Goal: Task Accomplishment & Management: Manage account settings

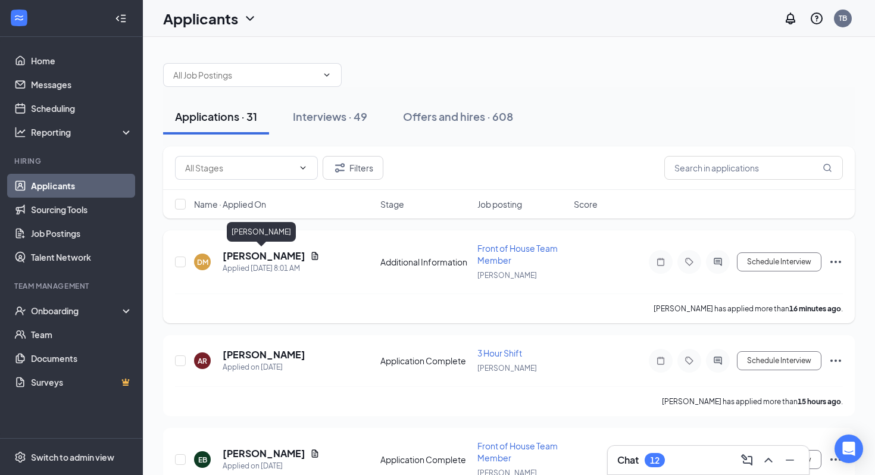
click at [246, 254] on h5 "[PERSON_NAME]" at bounding box center [264, 255] width 83 height 13
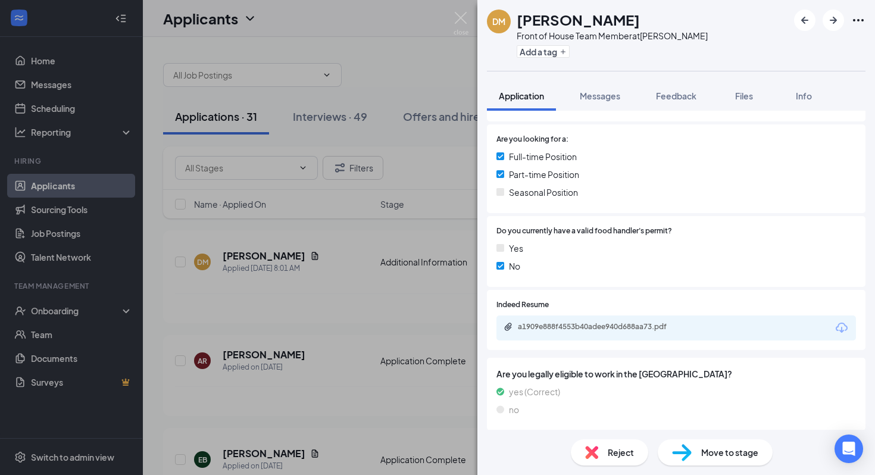
scroll to position [262, 0]
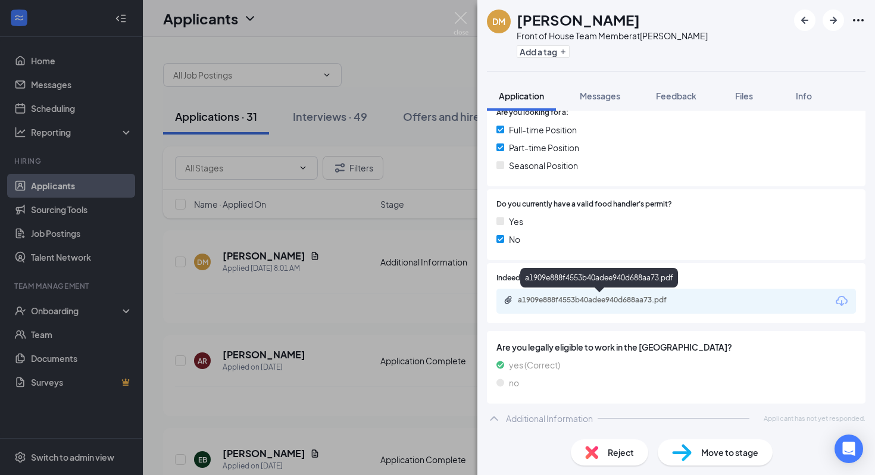
click at [563, 296] on div "a1909e888f4553b40adee940d688aa73.pdf" at bounding box center [601, 300] width 167 height 10
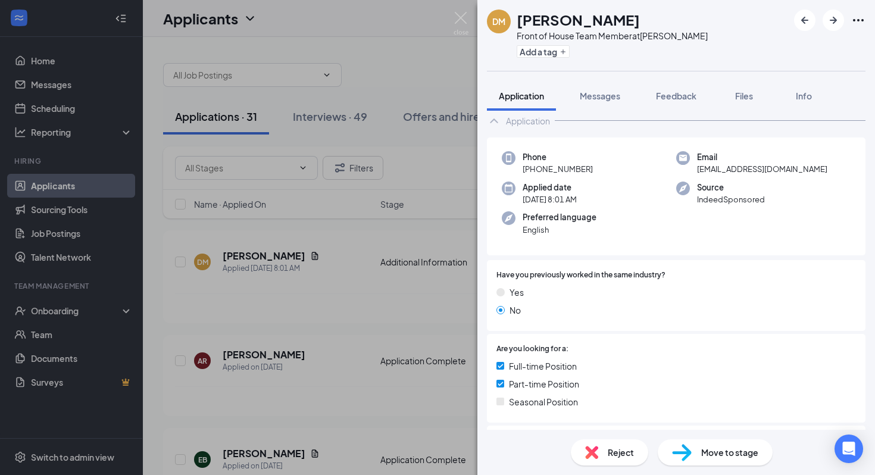
scroll to position [23, 0]
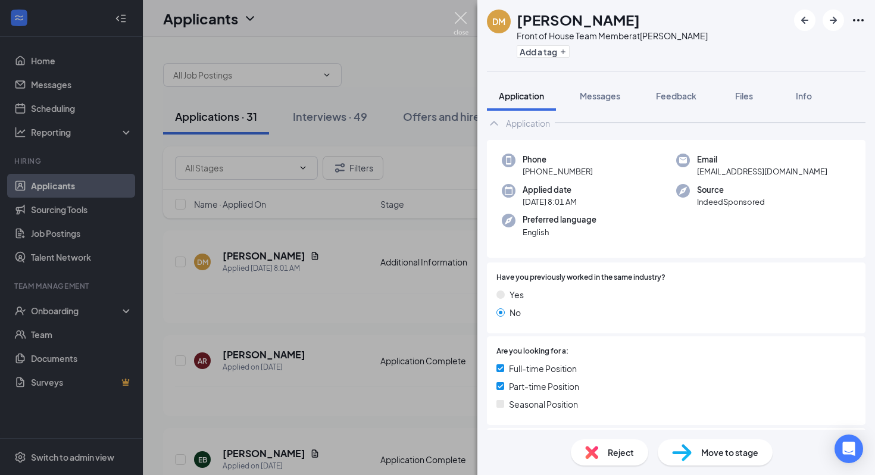
click at [464, 23] on img at bounding box center [460, 23] width 15 height 23
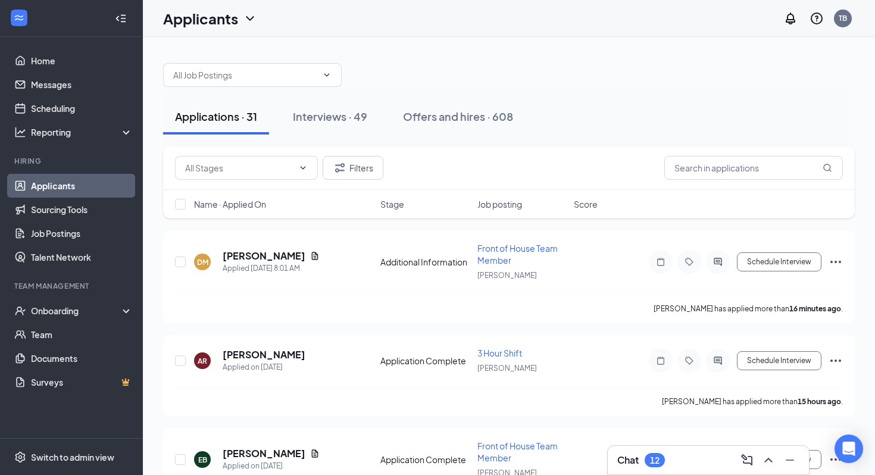
click at [259, 196] on div "Name · Applied On Stage Job posting Score" at bounding box center [508, 204] width 691 height 29
click at [258, 201] on span "Name · Applied On" at bounding box center [230, 204] width 72 height 12
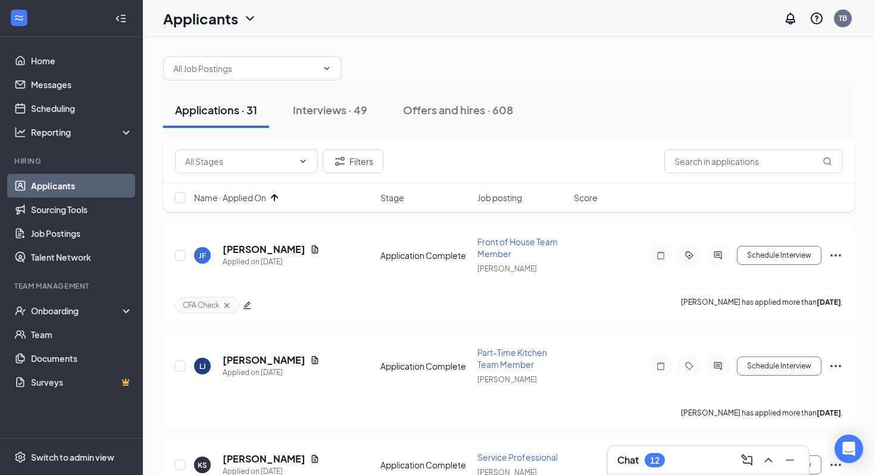
scroll to position [17, 0]
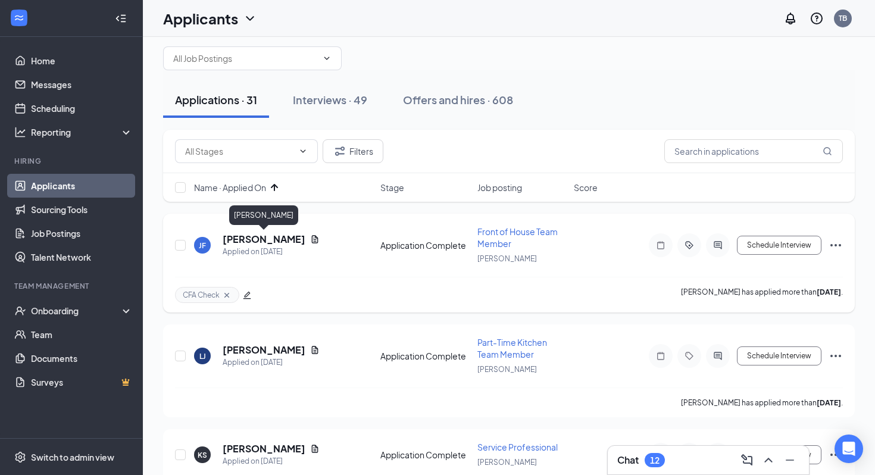
click at [272, 239] on h5 "Jasmine Ferrufino" at bounding box center [264, 239] width 83 height 13
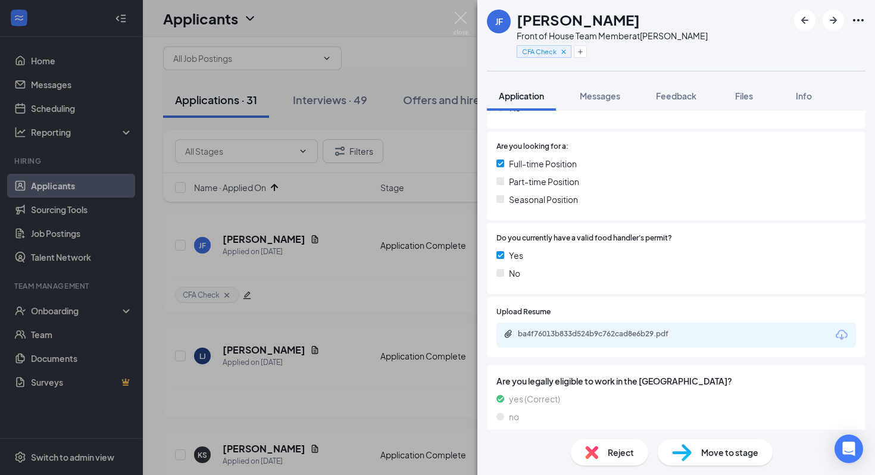
scroll to position [249, 0]
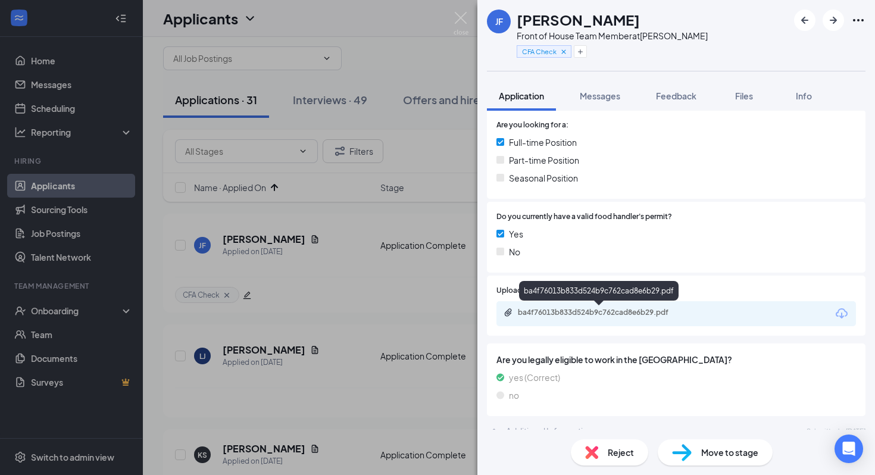
click at [599, 308] on div "ba4f76013b833d524b9c762cad8e6b29.pdf" at bounding box center [601, 313] width 167 height 10
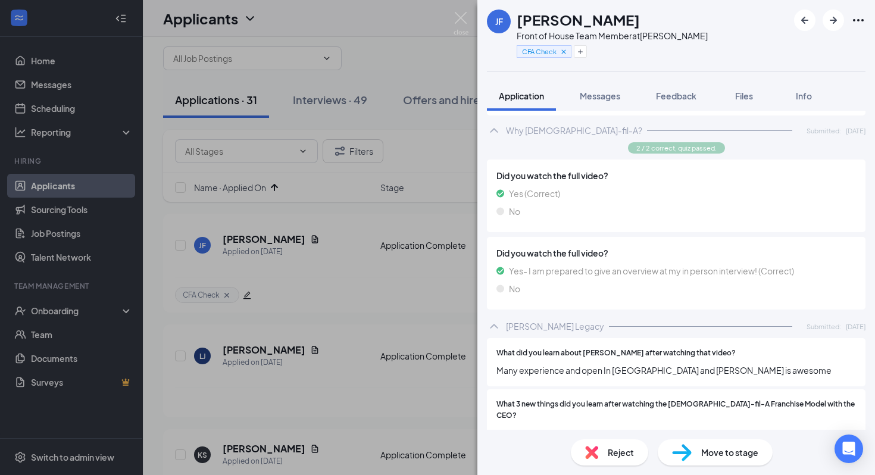
scroll to position [1457, 0]
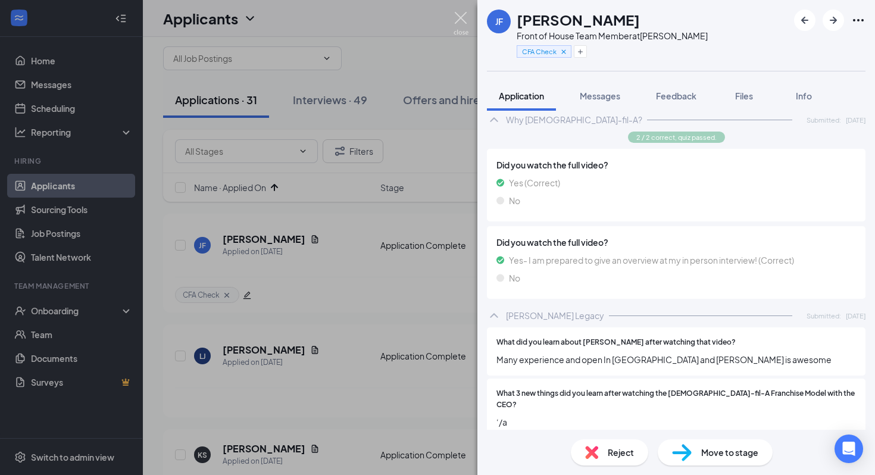
click at [460, 18] on img at bounding box center [460, 23] width 15 height 23
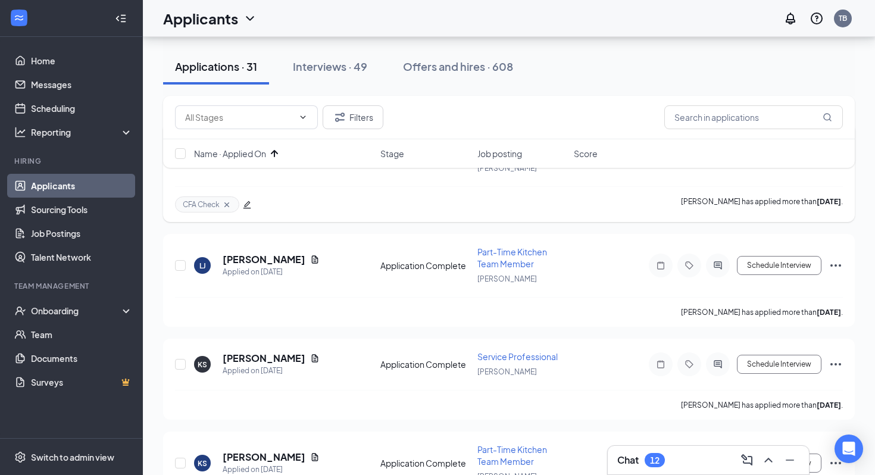
scroll to position [109, 0]
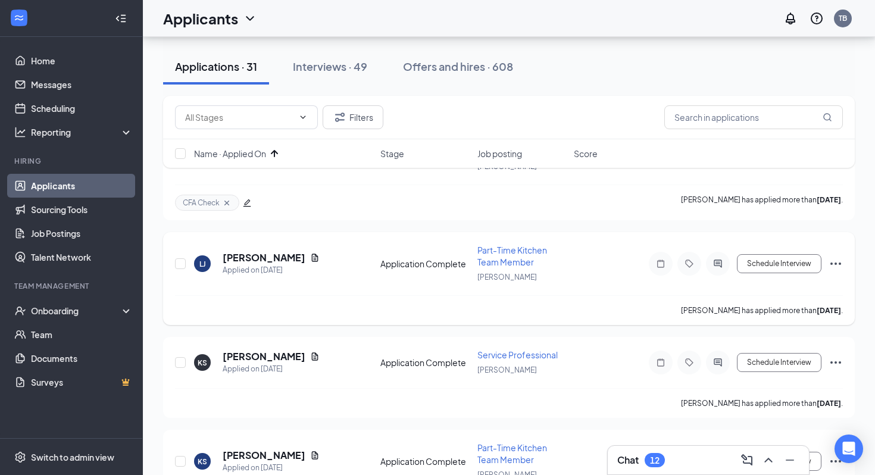
click at [246, 248] on div "LJ Lilian Jenkins Applied on Sep 10 Application Complete Part-Time Kitchen Team…" at bounding box center [509, 269] width 668 height 51
click at [248, 254] on h5 "Lilian Jenkins" at bounding box center [264, 257] width 83 height 13
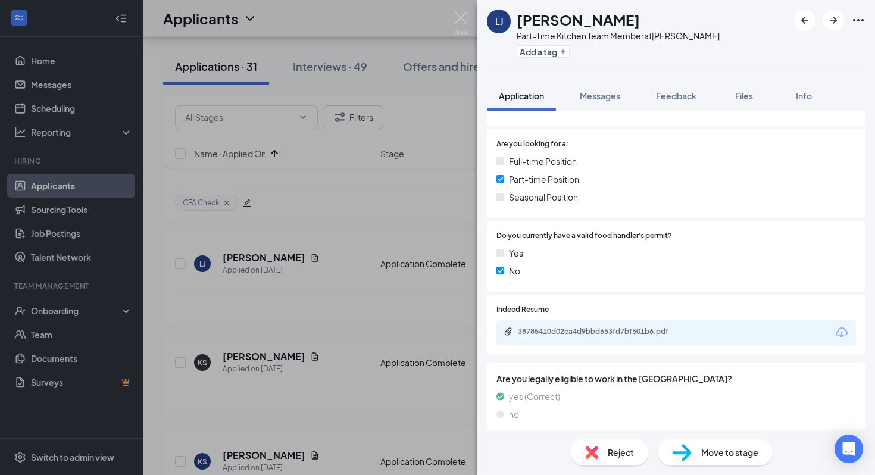
scroll to position [308, 0]
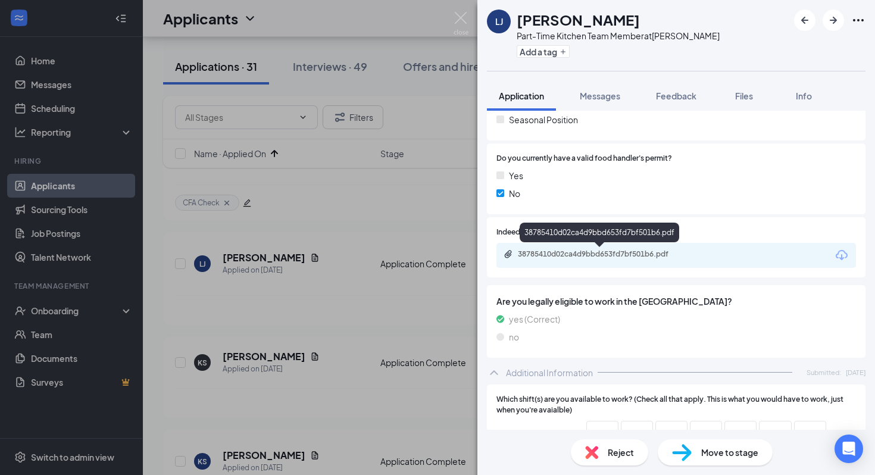
click at [584, 258] on div "38785410d02ca4d9bbd653fd7bf501b6.pdf" at bounding box center [601, 254] width 167 height 10
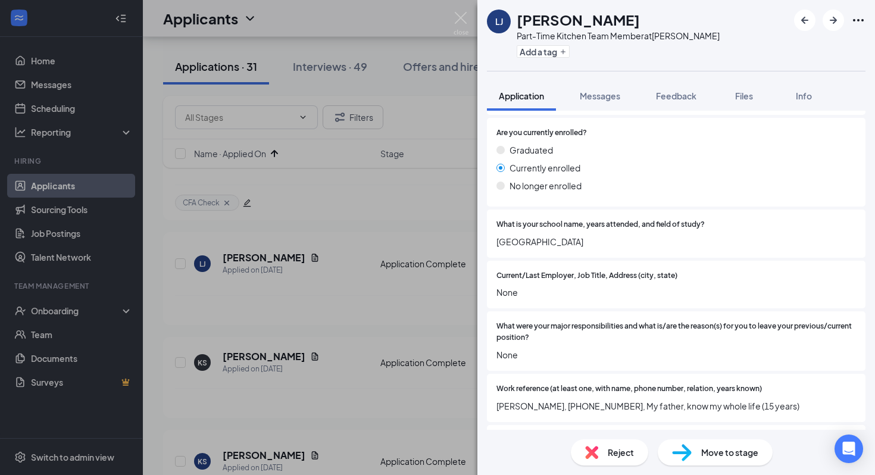
scroll to position [1024, 0]
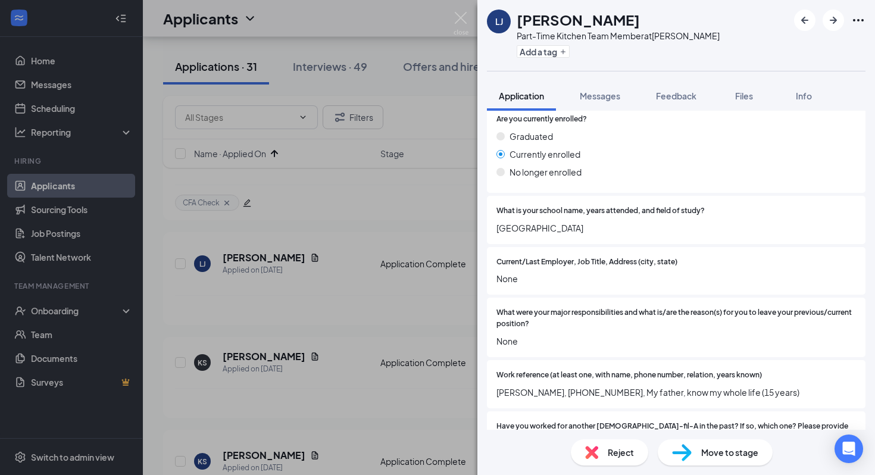
click at [703, 458] on span "Move to stage" at bounding box center [729, 452] width 57 height 13
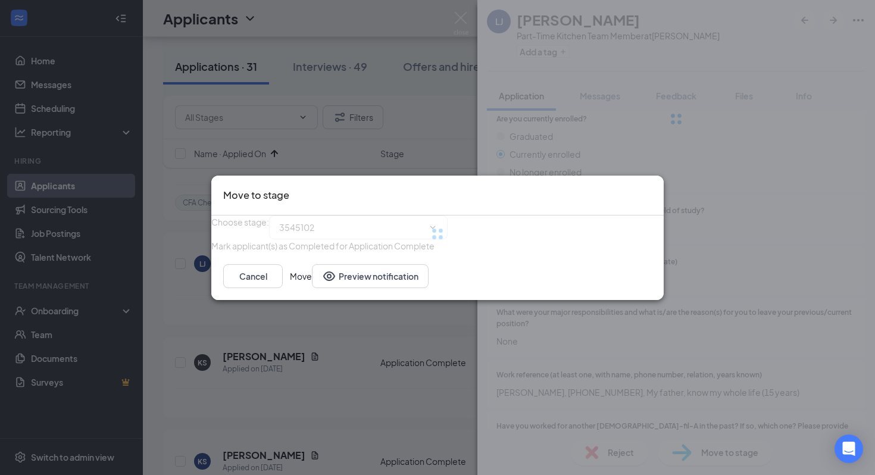
type input "Onsite Group Interview (next stage)"
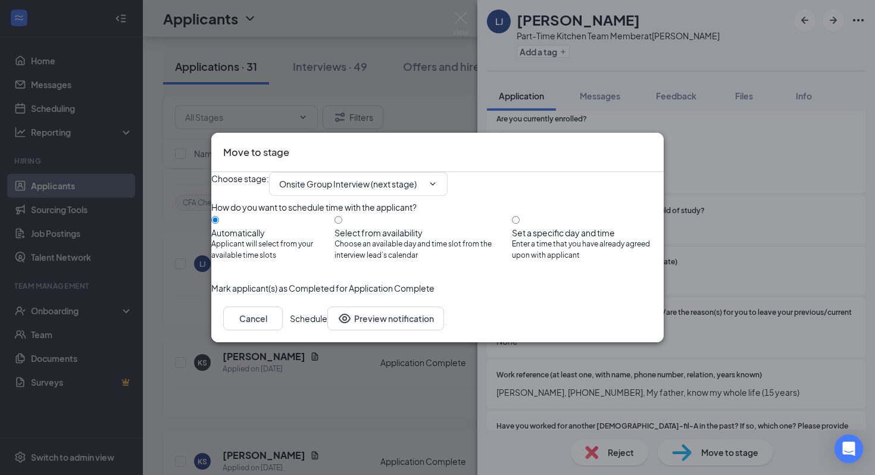
click at [327, 330] on button "Schedule" at bounding box center [308, 318] width 37 height 24
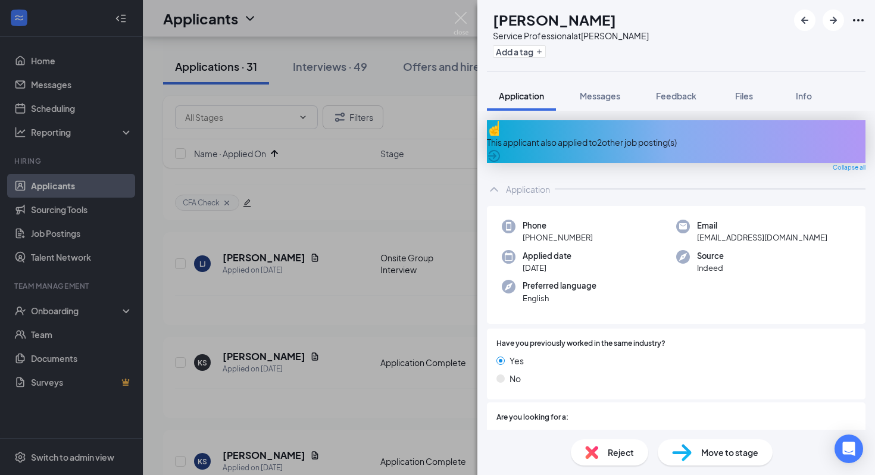
scroll to position [4, 0]
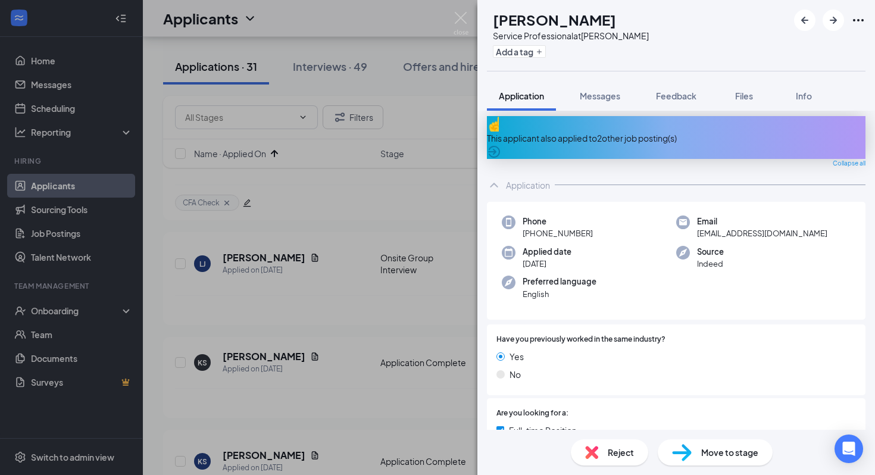
click at [625, 131] on div "This applicant also applied to 2 other job posting(s)" at bounding box center [676, 137] width 378 height 13
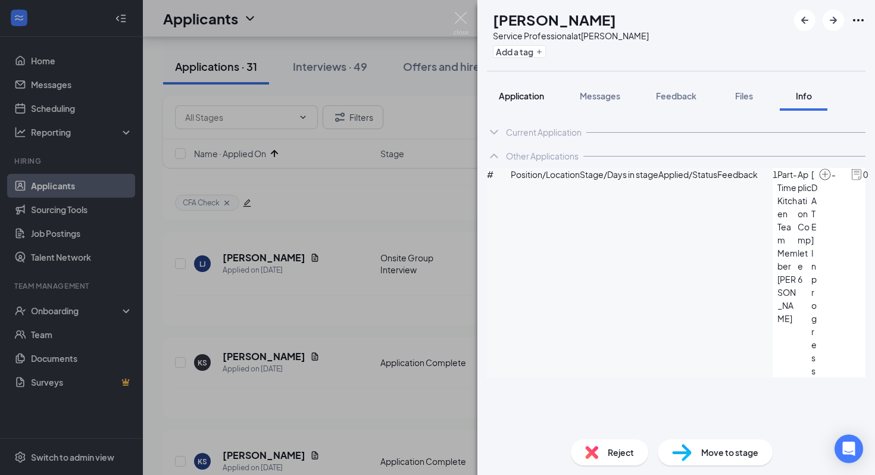
click at [528, 104] on button "Application" at bounding box center [521, 96] width 69 height 30
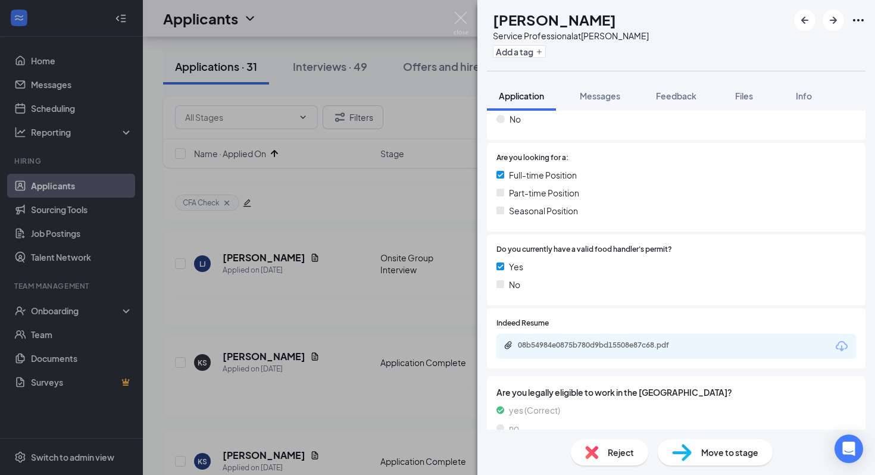
scroll to position [276, 0]
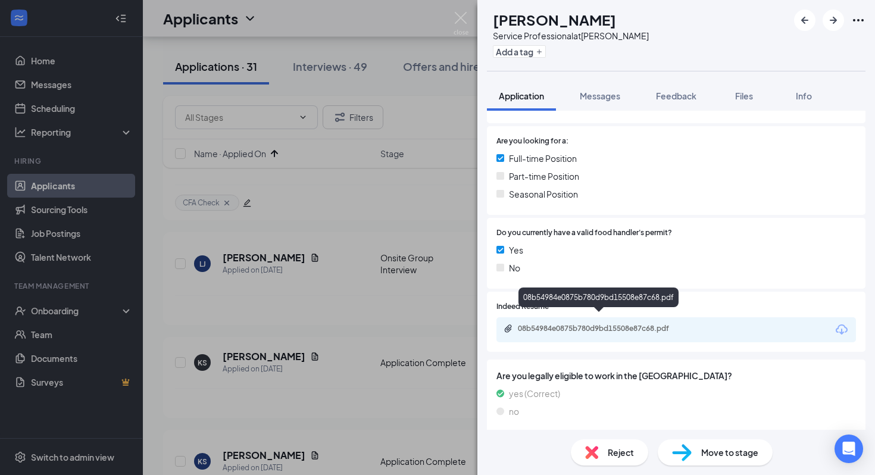
click at [588, 325] on div "08b54984e0875b780d9bd15508e87c68.pdf" at bounding box center [599, 329] width 193 height 11
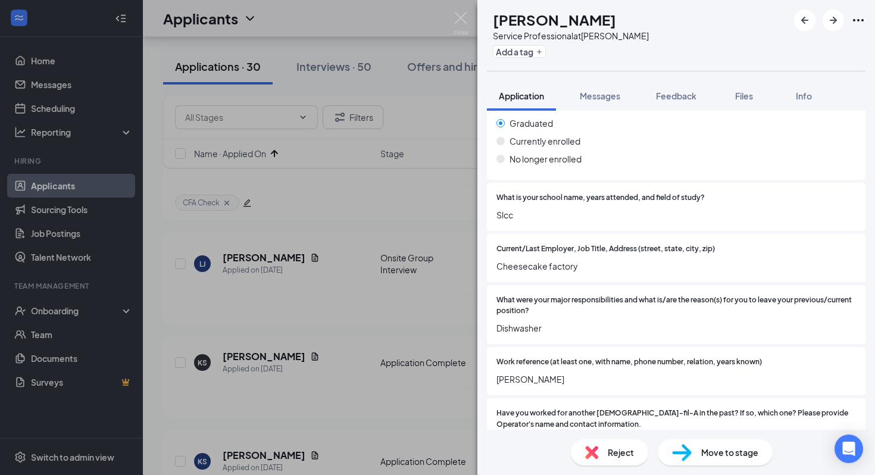
scroll to position [1195, 0]
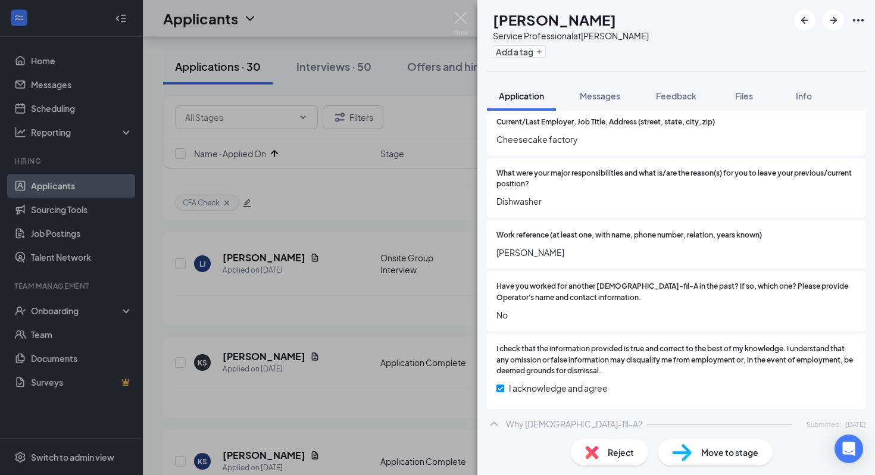
click at [625, 456] on span "Reject" at bounding box center [620, 452] width 26 height 13
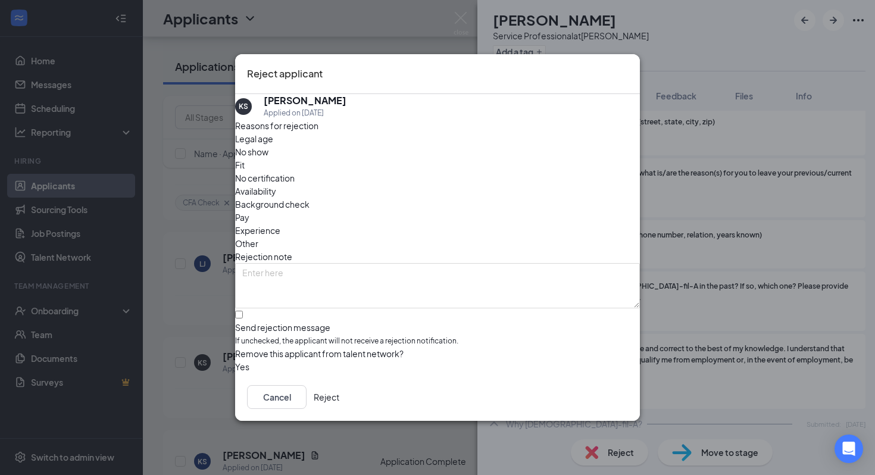
click at [370, 168] on div "Fit" at bounding box center [437, 164] width 405 height 13
click at [243, 311] on input "Send rejection message If unchecked, the applicant will not receive a rejection…" at bounding box center [239, 315] width 8 height 8
checkbox input "true"
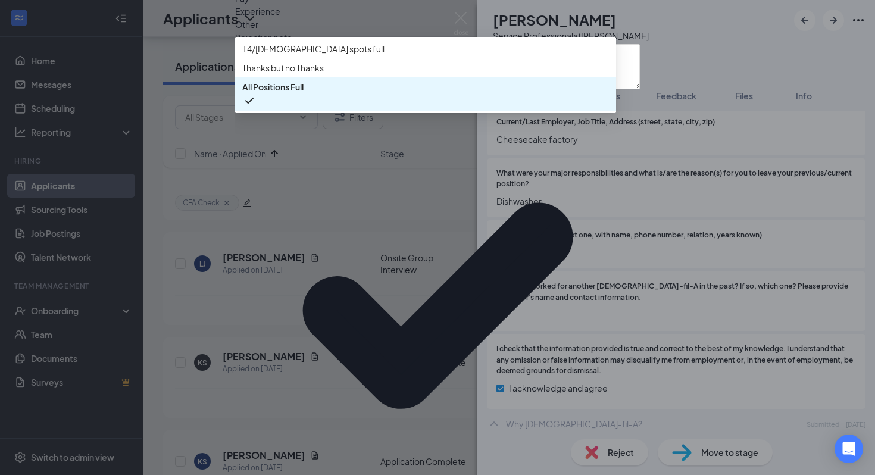
click at [368, 108] on span "All Positions Full" at bounding box center [425, 93] width 367 height 27
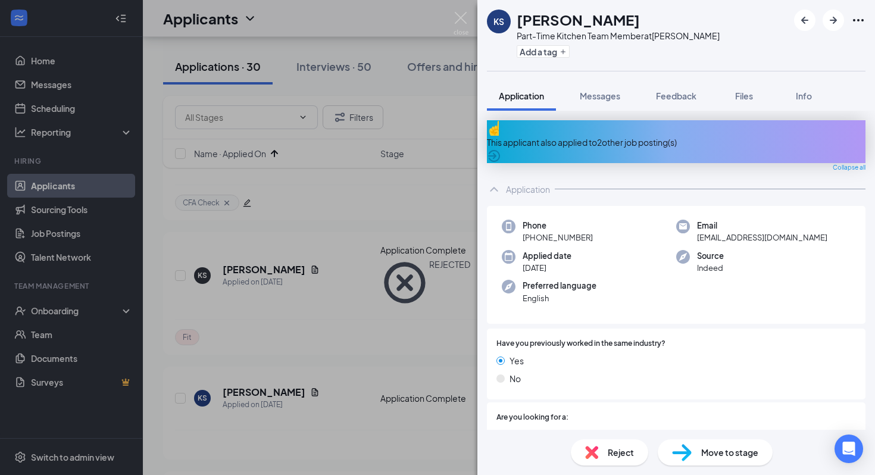
click at [613, 453] on span "Reject" at bounding box center [620, 452] width 26 height 13
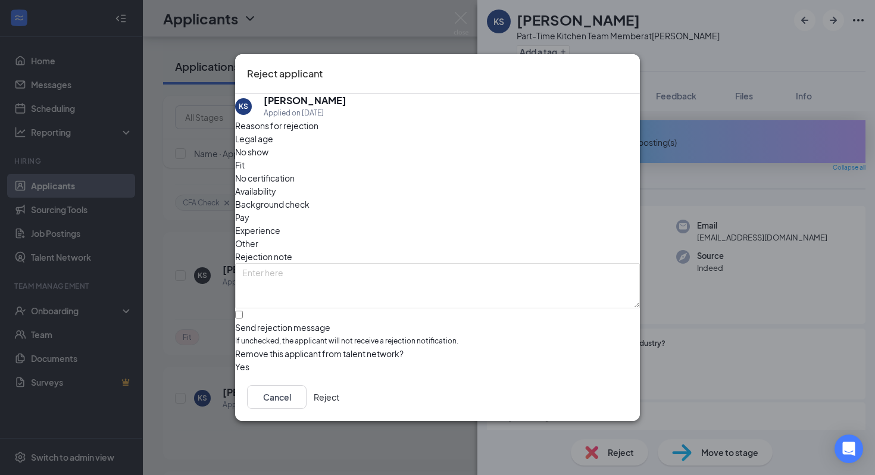
click at [245, 164] on span "Fit" at bounding box center [240, 164] width 10 height 13
click at [339, 402] on button "Reject" at bounding box center [327, 397] width 26 height 24
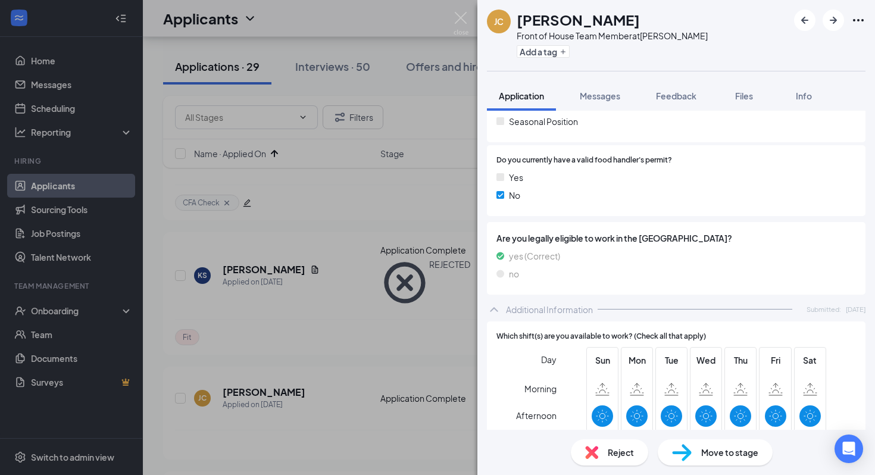
scroll to position [327, 0]
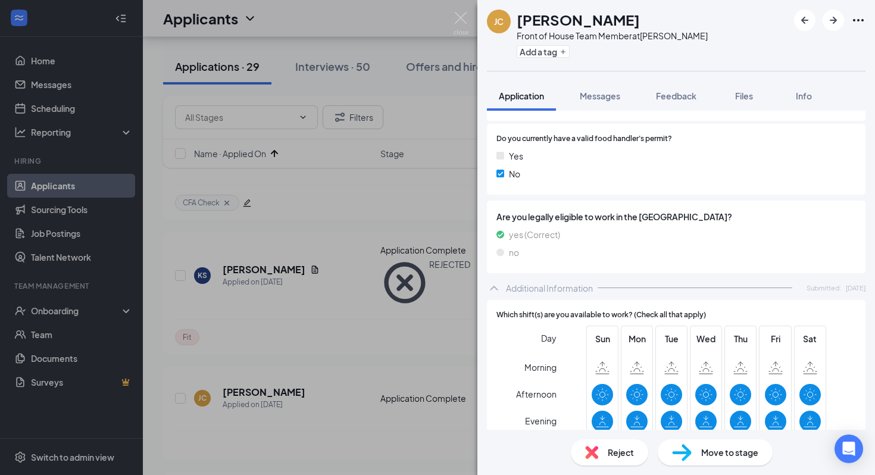
click at [692, 459] on div "Move to stage" at bounding box center [714, 452] width 115 height 26
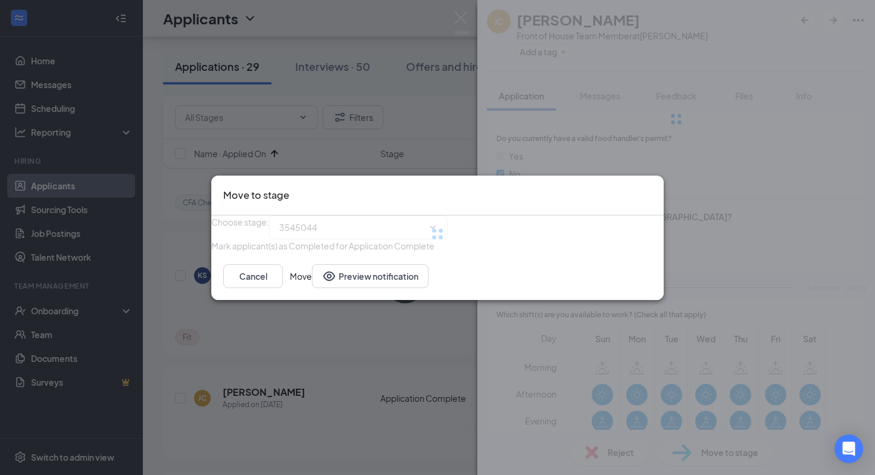
type input "Onsite Group Interview (next stage)"
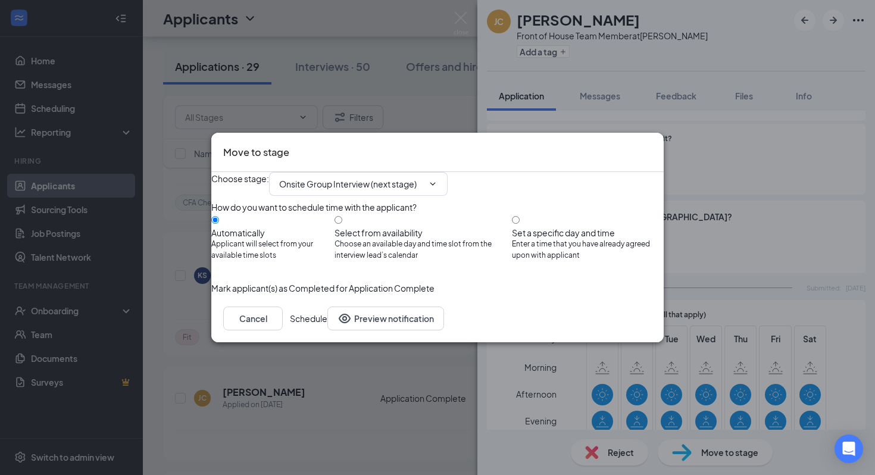
click at [327, 330] on button "Schedule" at bounding box center [308, 318] width 37 height 24
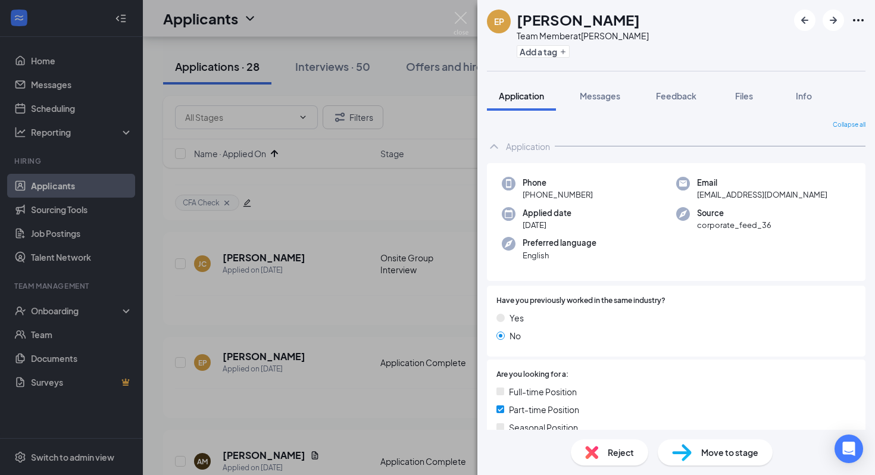
click at [856, 24] on icon "Ellipses" at bounding box center [858, 20] width 14 height 14
click at [859, 16] on icon "Ellipses" at bounding box center [858, 20] width 14 height 14
click at [460, 20] on img at bounding box center [460, 23] width 15 height 23
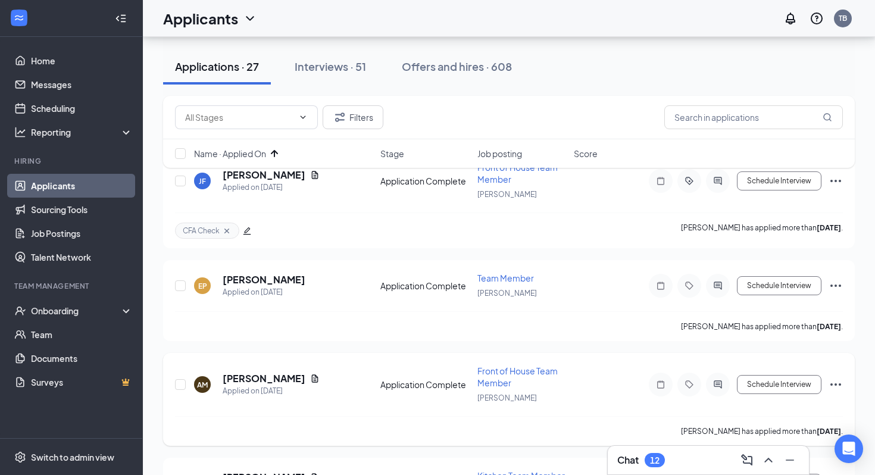
scroll to position [77, 0]
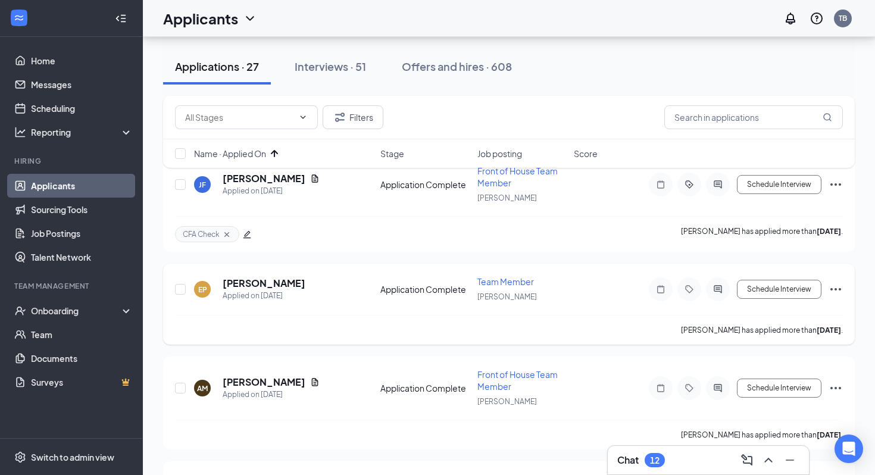
click at [837, 287] on icon "Ellipses" at bounding box center [835, 289] width 14 height 14
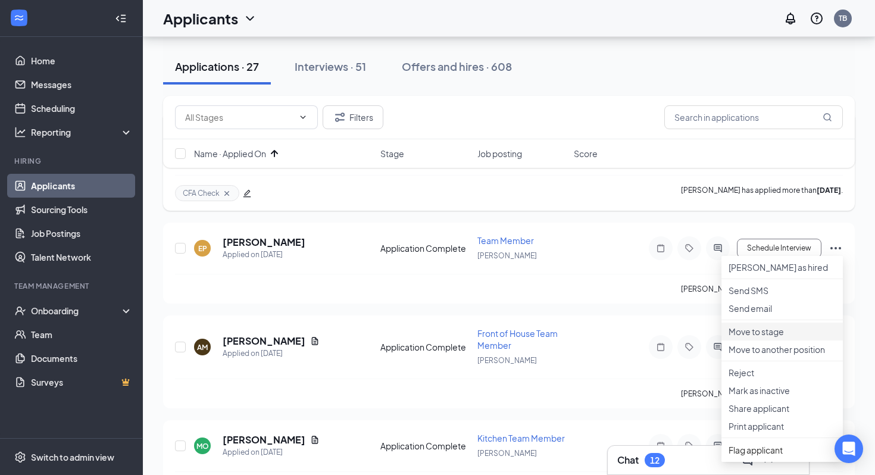
scroll to position [122, 0]
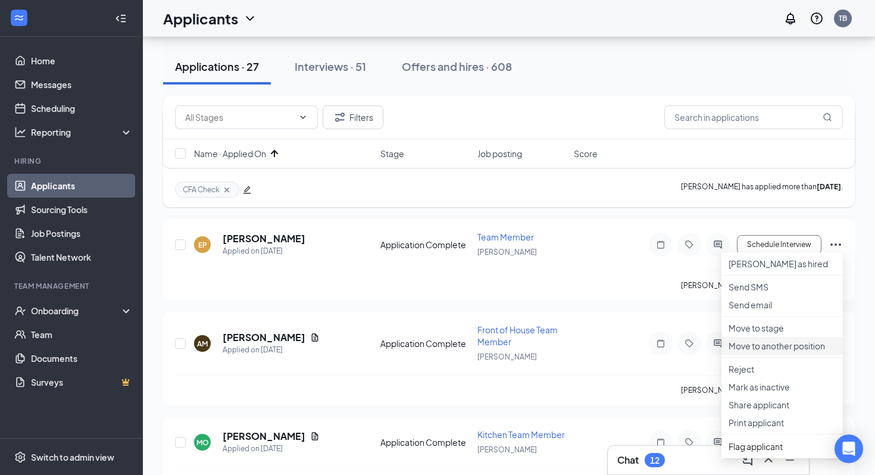
click at [783, 352] on p "Move to another position" at bounding box center [781, 346] width 107 height 12
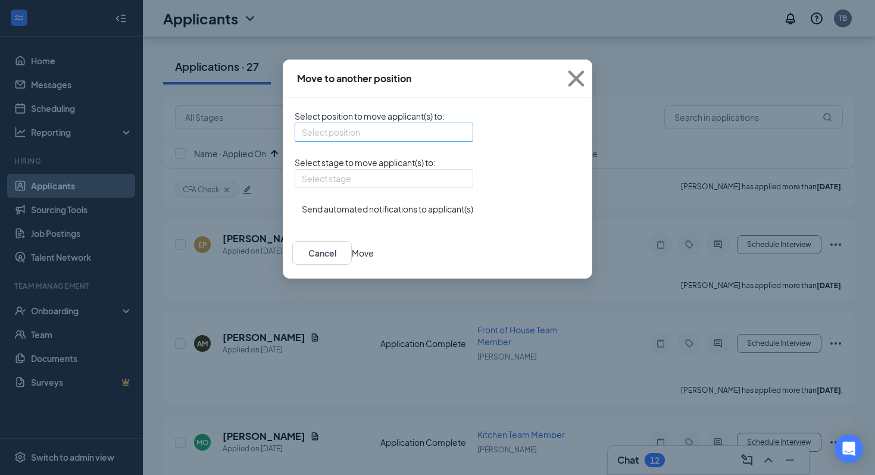
click at [361, 136] on input "search" at bounding box center [380, 132] width 156 height 18
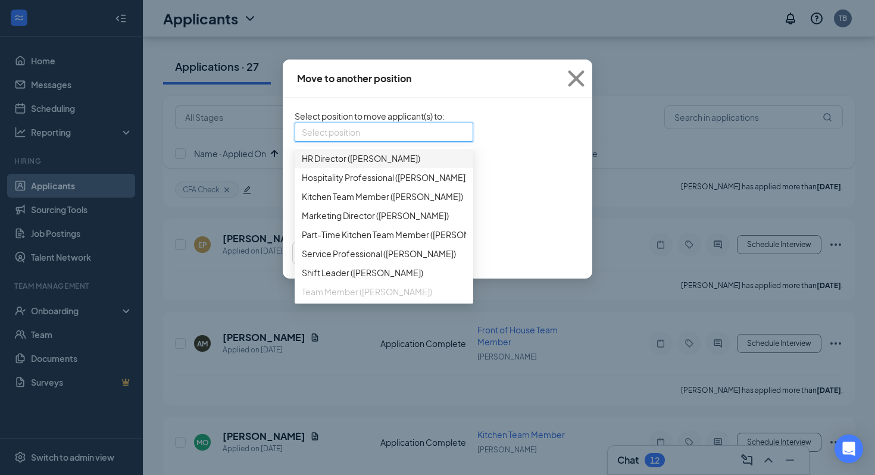
scroll to position [92, 0]
click at [341, 203] on span "Kitchen Team Member (Murray)" at bounding box center [382, 196] width 161 height 13
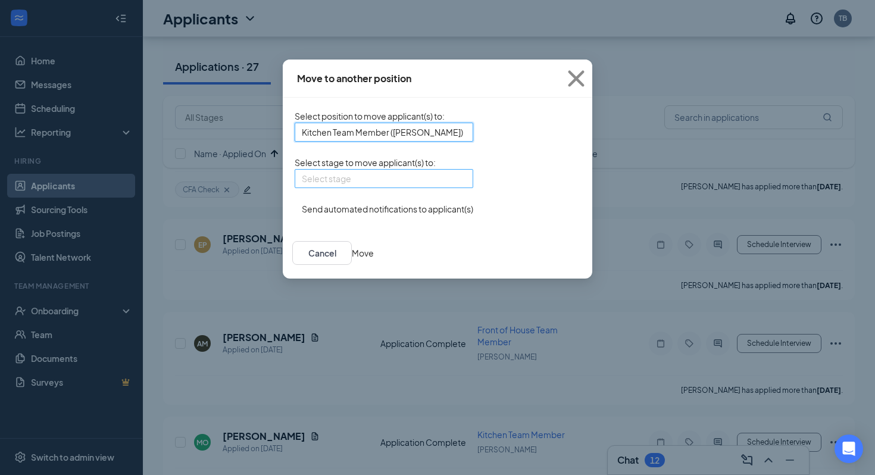
click at [356, 187] on input "search" at bounding box center [380, 179] width 156 height 18
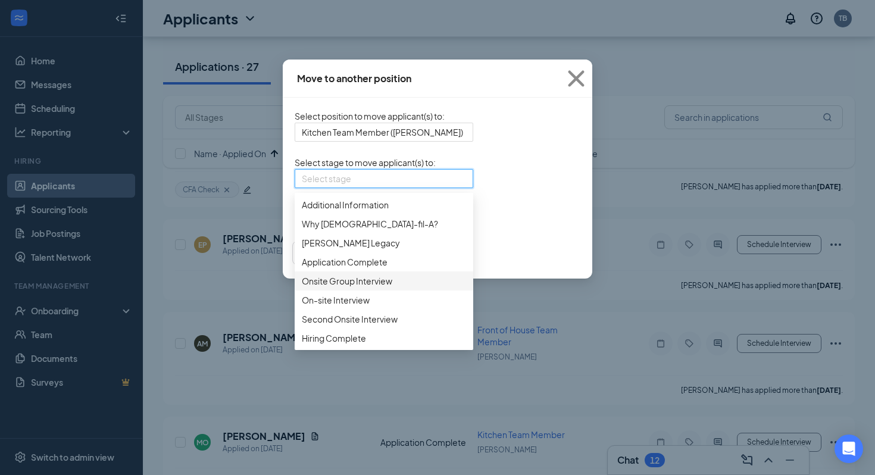
click at [309, 274] on span "Onsite Group Interview" at bounding box center [347, 280] width 90 height 13
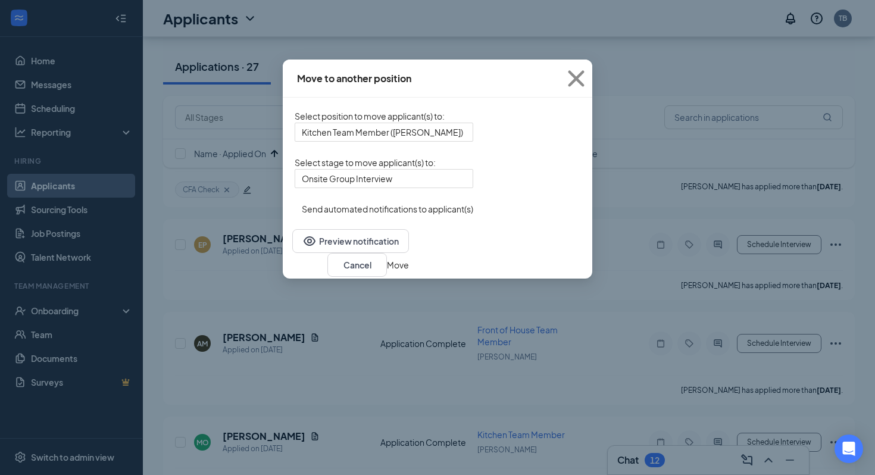
click at [409, 271] on button "Move" at bounding box center [398, 264] width 22 height 13
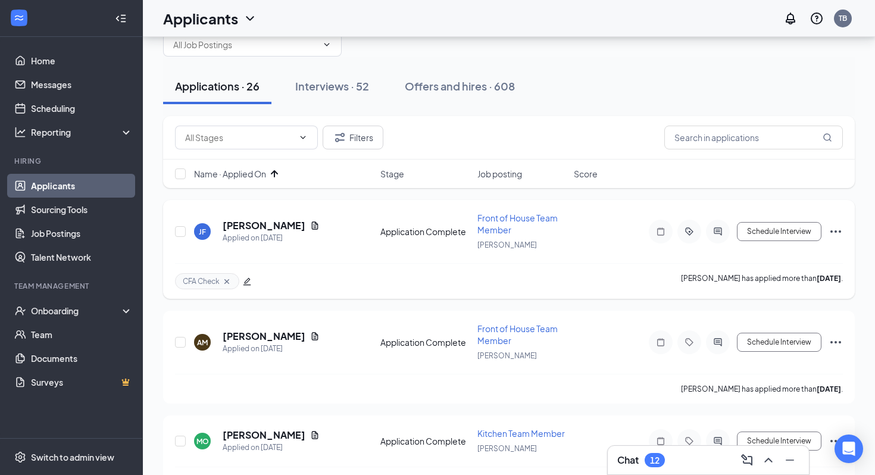
scroll to position [35, 0]
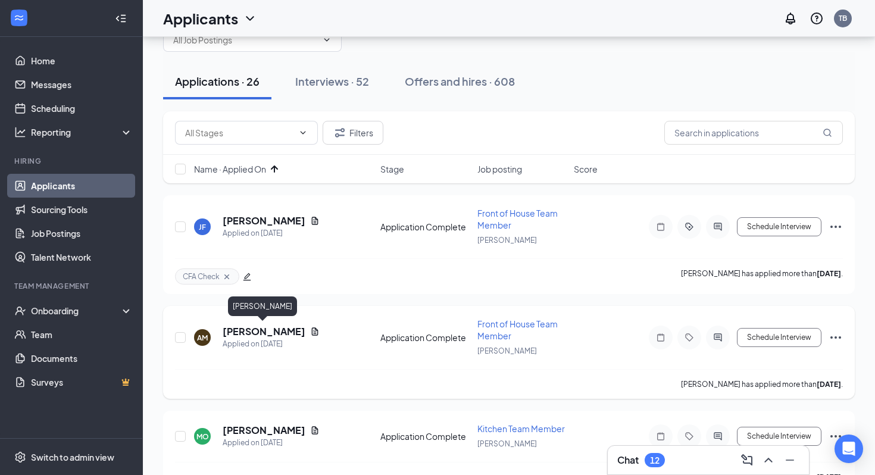
click at [265, 328] on h5 "anyah martinez" at bounding box center [264, 331] width 83 height 13
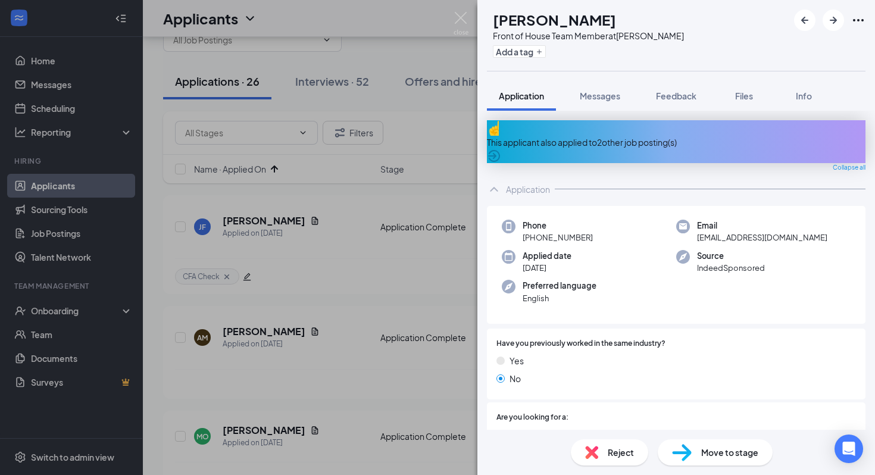
click at [594, 136] on div "This applicant also applied to 2 other job posting(s)" at bounding box center [676, 142] width 378 height 13
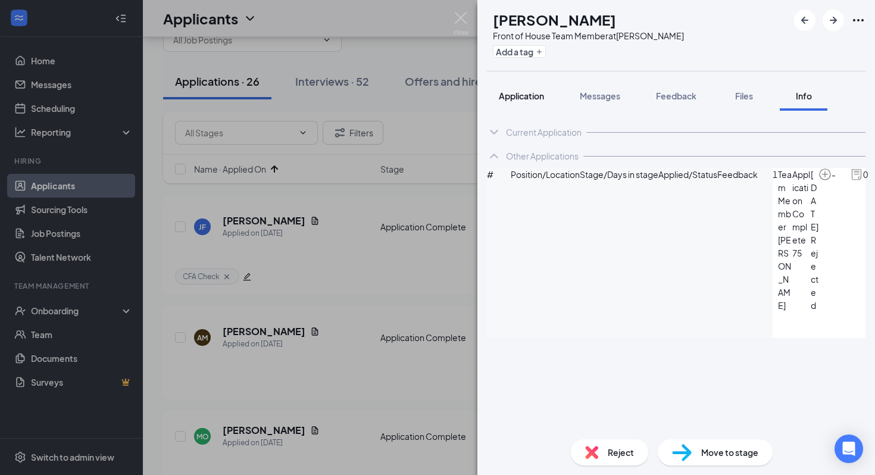
click at [523, 97] on span "Application" at bounding box center [521, 95] width 45 height 11
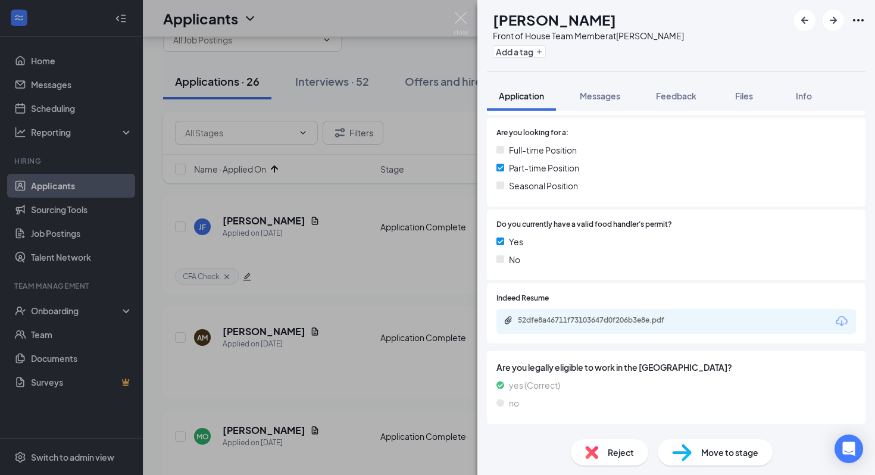
scroll to position [289, 0]
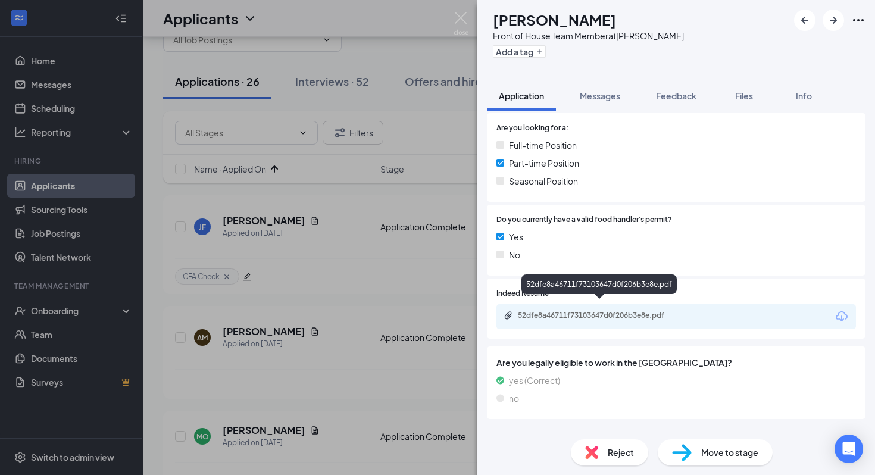
click at [598, 311] on div "52dfe8a46711f73103647d0f206b3e8e.pdf" at bounding box center [599, 316] width 193 height 11
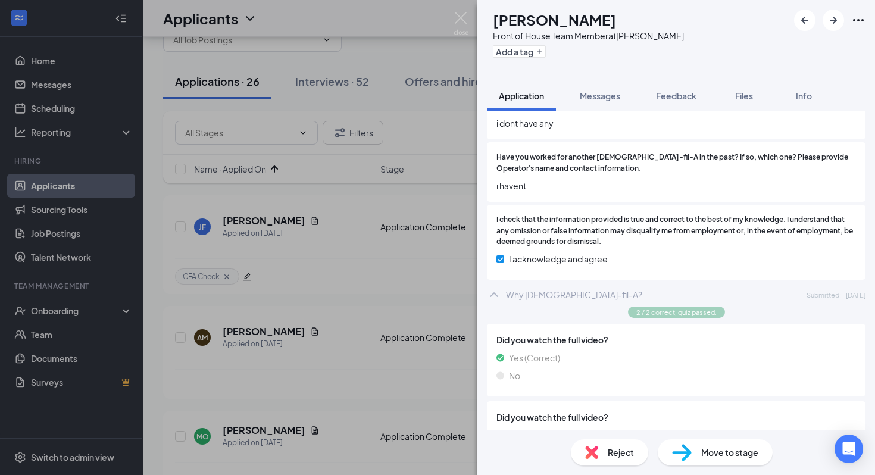
scroll to position [1292, 0]
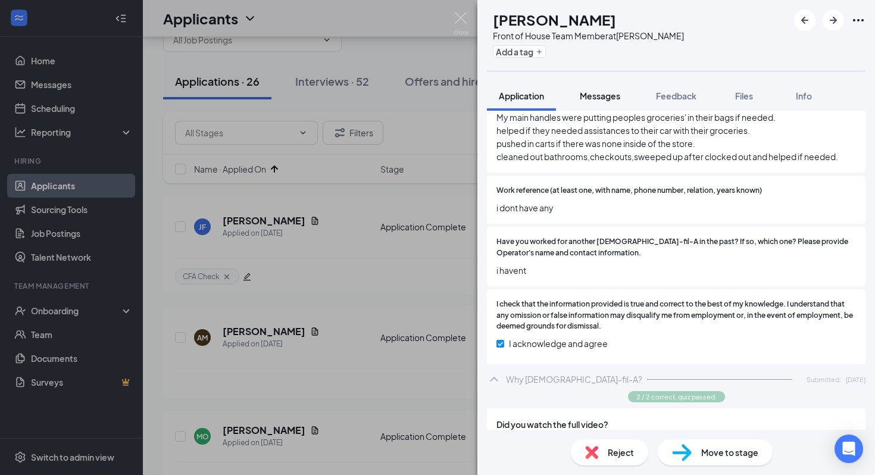
click at [617, 101] on div "Messages" at bounding box center [600, 96] width 40 height 12
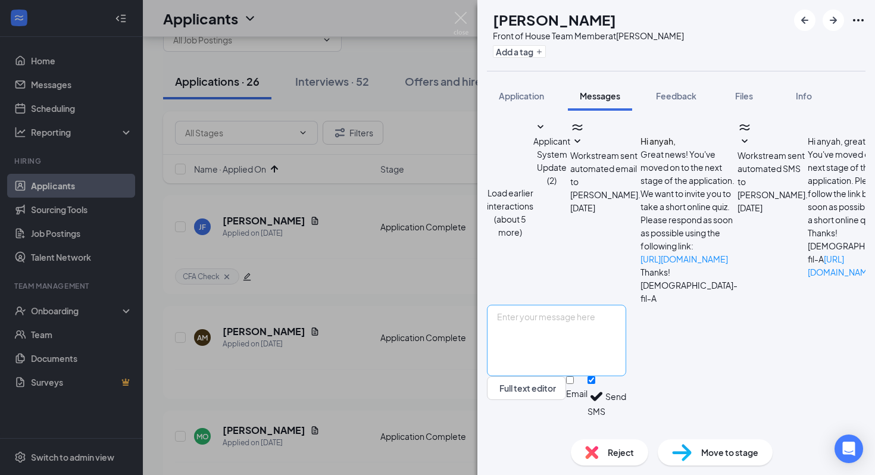
scroll to position [178, 0]
click at [525, 92] on span "Application" at bounding box center [521, 95] width 45 height 11
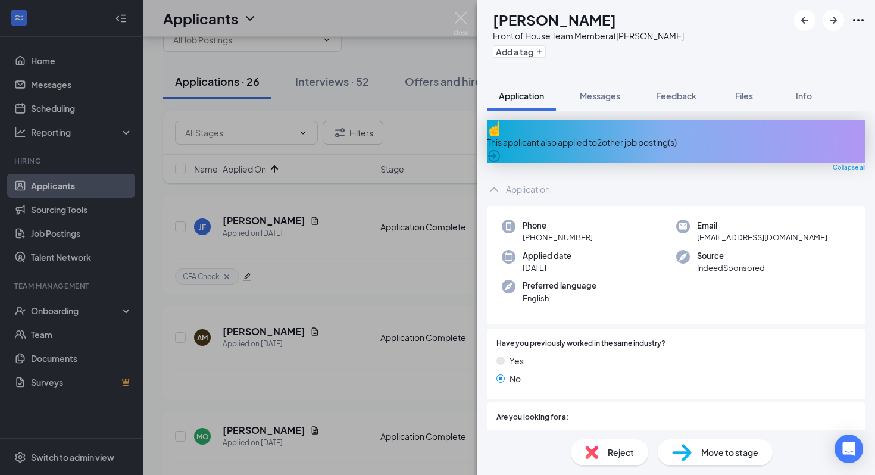
click at [666, 136] on div "This applicant also applied to 2 other job posting(s)" at bounding box center [676, 142] width 378 height 13
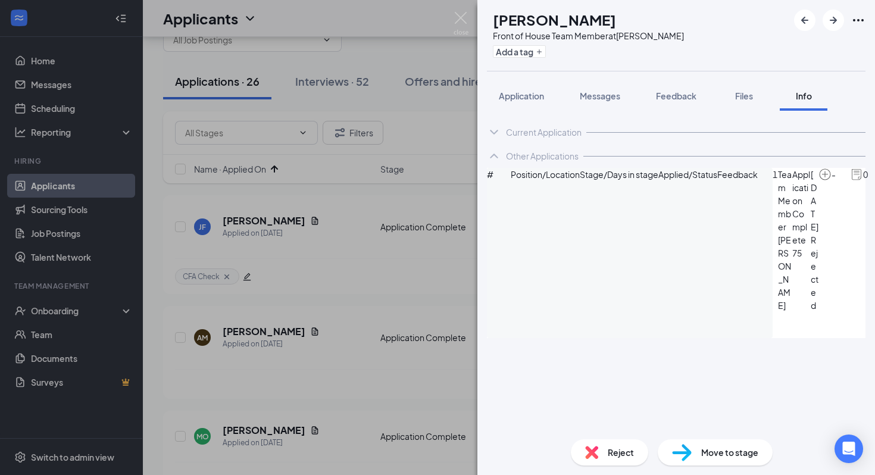
click at [874, 182] on icon "ArrowCircle" at bounding box center [882, 175] width 14 height 14
click at [520, 91] on span "Application" at bounding box center [521, 95] width 45 height 11
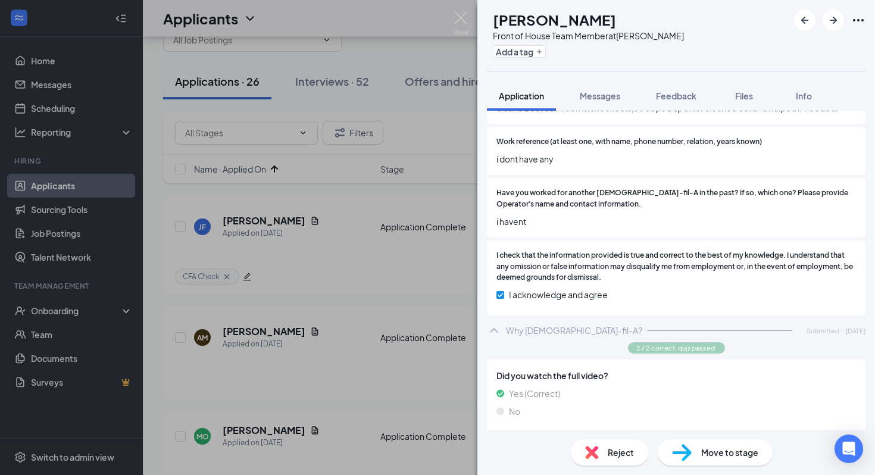
scroll to position [1355, 0]
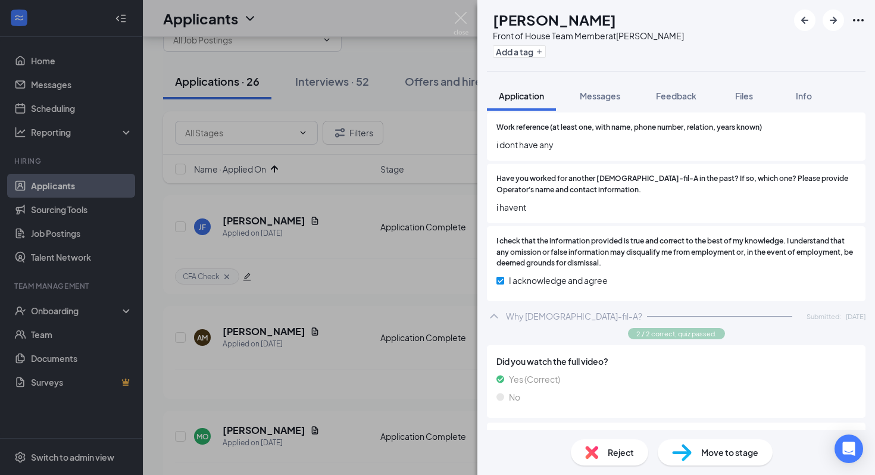
click at [612, 466] on div "Reject Move to stage" at bounding box center [675, 452] width 397 height 45
click at [611, 452] on span "Reject" at bounding box center [620, 452] width 26 height 13
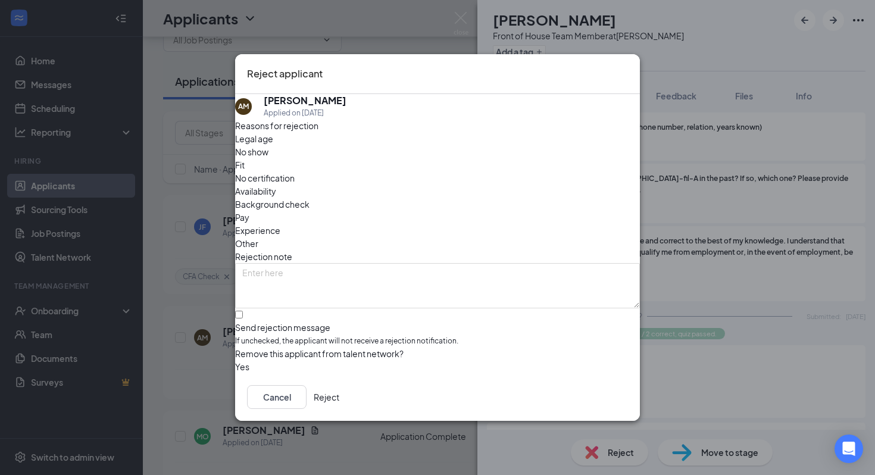
click at [375, 171] on div "Fit" at bounding box center [437, 164] width 405 height 13
click at [243, 311] on input "Send rejection message If unchecked, the applicant will not receive a rejection…" at bounding box center [239, 315] width 8 height 8
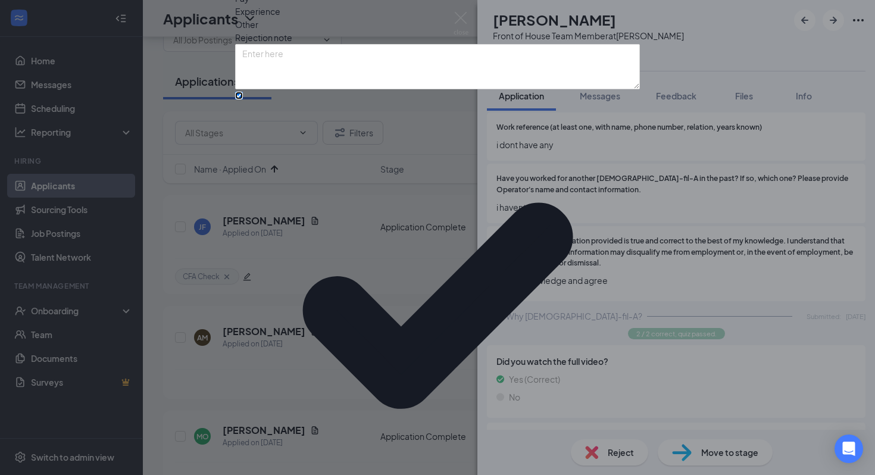
click at [243, 99] on input "Send rejection message If unchecked, the applicant will not receive a rejection…" at bounding box center [239, 96] width 8 height 8
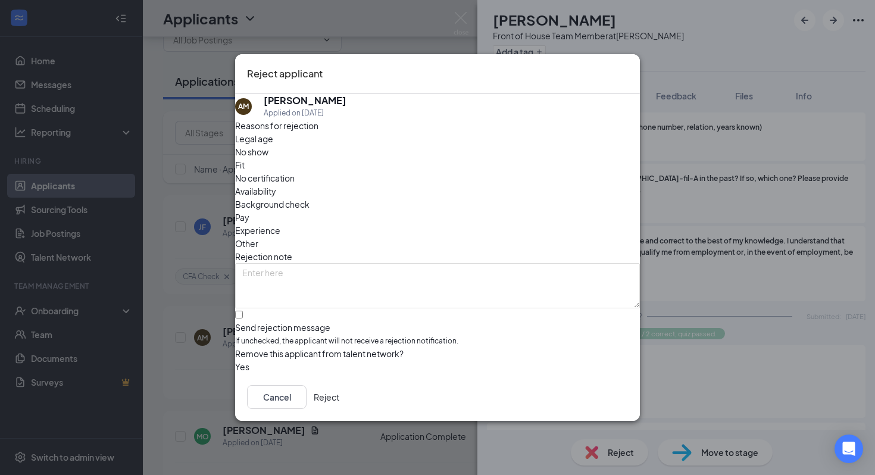
click at [272, 145] on div "Legal age" at bounding box center [437, 138] width 405 height 13
click at [245, 171] on span "Fit" at bounding box center [240, 164] width 10 height 13
click at [243, 311] on input "Send rejection message If unchecked, the applicant will not receive a rejection…" at bounding box center [239, 315] width 8 height 8
checkbox input "true"
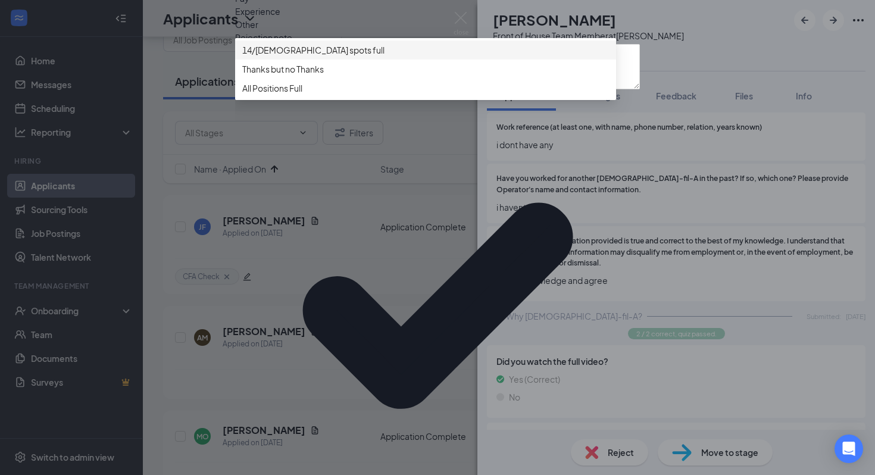
click at [345, 57] on span "14/15 year old spots full" at bounding box center [313, 49] width 142 height 13
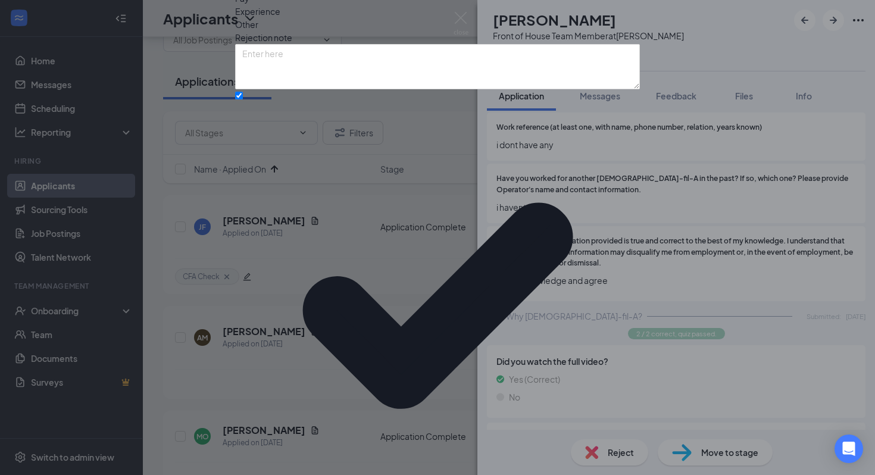
scroll to position [40, 0]
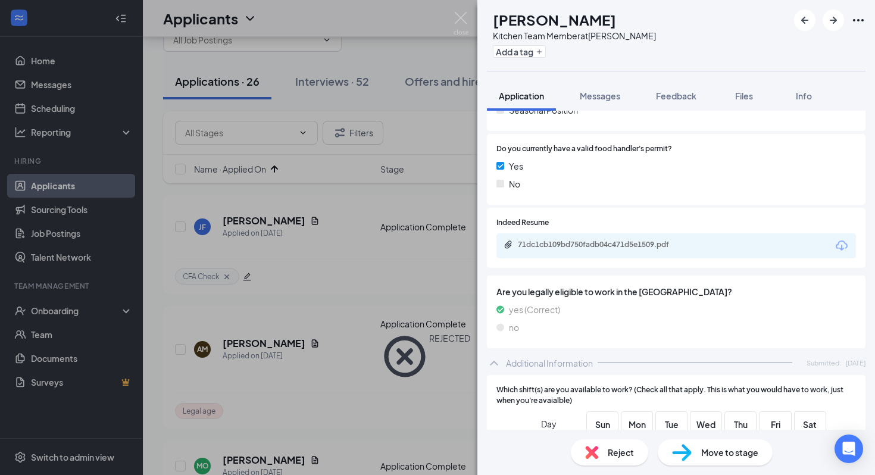
scroll to position [315, 0]
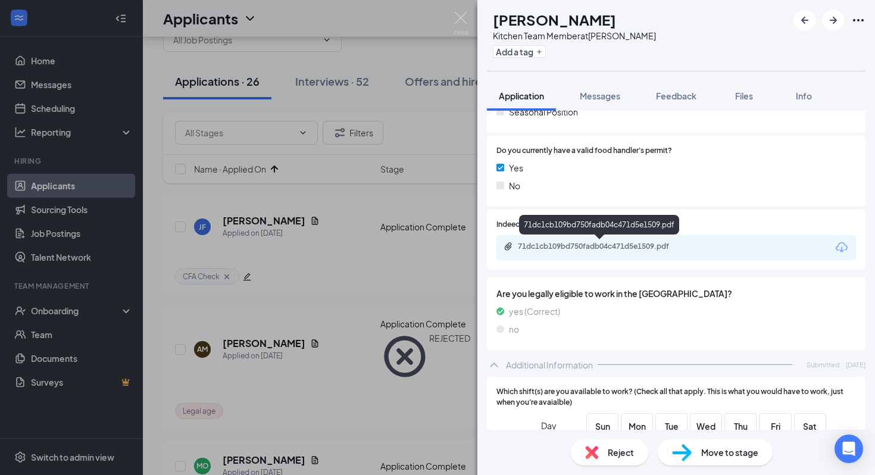
click at [600, 247] on div "71dc1cb109bd750fadb04c471d5e1509.pdf" at bounding box center [601, 247] width 167 height 10
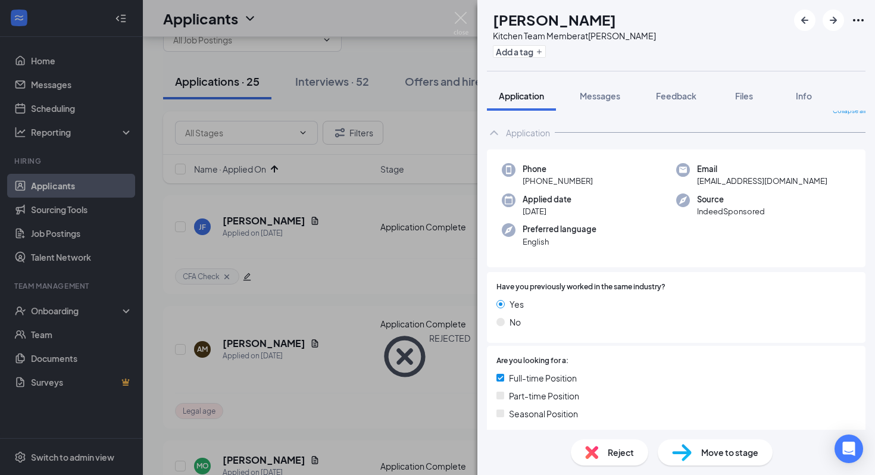
scroll to position [0, 0]
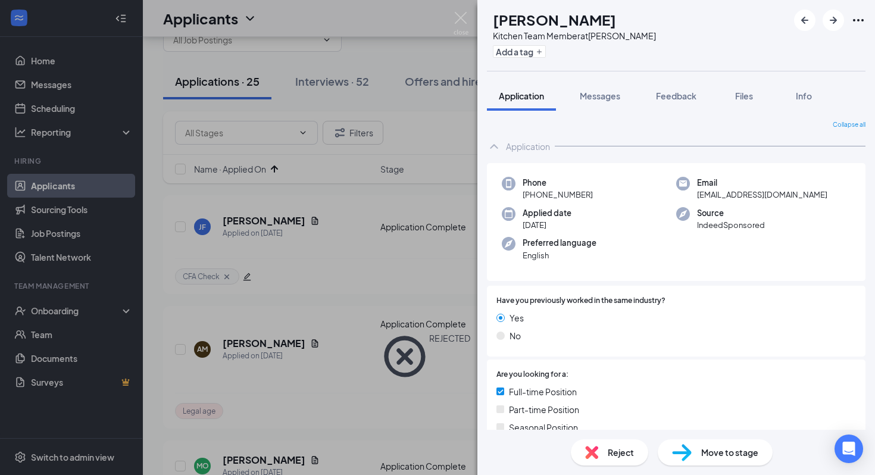
click at [740, 458] on span "Move to stage" at bounding box center [729, 452] width 57 height 13
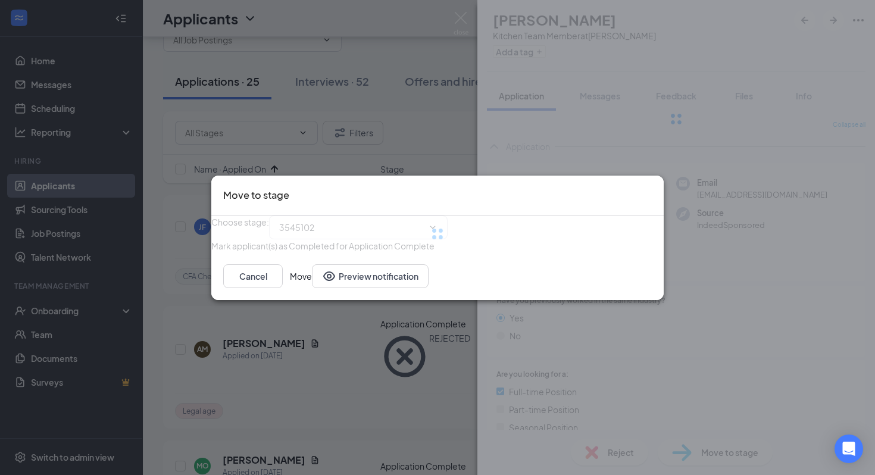
type input "Onsite Group Interview (next stage)"
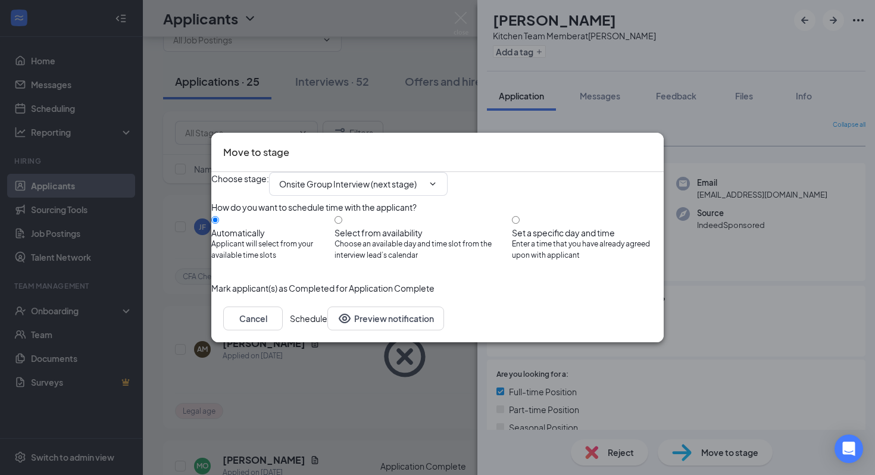
click at [327, 330] on button "Schedule" at bounding box center [308, 318] width 37 height 24
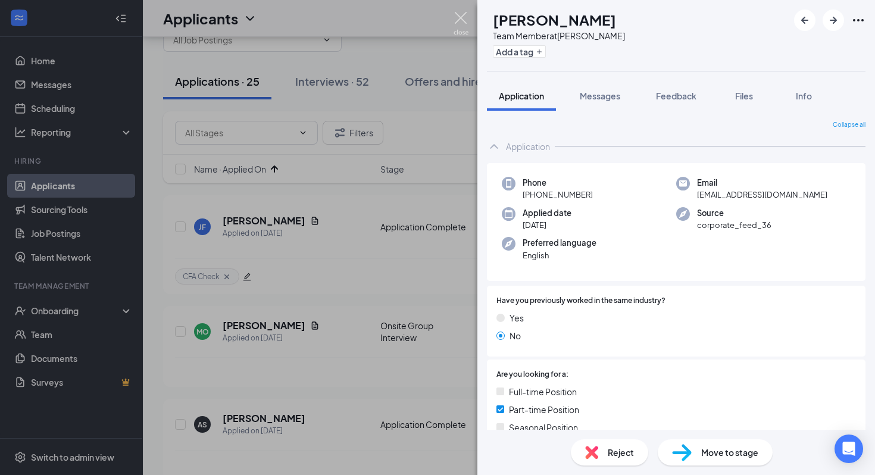
click at [459, 24] on img at bounding box center [460, 23] width 15 height 23
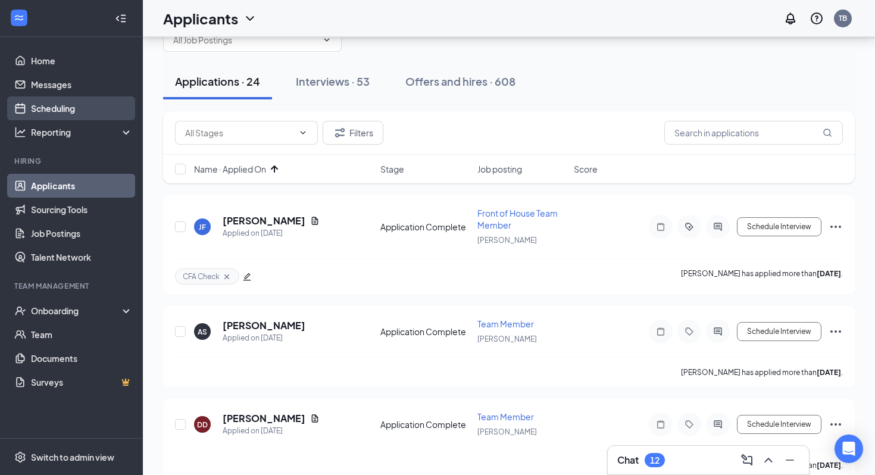
click at [84, 110] on link "Scheduling" at bounding box center [82, 108] width 102 height 24
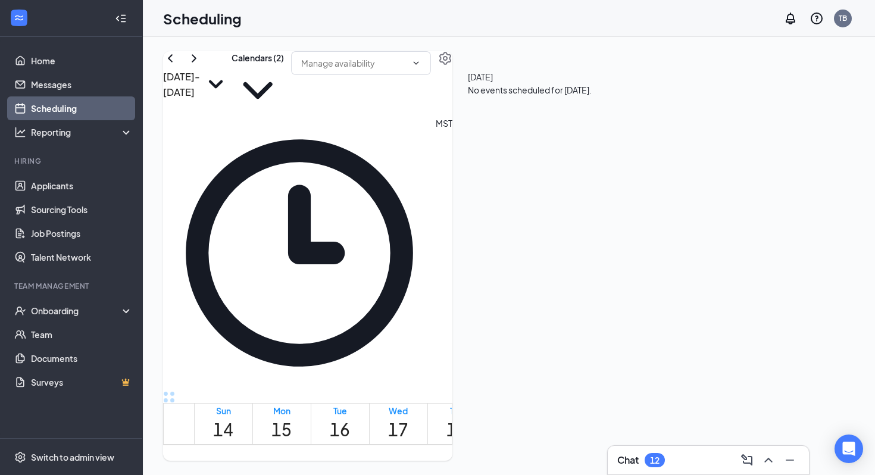
scroll to position [1008, 0]
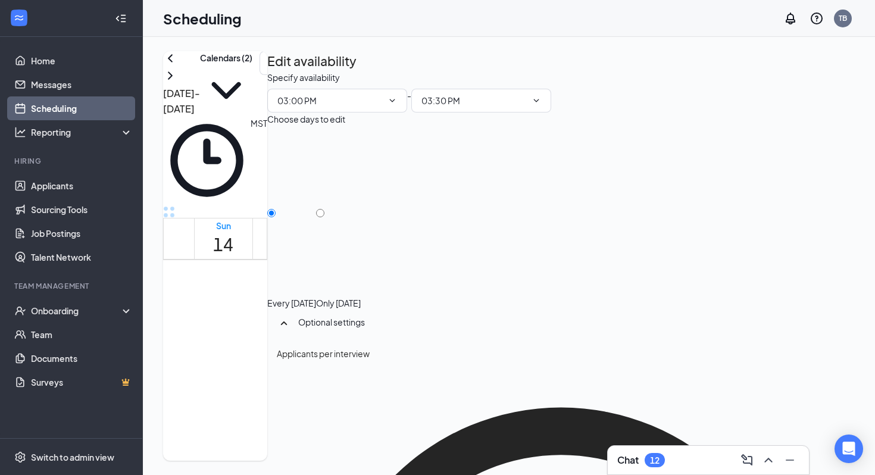
scroll to position [165, 0]
click at [499, 86] on td at bounding box center [398, 80] width 408 height 14
click at [484, 394] on div "3:00-3:30 PM 3:00-3:30 PM 10" at bounding box center [457, 412] width 54 height 36
drag, startPoint x: 440, startPoint y: 289, endPoint x: 409, endPoint y: 284, distance: 31.9
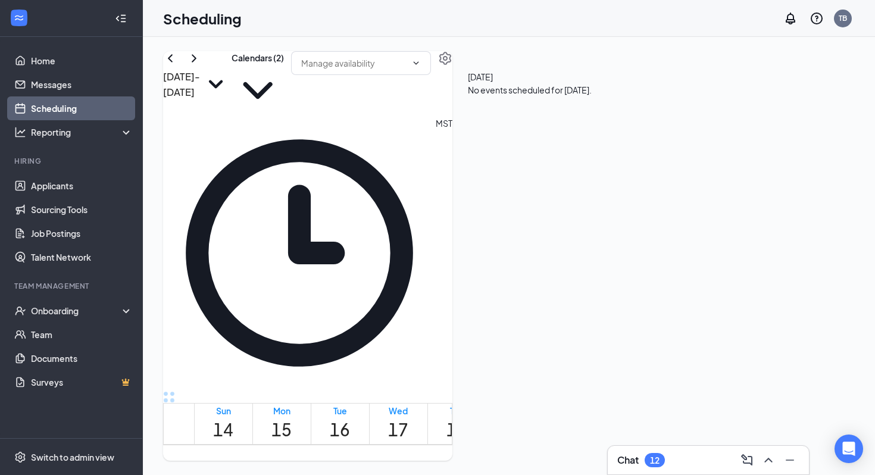
drag, startPoint x: 444, startPoint y: 285, endPoint x: 446, endPoint y: 322, distance: 37.5
click at [446, 322] on div "12am 1am 2am 3am 4am 5am 6am 7am 8am 9am 10am 11am 12pm 1pm 2pm 3pm 4pm 5pm 6pm…" at bounding box center [383, 93] width 439 height 1313
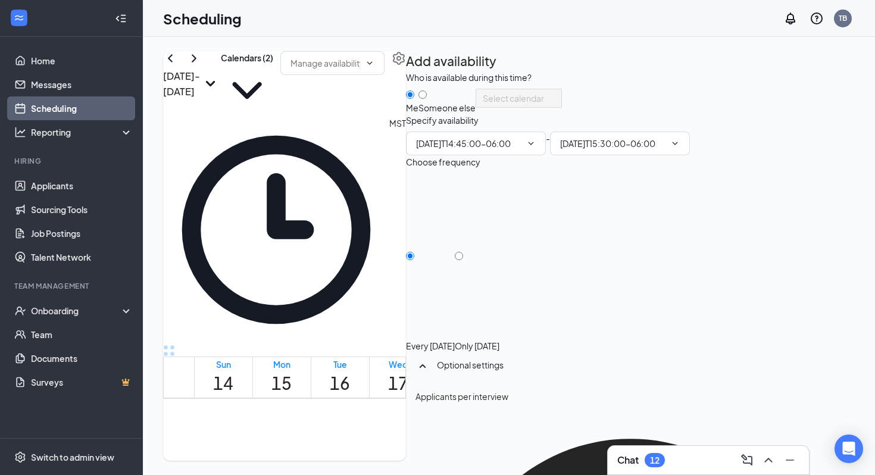
type input "02:45 PM"
type input "03:30 PM"
click at [521, 150] on input "02:45 PM" at bounding box center [468, 143] width 105 height 13
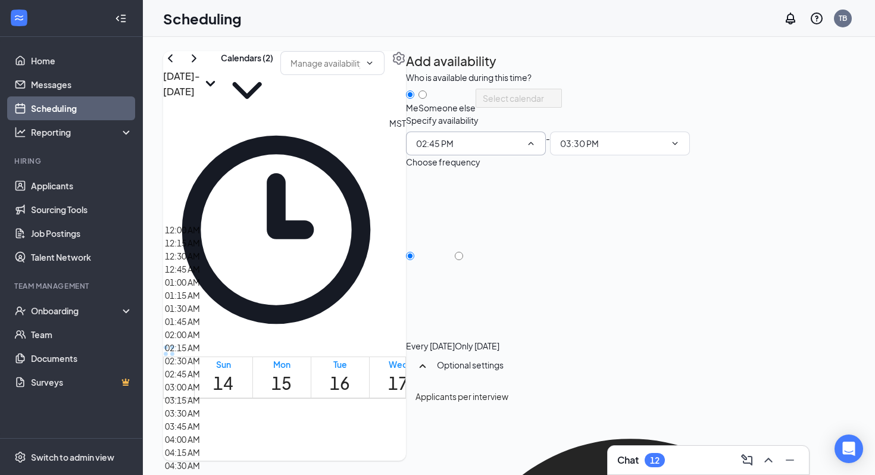
scroll to position [1603, 0]
type input "03:00 PM"
type input "03:45 PM"
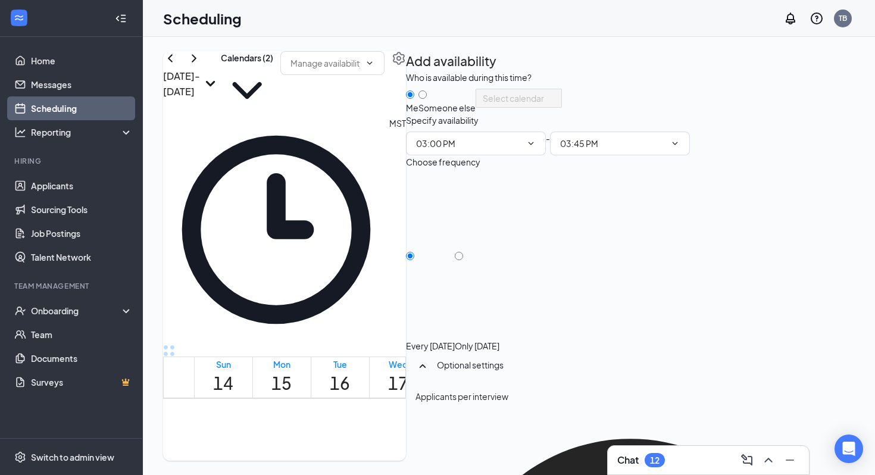
scroll to position [102, 0]
type input "20"
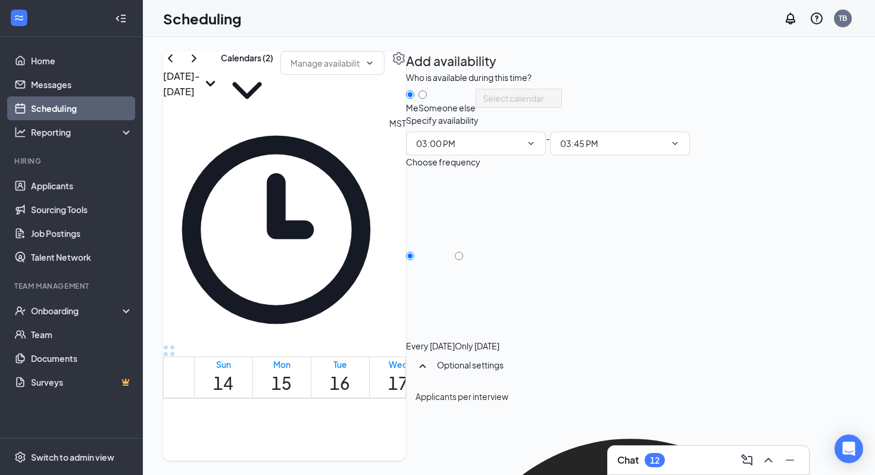
scroll to position [109, 0]
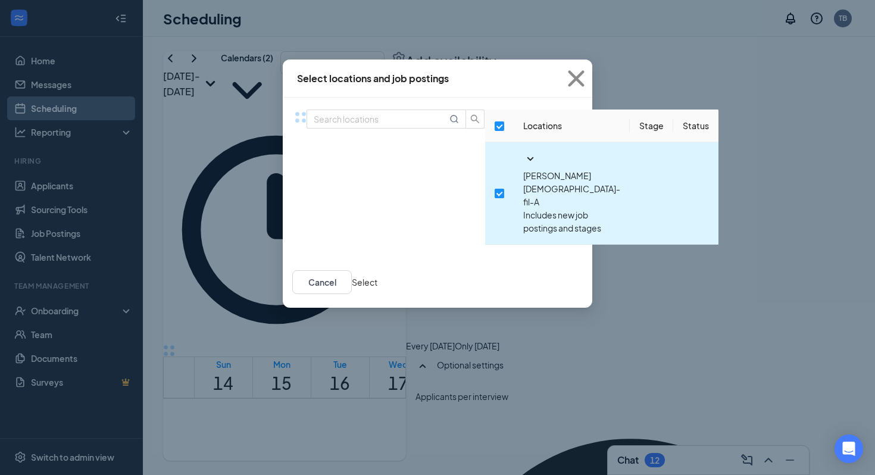
click at [494, 189] on input "checkbox" at bounding box center [499, 194] width 10 height 10
checkbox input "false"
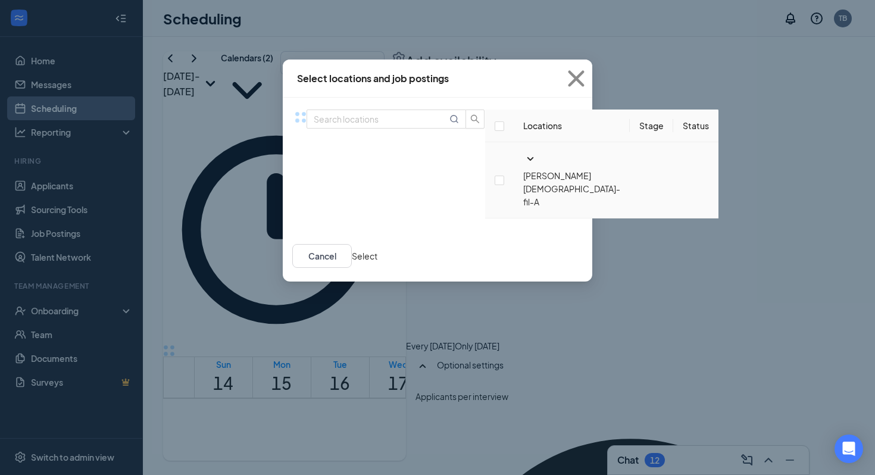
click at [523, 166] on icon "SmallChevronDown" at bounding box center [530, 159] width 14 height 14
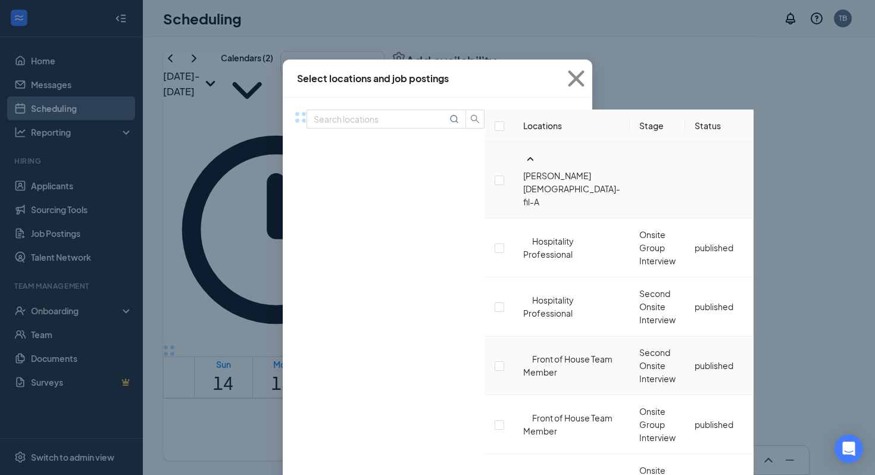
scroll to position [266, 0]
checkbox input "false"
checkbox input "true"
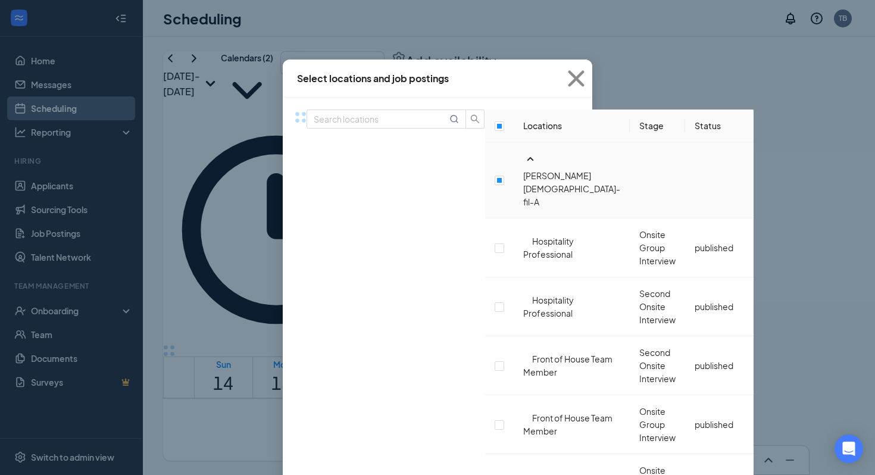
scroll to position [632, 0]
checkbox input "true"
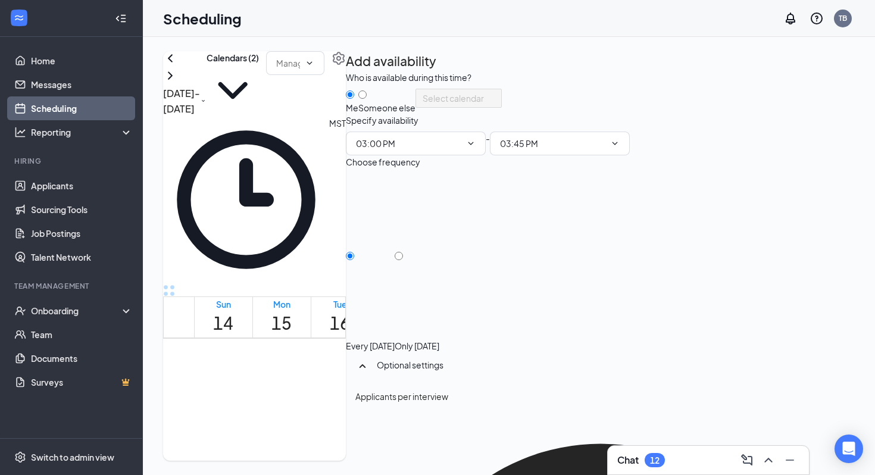
scroll to position [0, 0]
click at [415, 102] on div at bounding box center [386, 102] width 57 height 0
radio input "false"
radio input "true"
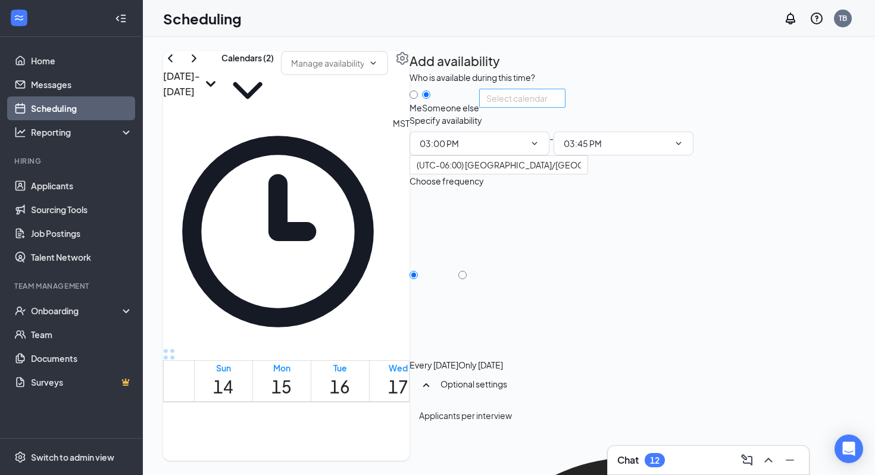
click at [550, 107] on input "search" at bounding box center [518, 98] width 64 height 18
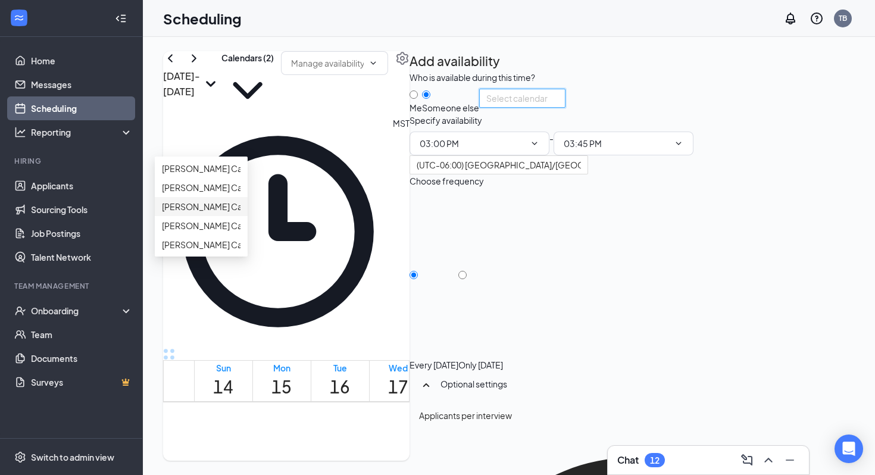
click at [267, 213] on span "Daniel Jimenez's Calendar" at bounding box center [214, 206] width 105 height 13
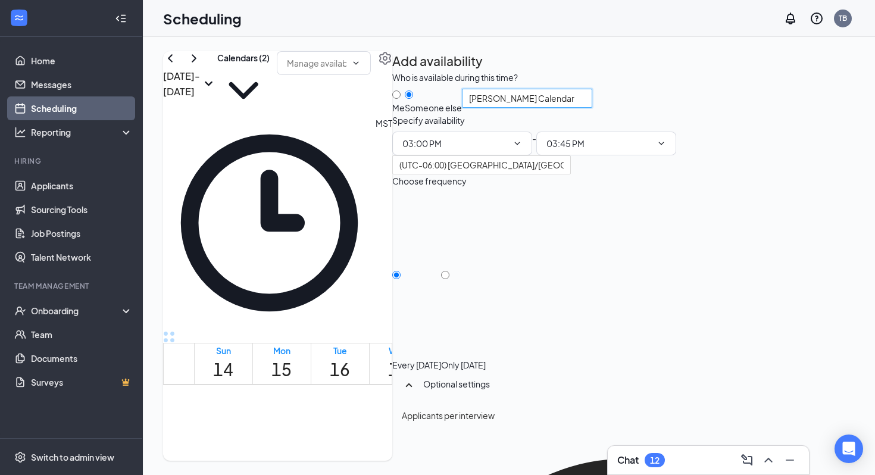
click at [790, 114] on div "Who is available during this time? Me Someone else 94220 Daniel Jimenez's Calen…" at bounding box center [623, 92] width 462 height 43
click at [848, 446] on icon "Open Intercom Messenger" at bounding box center [848, 448] width 14 height 15
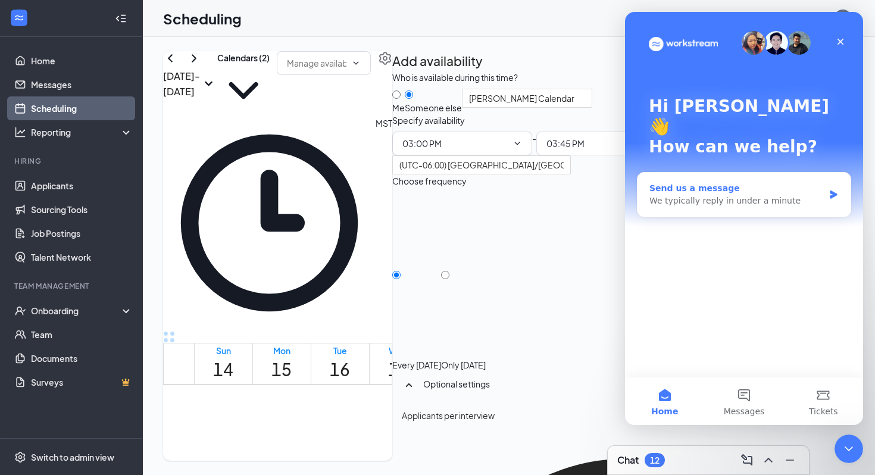
click at [721, 182] on div "Send us a message" at bounding box center [736, 188] width 174 height 12
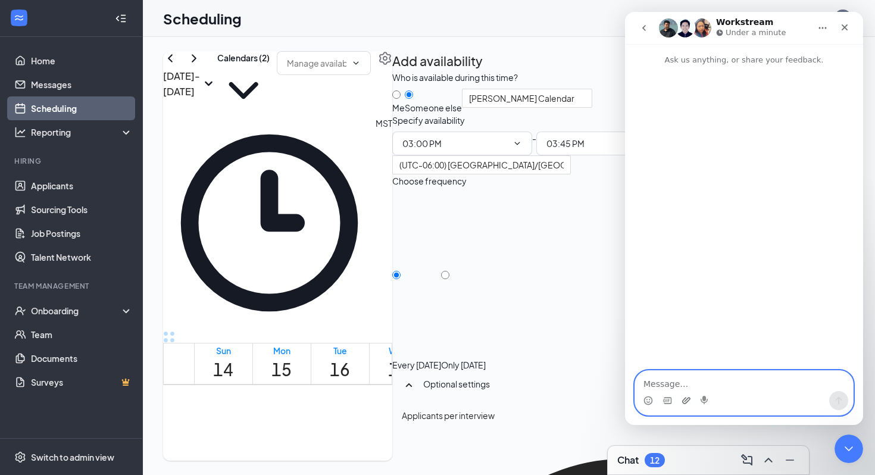
click at [685, 401] on icon "Upload attachment" at bounding box center [686, 400] width 8 height 7
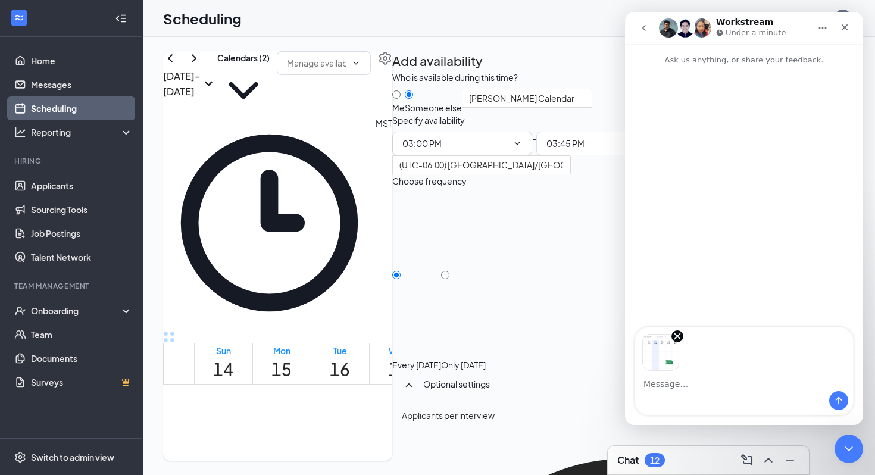
click at [671, 392] on div "Intercom messenger" at bounding box center [744, 400] width 218 height 19
click at [672, 387] on textarea "Message…" at bounding box center [744, 381] width 218 height 20
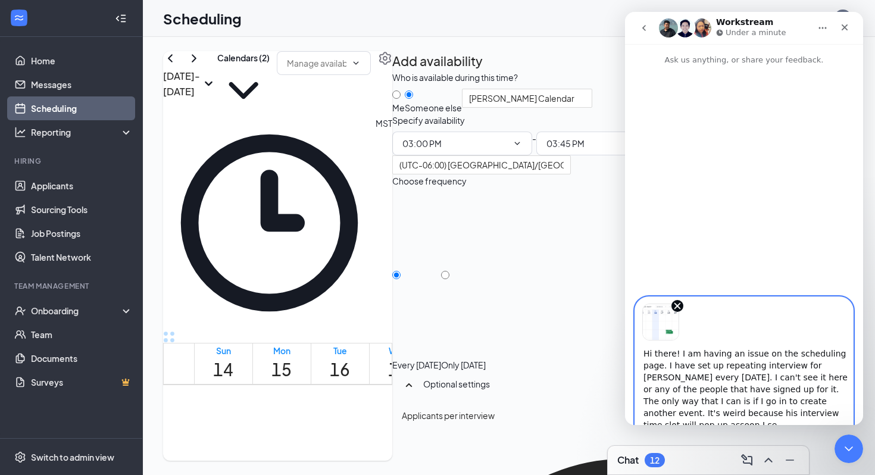
scroll to position [5, 0]
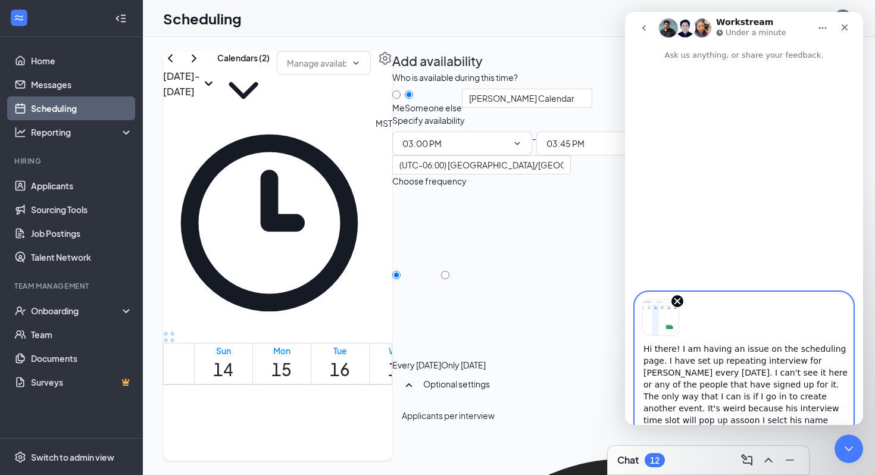
click at [658, 420] on textarea "Hi there! I am having an issue on the scheduling page. I have set up repeating …" at bounding box center [744, 382] width 218 height 92
click at [707, 421] on textarea "Hi there! I am having an issue on the scheduling page. I have set up repeating …" at bounding box center [744, 382] width 218 height 92
click at [820, 406] on textarea "Hi there! I am having an issue on the scheduling page. I have set up repeating …" at bounding box center [744, 382] width 218 height 92
click at [656, 417] on textarea "Hi there! I am having an issue on the scheduling page. I have set up repeating …" at bounding box center [744, 382] width 218 height 92
click at [666, 421] on textarea "Hi there! I am having an issue on the scheduling page. I have set up repeating …" at bounding box center [744, 382] width 218 height 92
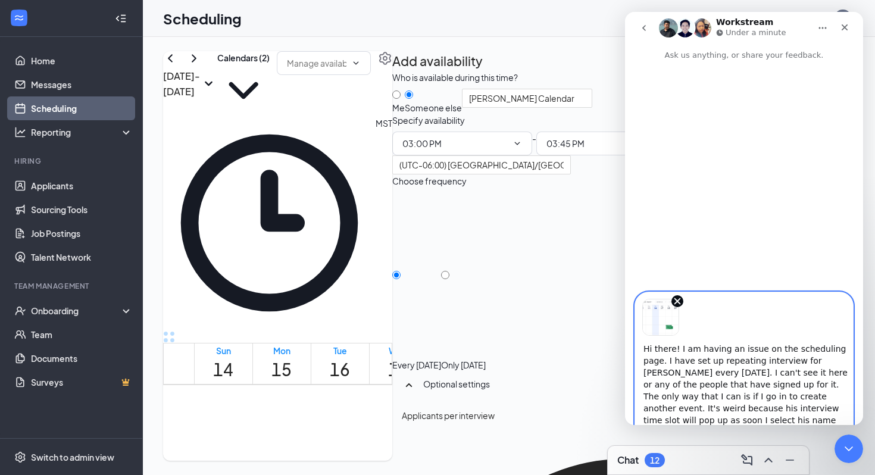
click at [706, 420] on textarea "Hi there! I am having an issue on the scheduling page. I have set up repeating …" at bounding box center [744, 382] width 218 height 92
click at [668, 383] on textarea "Hi there! I am having an issue on the scheduling page. I have set up repeating …" at bounding box center [744, 383] width 218 height 94
click at [691, 406] on textarea "Hi there! I am having an issue on the scheduling page. I have set up repeating …" at bounding box center [744, 383] width 218 height 94
click at [702, 415] on textarea "Hi there! I am having an issue on the scheduling page. I have set up repeating …" at bounding box center [744, 383] width 218 height 94
click at [761, 418] on textarea "Hi there! I am having an issue on the scheduling page. I have set up repeating …" at bounding box center [744, 383] width 218 height 94
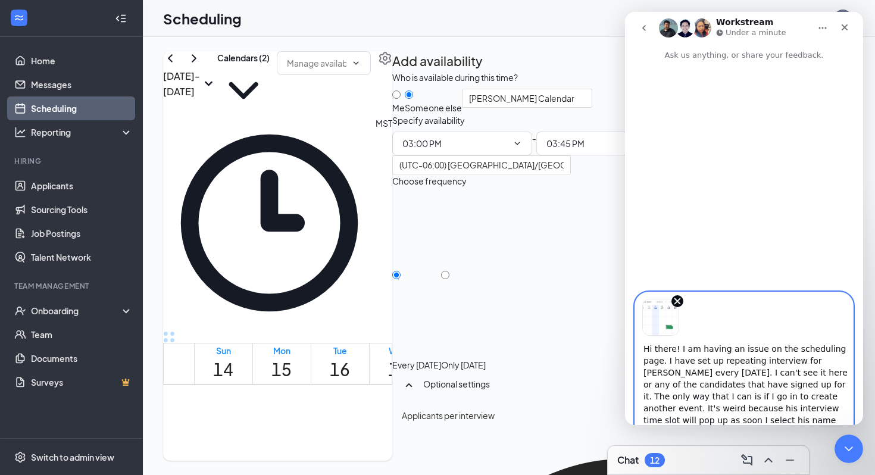
click at [847, 419] on textarea "Hi there! I am having an issue on the scheduling page. I have set up repeating …" at bounding box center [744, 383] width 218 height 94
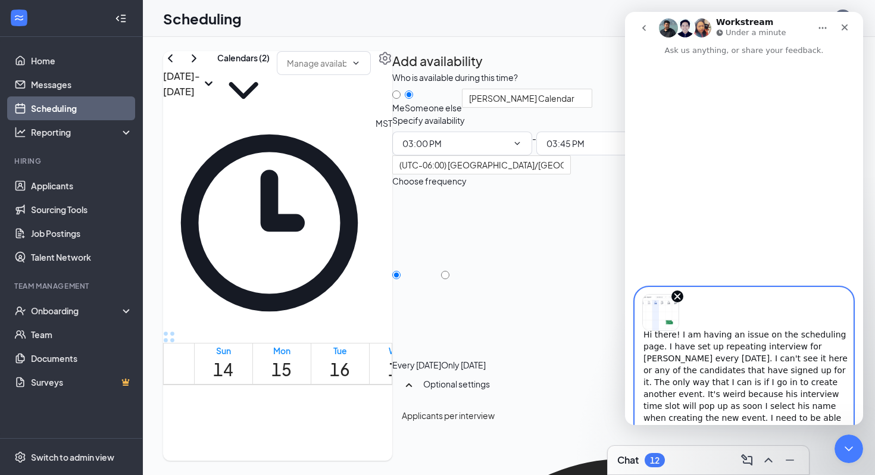
scroll to position [19, 0]
click at [717, 419] on textarea "Hi there! I am having an issue on the scheduling page. I have set up repeating …" at bounding box center [744, 378] width 218 height 94
type textarea "Hi there! I am having an issue on the scheduling page. I have set up repeating …"
click at [847, 420] on textarea "Hi there! I am having an issue on the scheduling page. I have set up repeating …" at bounding box center [744, 378] width 218 height 94
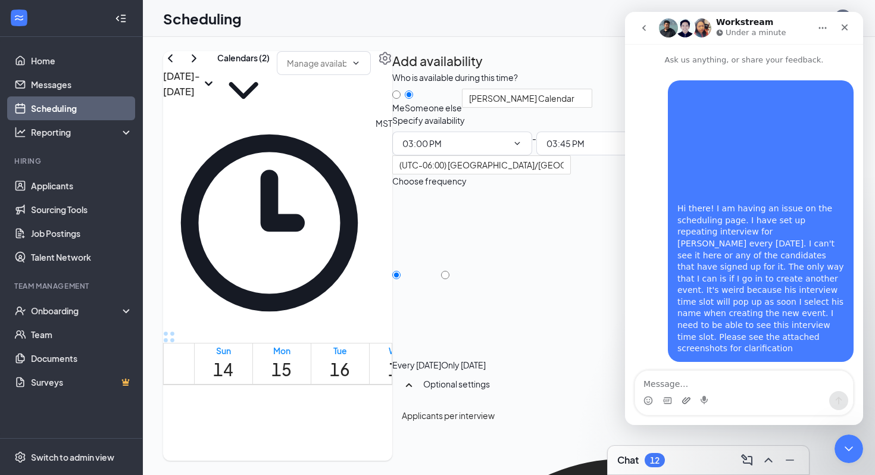
scroll to position [14, 0]
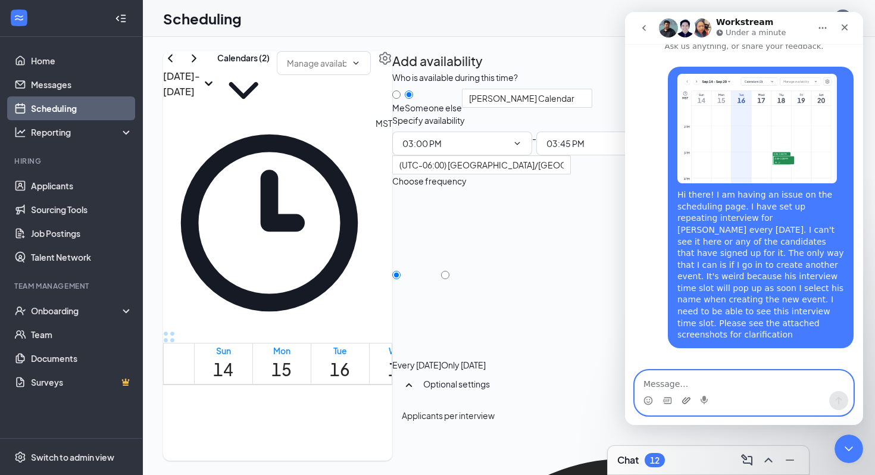
click at [685, 398] on icon "Upload attachment" at bounding box center [686, 401] width 10 height 10
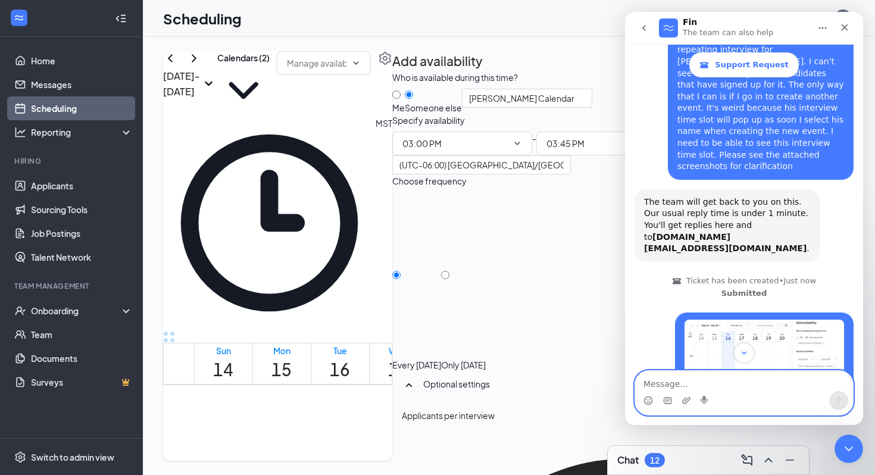
scroll to position [221, 0]
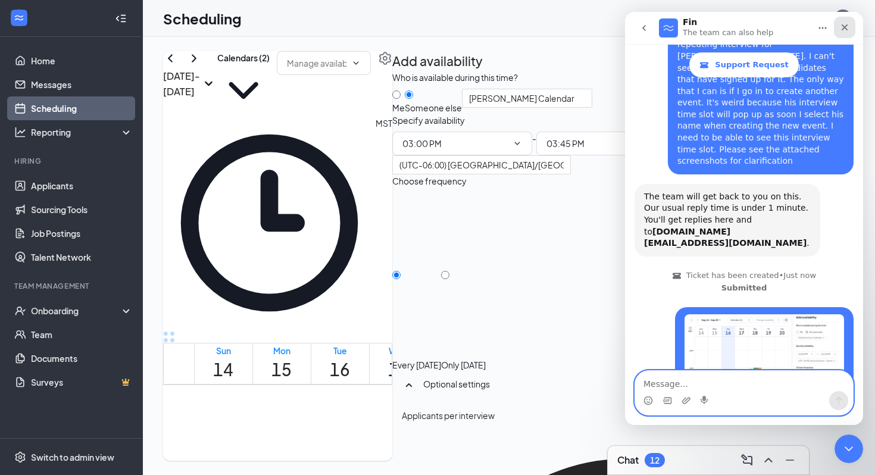
click at [843, 23] on icon "Close" at bounding box center [845, 28] width 10 height 10
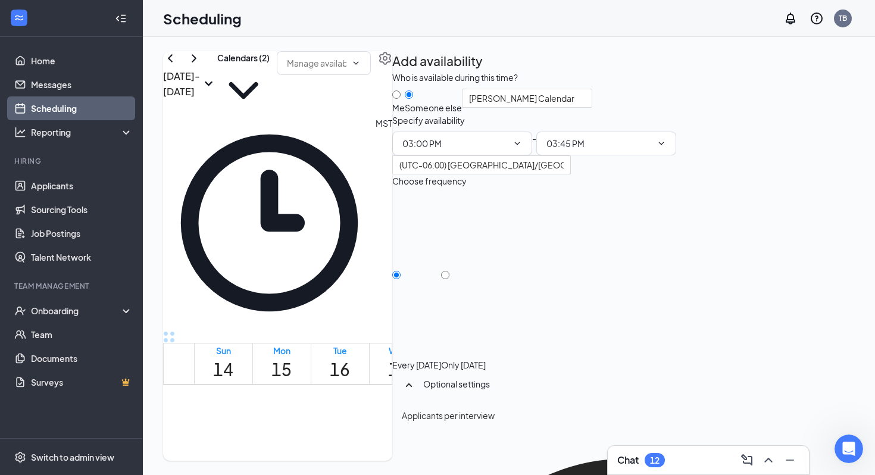
scroll to position [0, 0]
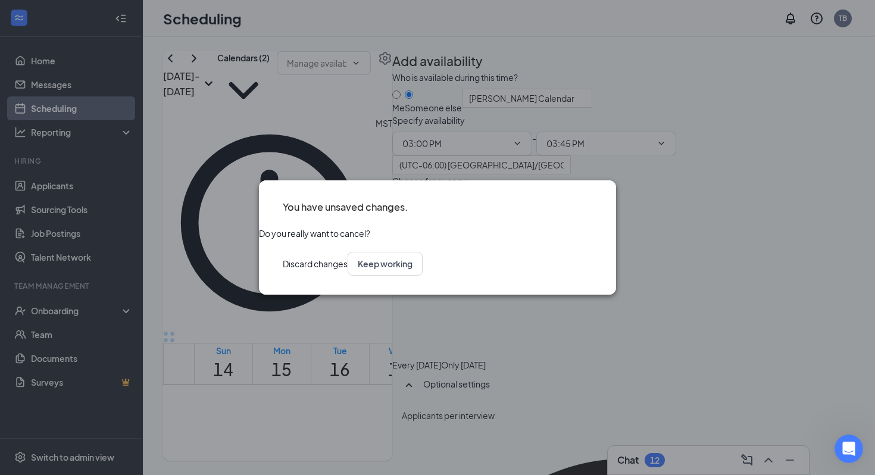
click at [347, 266] on button "Discard changes" at bounding box center [315, 264] width 65 height 24
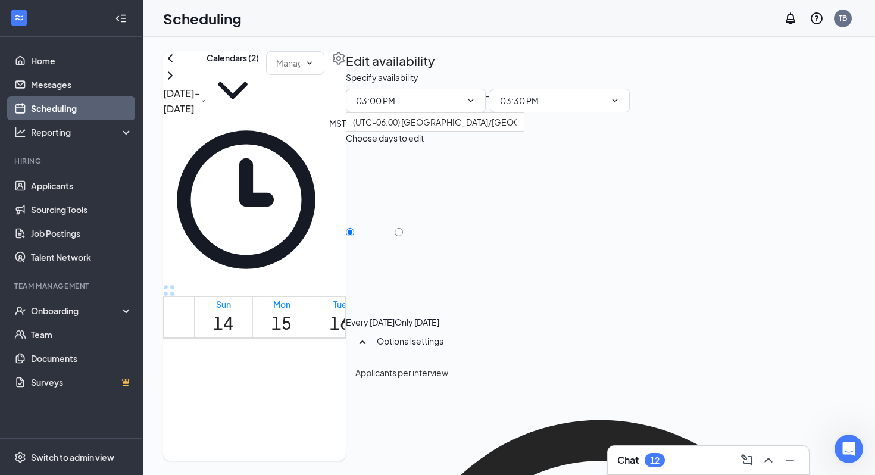
scroll to position [96, 0]
click at [76, 185] on link "Applicants" at bounding box center [82, 186] width 102 height 24
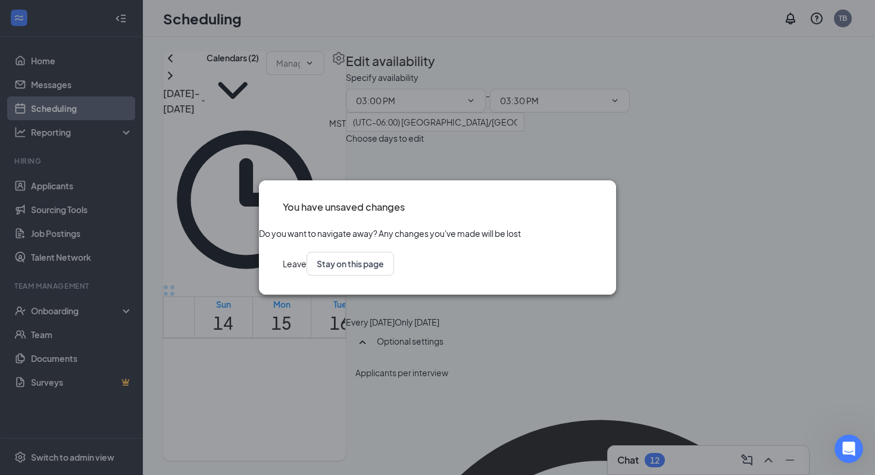
click at [306, 275] on button "Leave" at bounding box center [295, 264] width 24 height 24
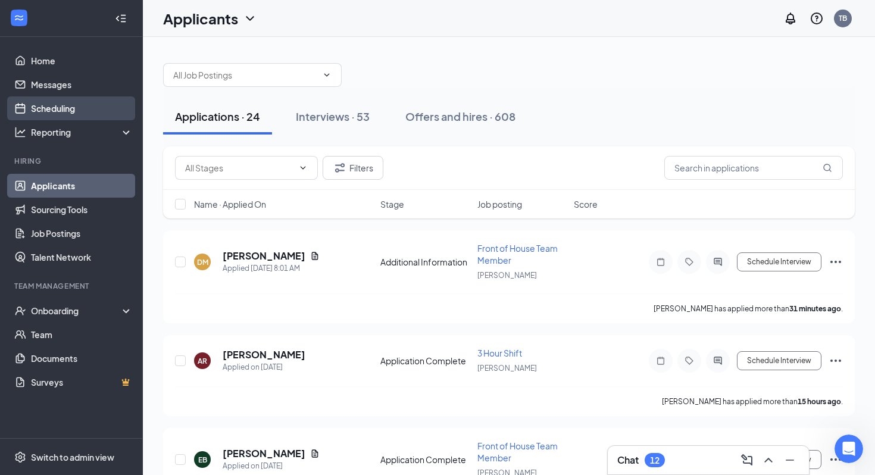
click at [82, 108] on link "Scheduling" at bounding box center [82, 108] width 102 height 24
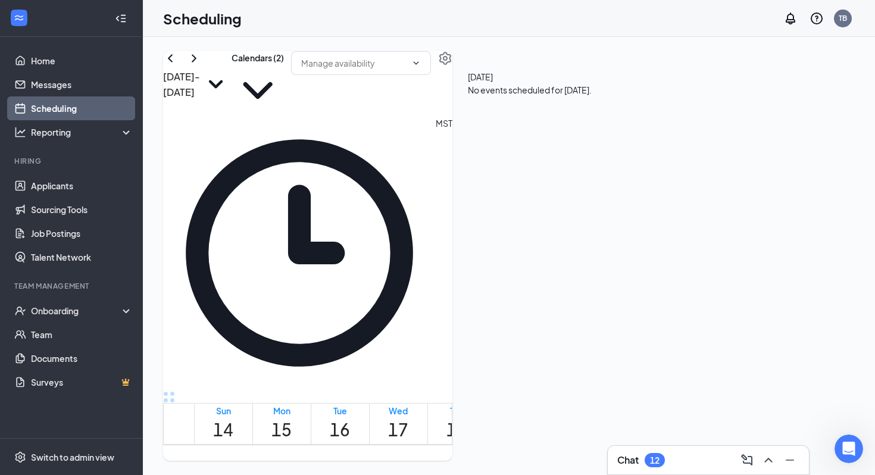
scroll to position [984, 0]
click at [102, 194] on link "Applicants" at bounding box center [82, 186] width 102 height 24
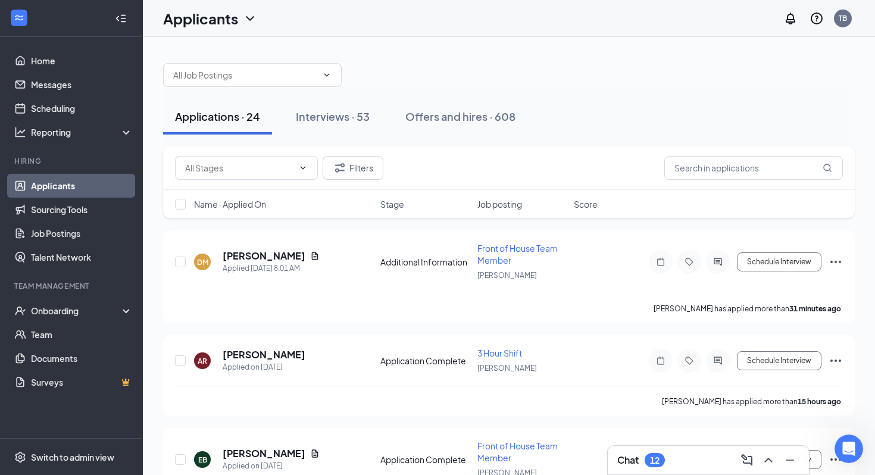
click at [262, 206] on span "Name · Applied On" at bounding box center [230, 204] width 72 height 12
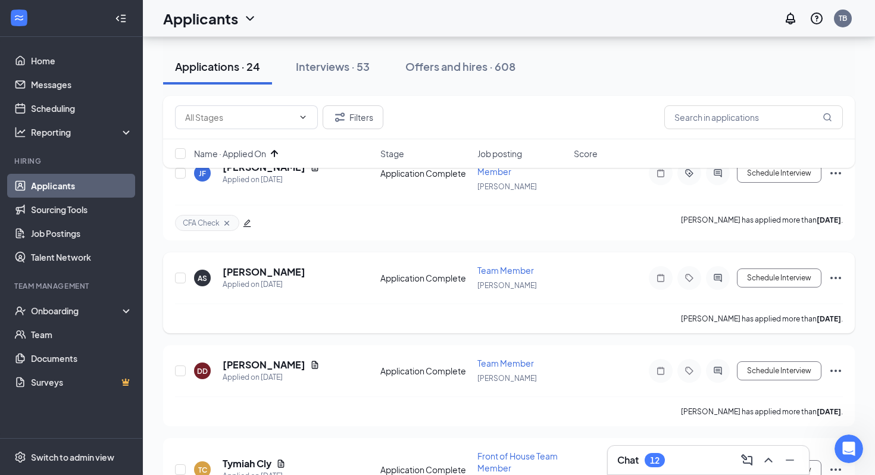
scroll to position [98, 0]
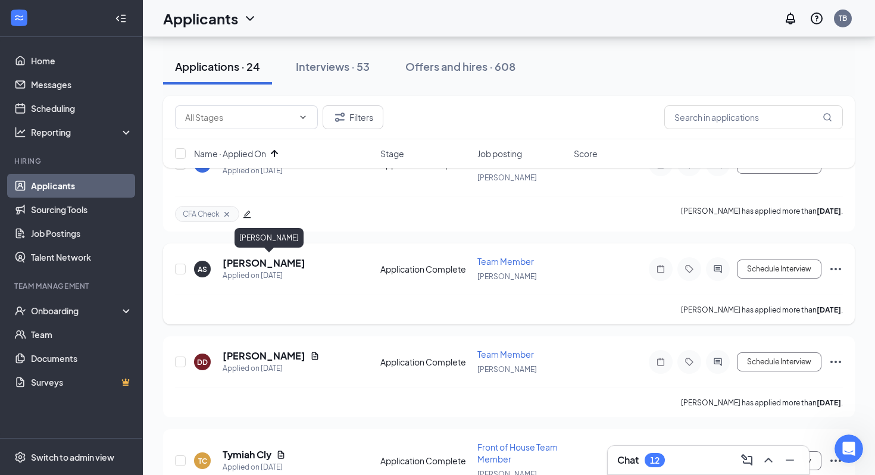
click at [268, 262] on h5 "Alexander Samano Ortega" at bounding box center [264, 262] width 83 height 13
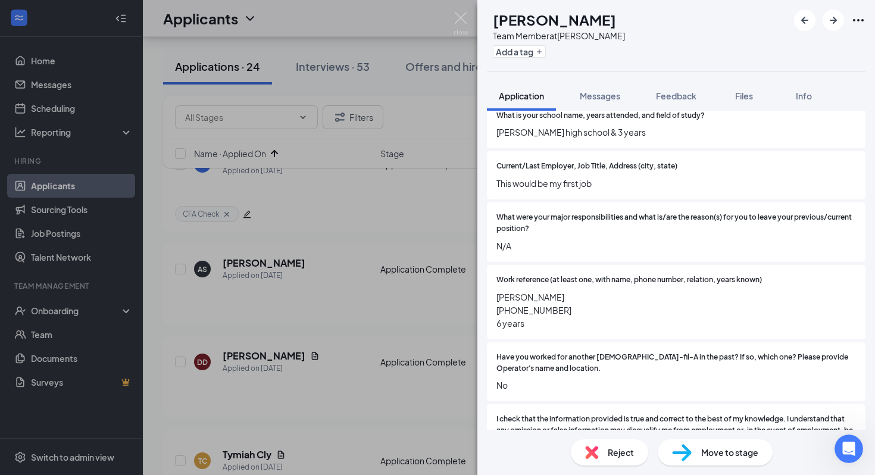
scroll to position [1292, 0]
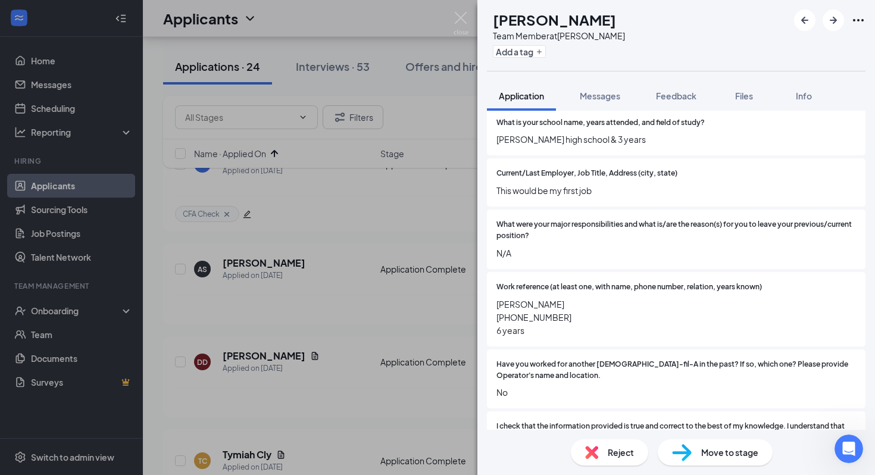
click at [714, 457] on span "Move to stage" at bounding box center [729, 452] width 57 height 13
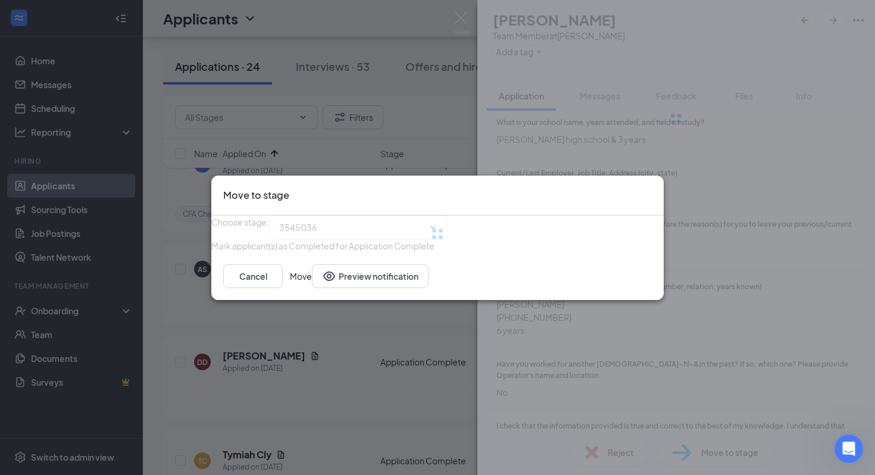
type input "Onsite Group Interview (next stage)"
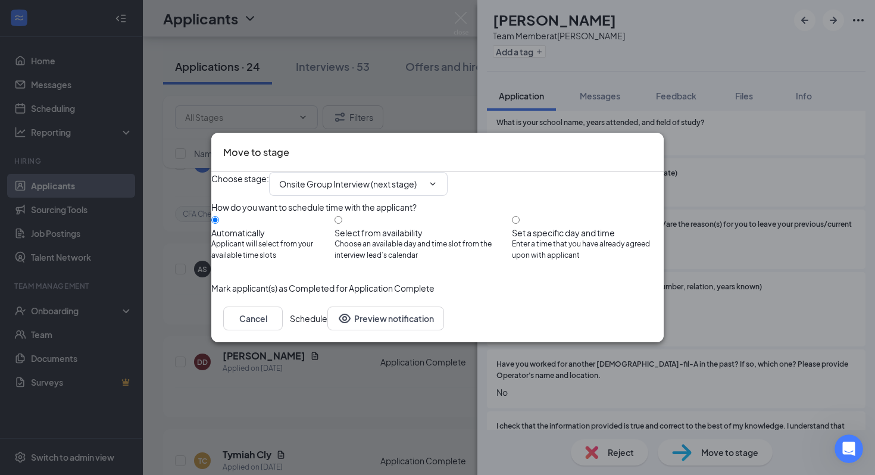
click at [327, 330] on button "Schedule" at bounding box center [308, 318] width 37 height 24
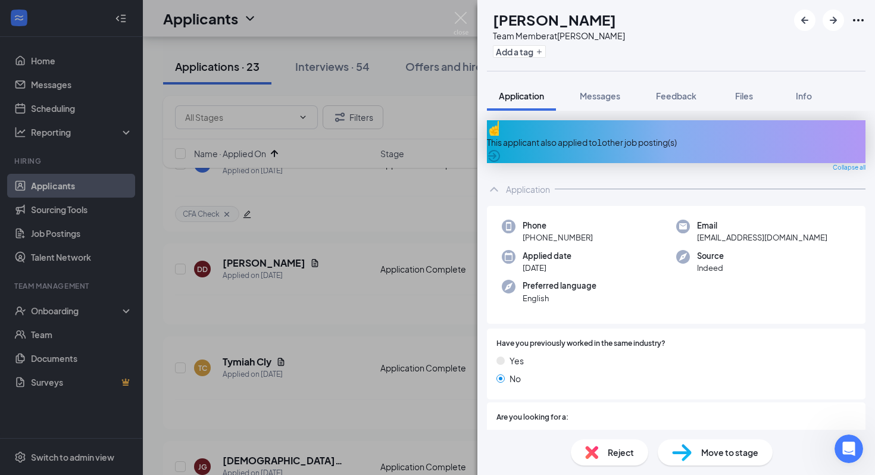
click at [653, 136] on div "This applicant also applied to 1 other job posting(s)" at bounding box center [676, 142] width 378 height 13
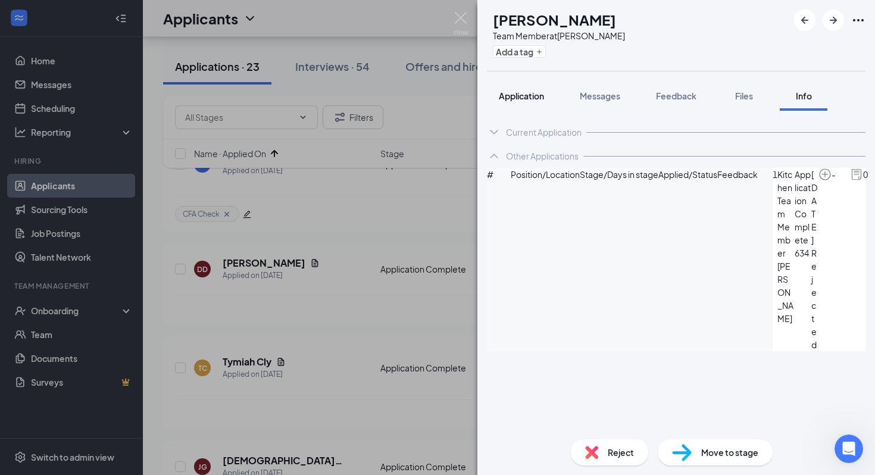
click at [524, 101] on div "Application" at bounding box center [521, 96] width 45 height 12
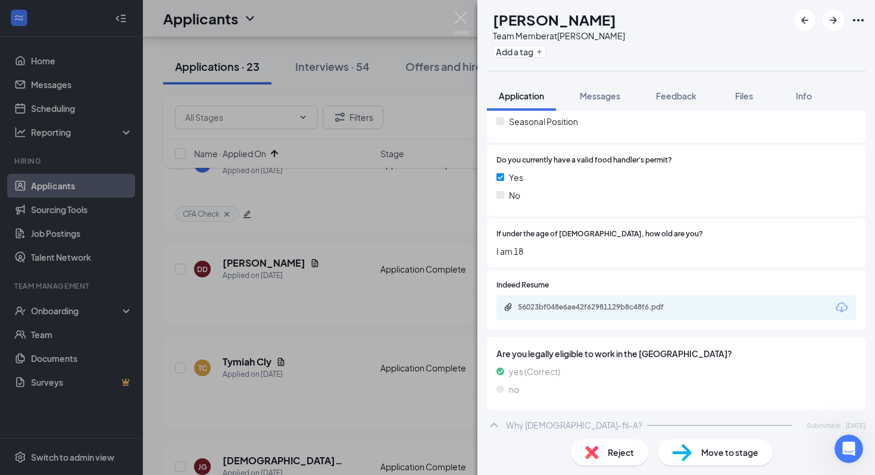
scroll to position [355, 0]
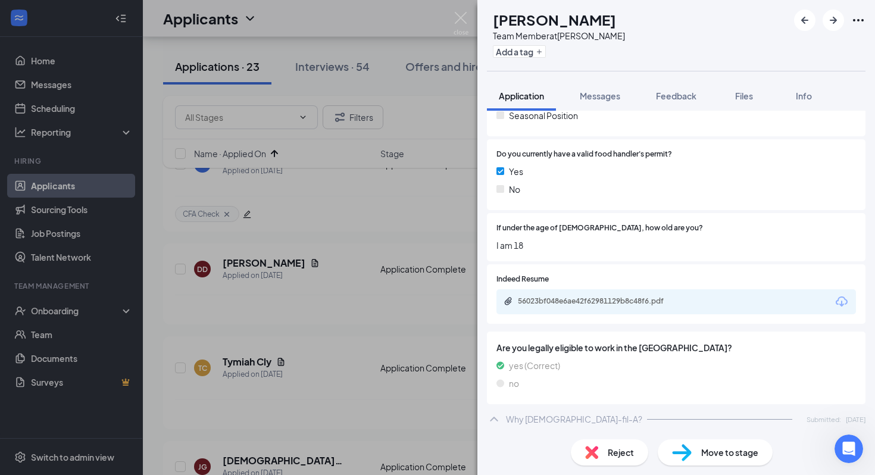
click at [596, 296] on div "56023bf048e6ae42f62981129b8c48f6.pdf" at bounding box center [599, 301] width 193 height 11
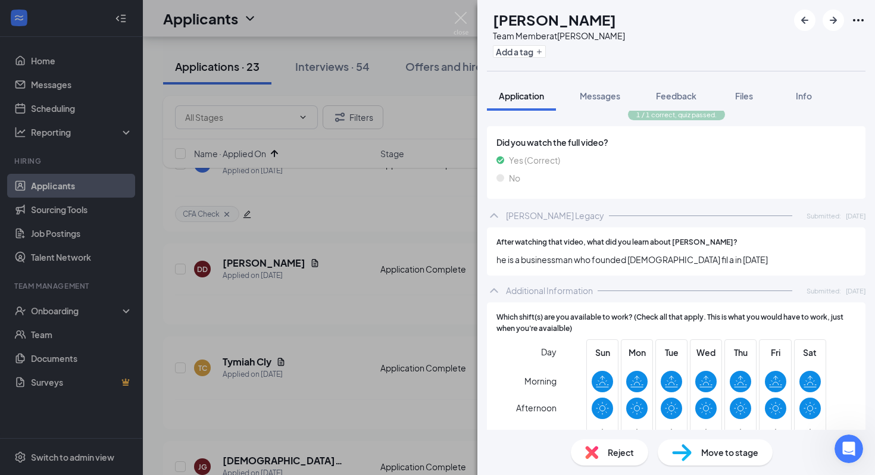
scroll to position [731, 0]
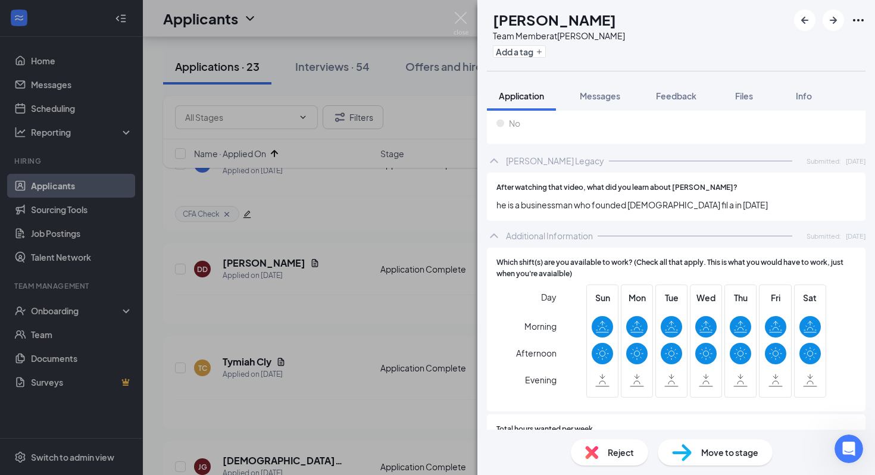
click at [709, 455] on span "Move to stage" at bounding box center [729, 452] width 57 height 13
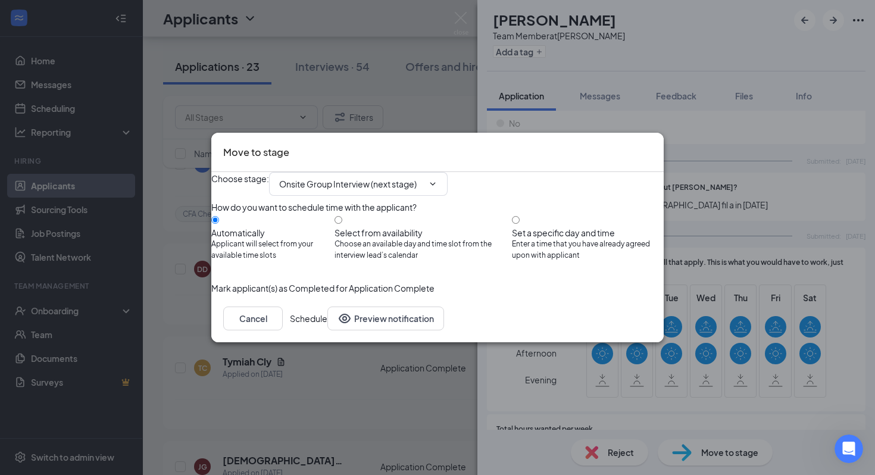
click at [327, 330] on button "Schedule" at bounding box center [308, 318] width 37 height 24
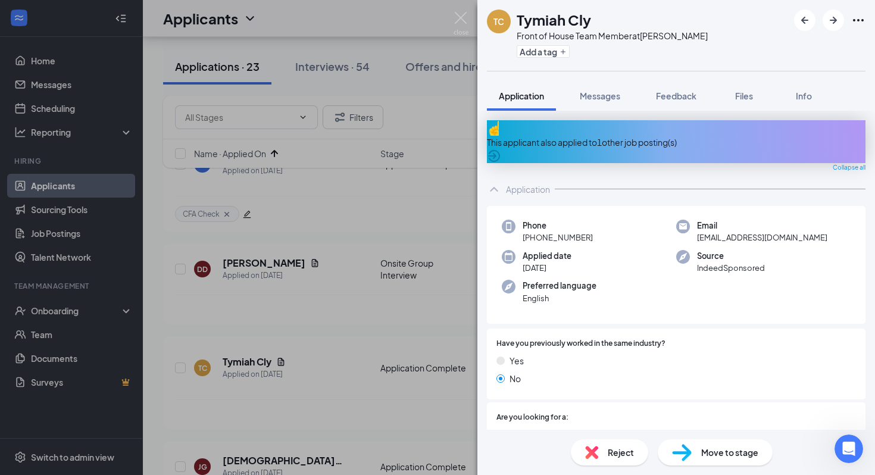
click at [625, 136] on div "This applicant also applied to 1 other job posting(s)" at bounding box center [676, 142] width 378 height 13
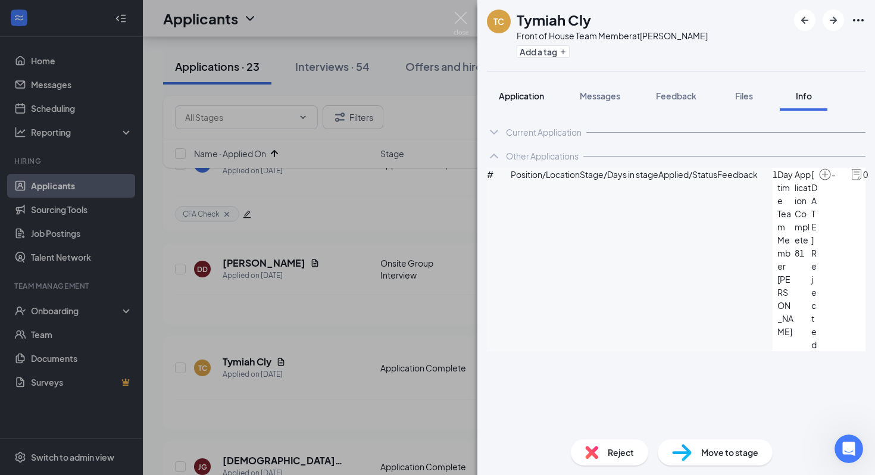
click at [516, 95] on span "Application" at bounding box center [521, 95] width 45 height 11
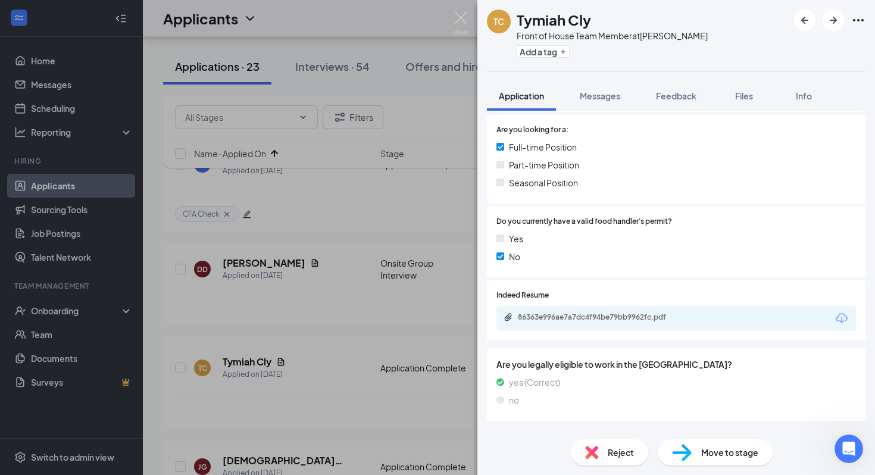
scroll to position [297, 0]
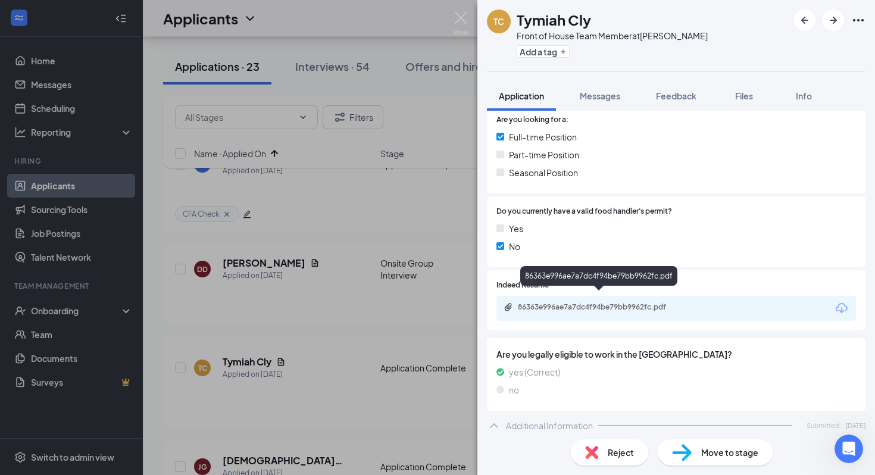
click at [638, 302] on div "86363e996ae7a7dc4f94be79bb9962fc.pdf" at bounding box center [601, 307] width 167 height 10
click at [597, 458] on img at bounding box center [591, 452] width 13 height 13
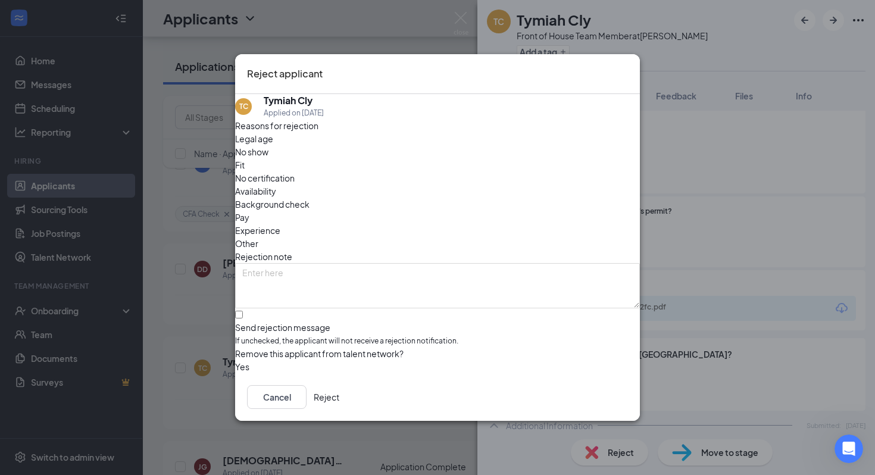
click at [631, 71] on icon "Cross" at bounding box center [634, 73] width 7 height 7
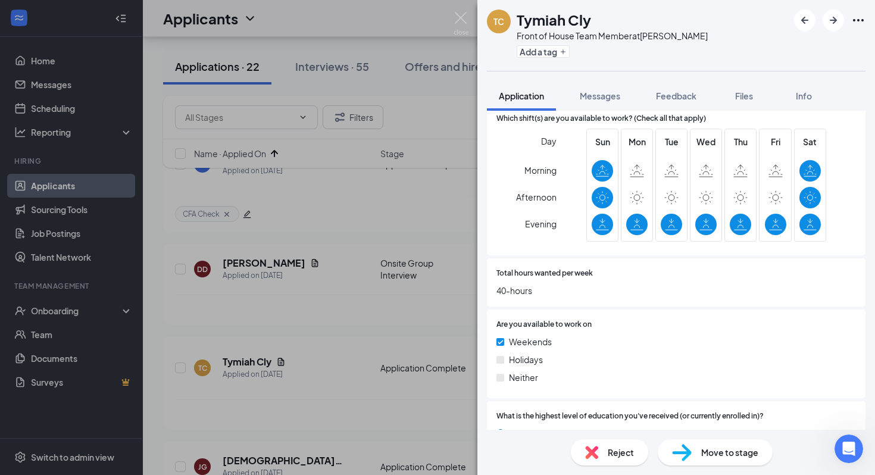
scroll to position [636, 0]
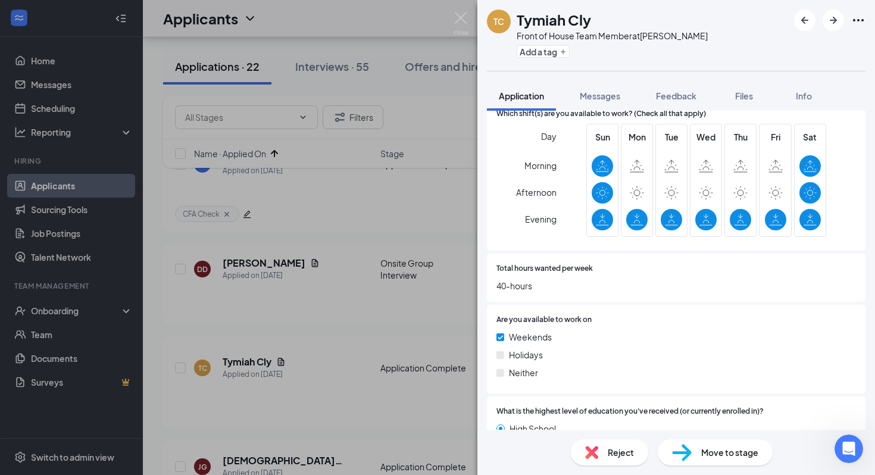
click at [693, 446] on div "Move to stage" at bounding box center [714, 452] width 115 height 26
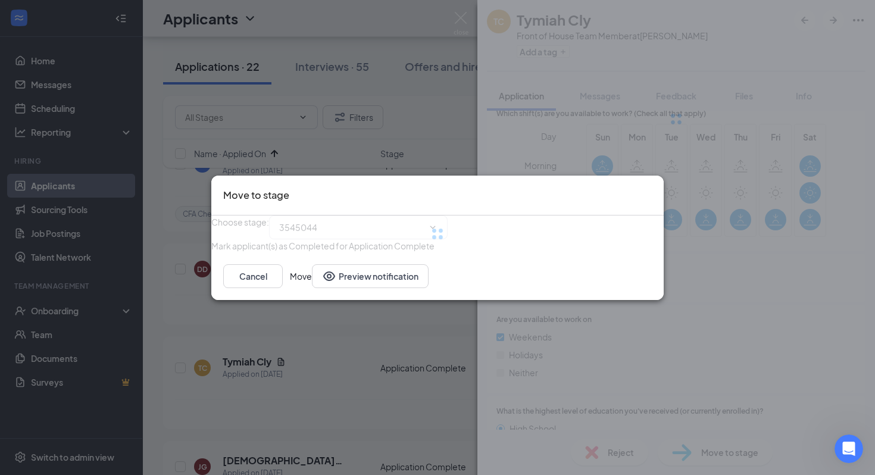
type input "Onsite Group Interview (next stage)"
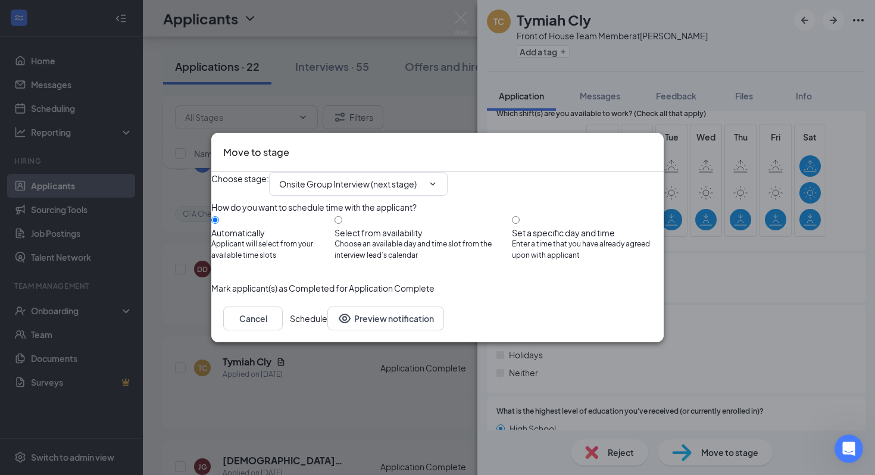
click at [327, 330] on button "Schedule" at bounding box center [308, 318] width 37 height 24
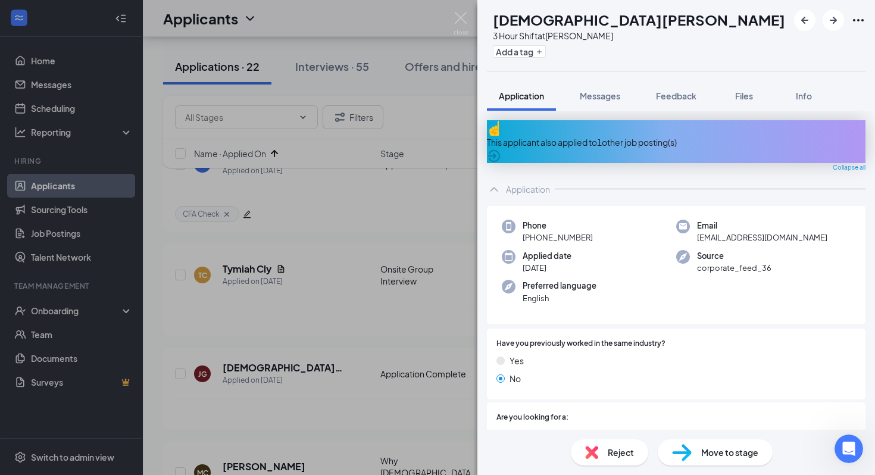
click at [654, 136] on div "This applicant also applied to 1 other job posting(s)" at bounding box center [676, 142] width 378 height 13
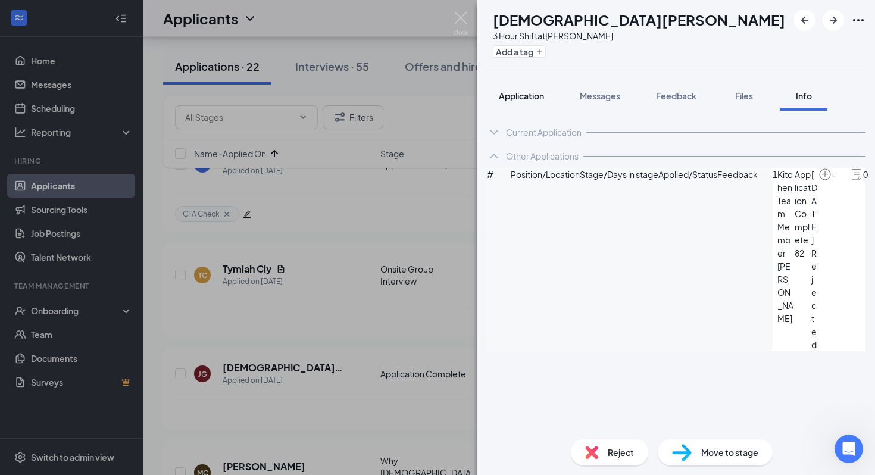
click at [519, 95] on span "Application" at bounding box center [521, 95] width 45 height 11
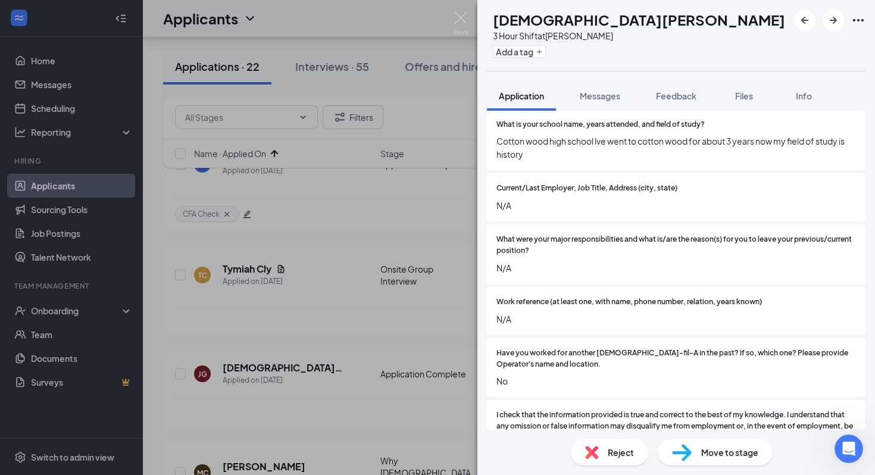
scroll to position [1385, 0]
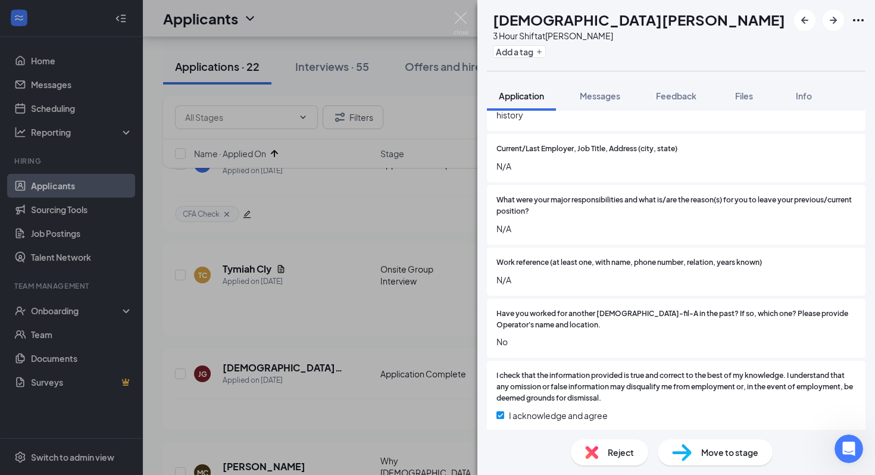
click at [733, 453] on span "Move to stage" at bounding box center [729, 452] width 57 height 13
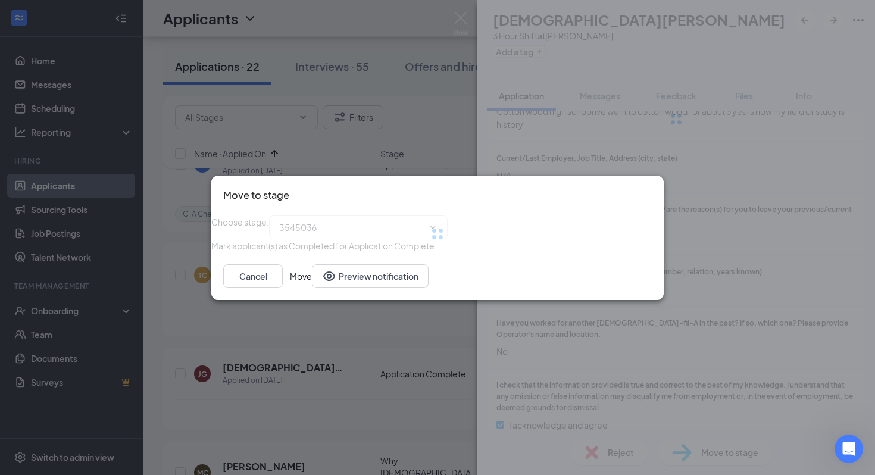
type input "Onsite Group Interview (next stage)"
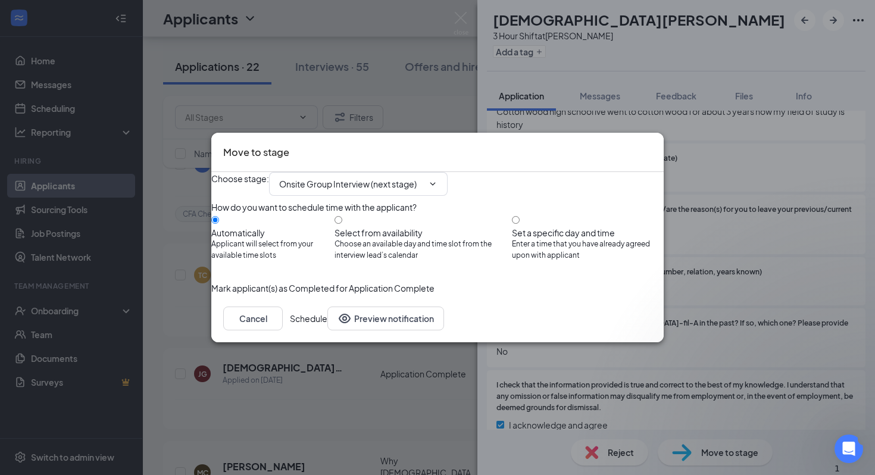
scroll to position [359, 0]
click at [327, 330] on button "Schedule" at bounding box center [308, 318] width 37 height 24
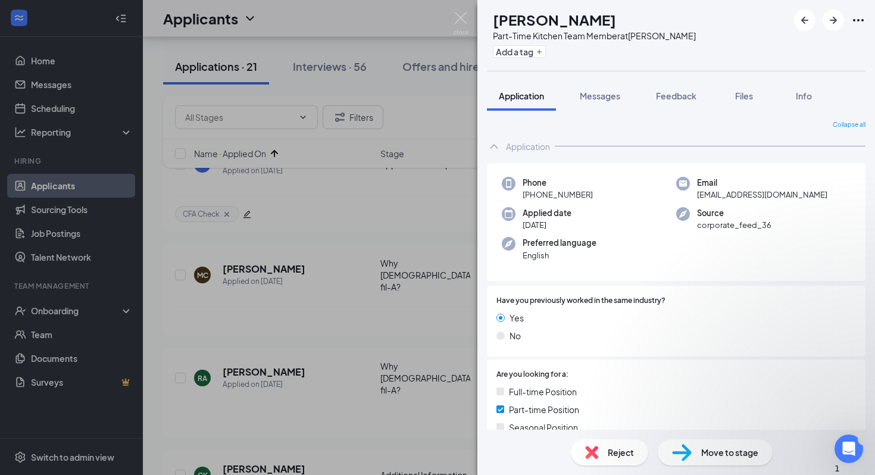
click at [698, 447] on div "Move to stage" at bounding box center [714, 452] width 115 height 26
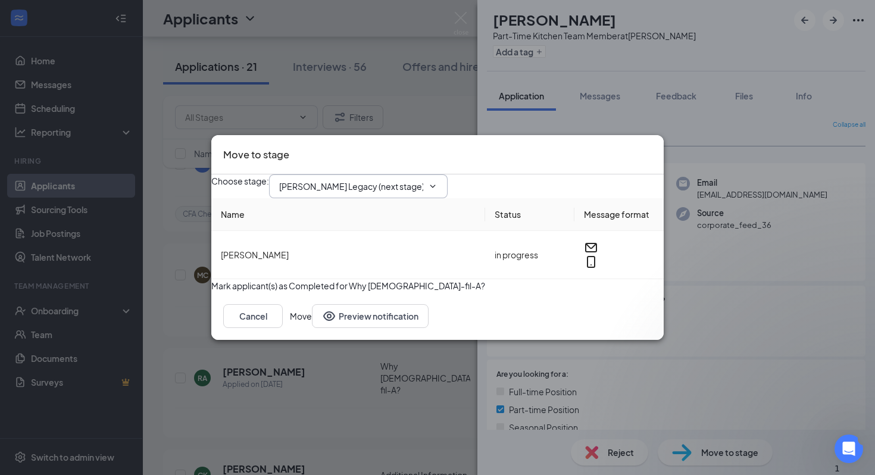
click at [423, 180] on input "Truett's Legacy (next stage)" at bounding box center [351, 186] width 144 height 13
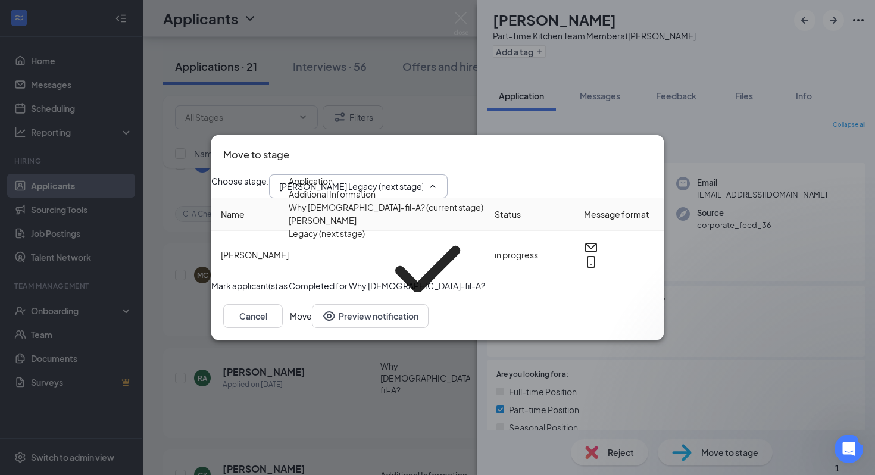
scroll to position [46, 0]
click at [379, 339] on div "Onsite Group Interview" at bounding box center [334, 345] width 90 height 13
type input "Onsite Group Interview"
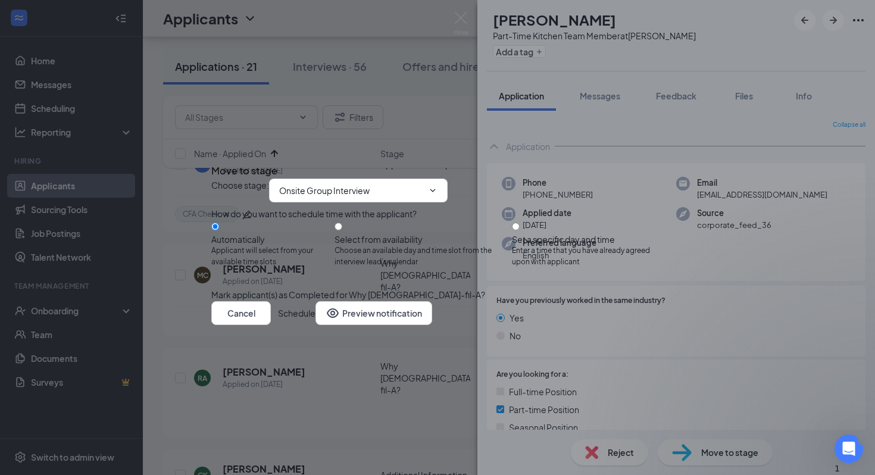
click at [315, 325] on button "Schedule" at bounding box center [296, 313] width 37 height 24
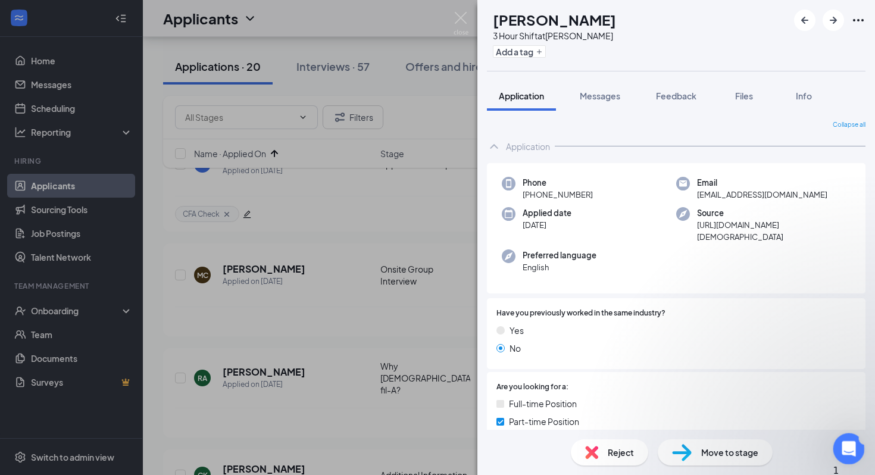
click at [857, 453] on div "Open Intercom Messenger" at bounding box center [846, 446] width 39 height 39
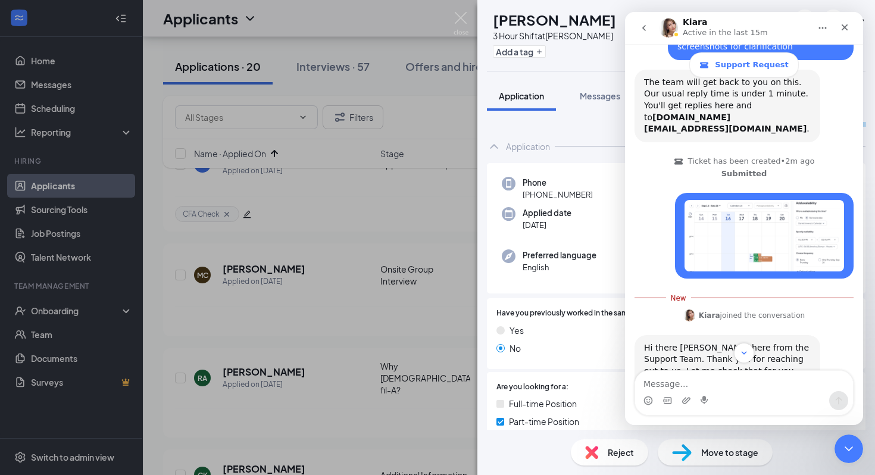
scroll to position [379, 0]
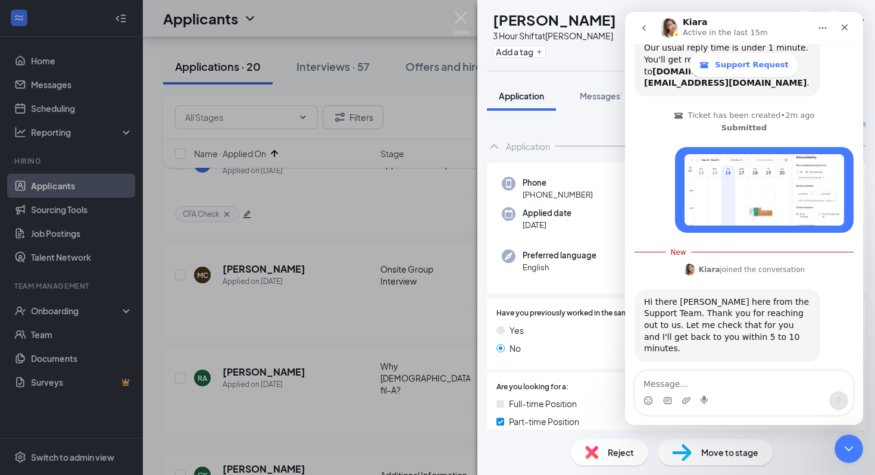
click at [764, 387] on textarea "Message…" at bounding box center [744, 381] width 218 height 20
type textarea "Awesome, Thank you!"
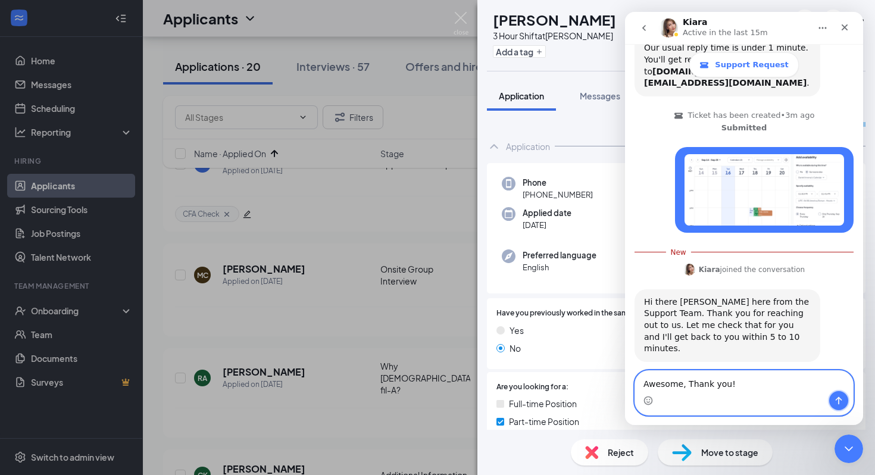
click at [836, 398] on icon "Send a message…" at bounding box center [839, 401] width 10 height 10
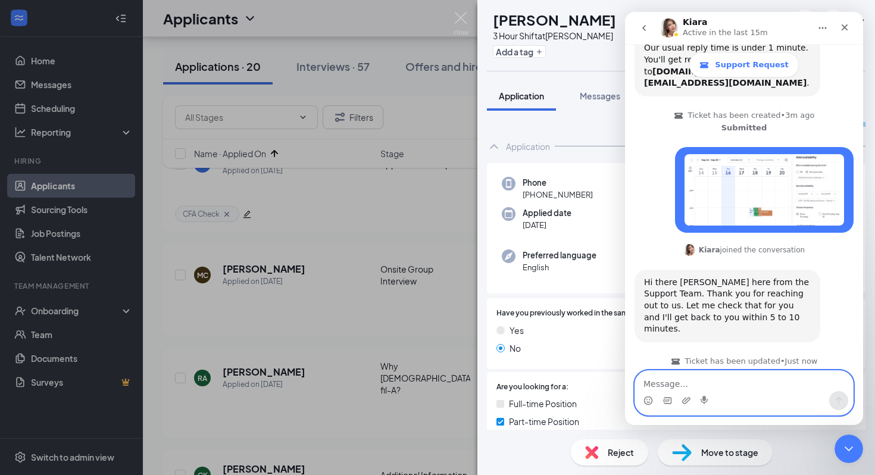
scroll to position [395, 0]
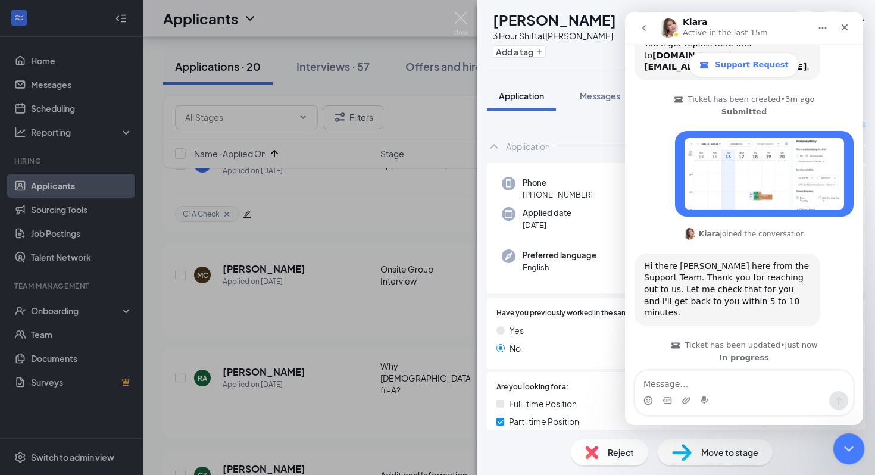
click at [840, 458] on div "Close Intercom Messenger" at bounding box center [846, 447] width 29 height 29
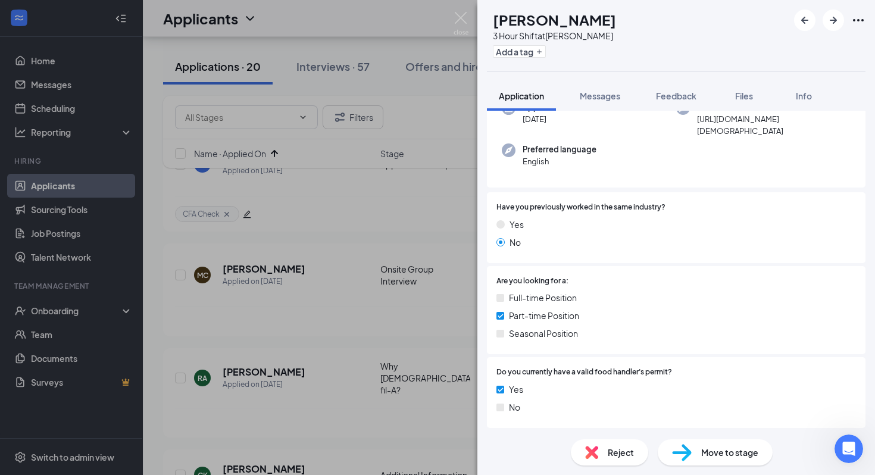
scroll to position [0, 0]
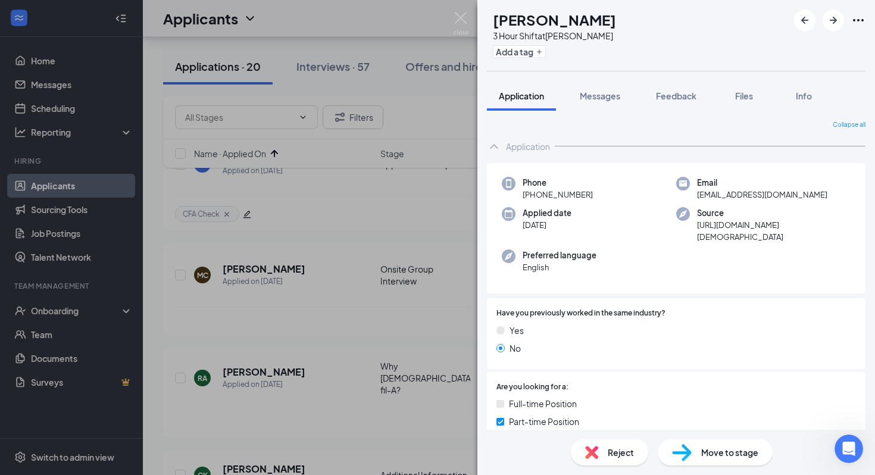
click at [606, 459] on div "Reject" at bounding box center [609, 452] width 77 height 26
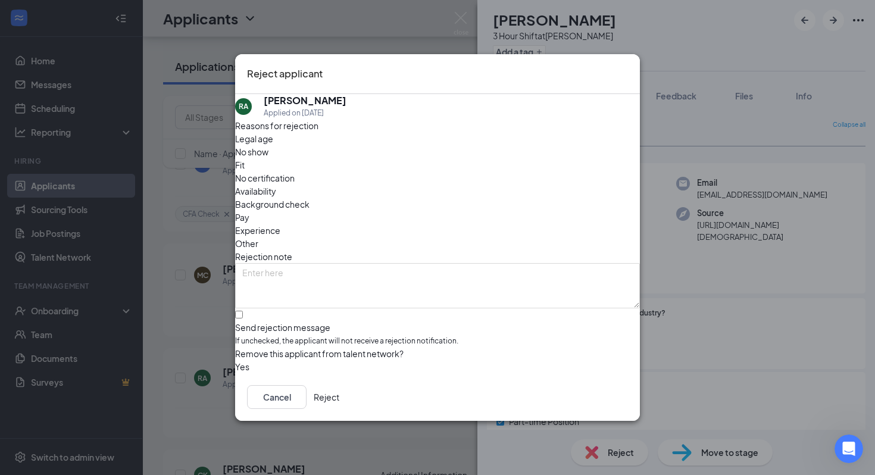
click at [273, 145] on span "Legal age" at bounding box center [254, 138] width 38 height 13
click at [243, 311] on input "Send rejection message If unchecked, the applicant will not receive a rejection…" at bounding box center [239, 315] width 8 height 8
checkbox input "true"
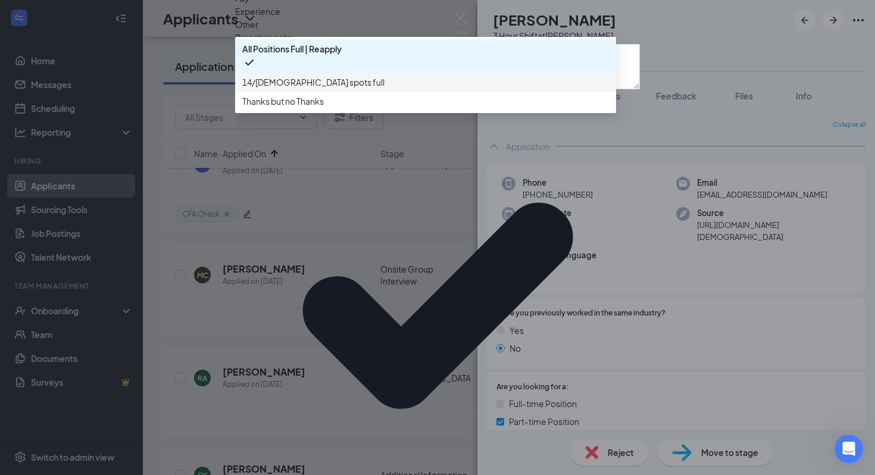
click at [347, 89] on span "14/15 year old spots full" at bounding box center [313, 82] width 142 height 13
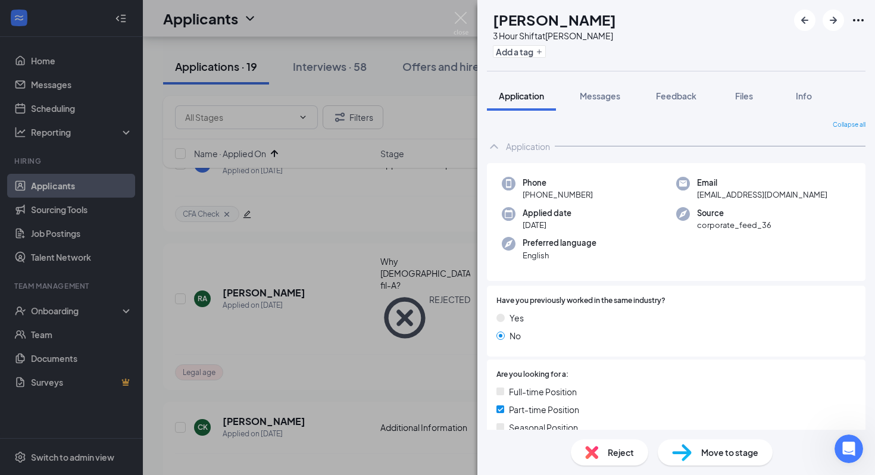
click at [695, 454] on div "Move to stage" at bounding box center [714, 452] width 115 height 26
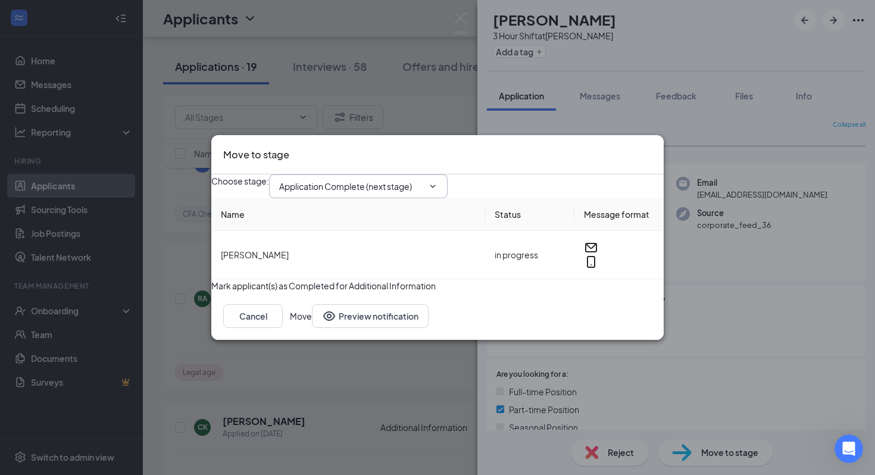
click at [396, 180] on input "Application Complete (next stage)" at bounding box center [351, 186] width 144 height 13
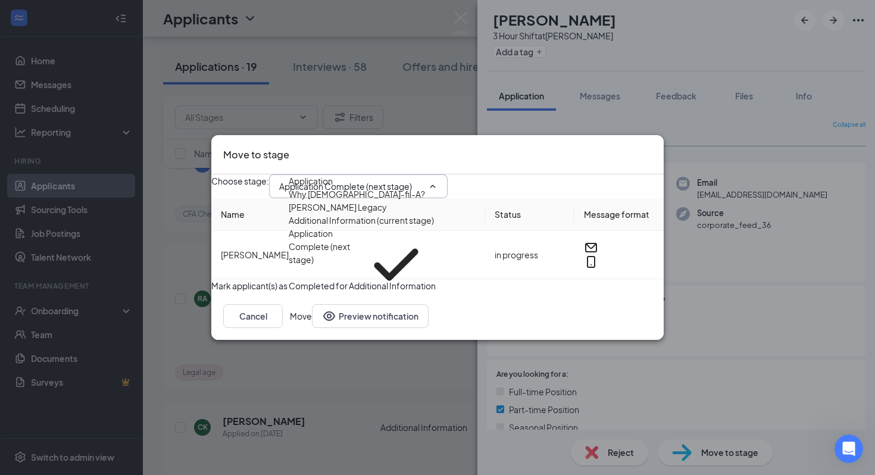
scroll to position [58, 0]
click at [367, 303] on div "Onsite Group Interview" at bounding box center [334, 309] width 90 height 13
type input "Onsite Group Interview"
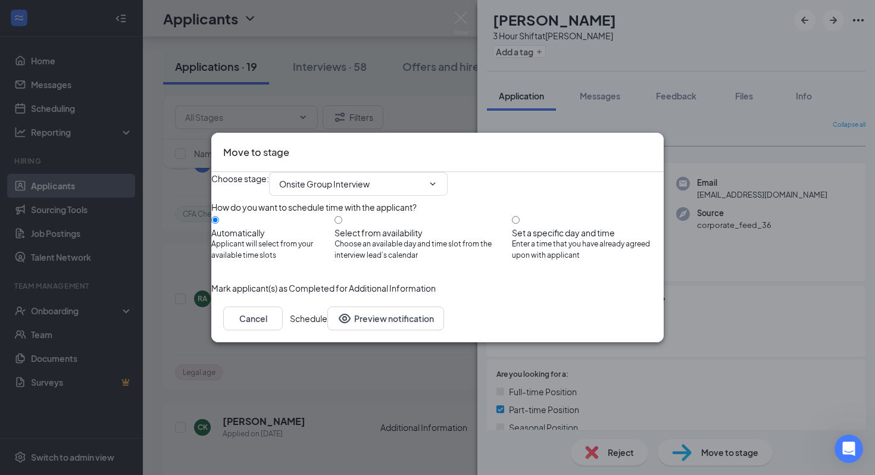
click at [327, 330] on button "Schedule" at bounding box center [308, 318] width 37 height 24
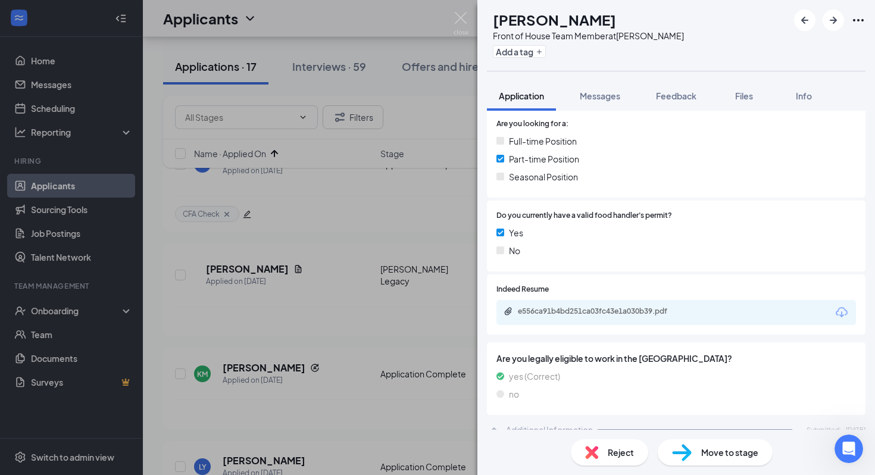
scroll to position [255, 0]
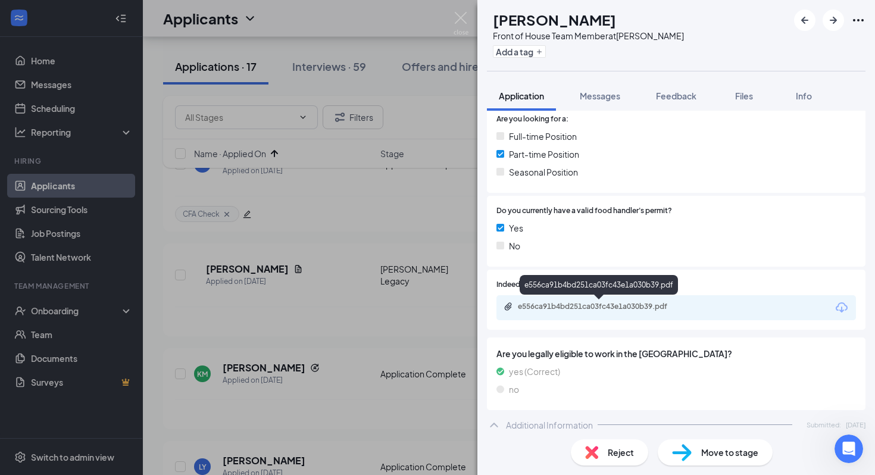
click at [611, 311] on div "e556ca91b4bd251ca03fc43e1a030b39.pdf" at bounding box center [601, 307] width 167 height 10
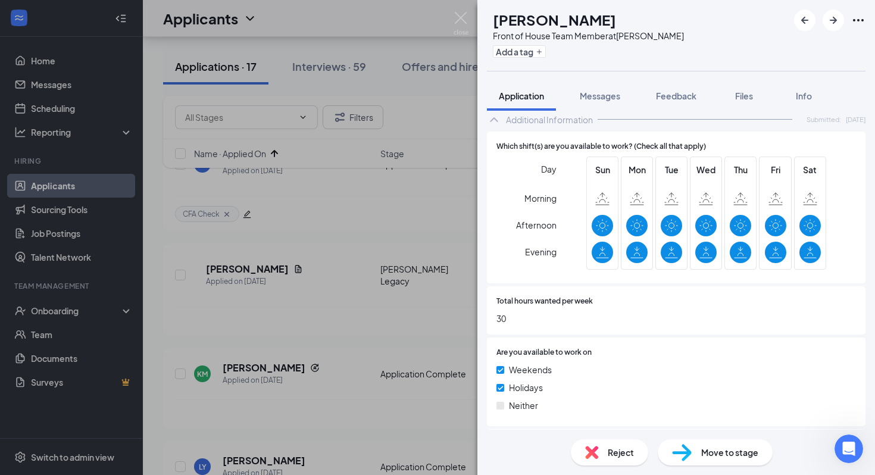
scroll to position [0, 0]
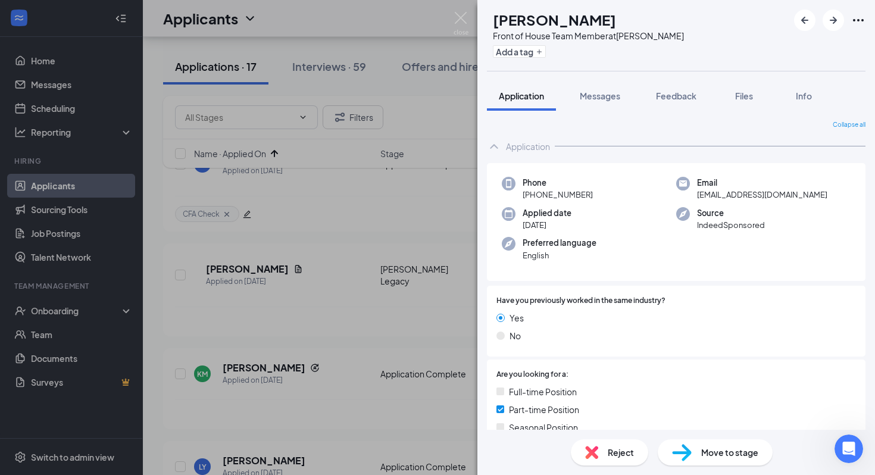
click at [712, 456] on span "Move to stage" at bounding box center [729, 452] width 57 height 13
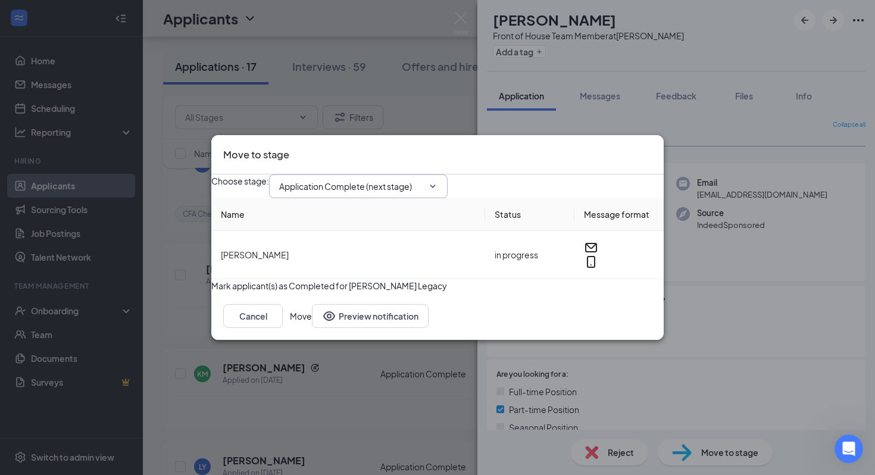
click at [423, 180] on input "Application Complete (next stage)" at bounding box center [351, 186] width 144 height 13
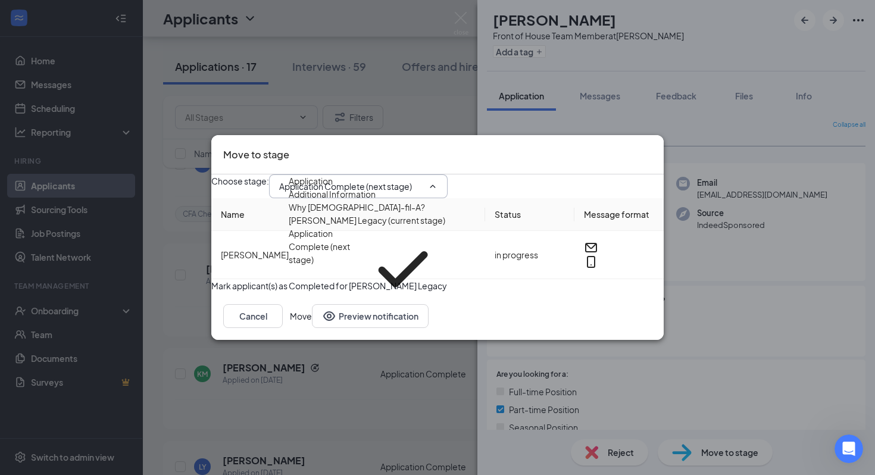
click at [379, 312] on div "Onsite Group Interview" at bounding box center [334, 318] width 90 height 13
type input "Onsite Group Interview"
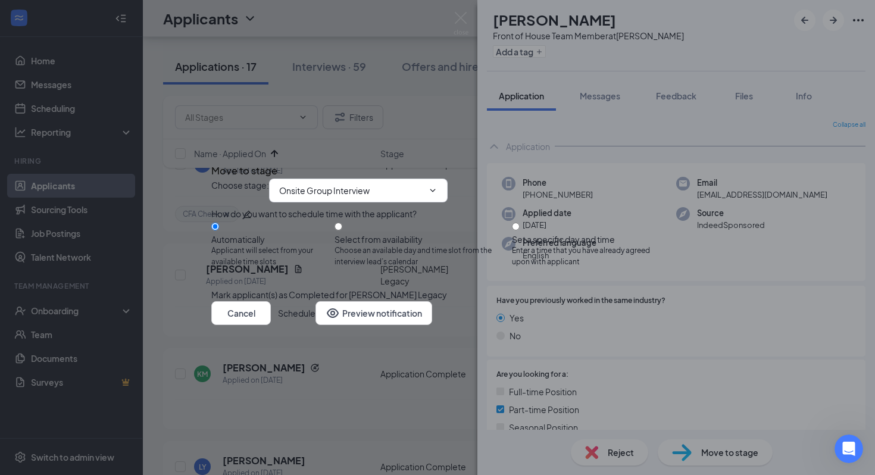
click at [315, 325] on button "Schedule" at bounding box center [296, 313] width 37 height 24
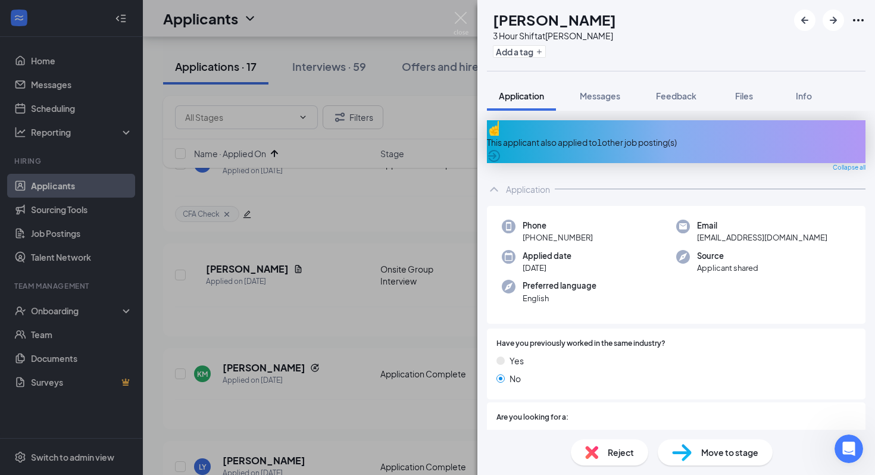
click at [641, 137] on div "This applicant also applied to 1 other job posting(s)" at bounding box center [676, 142] width 378 height 13
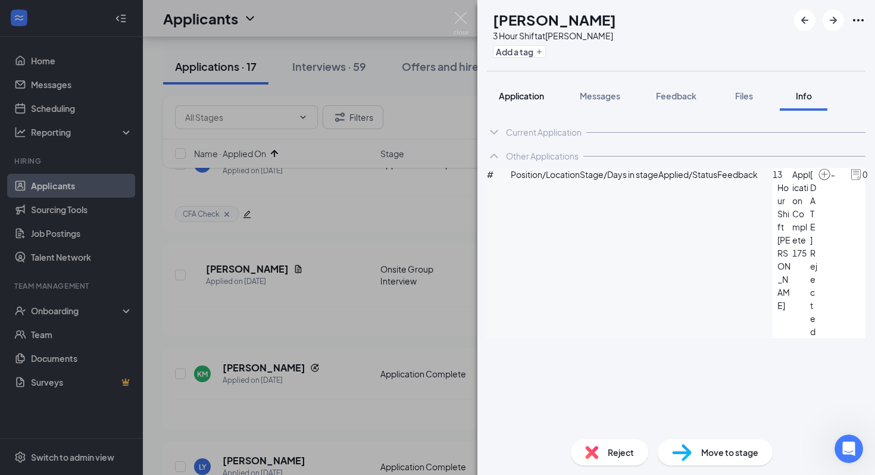
click at [534, 94] on span "Application" at bounding box center [521, 95] width 45 height 11
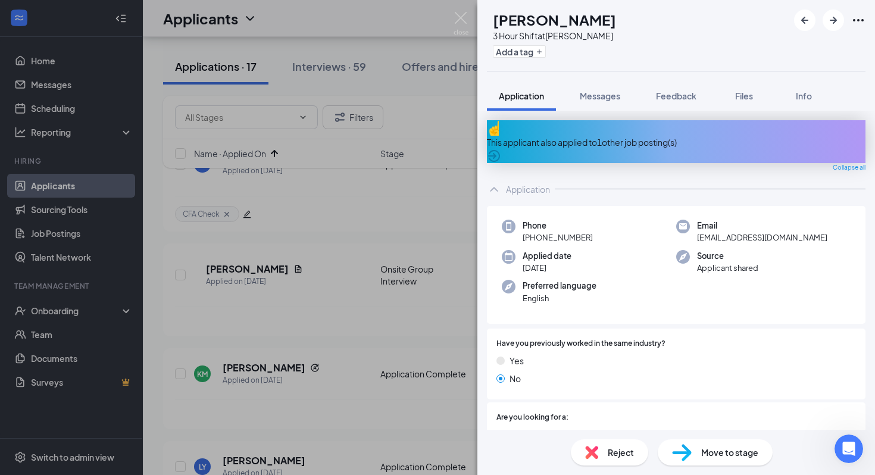
click at [575, 136] on div "This applicant also applied to 1 other job posting(s)" at bounding box center [676, 142] width 378 height 13
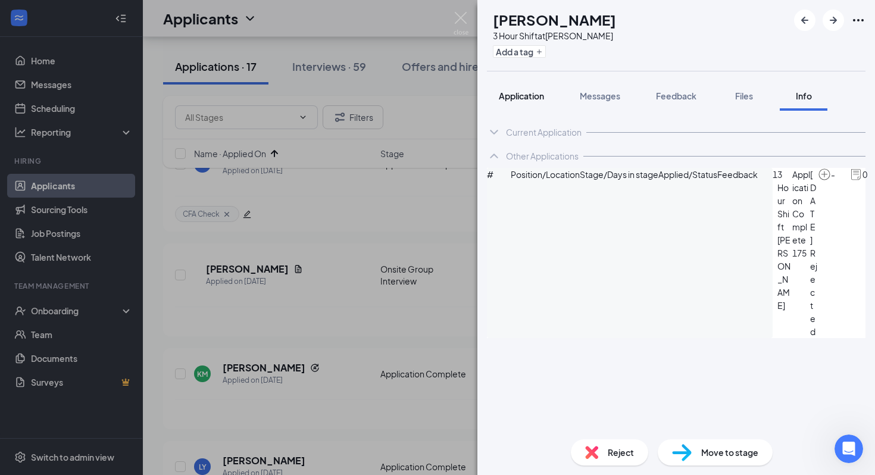
click at [517, 96] on span "Application" at bounding box center [521, 95] width 45 height 11
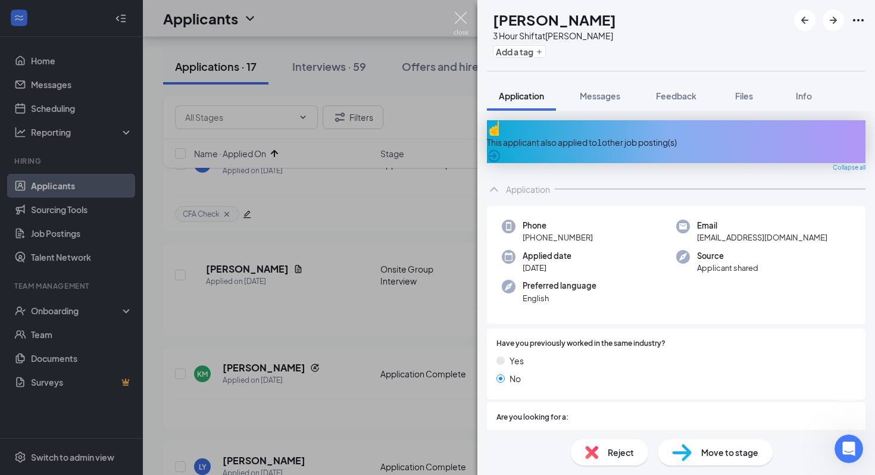
click at [458, 22] on img at bounding box center [460, 23] width 15 height 23
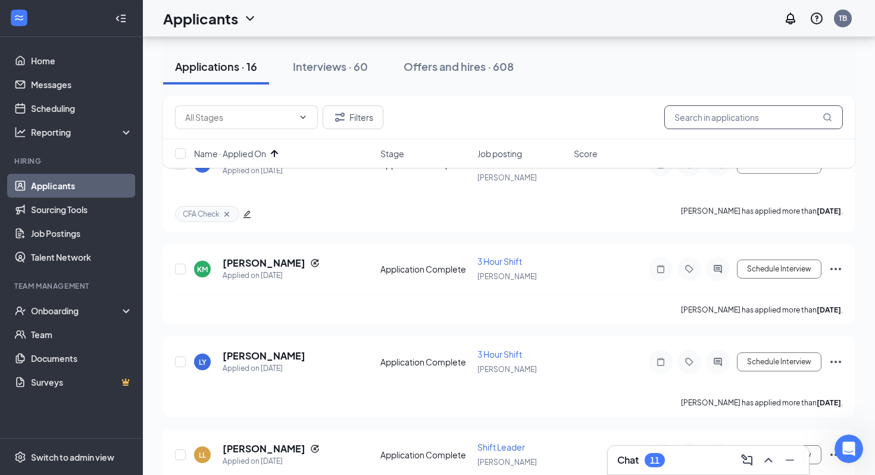
click at [709, 122] on input "text" at bounding box center [753, 117] width 178 height 24
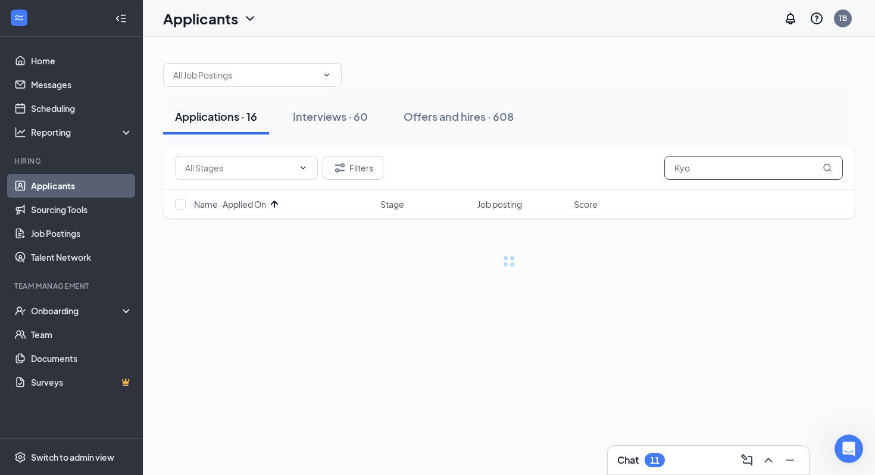
scroll to position [441, 0]
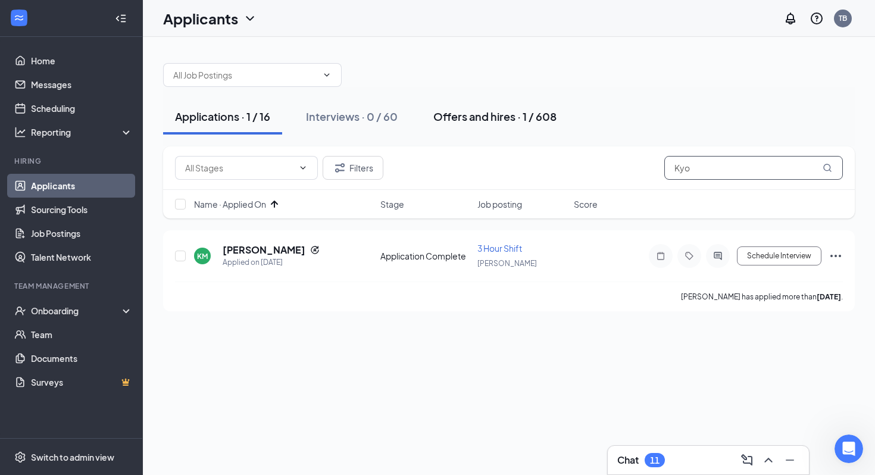
type input "Kyo"
click at [530, 121] on div "Offers and hires · 1 / 608" at bounding box center [494, 116] width 123 height 15
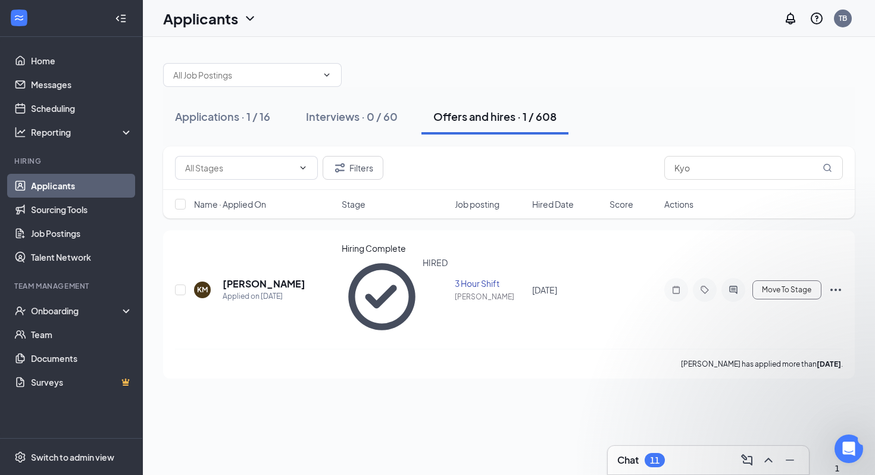
scroll to position [541, 0]
click at [265, 109] on div "Applications · 1 / 16" at bounding box center [222, 116] width 95 height 15
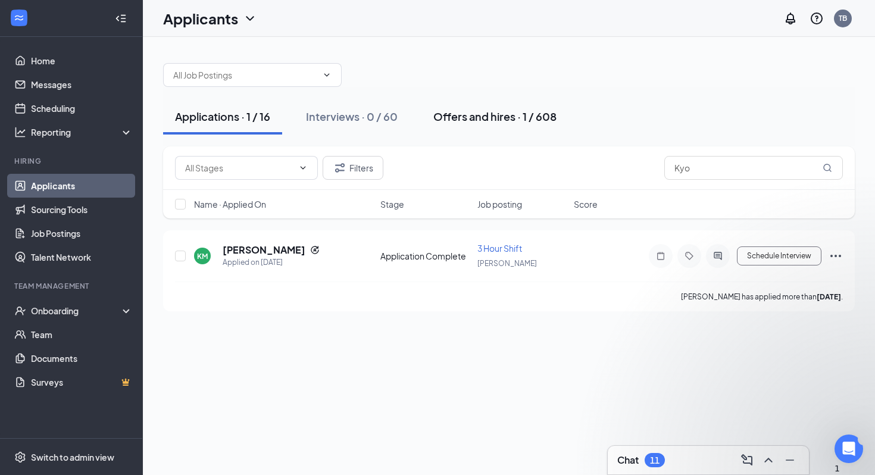
click at [497, 117] on div "Offers and hires · 1 / 608" at bounding box center [494, 116] width 123 height 15
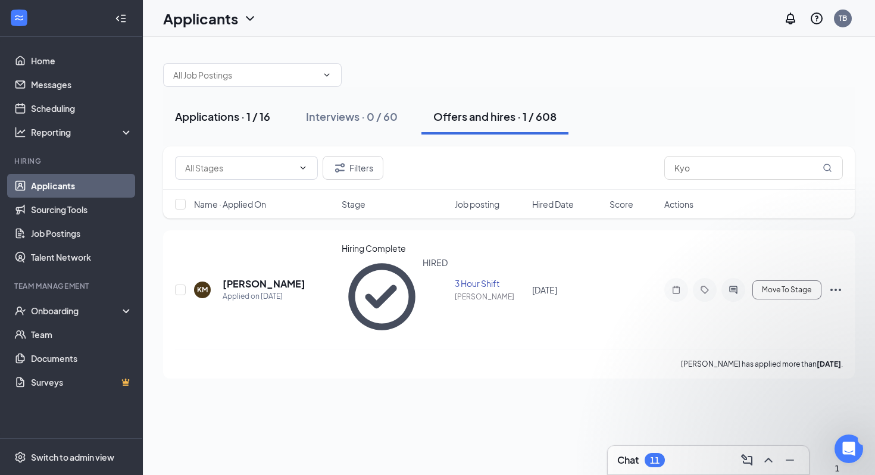
click at [225, 117] on div "Applications · 1 / 16" at bounding box center [222, 116] width 95 height 15
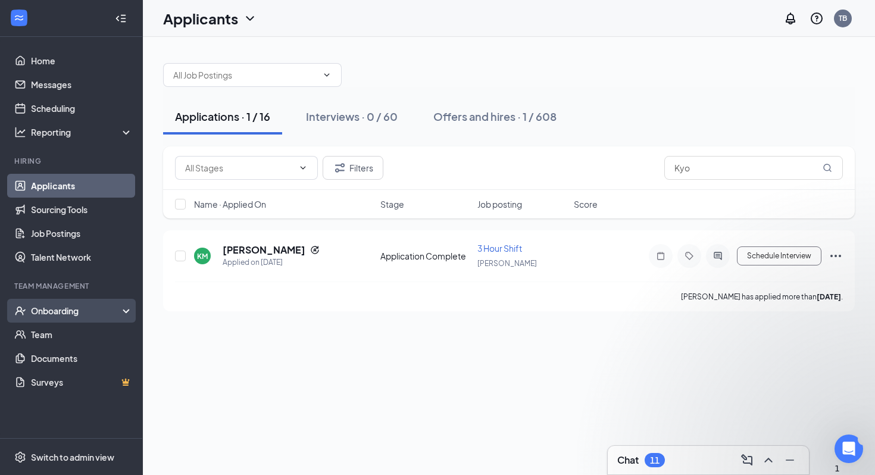
click at [57, 305] on div "Onboarding" at bounding box center [77, 311] width 92 height 12
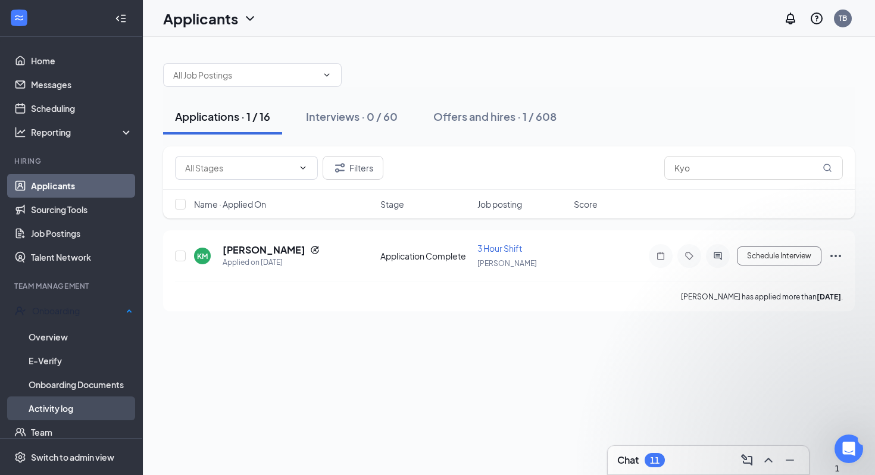
click at [70, 407] on link "Activity log" at bounding box center [81, 408] width 104 height 24
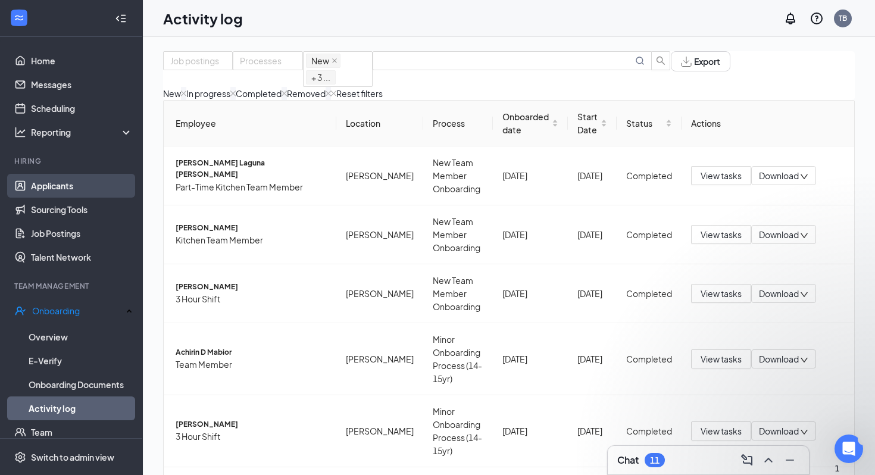
click at [76, 192] on link "Applicants" at bounding box center [82, 186] width 102 height 24
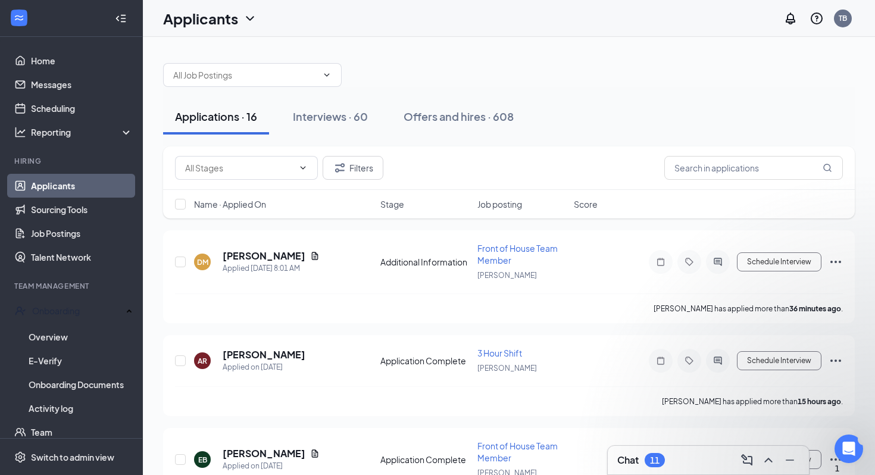
click at [251, 197] on div "Name · Applied On Stage Job posting Score" at bounding box center [508, 204] width 691 height 29
click at [251, 203] on span "Name · Applied On" at bounding box center [230, 204] width 72 height 12
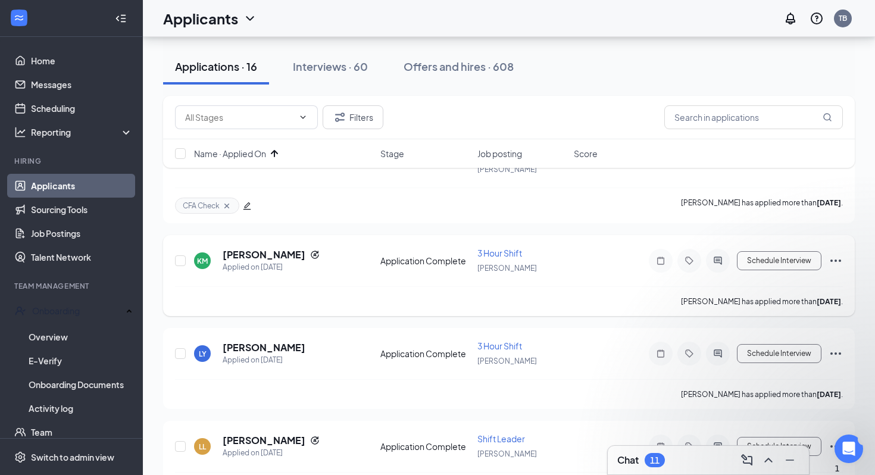
scroll to position [105, 0]
click at [835, 263] on icon "Ellipses" at bounding box center [835, 262] width 14 height 14
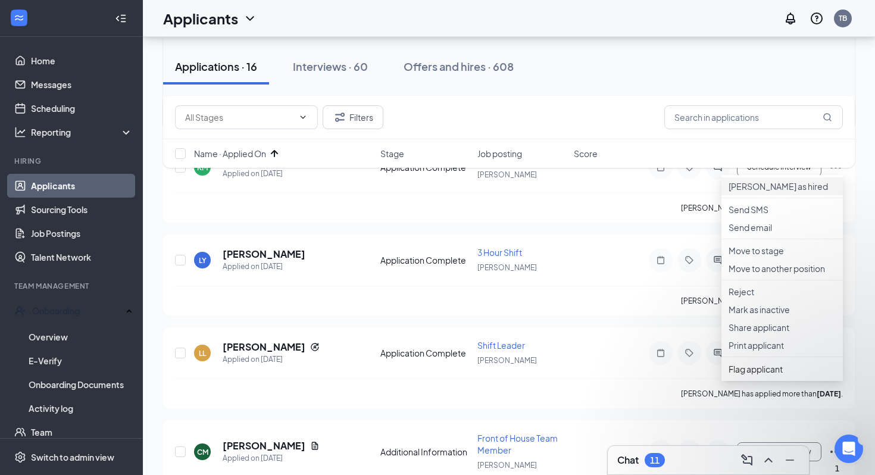
scroll to position [226, 0]
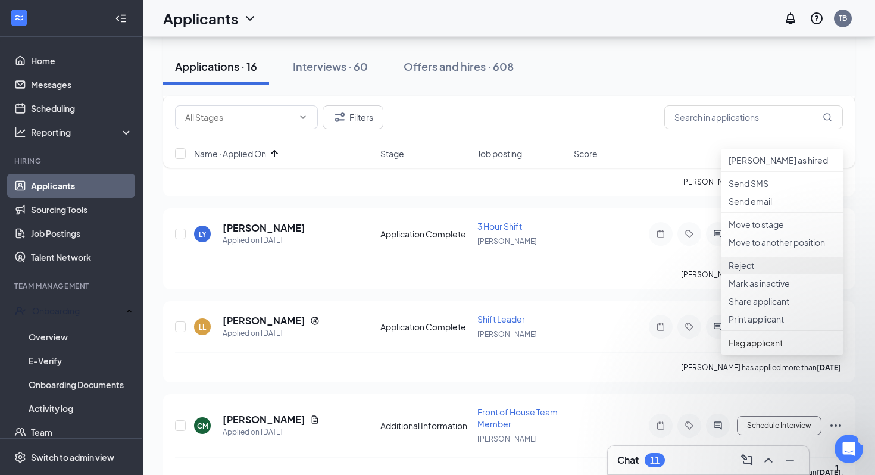
click at [779, 271] on p "Reject" at bounding box center [781, 265] width 107 height 12
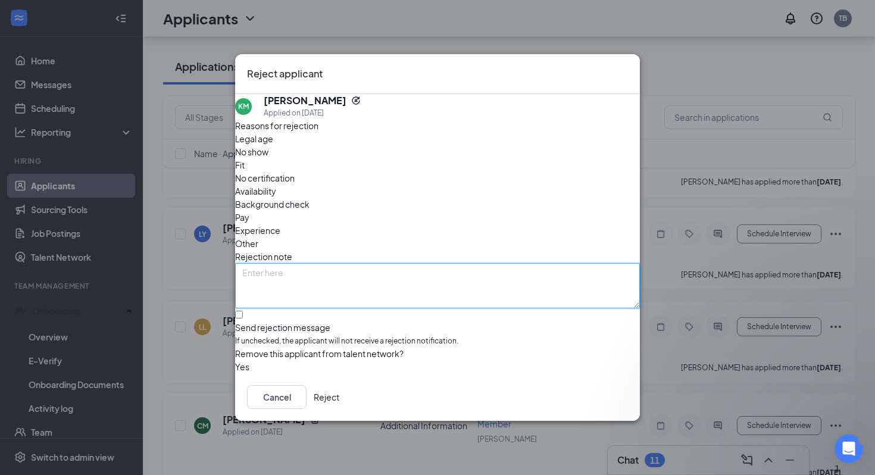
click at [335, 263] on textarea at bounding box center [437, 285] width 405 height 45
type textarea "Multiple apps"
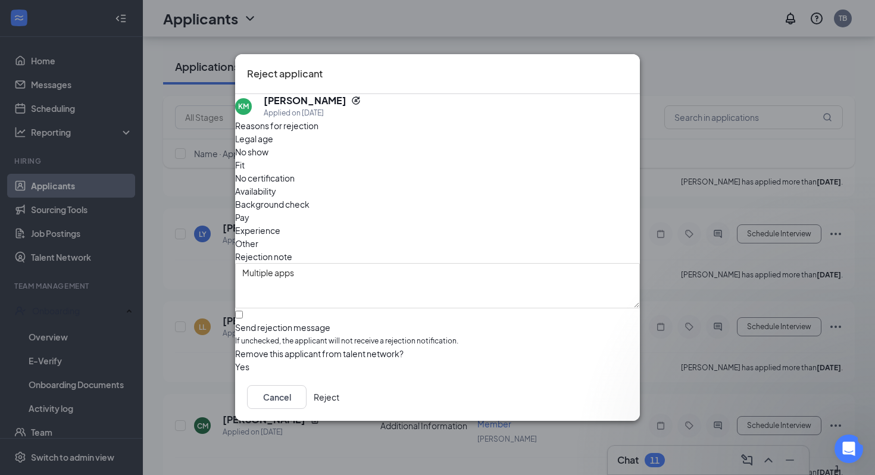
click at [339, 402] on button "Reject" at bounding box center [327, 397] width 26 height 24
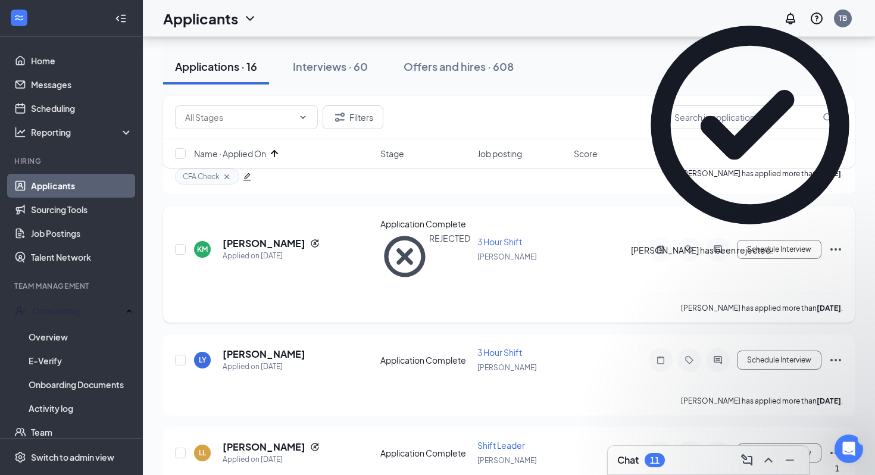
scroll to position [142, 0]
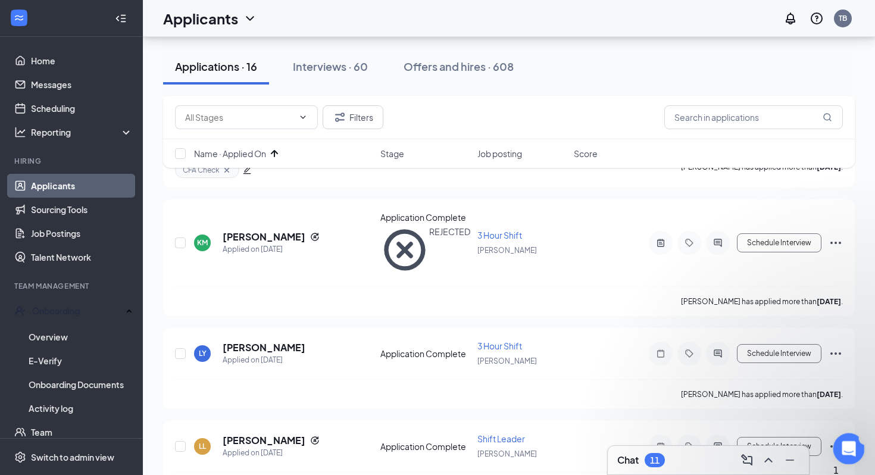
click at [856, 440] on div "Open Intercom Messenger" at bounding box center [846, 446] width 39 height 39
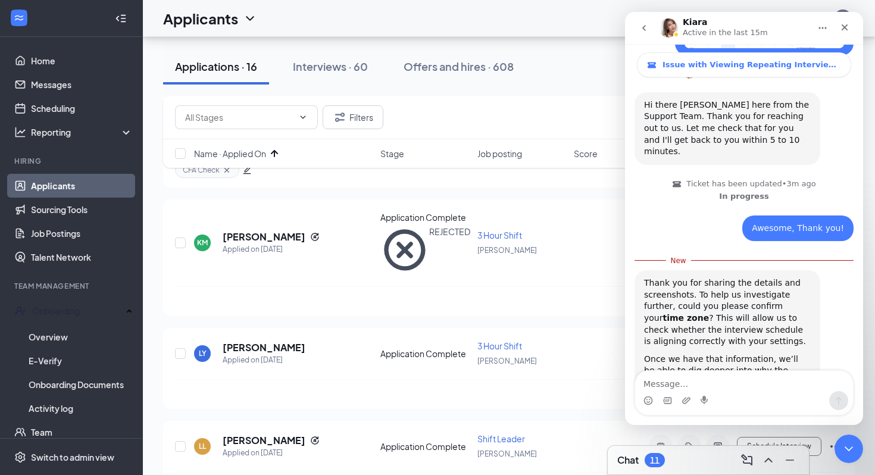
scroll to position [561, 0]
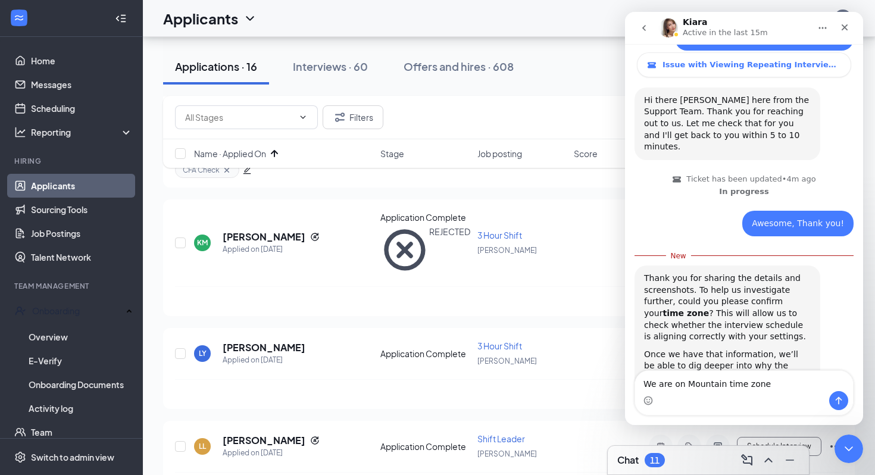
type textarea "We are on Mountain time zone"
click at [838, 401] on icon "Send a message…" at bounding box center [838, 401] width 7 height 8
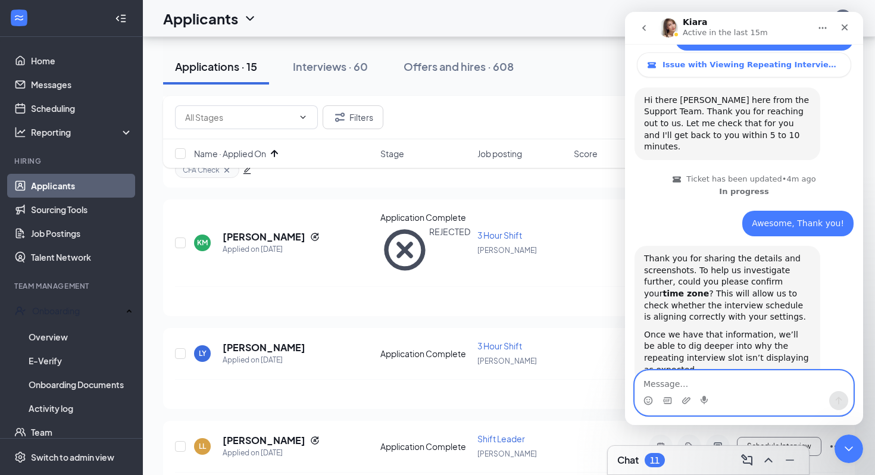
scroll to position [577, 0]
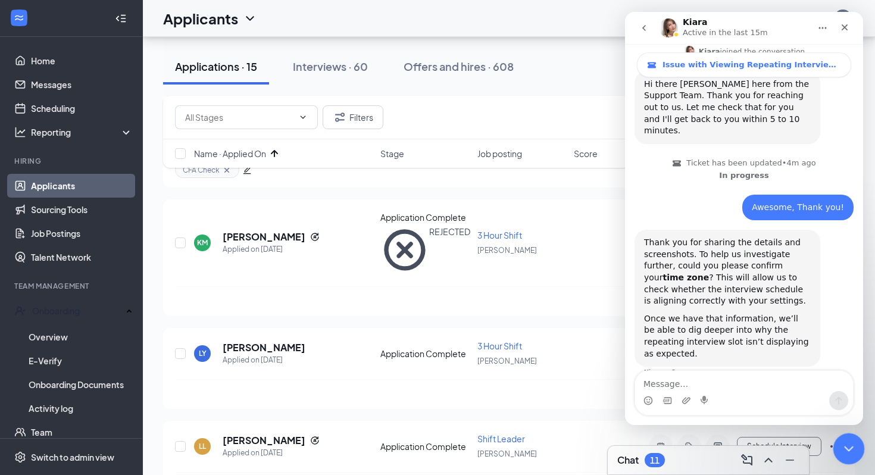
click at [846, 447] on icon "Close Intercom Messenger" at bounding box center [847, 447] width 14 height 14
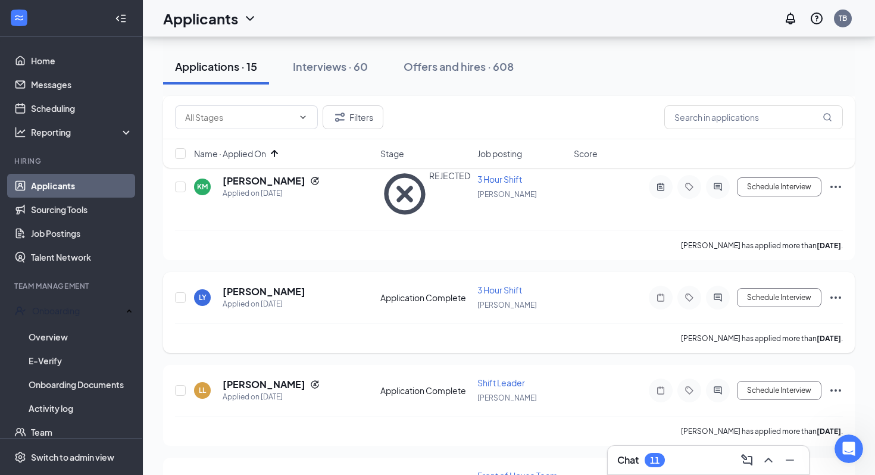
scroll to position [199, 0]
click at [237, 284] on h5 "Liiban Yusuf" at bounding box center [264, 290] width 83 height 13
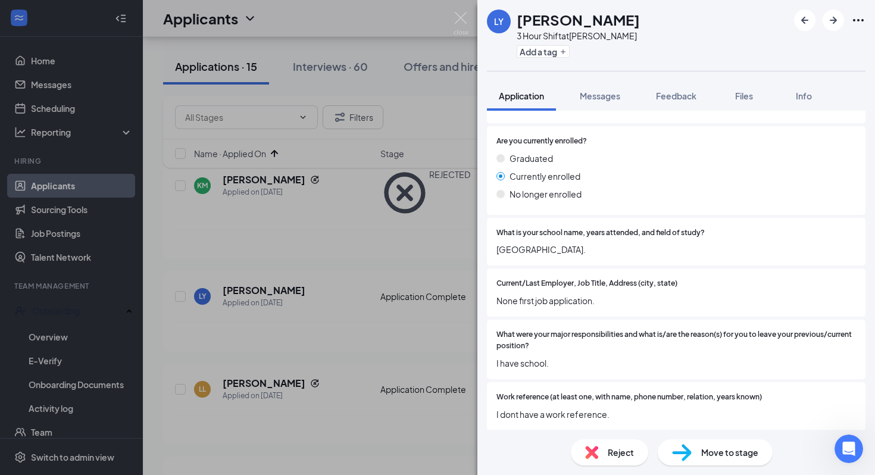
scroll to position [1217, 0]
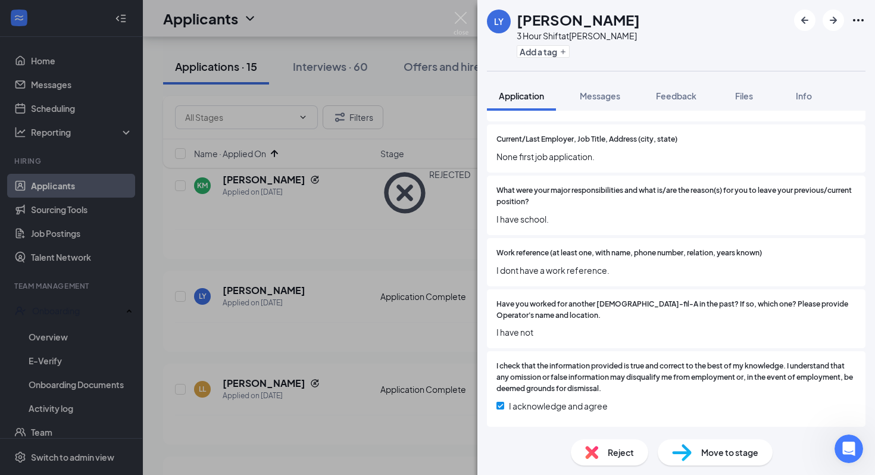
click at [613, 460] on div "Reject" at bounding box center [609, 452] width 77 height 26
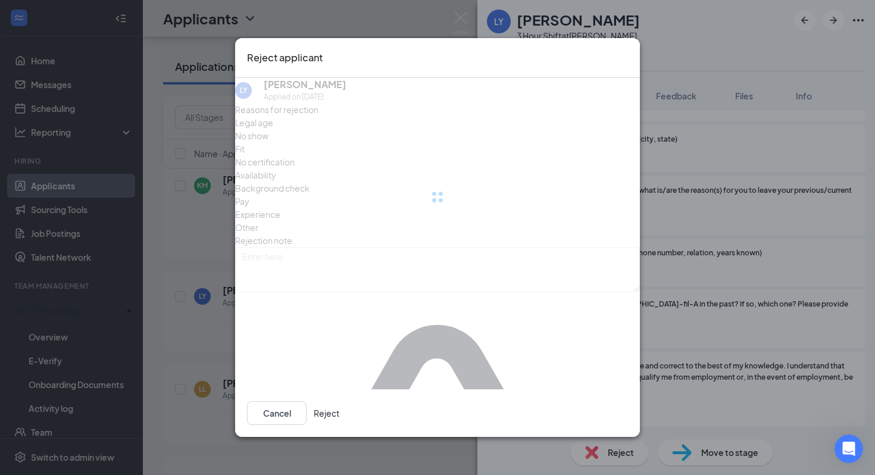
scroll to position [1316, 0]
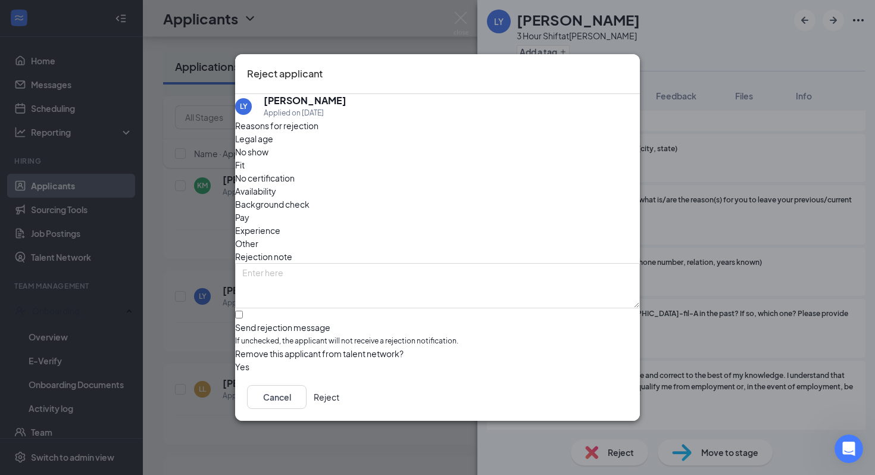
click at [273, 145] on span "Legal age" at bounding box center [254, 138] width 38 height 13
click at [243, 311] on input "Send rejection message If unchecked, the applicant will not receive a rejection…" at bounding box center [239, 315] width 8 height 8
checkbox input "true"
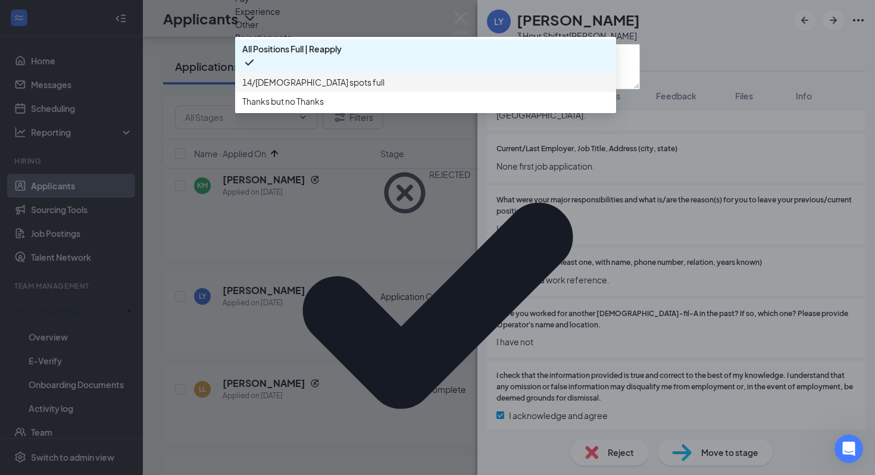
click at [323, 89] on span "14/15 year old spots full" at bounding box center [313, 82] width 142 height 13
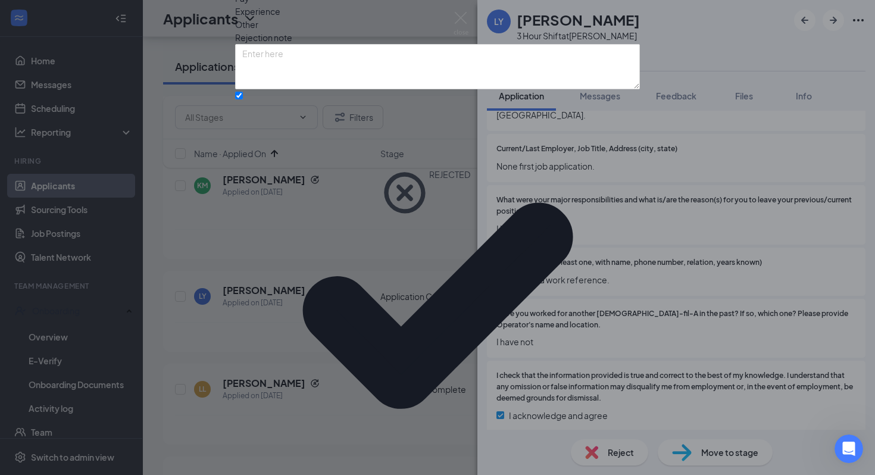
scroll to position [7, 0]
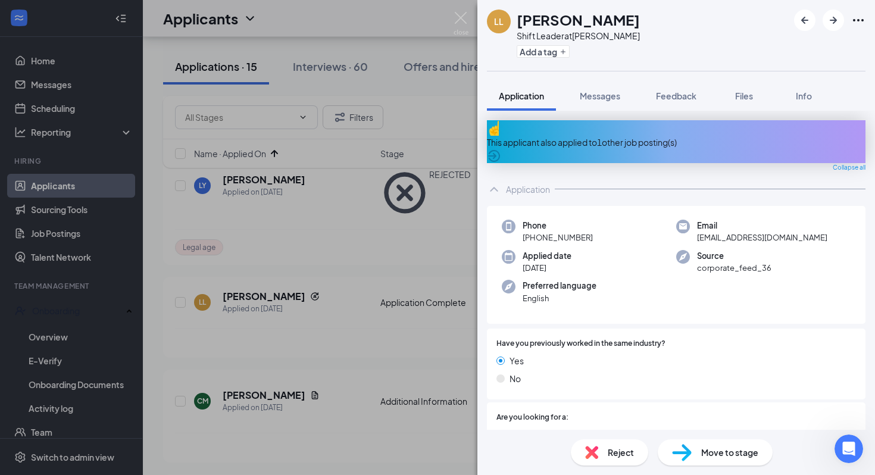
click at [630, 127] on div "This applicant also applied to 1 other job posting(s)" at bounding box center [676, 141] width 378 height 43
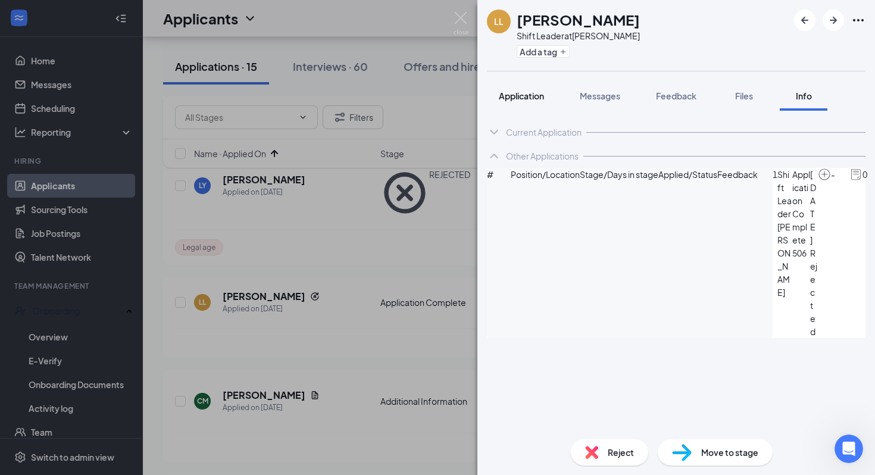
click at [520, 95] on span "Application" at bounding box center [521, 95] width 45 height 11
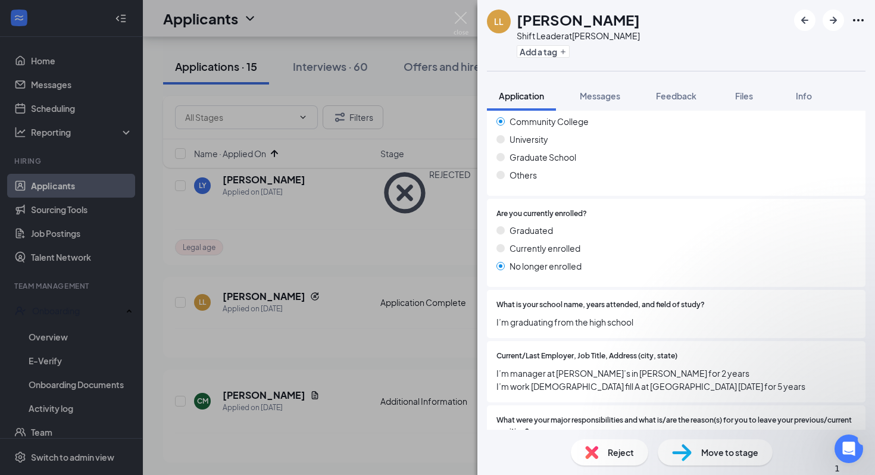
scroll to position [1267, 0]
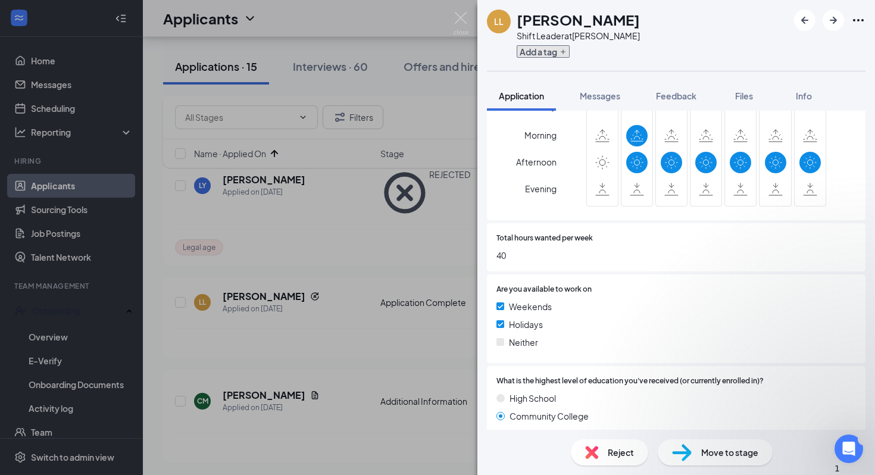
click at [540, 57] on button "Add a tag" at bounding box center [542, 51] width 53 height 12
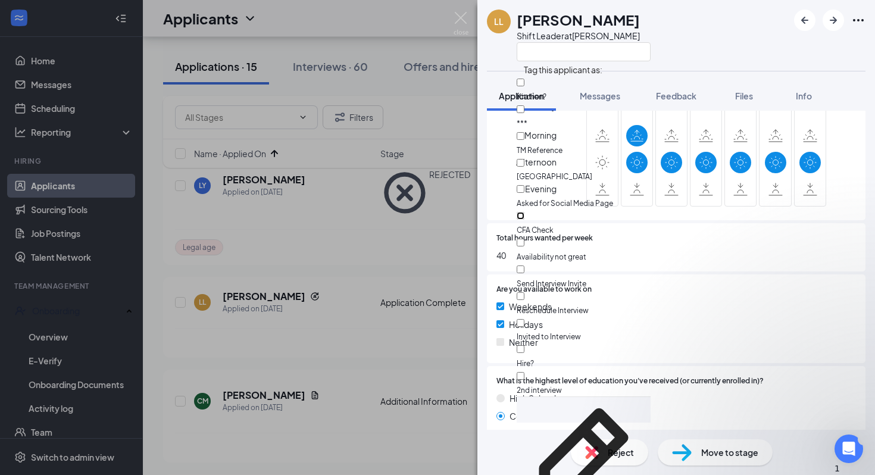
click at [524, 212] on input "CFA Check" at bounding box center [520, 216] width 8 height 8
checkbox input "true"
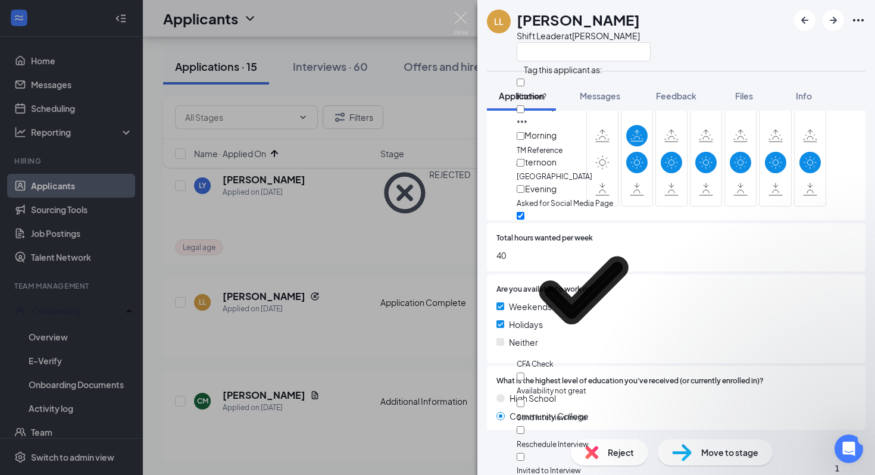
click at [678, 44] on div "LL Luren Langberg Shift Leader at Murray" at bounding box center [675, 35] width 397 height 71
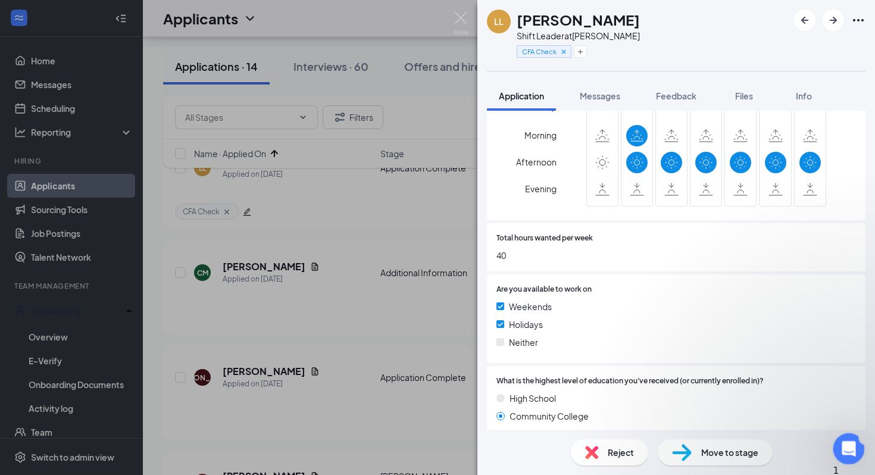
click at [846, 449] on icon "Open Intercom Messenger" at bounding box center [847, 447] width 20 height 20
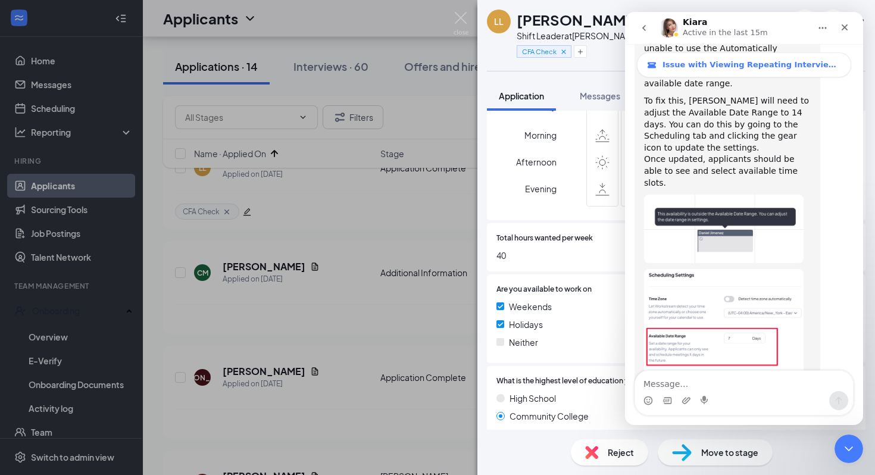
scroll to position [1025, 0]
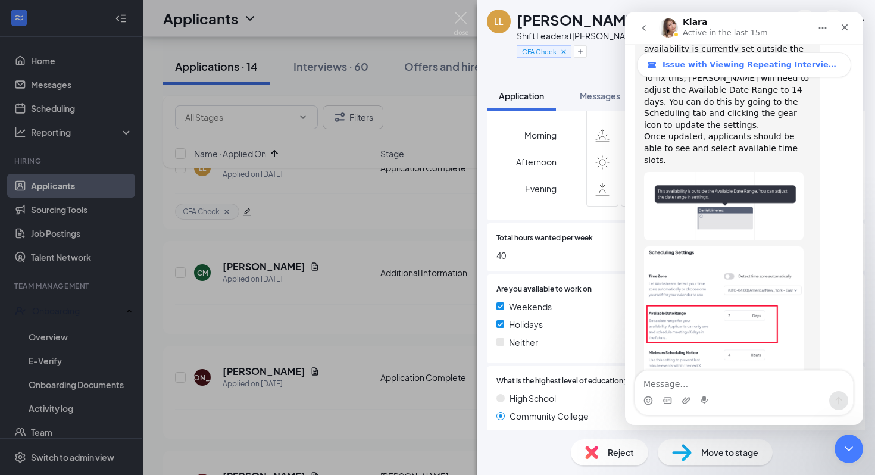
click at [707, 385] on textarea "Message…" at bounding box center [744, 381] width 218 height 20
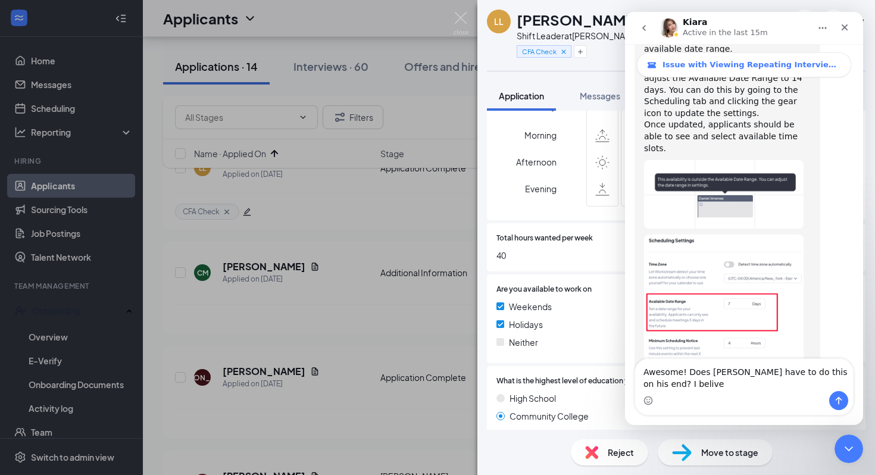
click at [60, 107] on div "LL Luren Langberg Shift Leader at Murray CFA Check Application Messages Feedbac…" at bounding box center [437, 237] width 875 height 475
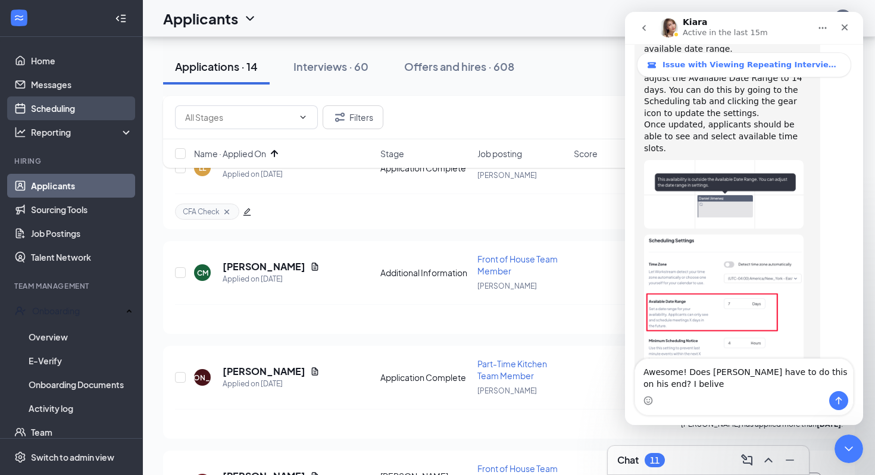
click at [70, 108] on link "Scheduling" at bounding box center [82, 108] width 102 height 24
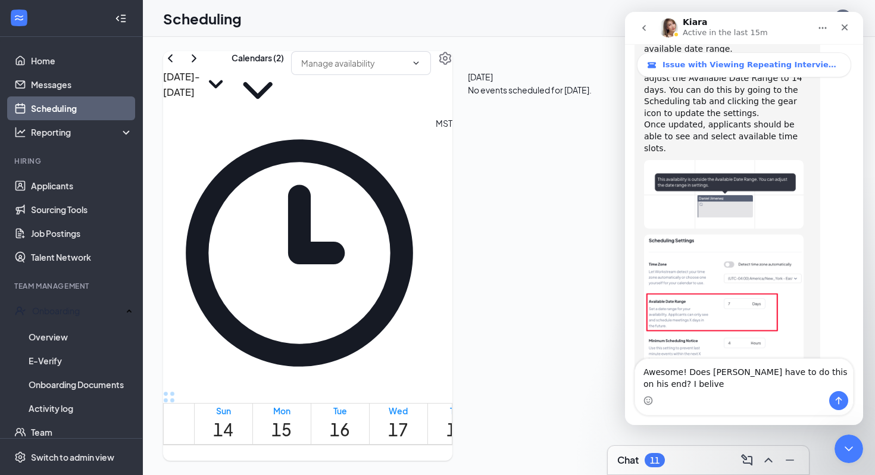
scroll to position [585, 0]
click at [452, 65] on icon "Settings" at bounding box center [445, 58] width 14 height 14
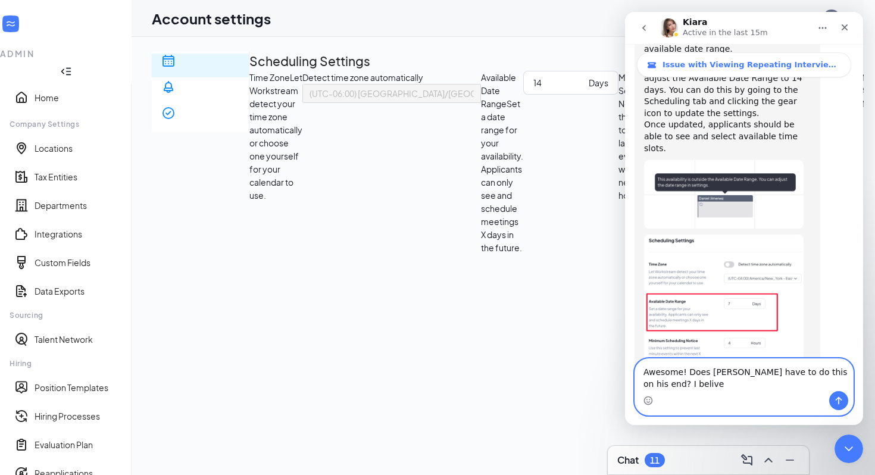
click at [678, 386] on textarea "Awesome! Does Daniel have to do this on his end? I belive" at bounding box center [744, 375] width 218 height 32
click at [650, 386] on textarea "Awesome! Does Daniel have to do this on his end? I belive" at bounding box center [744, 375] width 218 height 32
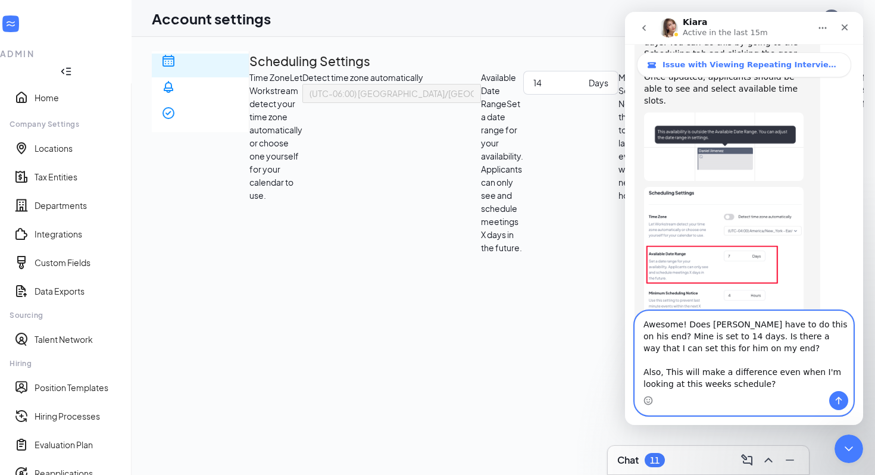
click at [667, 372] on textarea "Awesome! Does Daniel have to do this on his end? Mine is set to 14 days. Is the…" at bounding box center [744, 351] width 218 height 80
click at [772, 383] on textarea "Awesome! Does Daniel have to do this on his end? Mine is set to 14 days. Is the…" at bounding box center [744, 351] width 218 height 80
click at [765, 383] on textarea "Awesome! Does Daniel have to do this on his end? Mine is set to 14 days. Is the…" at bounding box center [744, 351] width 218 height 80
click at [773, 381] on textarea "Awesome! Does Daniel have to do this on his end? Mine is set to 14 days. Is the…" at bounding box center [744, 351] width 218 height 80
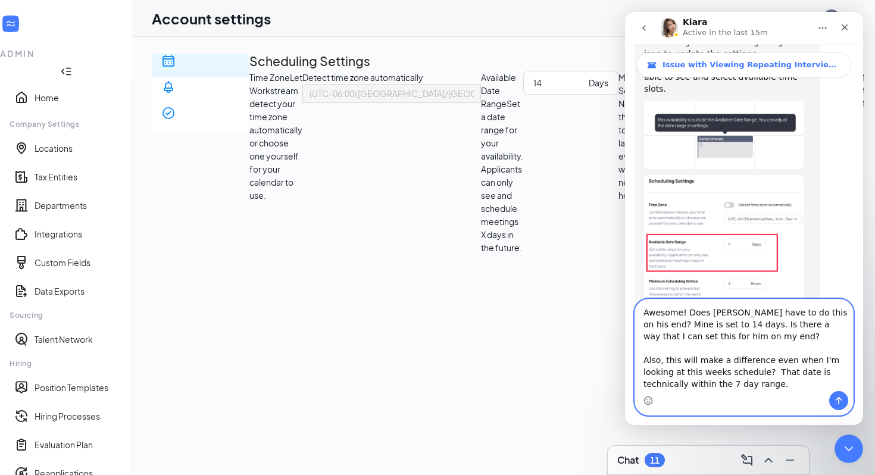
scroll to position [1, 0]
type textarea "Awesome! Does Daniel have to do this on his end? Mine is set to 14 days. Is the…"
click at [834, 397] on icon "Send a message…" at bounding box center [839, 401] width 10 height 10
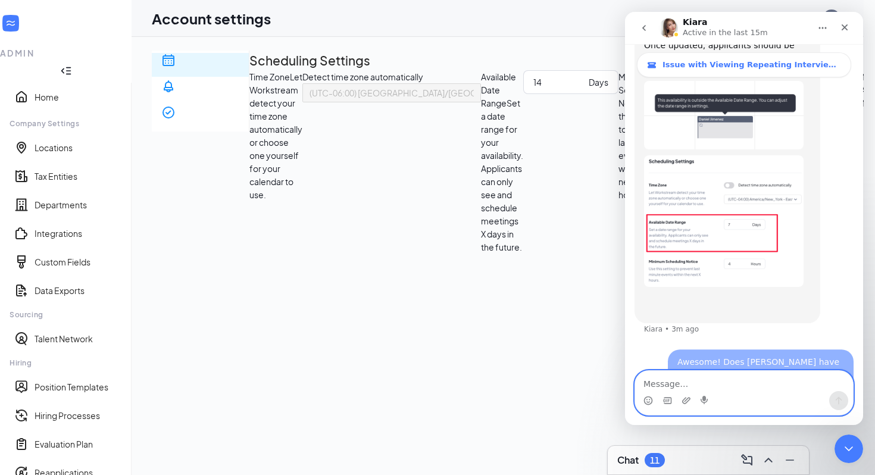
scroll to position [1105, 0]
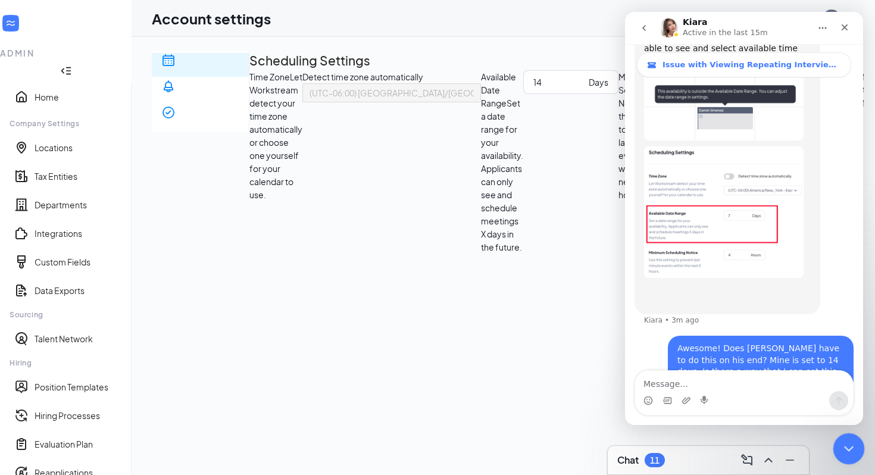
click at [846, 435] on div "Close Intercom Messenger" at bounding box center [846, 447] width 29 height 29
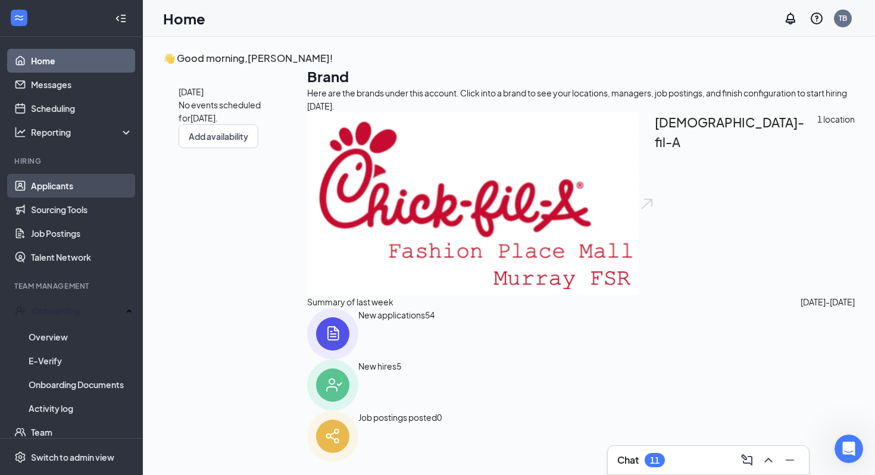
click at [82, 193] on link "Applicants" at bounding box center [82, 186] width 102 height 24
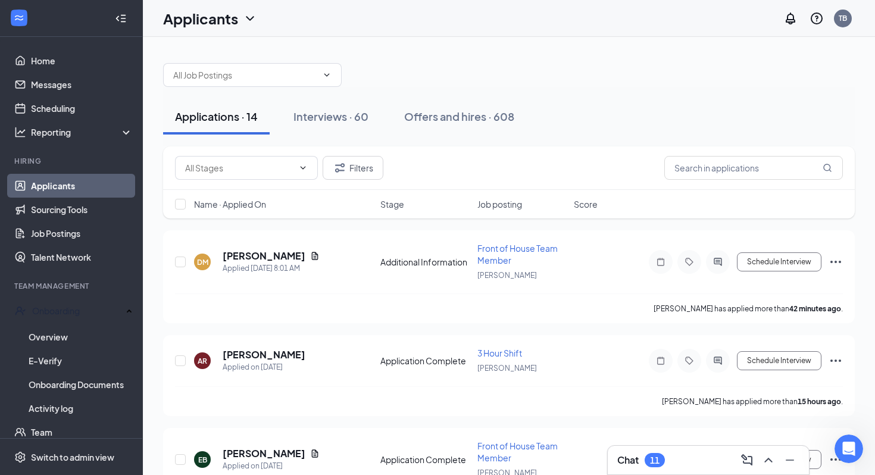
click at [264, 204] on span "Name · Applied On" at bounding box center [230, 204] width 72 height 12
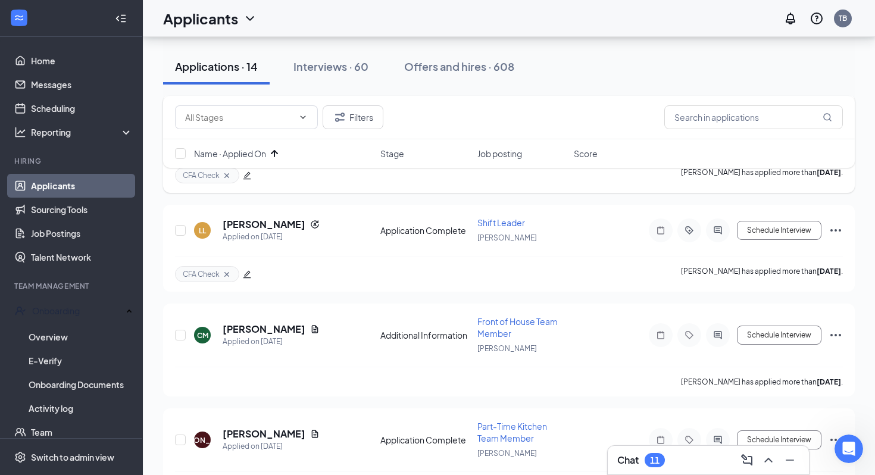
scroll to position [168, 0]
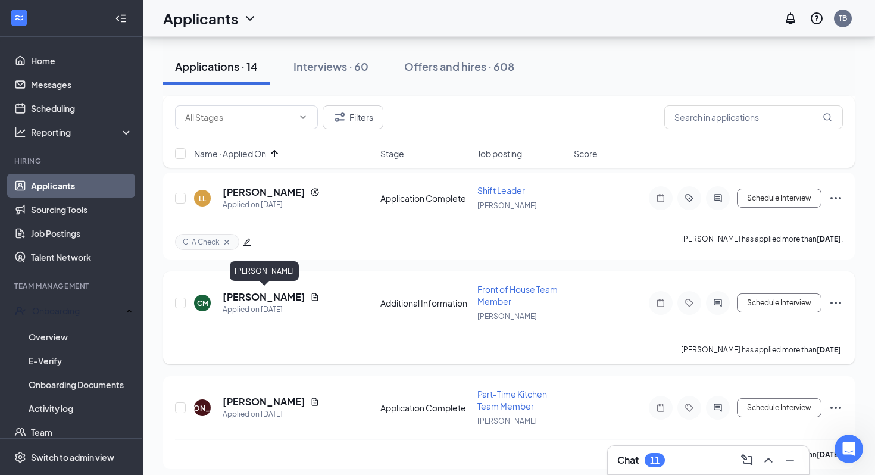
click at [259, 294] on h5 "Collen McCormick" at bounding box center [264, 296] width 83 height 13
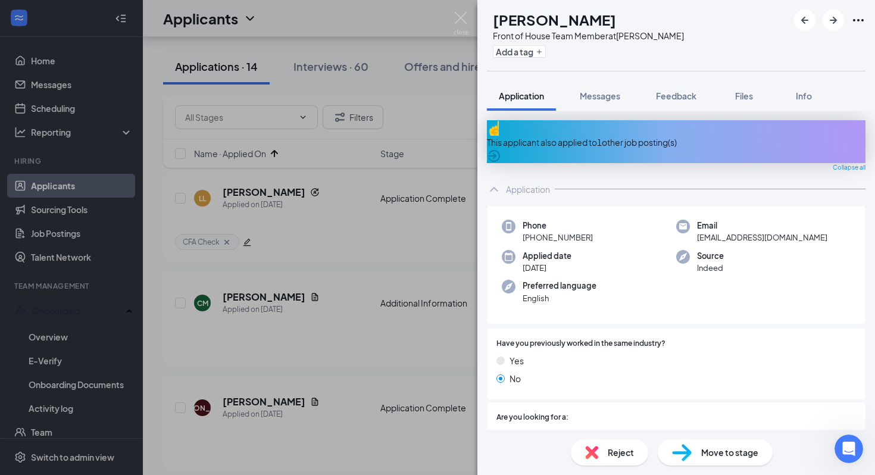
click at [636, 137] on div "This applicant also applied to 1 other job posting(s)" at bounding box center [676, 142] width 378 height 13
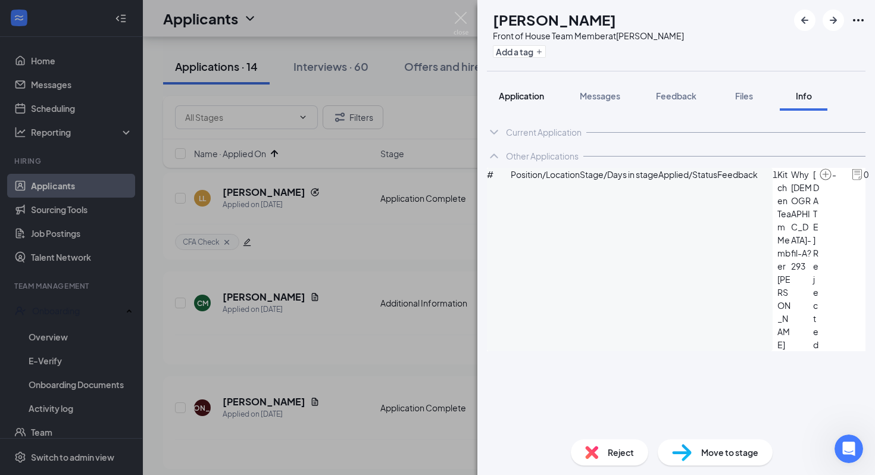
click at [543, 95] on span "Application" at bounding box center [521, 95] width 45 height 11
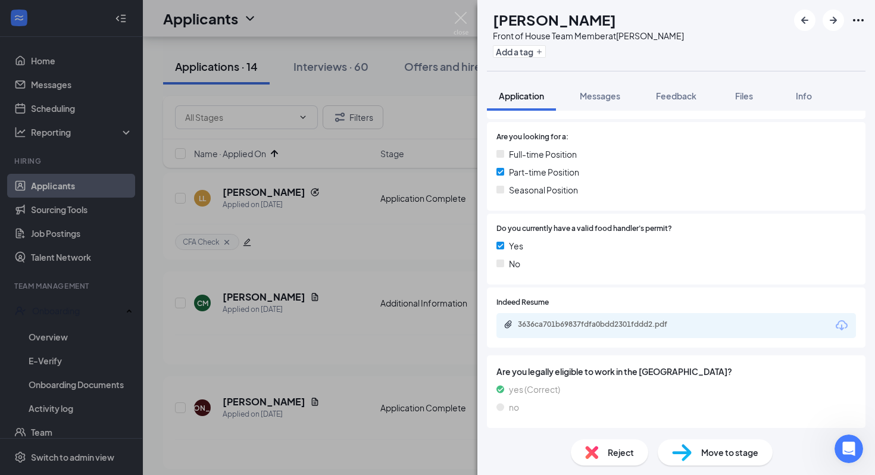
scroll to position [282, 0]
click at [616, 318] on div "3636ca701b69837fdfa0bdd2301fddd2.pdf" at bounding box center [601, 323] width 167 height 10
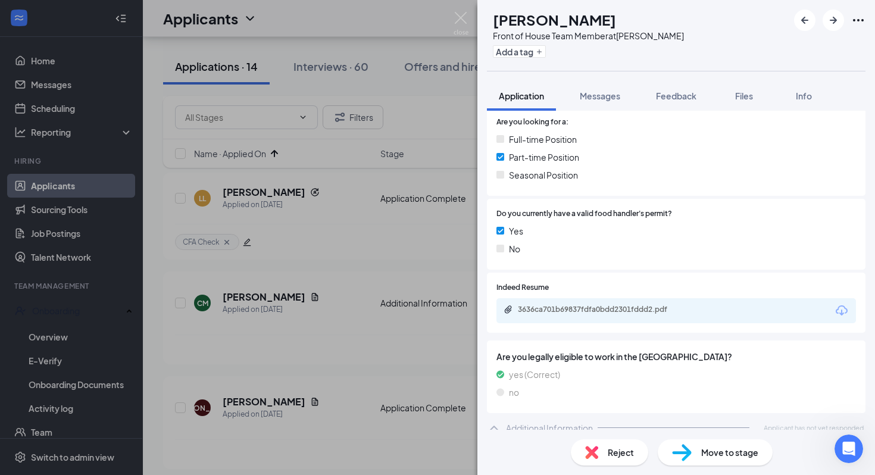
click at [619, 451] on span "Reject" at bounding box center [620, 452] width 26 height 13
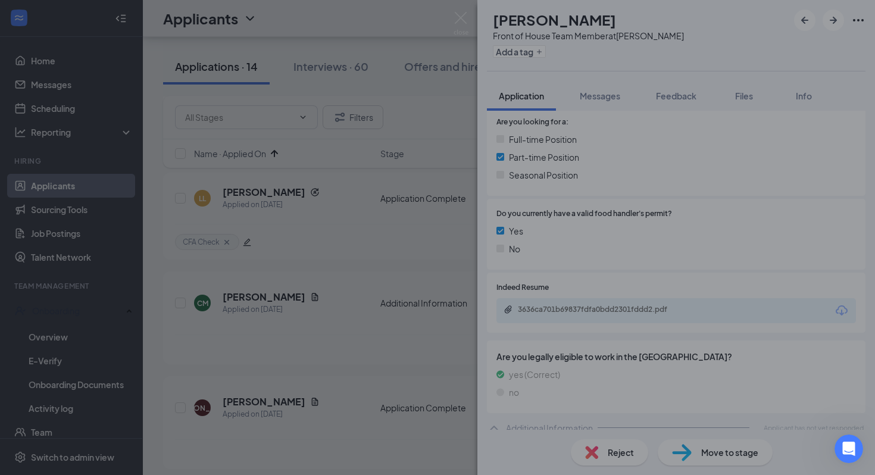
scroll to position [290, 0]
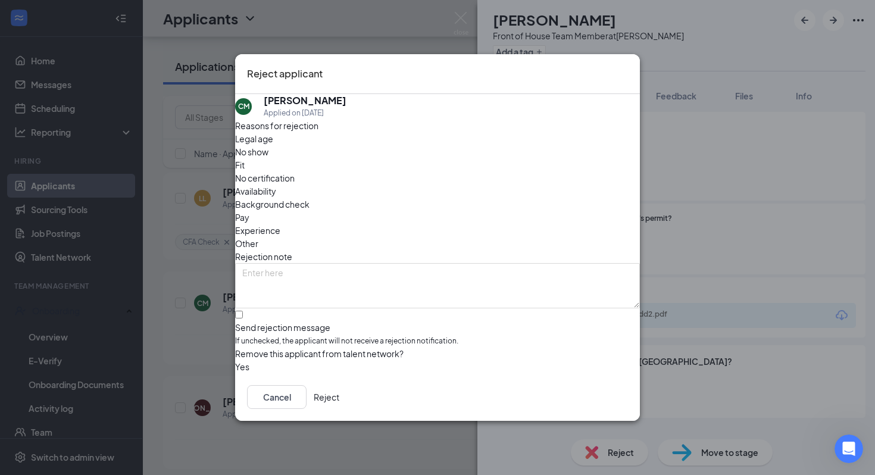
click at [245, 161] on span "Fit" at bounding box center [240, 164] width 10 height 13
click at [243, 311] on input "Send rejection message If unchecked, the applicant will not receive a rejection…" at bounding box center [239, 315] width 8 height 8
checkbox input "true"
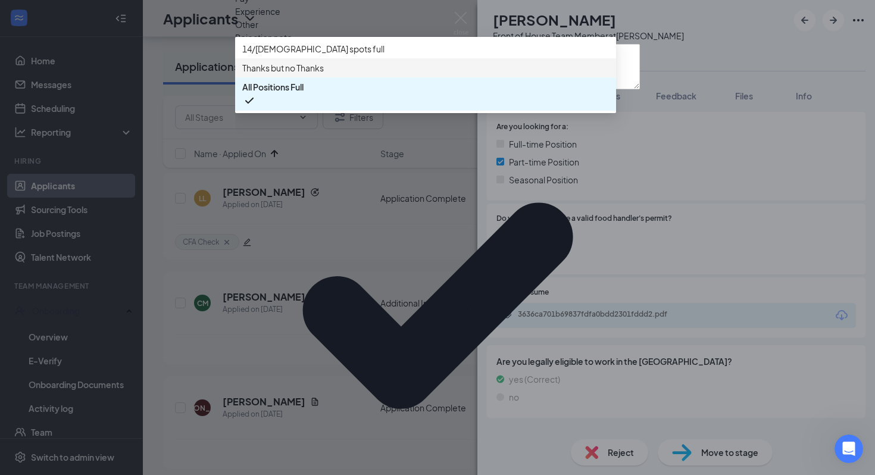
click at [324, 74] on span "Thanks but no Thanks" at bounding box center [283, 67] width 82 height 13
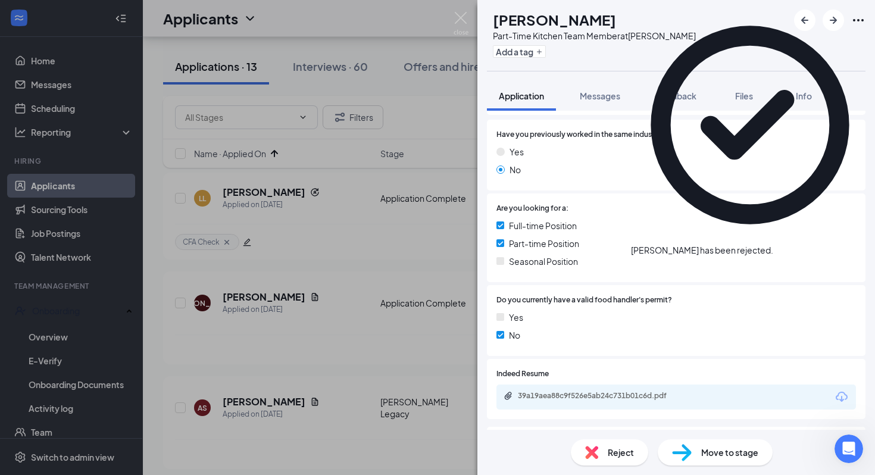
scroll to position [181, 0]
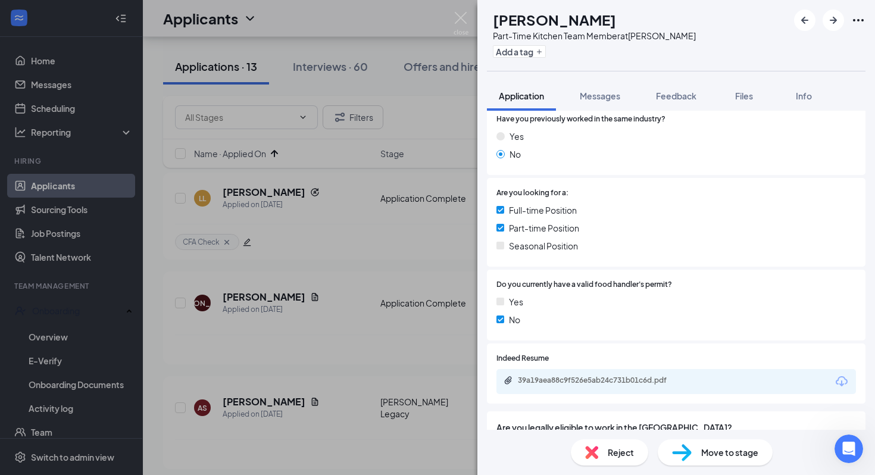
click at [609, 380] on div "39a19aea88c9f526e5ab24c731b01c6d.pdf" at bounding box center [601, 380] width 167 height 10
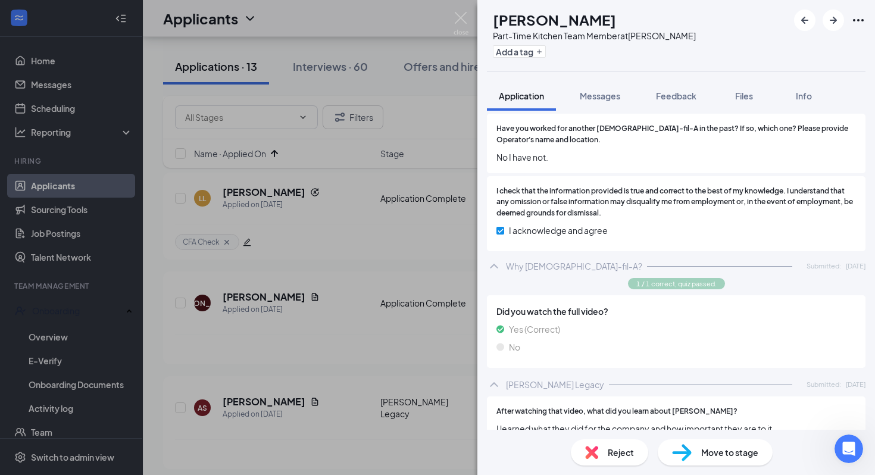
scroll to position [1352, 0]
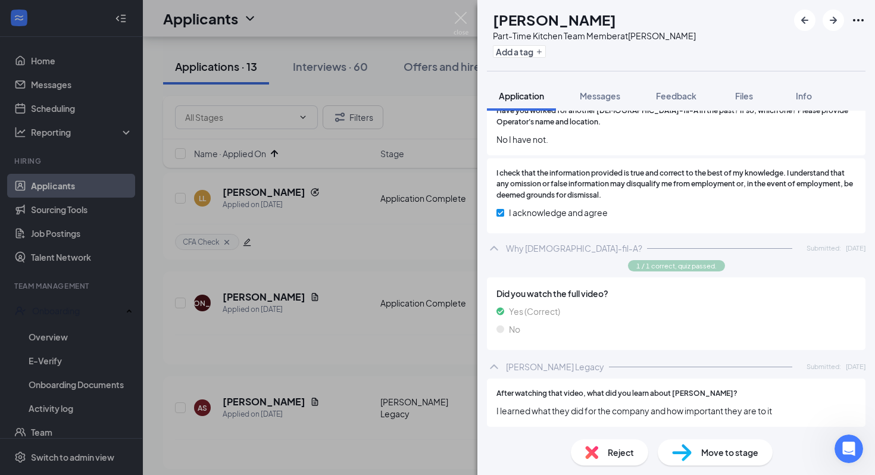
click at [701, 460] on div "Move to stage" at bounding box center [714, 452] width 115 height 26
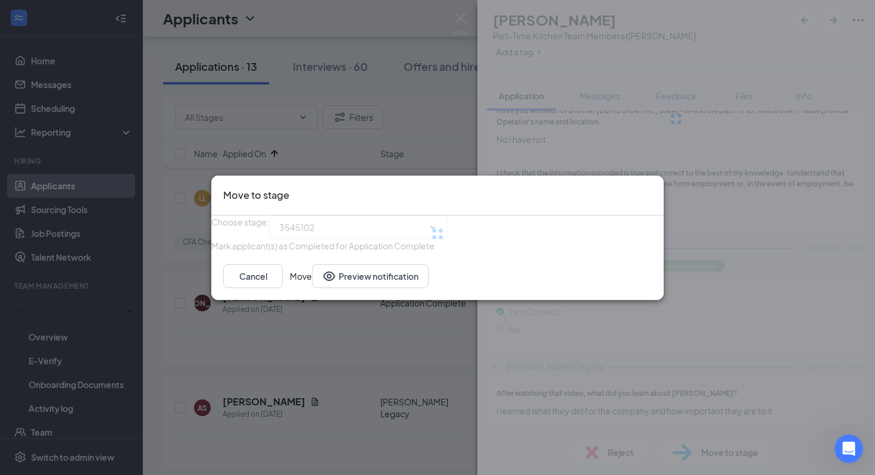
scroll to position [1343, 0]
type input "Onsite Group Interview (next stage)"
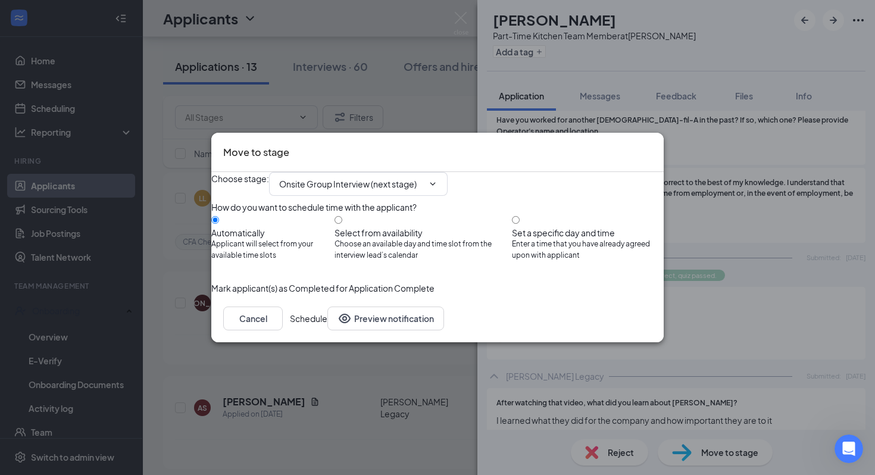
click at [327, 330] on button "Schedule" at bounding box center [308, 318] width 37 height 24
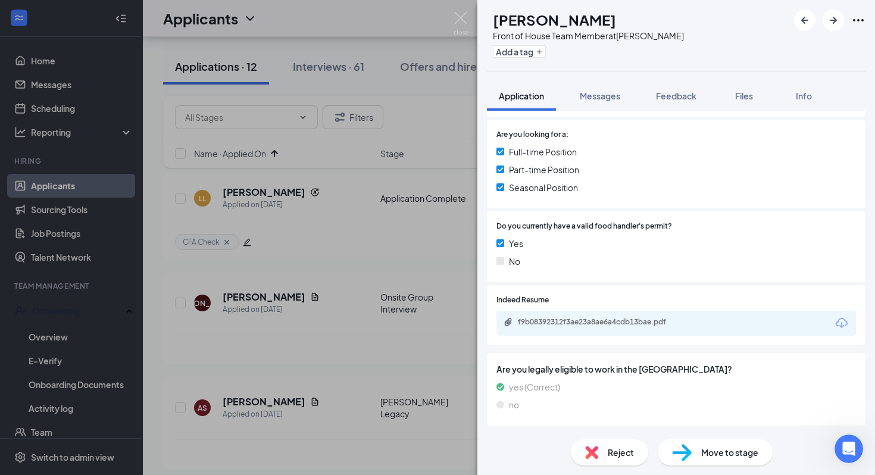
scroll to position [240, 0]
click at [631, 318] on div "f9b08392312f3ae23a8ae6a4cdb13bae.pdf" at bounding box center [601, 322] width 167 height 10
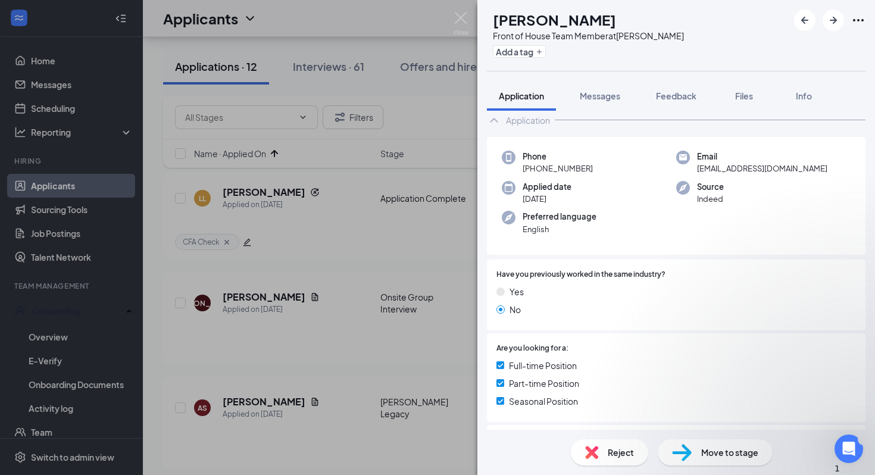
scroll to position [0, 0]
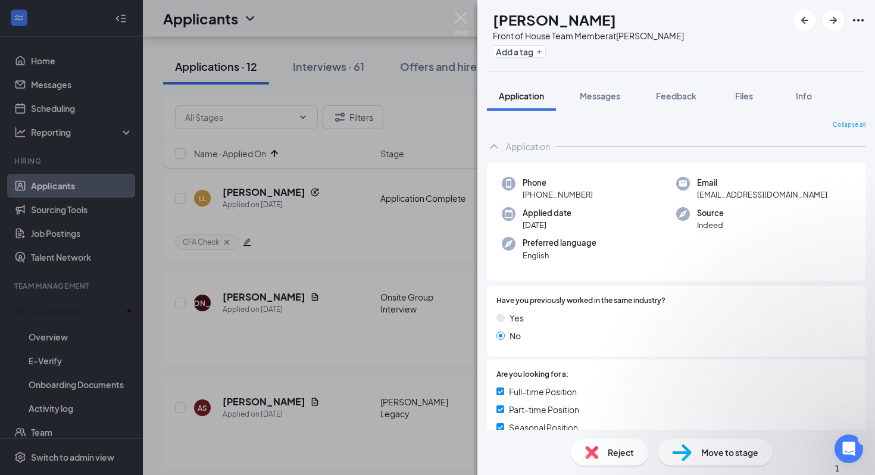
click at [685, 461] on img at bounding box center [682, 452] width 20 height 17
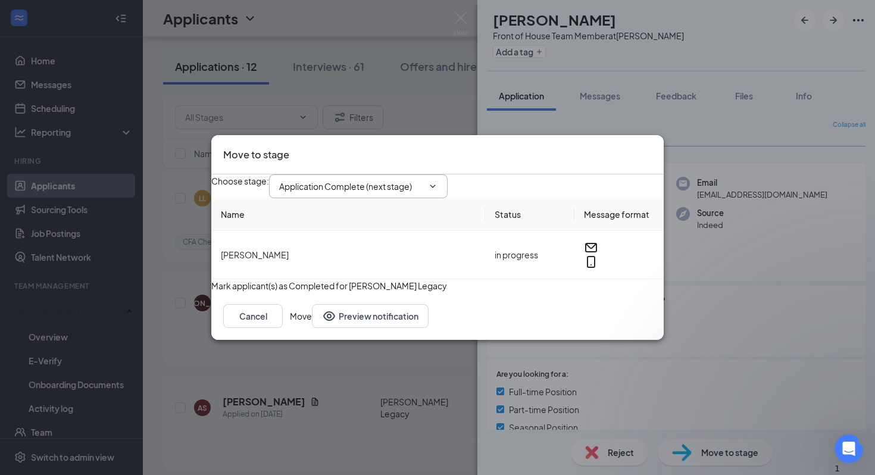
click at [447, 174] on span "Application Complete (next stage)" at bounding box center [358, 186] width 178 height 24
click at [415, 180] on input "Application Complete (next stage)" at bounding box center [351, 186] width 144 height 13
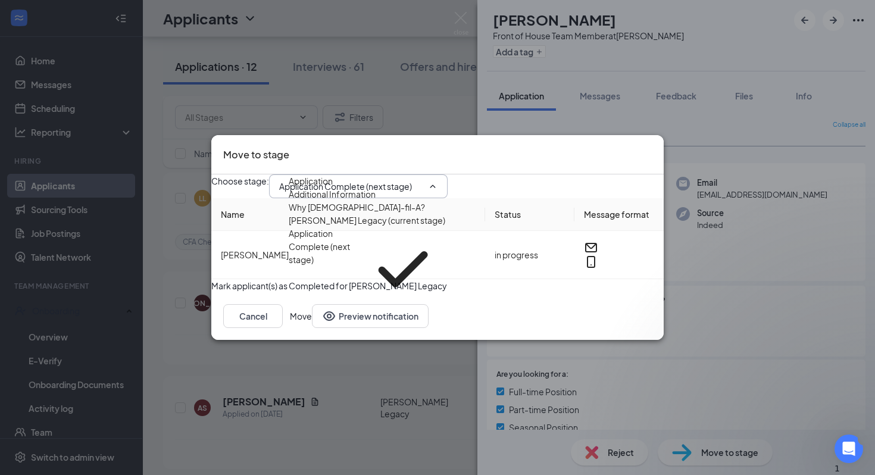
click at [379, 312] on div "Onsite Group Interview" at bounding box center [334, 318] width 90 height 13
type input "Onsite Group Interview"
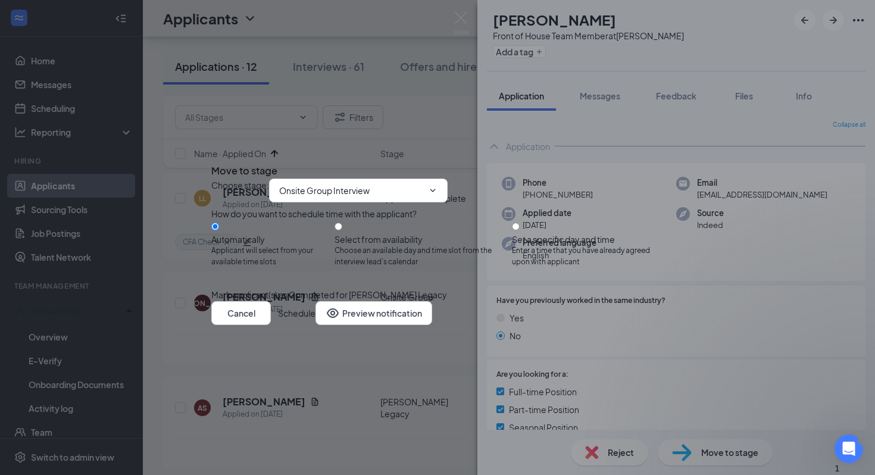
click at [315, 325] on button "Schedule" at bounding box center [296, 313] width 37 height 24
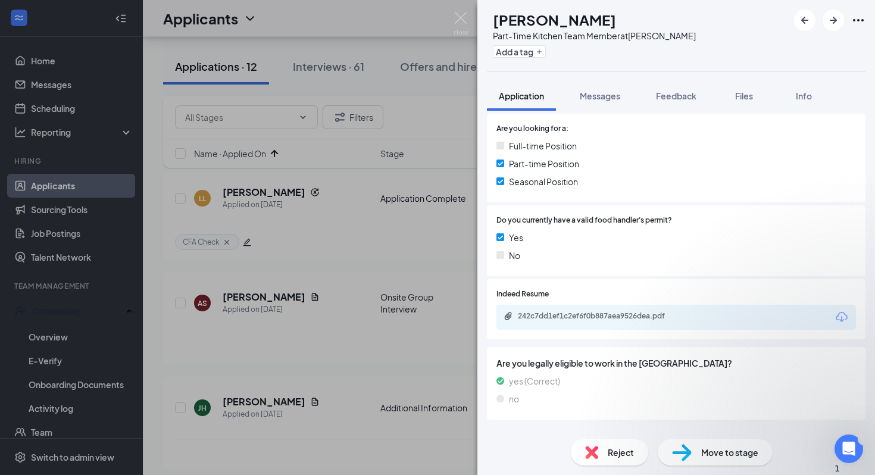
scroll to position [260, 0]
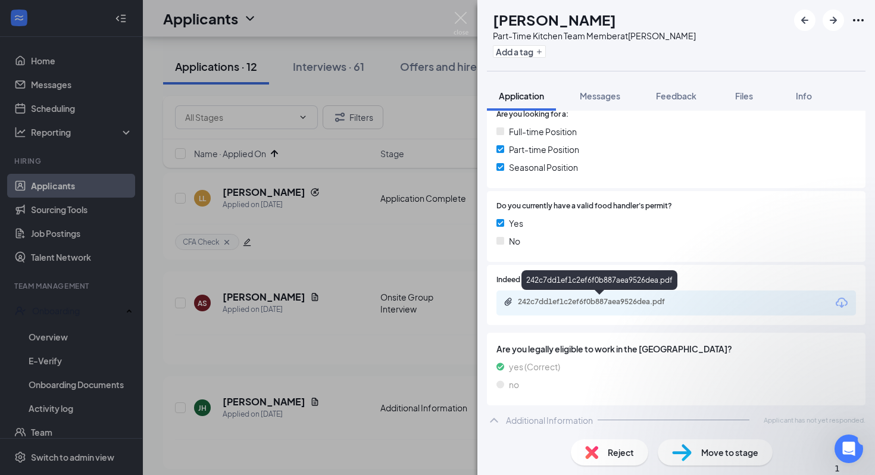
click at [615, 297] on div "242c7dd1ef1c2ef6f0b887aea9526dea.pdf" at bounding box center [601, 302] width 167 height 10
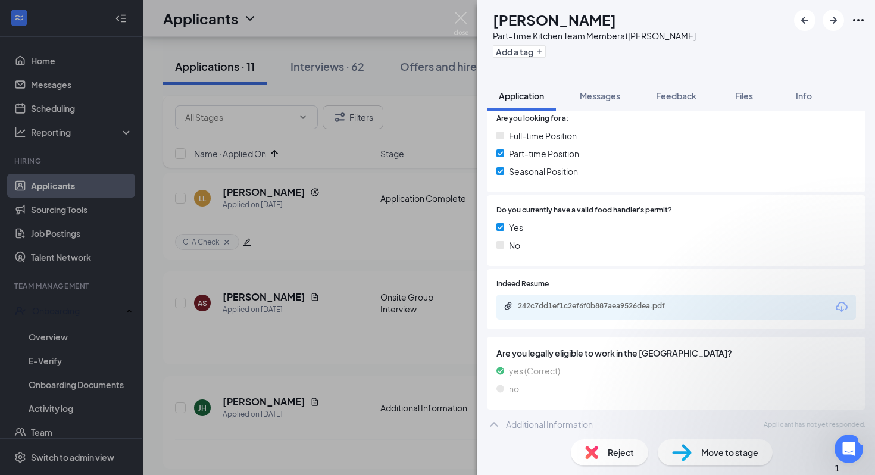
scroll to position [262, 0]
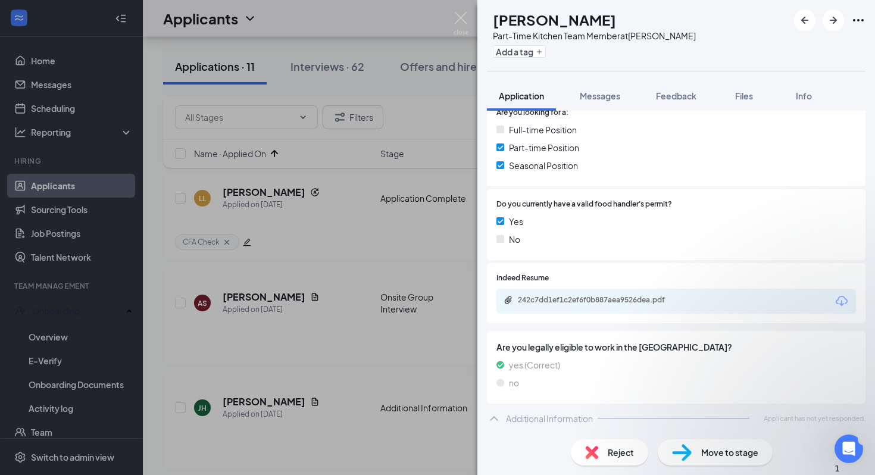
click at [694, 464] on div "Move to stage" at bounding box center [714, 452] width 115 height 26
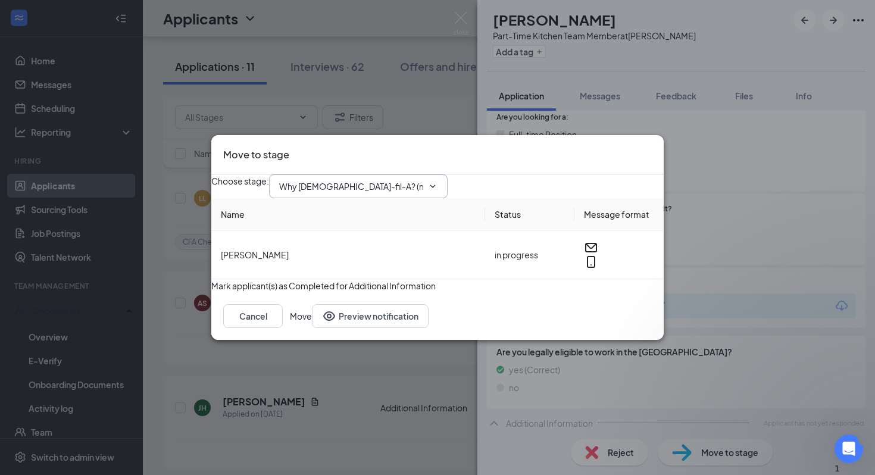
click at [373, 180] on input "Why Chick-fil-A? (next stage)" at bounding box center [351, 186] width 144 height 13
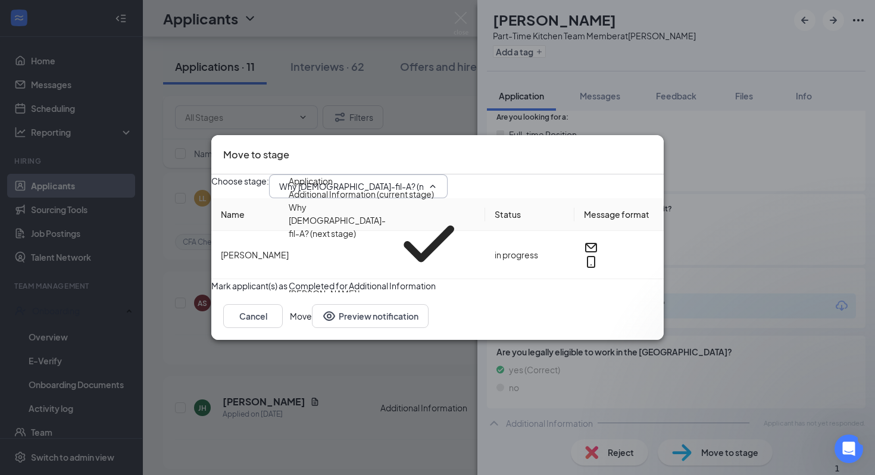
scroll to position [24, 0]
click at [379, 313] on div "Onsite Group Interview" at bounding box center [334, 319] width 90 height 13
type input "Onsite Group Interview"
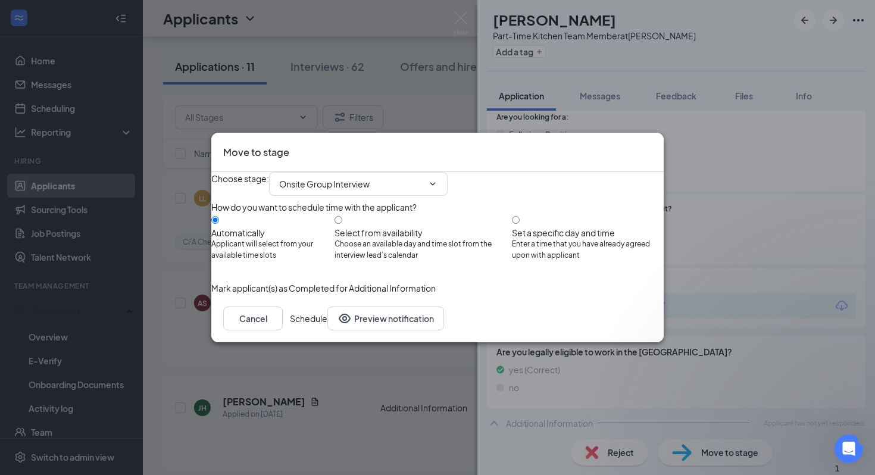
click at [327, 330] on button "Schedule" at bounding box center [308, 318] width 37 height 24
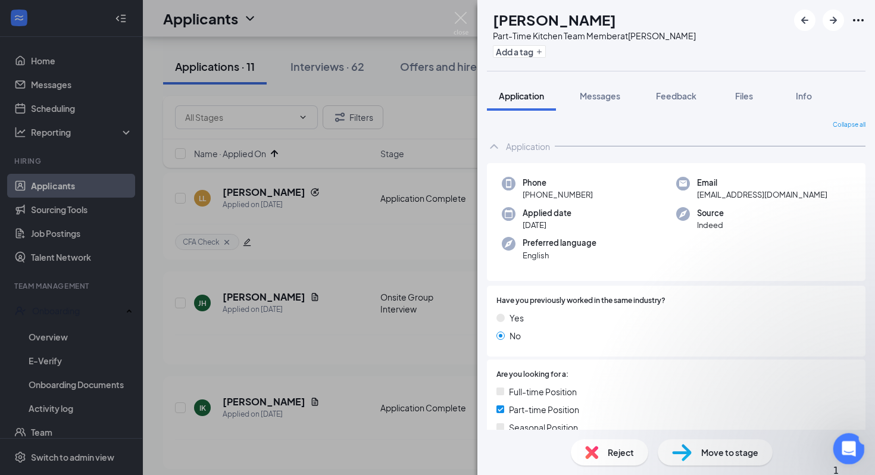
click at [851, 445] on icon "Open Intercom Messenger" at bounding box center [847, 447] width 20 height 20
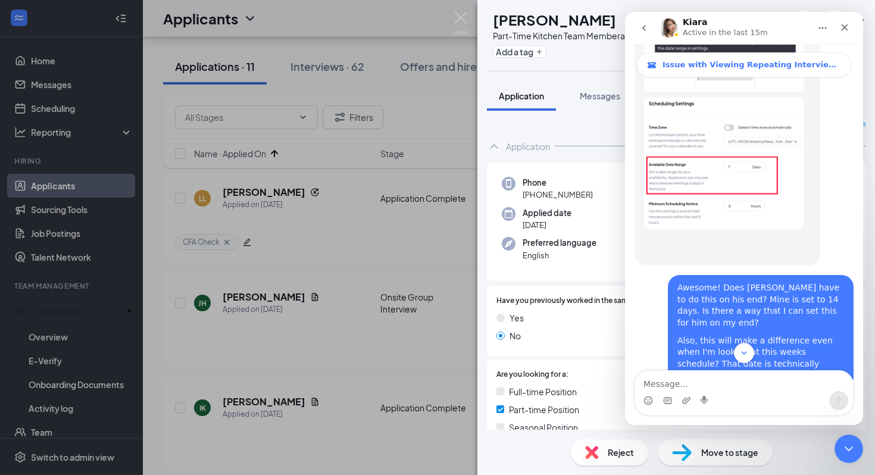
scroll to position [1207, 0]
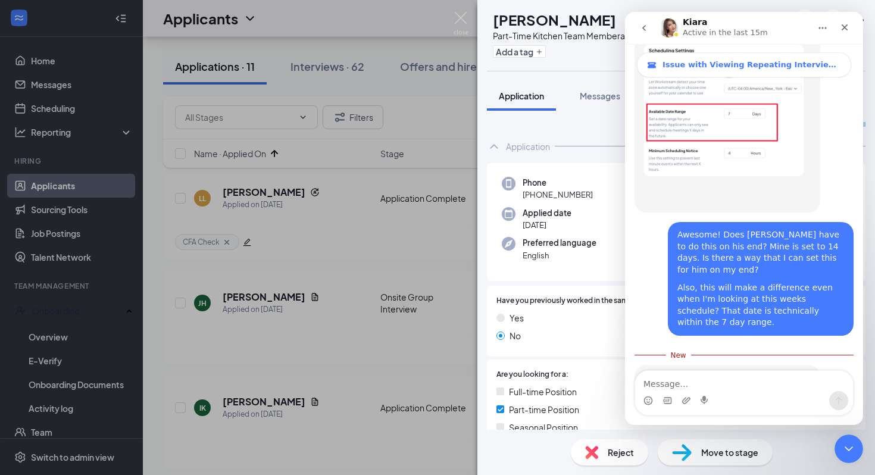
click at [668, 383] on textarea "Message…" at bounding box center [744, 381] width 218 height 20
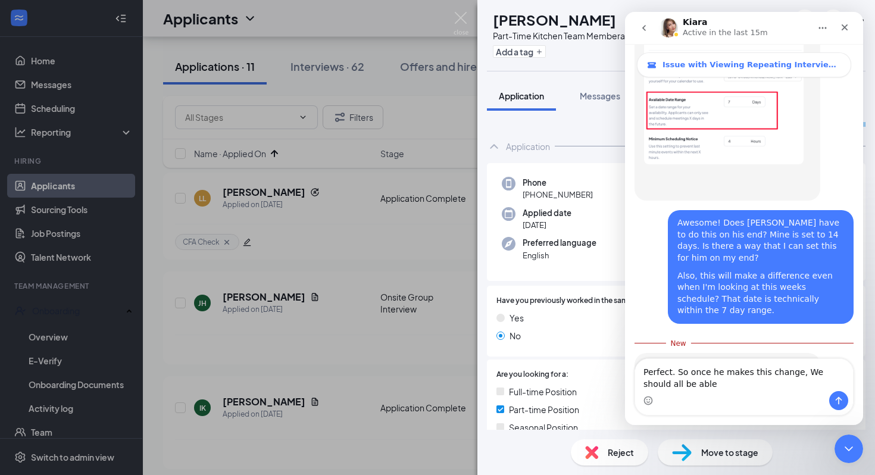
click at [803, 373] on textarea "Perfect. So once he makes this change, We should all be able" at bounding box center [744, 375] width 218 height 32
click at [683, 383] on textarea "Perfect. So once he makes this change, we should all be able" at bounding box center [744, 375] width 218 height 32
type textarea "Perfect. So once he makes this change, we should all be able see that event in …"
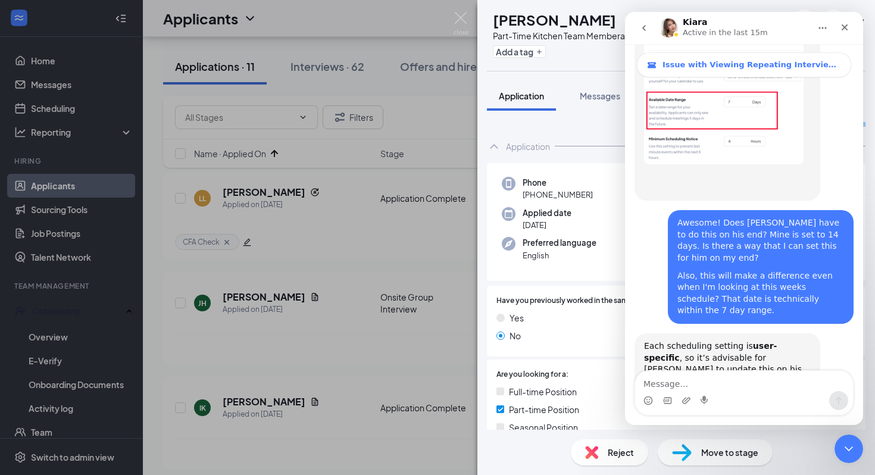
scroll to position [1246, 0]
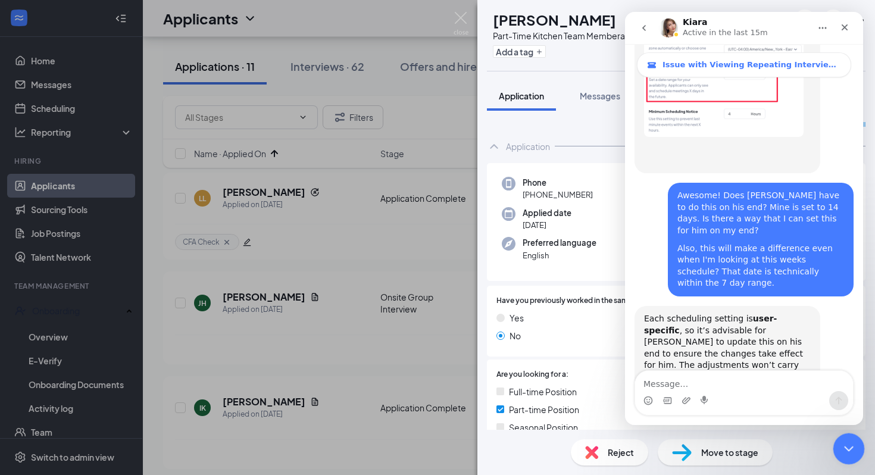
click at [847, 443] on icon "Close Intercom Messenger" at bounding box center [847, 447] width 14 height 14
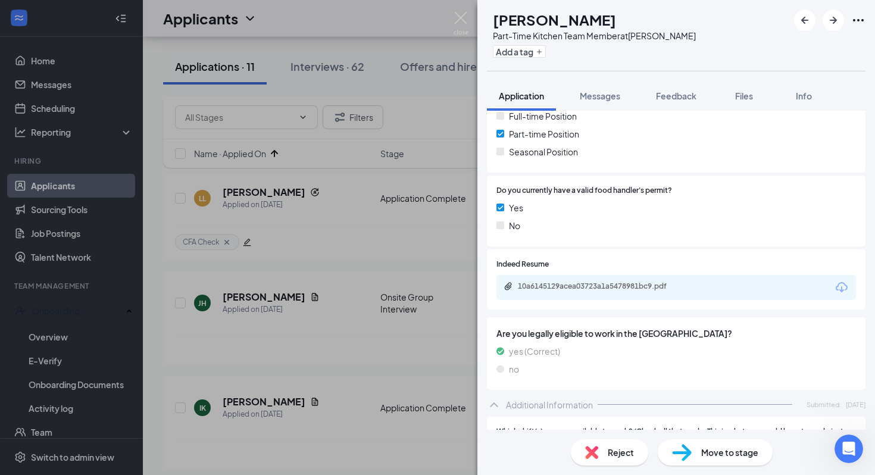
scroll to position [276, 0]
click at [616, 287] on div "10a6145129acea03723a1a5478981bc9.pdf" at bounding box center [601, 286] width 167 height 10
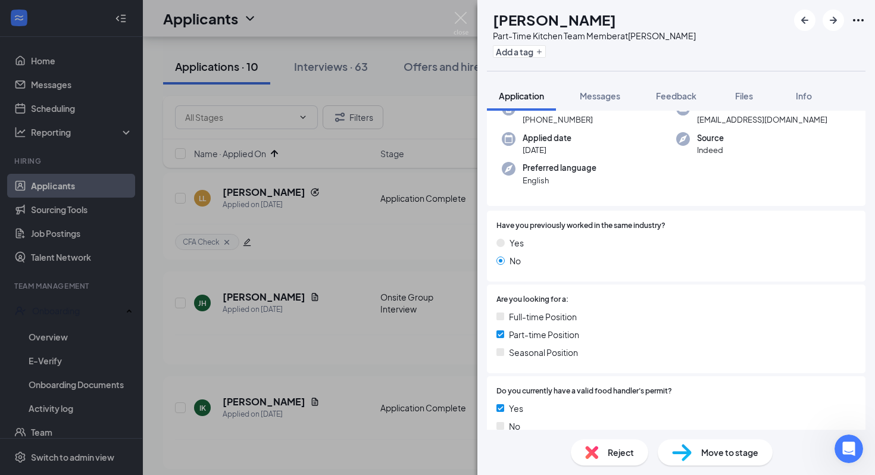
scroll to position [66, 0]
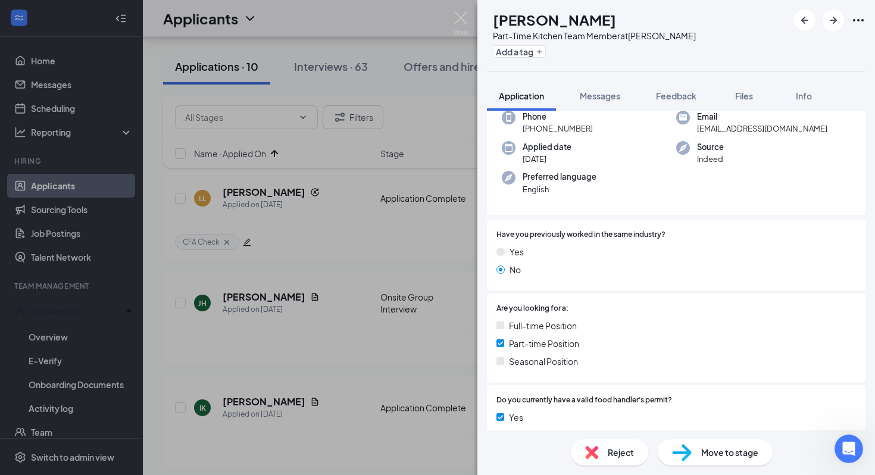
click at [710, 453] on span "Move to stage" at bounding box center [729, 452] width 57 height 13
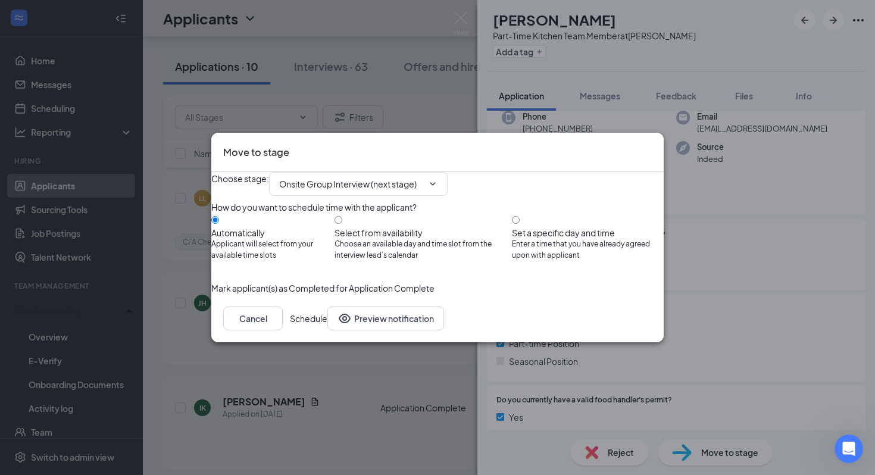
click at [327, 330] on button "Schedule" at bounding box center [308, 318] width 37 height 24
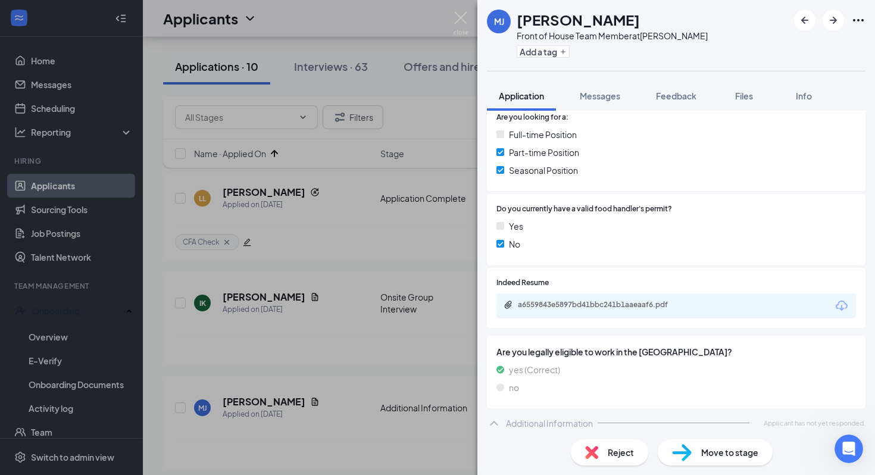
scroll to position [259, 0]
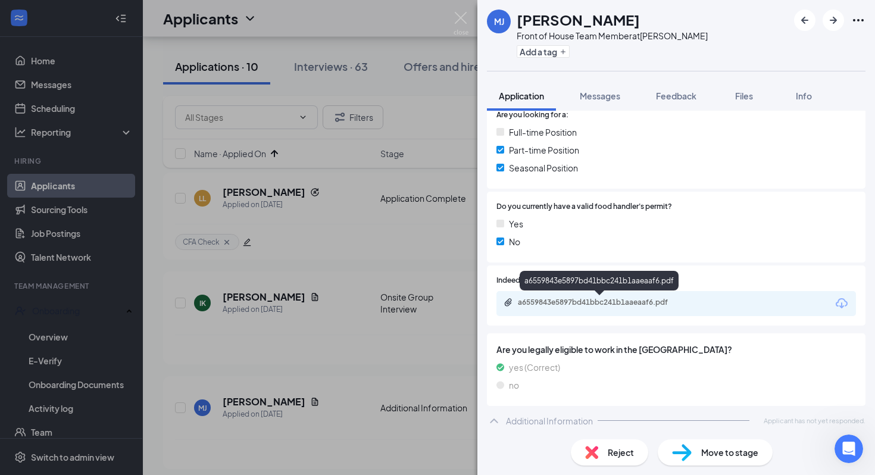
click at [607, 302] on div "a6559843e5897bd41bbc241b1aaeaaf6.pdf" at bounding box center [601, 302] width 167 height 10
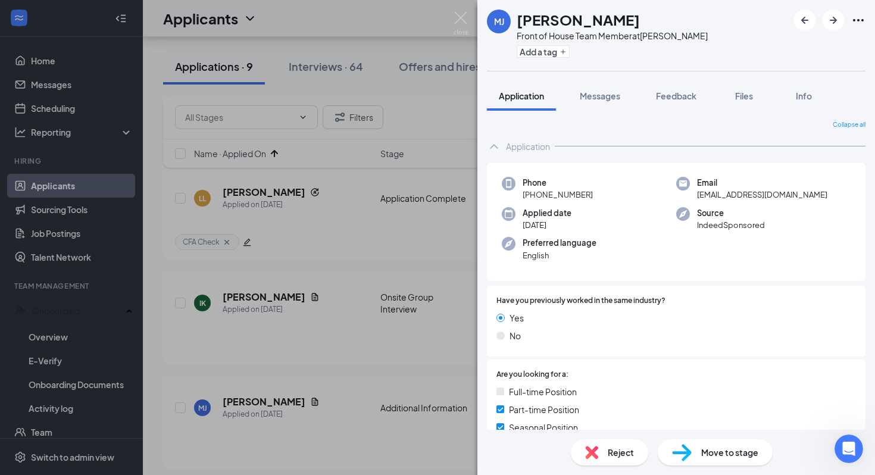
scroll to position [262, 0]
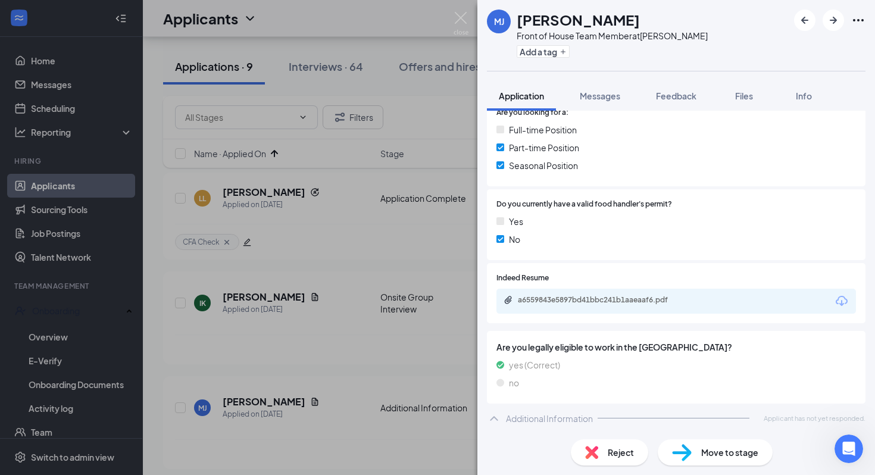
click at [705, 454] on span "Move to stage" at bounding box center [729, 452] width 57 height 13
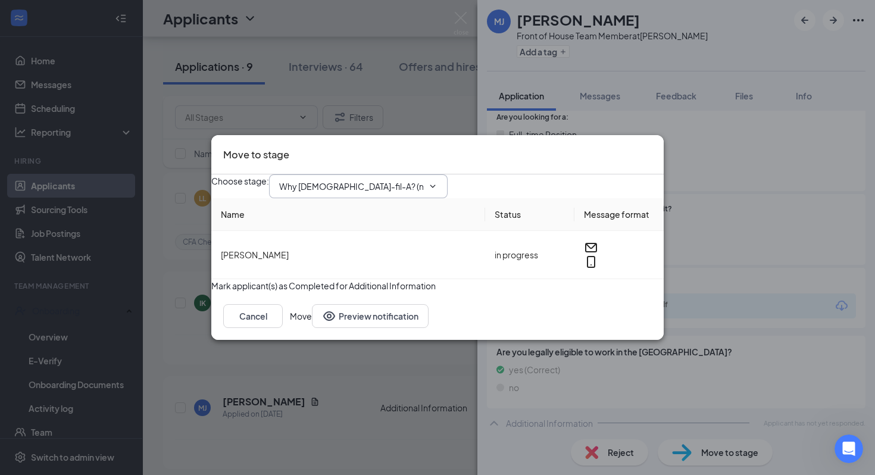
click at [383, 180] on input "Why Chick-fil-A? (next stage)" at bounding box center [351, 186] width 144 height 13
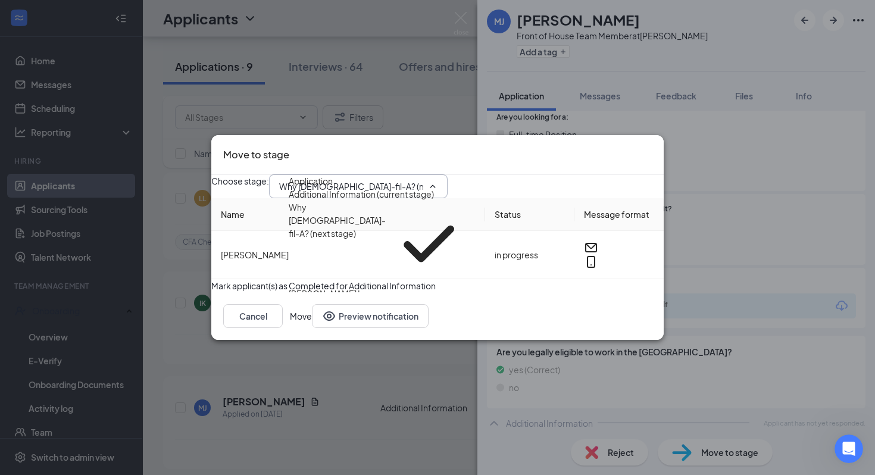
scroll to position [26, 0]
click at [371, 313] on div "Onsite Group Interview" at bounding box center [334, 319] width 90 height 13
type input "Onsite Group Interview"
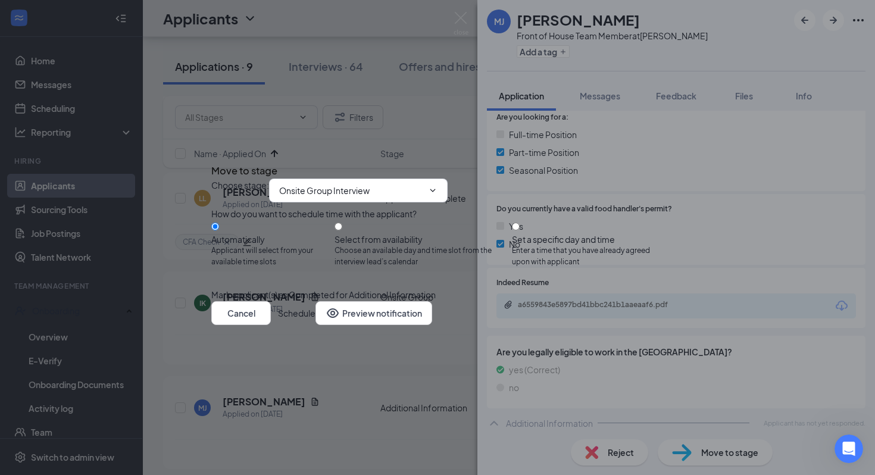
click at [315, 325] on button "Schedule" at bounding box center [296, 313] width 37 height 24
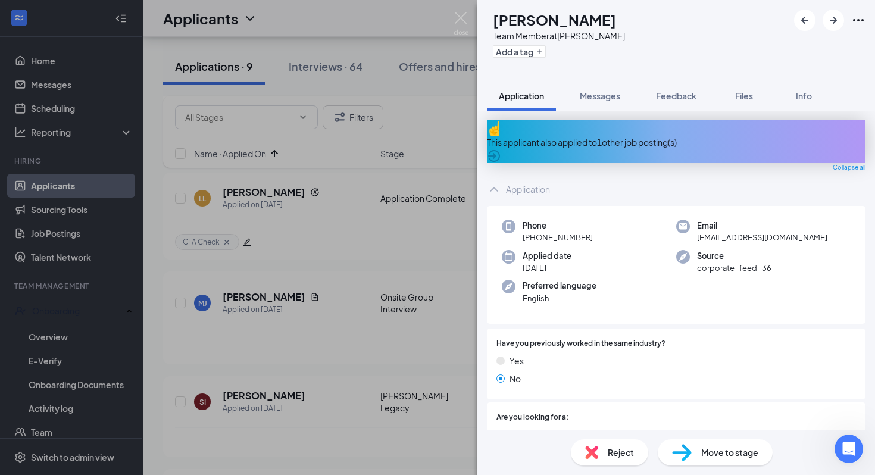
scroll to position [1246, 0]
click at [619, 136] on div "This applicant also applied to 1 other job posting(s)" at bounding box center [676, 142] width 378 height 13
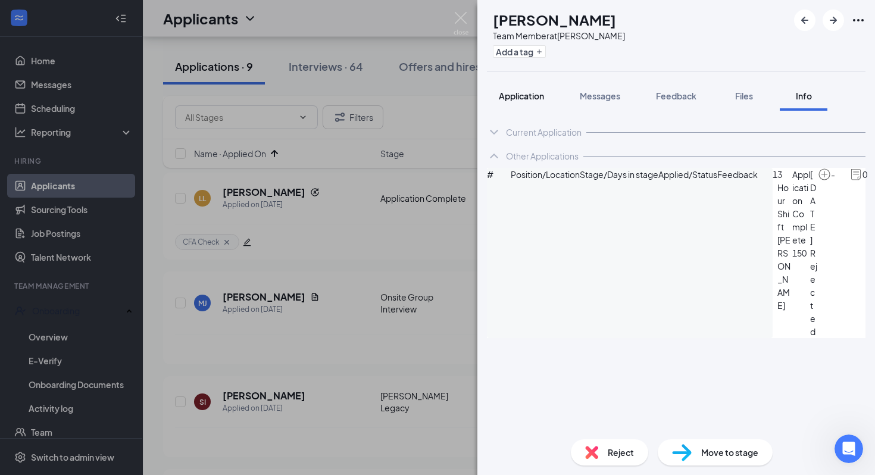
click at [534, 90] on span "Application" at bounding box center [521, 95] width 45 height 11
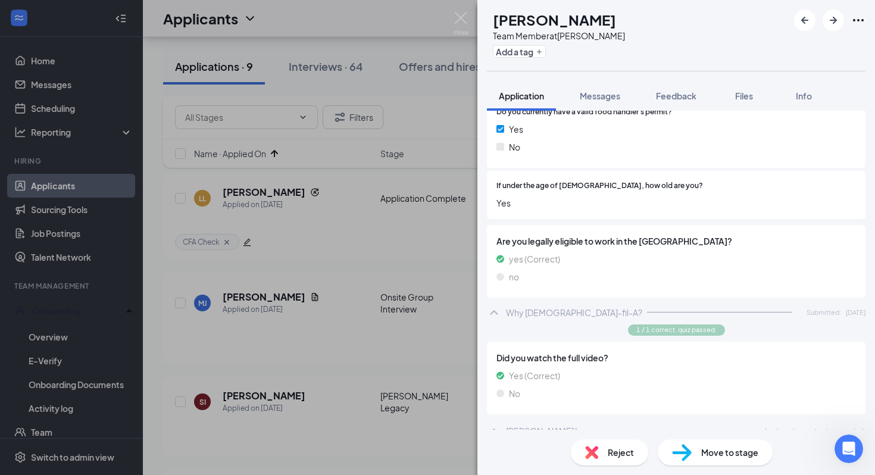
scroll to position [400, 0]
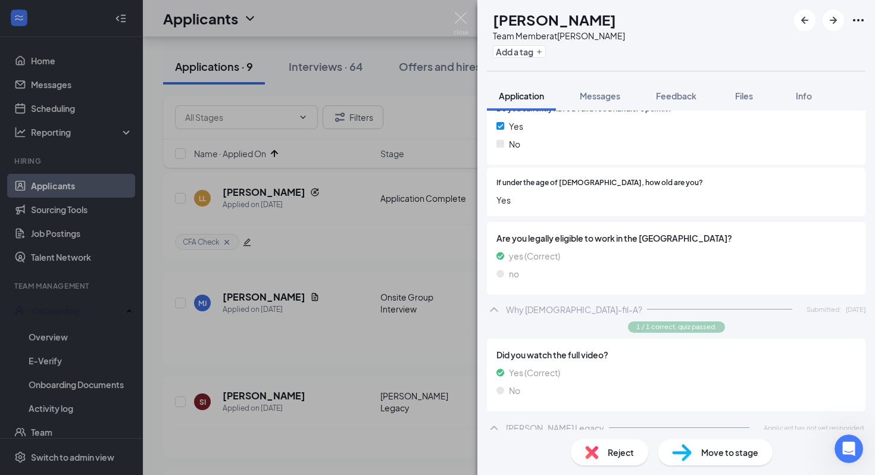
click at [716, 453] on span "Move to stage" at bounding box center [729, 452] width 57 height 13
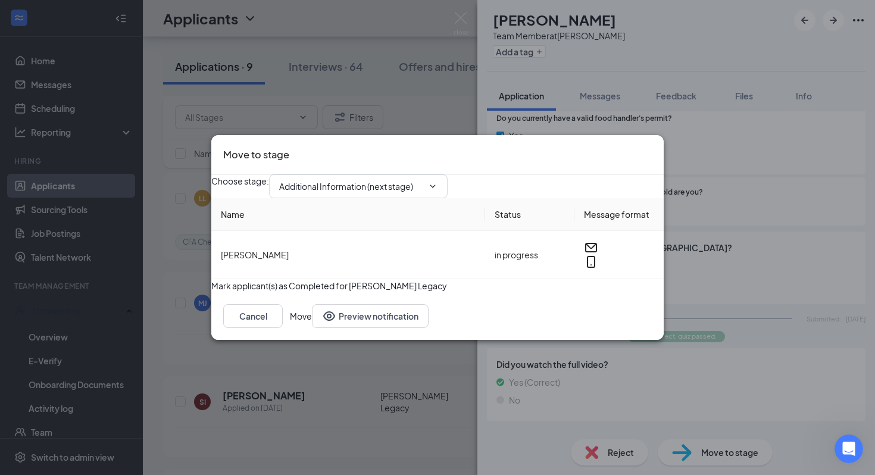
scroll to position [1292, 0]
click at [447, 174] on span "Additional Information (next stage)" at bounding box center [358, 186] width 178 height 24
click at [437, 181] on span at bounding box center [431, 186] width 12 height 10
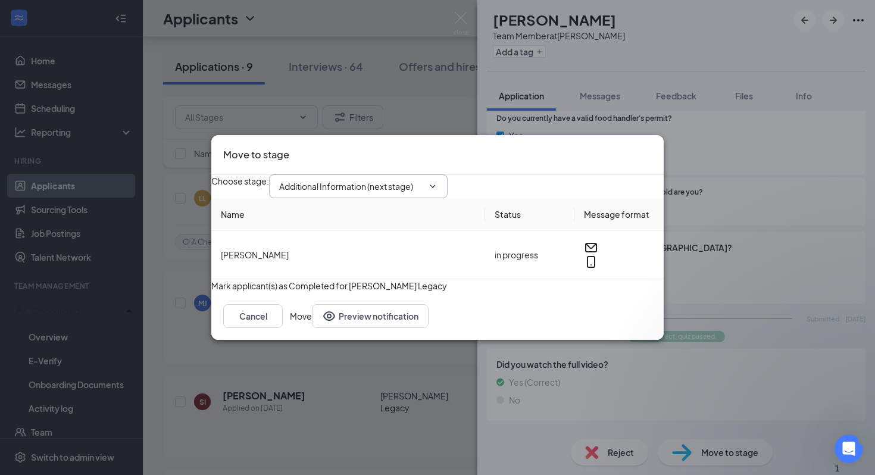
scroll to position [1281, 0]
click at [418, 180] on input "Additional Information (next stage)" at bounding box center [351, 186] width 144 height 13
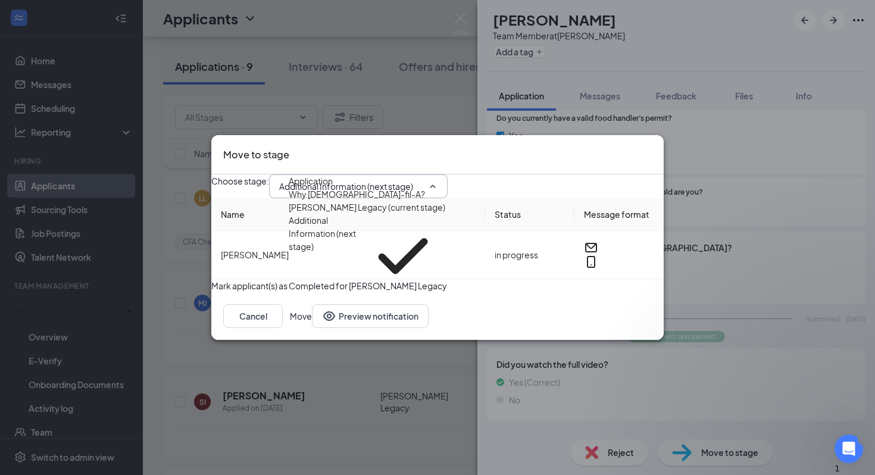
scroll to position [79, 0]
click at [379, 311] on div "Onsite Group Interview" at bounding box center [334, 317] width 90 height 13
type input "Onsite Group Interview"
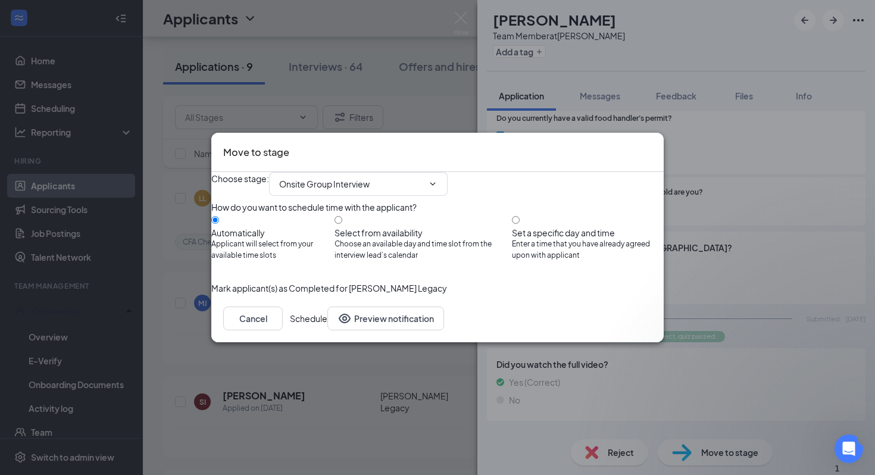
click at [327, 330] on button "Schedule" at bounding box center [308, 318] width 37 height 24
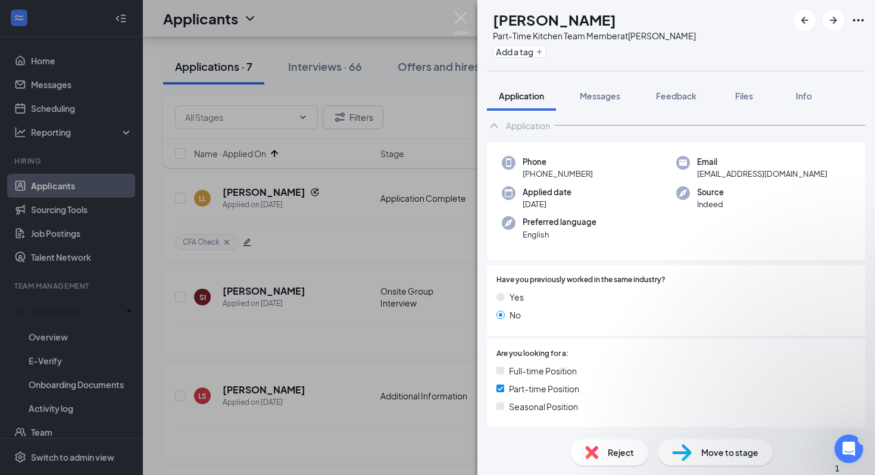
scroll to position [24, 0]
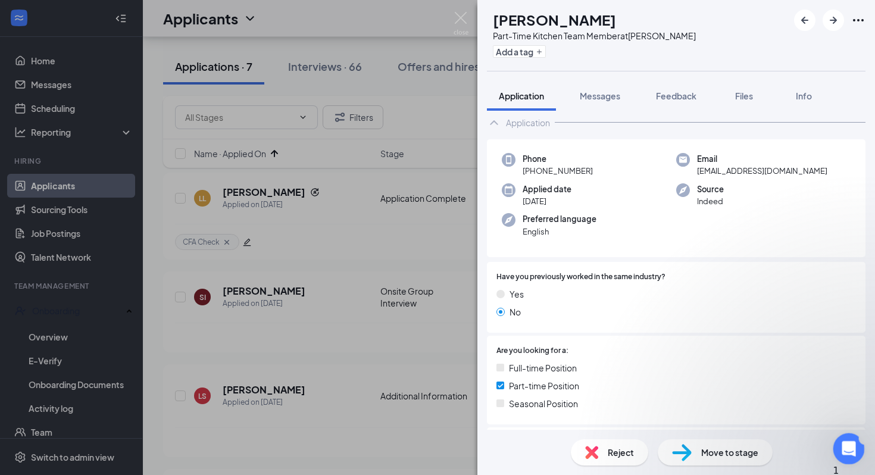
click at [850, 452] on icon "Open Intercom Messenger" at bounding box center [847, 447] width 20 height 20
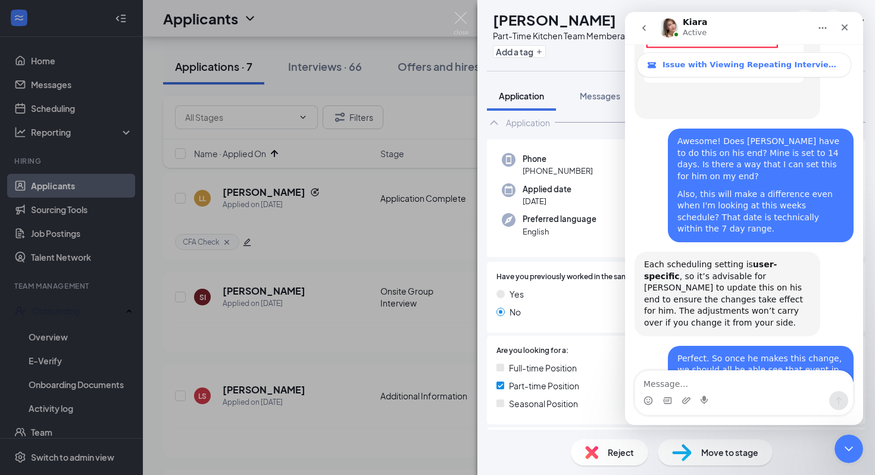
scroll to position [1301, 0]
click at [678, 378] on textarea "Message…" at bounding box center [744, 381] width 218 height 20
type textarea "Thank you"
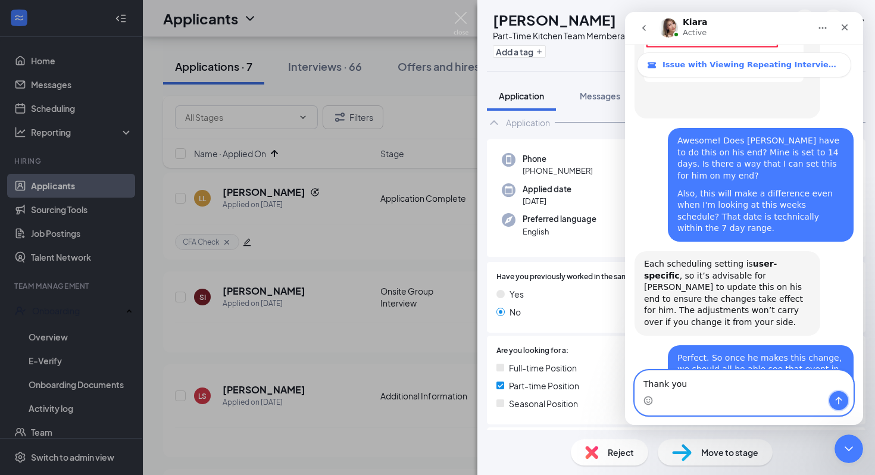
click at [837, 399] on icon "Send a message…" at bounding box center [839, 401] width 10 height 10
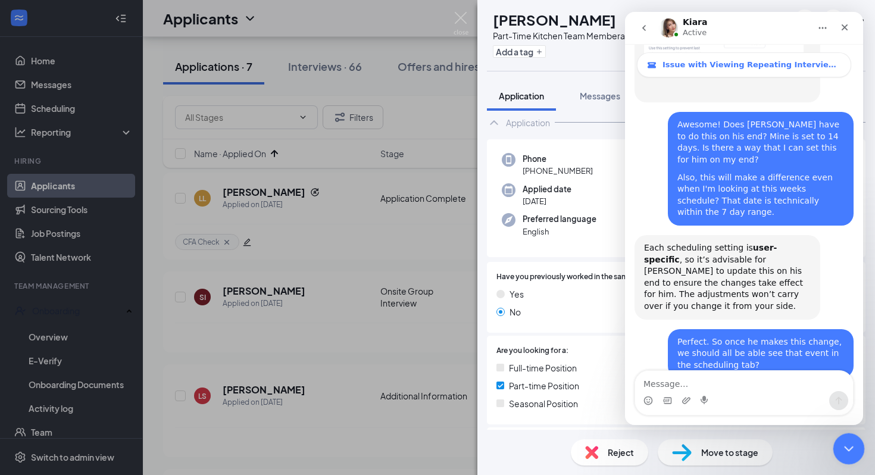
click at [850, 449] on icon "Close Intercom Messenger" at bounding box center [847, 447] width 14 height 14
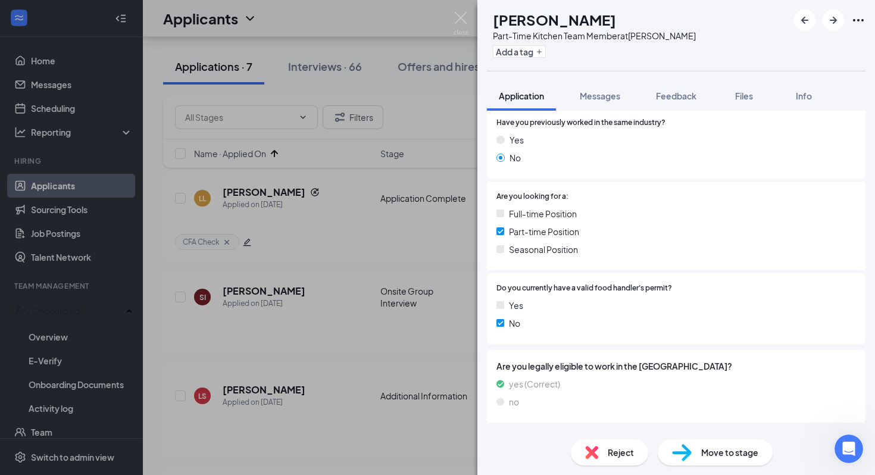
scroll to position [198, 0]
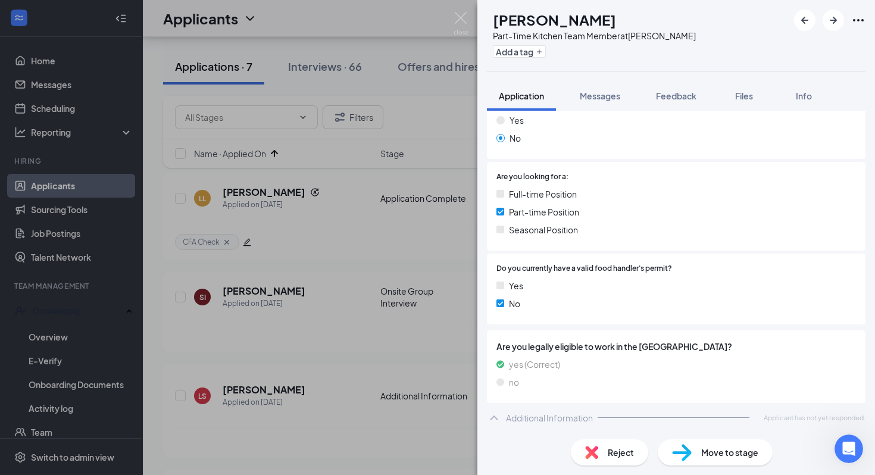
click at [612, 459] on div "Reject" at bounding box center [609, 452] width 77 height 26
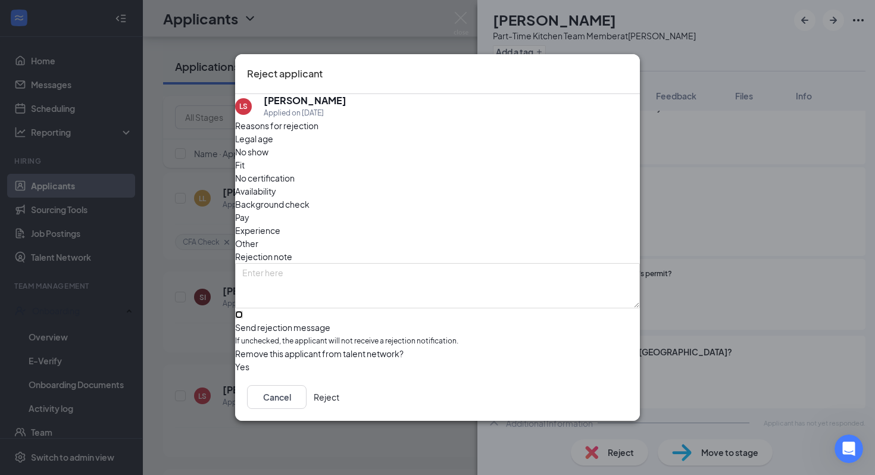
click at [243, 311] on input "Send rejection message If unchecked, the applicant will not receive a rejection…" at bounding box center [239, 315] width 8 height 8
checkbox input "true"
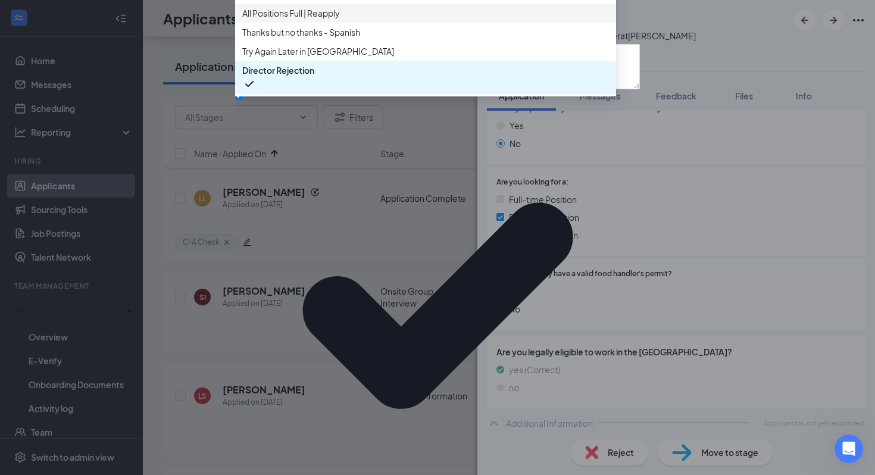
click at [339, 20] on span "All Positions Full | Reapply" at bounding box center [291, 13] width 98 height 13
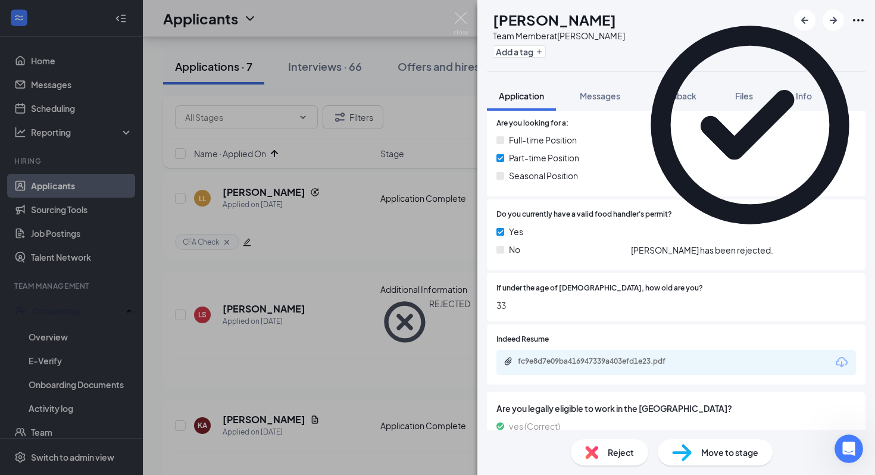
scroll to position [265, 0]
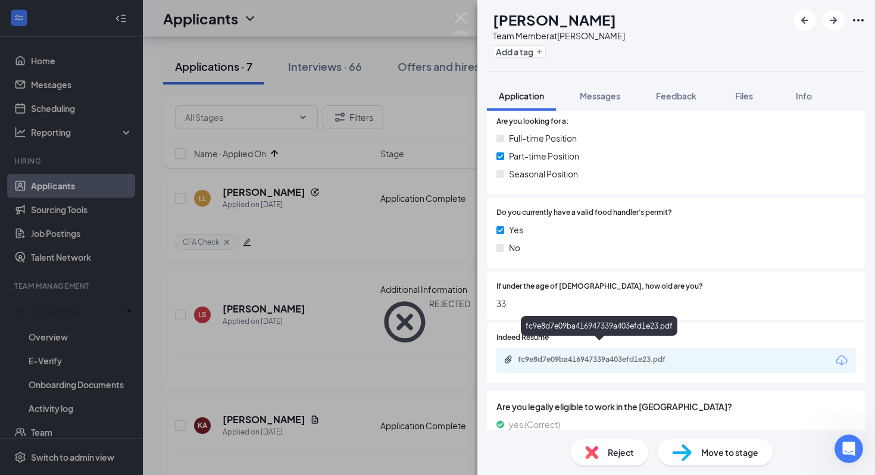
click at [584, 355] on div "fc9e8d7e09ba416947339a403efd1e23.pdf" at bounding box center [601, 360] width 167 height 10
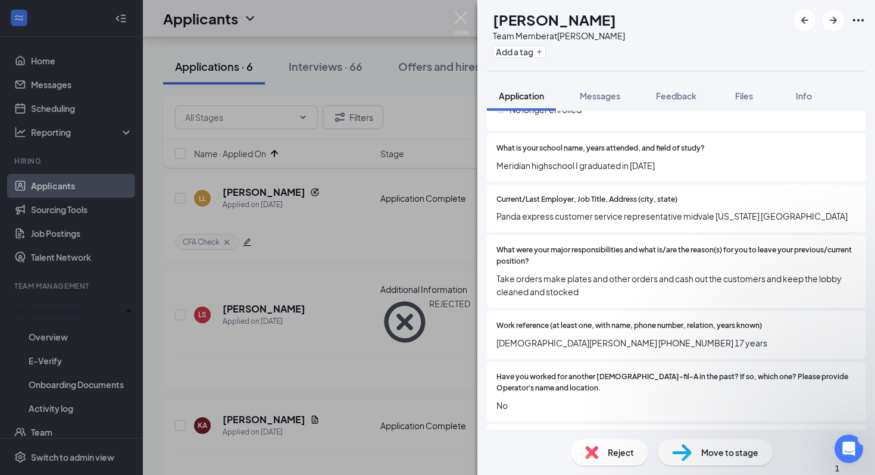
scroll to position [1417, 0]
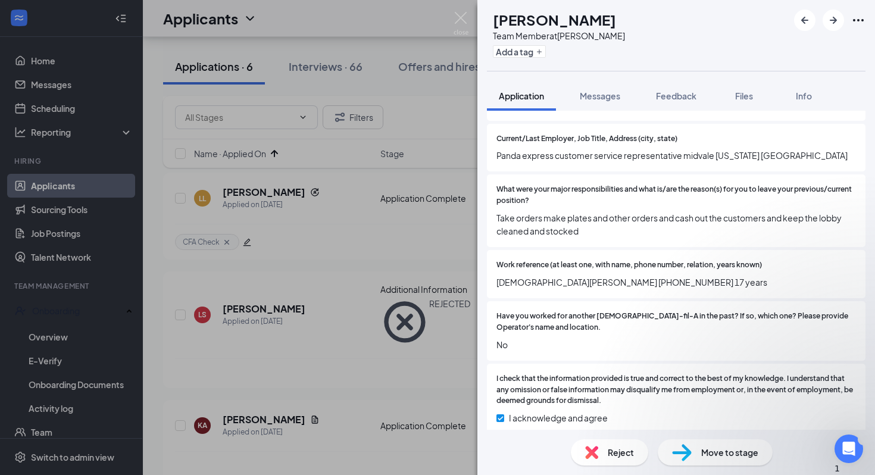
click at [710, 462] on div "Move to stage" at bounding box center [714, 452] width 115 height 26
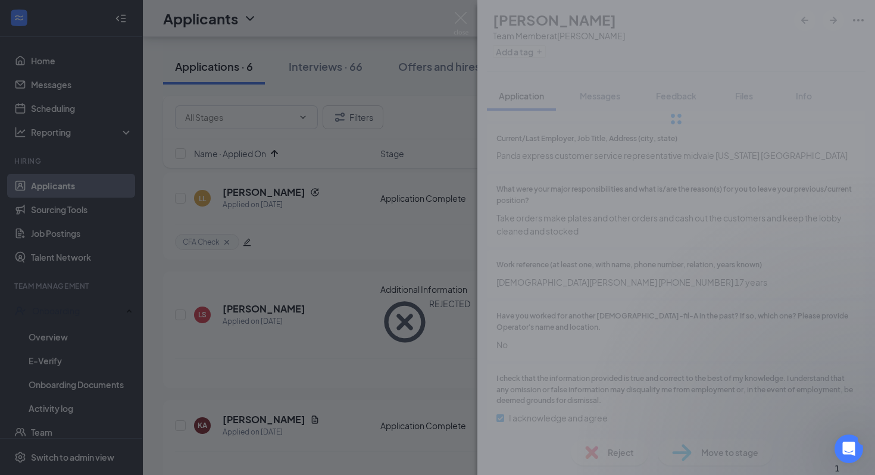
scroll to position [1407, 0]
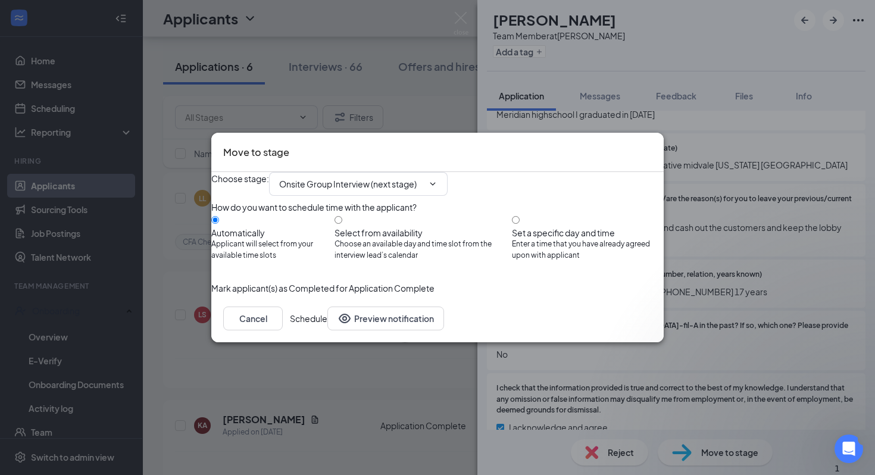
click at [327, 330] on button "Schedule" at bounding box center [308, 318] width 37 height 24
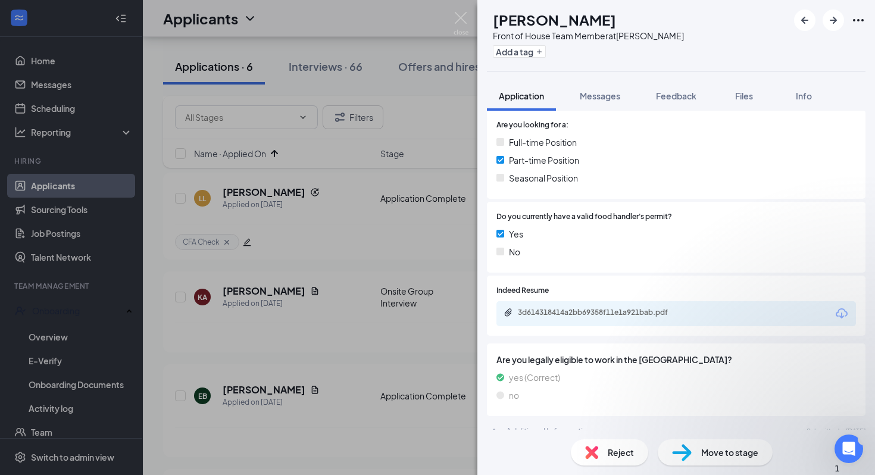
scroll to position [253, 0]
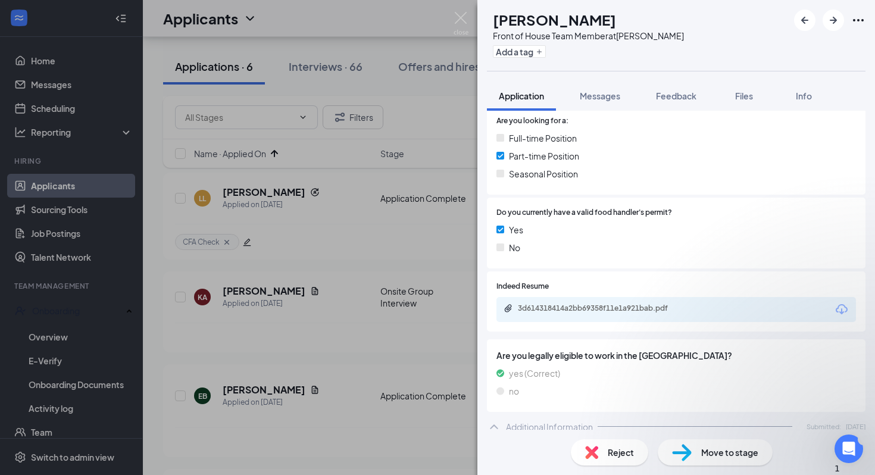
click at [617, 311] on div "3d614318414a2bb69358f11e1a921bab.pdf" at bounding box center [601, 308] width 167 height 10
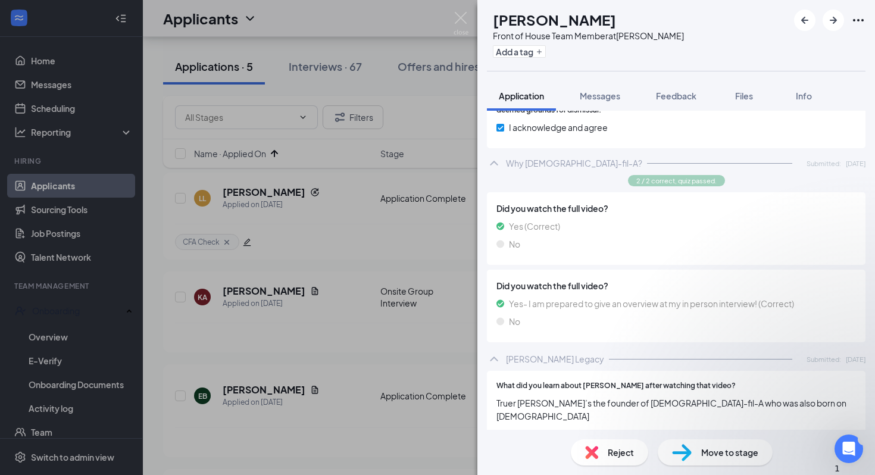
scroll to position [1457, 0]
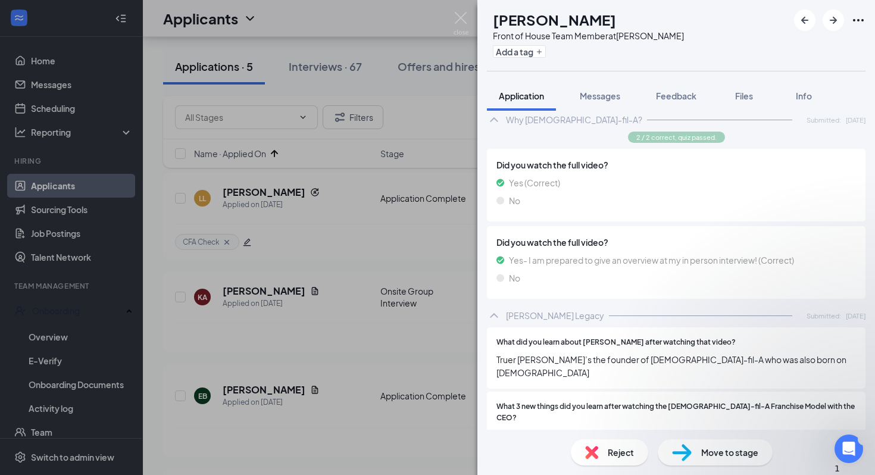
click at [720, 461] on div "Move to stage" at bounding box center [714, 452] width 115 height 26
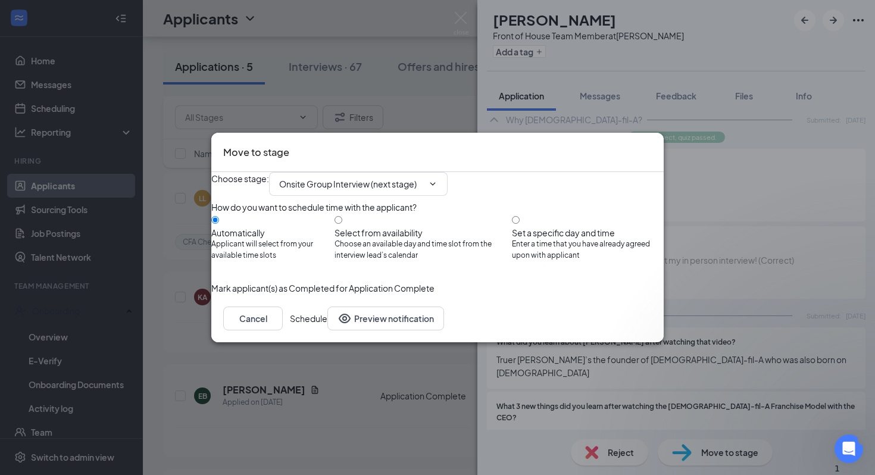
click at [327, 330] on button "Schedule" at bounding box center [308, 318] width 37 height 24
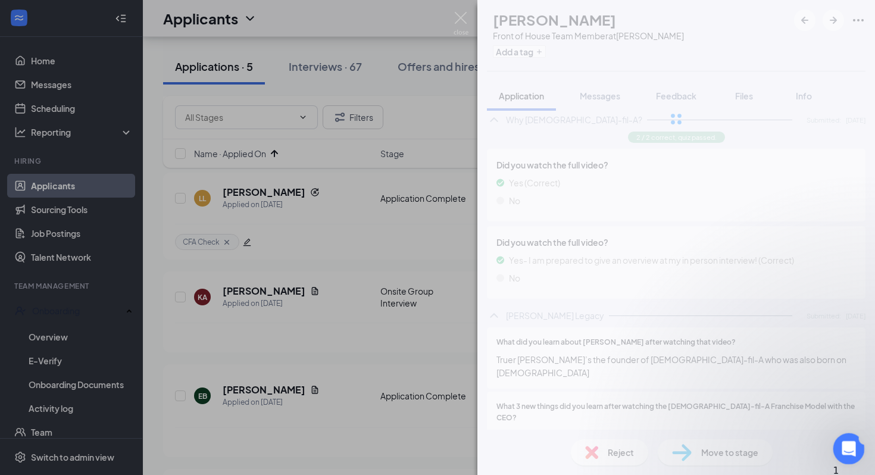
click at [856, 446] on div "Open Intercom Messenger" at bounding box center [846, 446] width 39 height 39
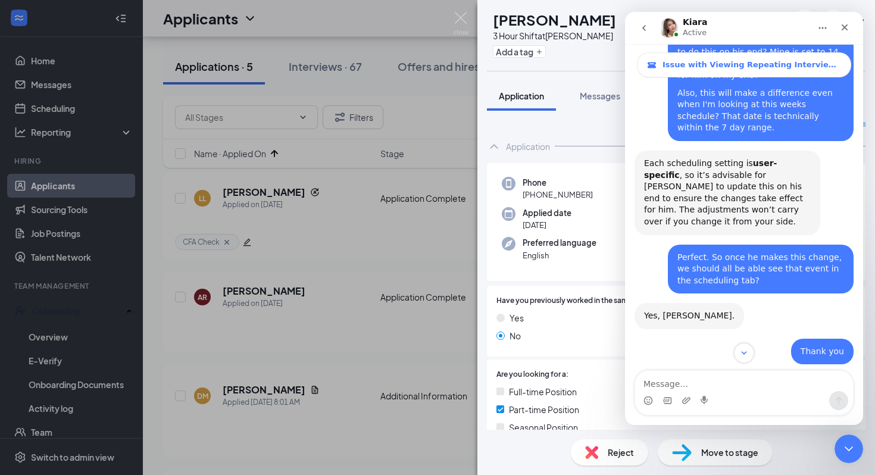
scroll to position [1407, 0]
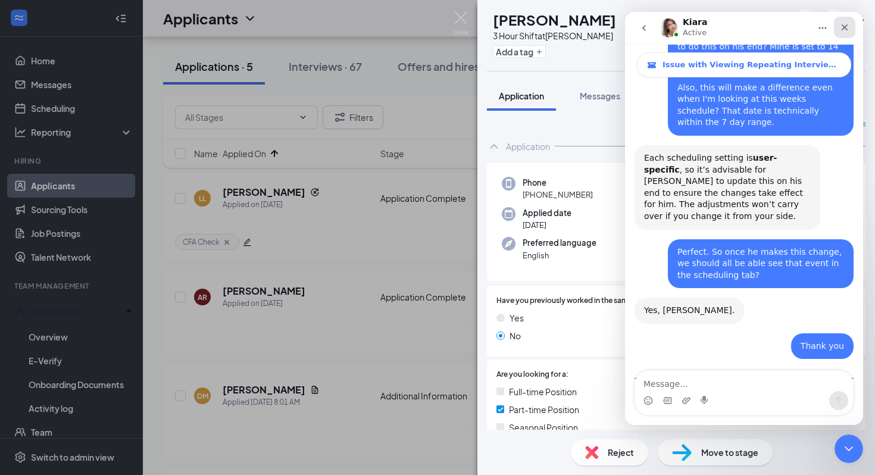
click at [842, 26] on icon "Close" at bounding box center [844, 27] width 7 height 7
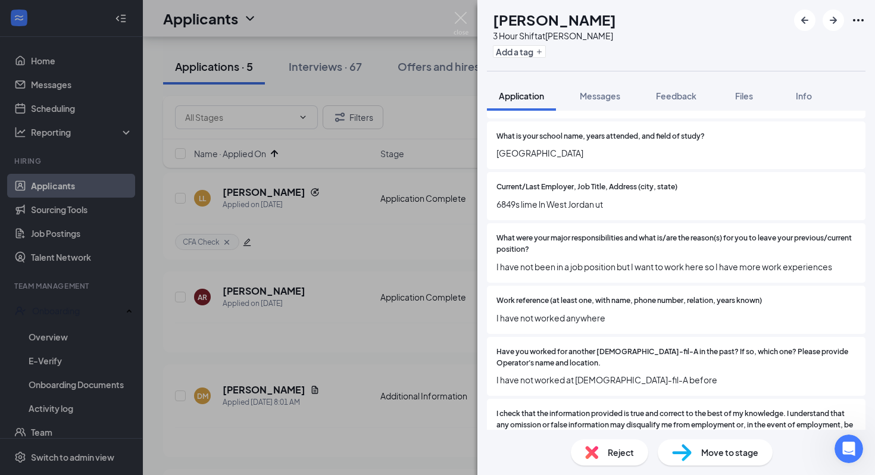
scroll to position [1326, 0]
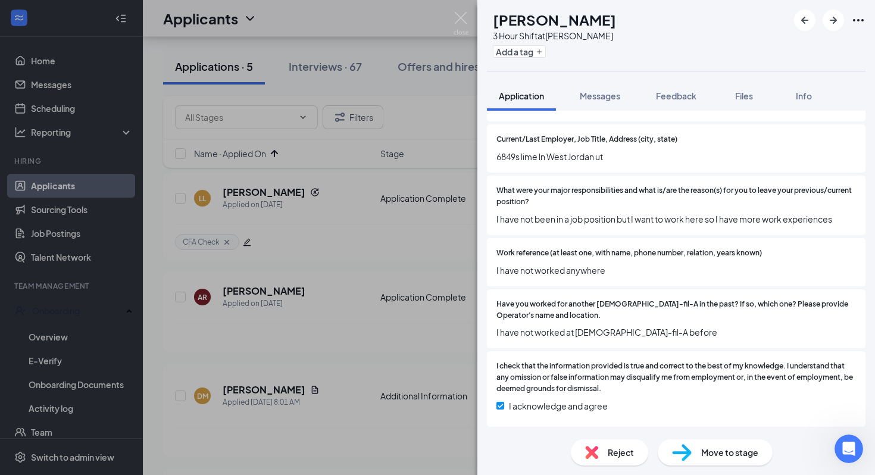
click at [621, 452] on span "Reject" at bounding box center [620, 452] width 26 height 13
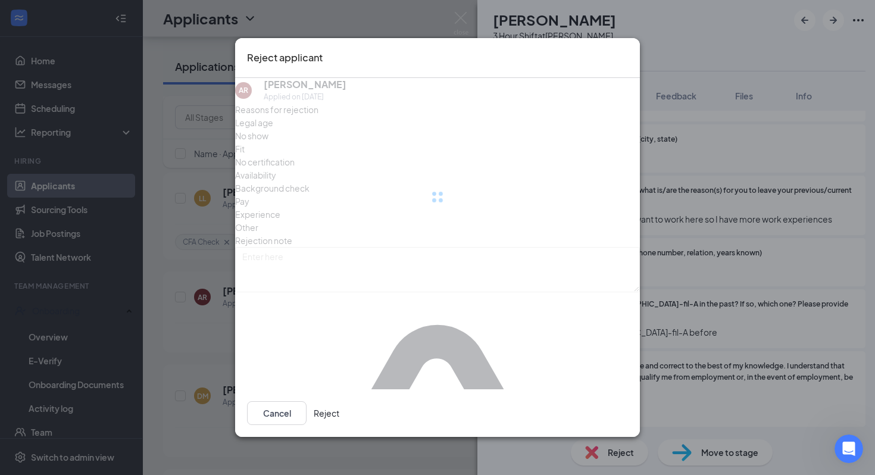
scroll to position [1316, 0]
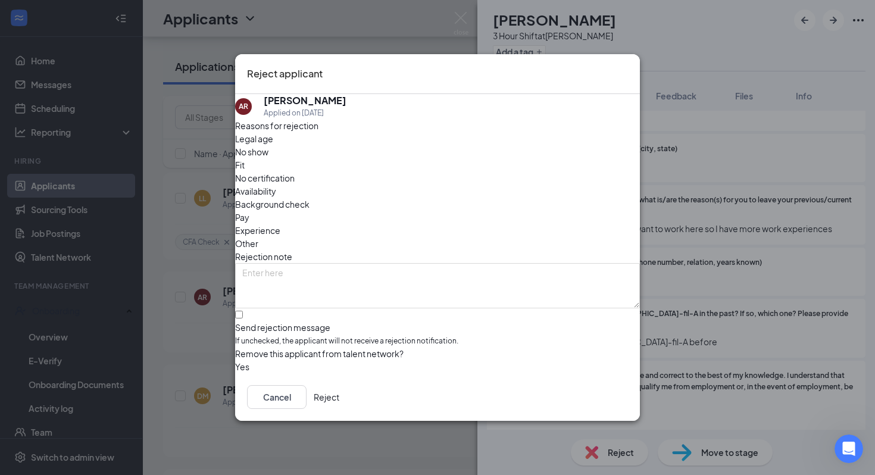
click at [275, 145] on div "Legal age" at bounding box center [437, 138] width 405 height 13
click at [628, 66] on icon "Cross" at bounding box center [628, 66] width 0 height 0
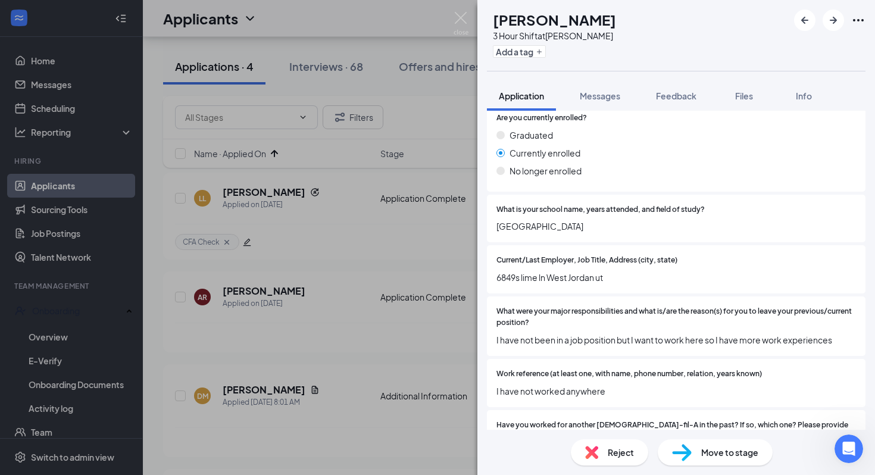
scroll to position [1199, 0]
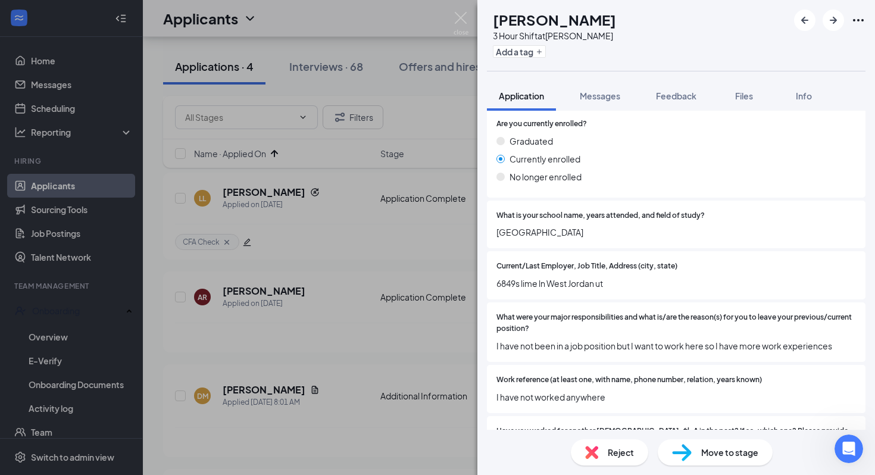
click at [709, 450] on span "Move to stage" at bounding box center [729, 452] width 57 height 13
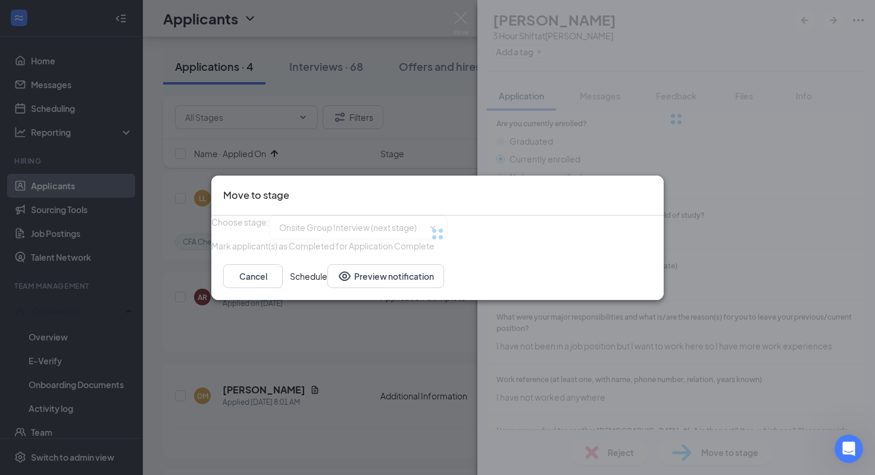
type input "Onsite Group Interview (next stage)"
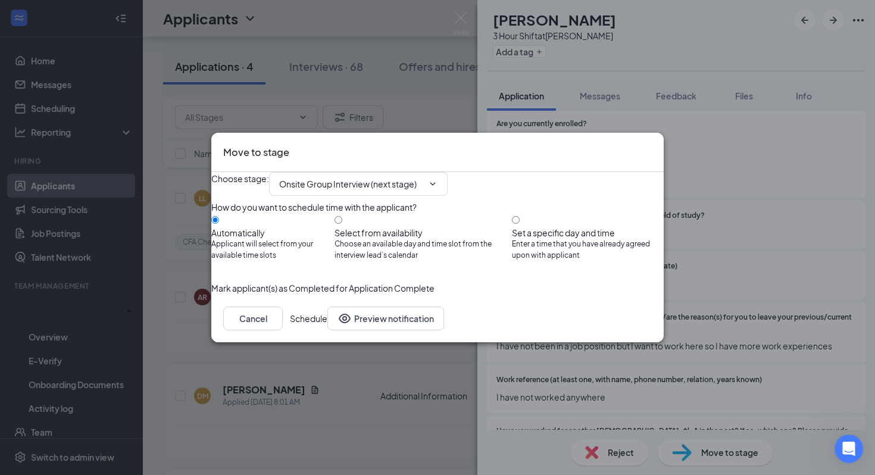
click at [327, 330] on button "Schedule" at bounding box center [308, 318] width 37 height 24
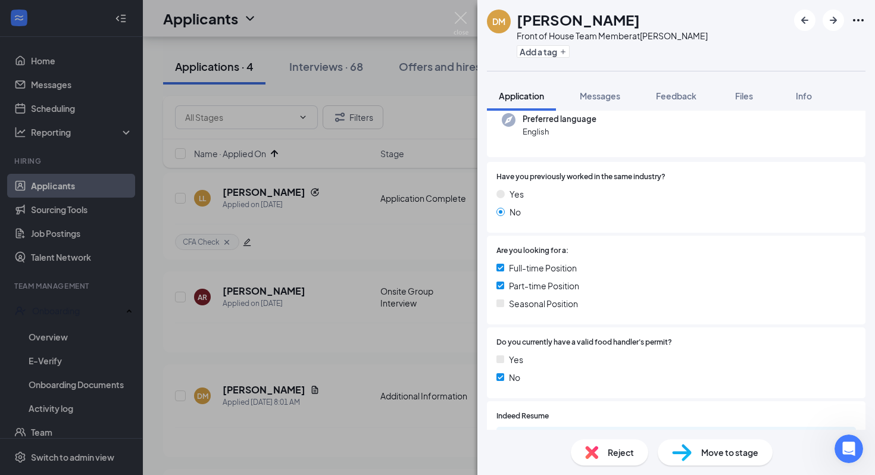
scroll to position [262, 0]
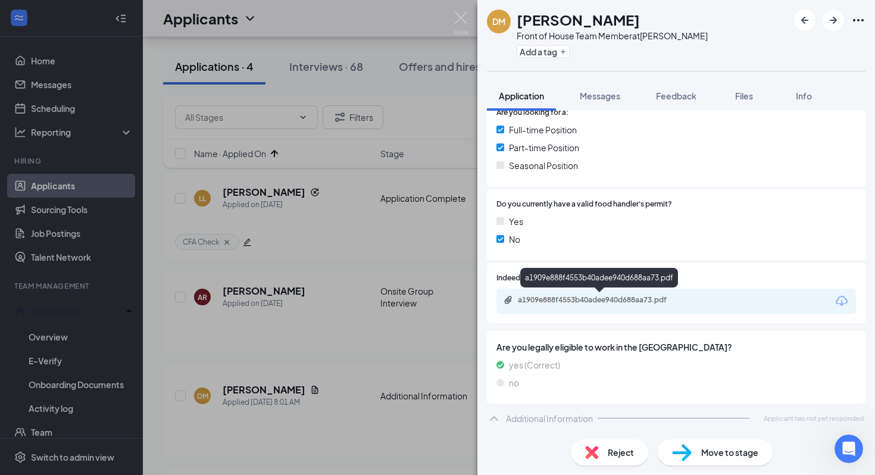
click at [616, 294] on div "a1909e888f4553b40adee940d688aa73.pdf" at bounding box center [675, 301] width 359 height 25
click at [615, 300] on div "a1909e888f4553b40adee940d688aa73.pdf" at bounding box center [601, 300] width 167 height 10
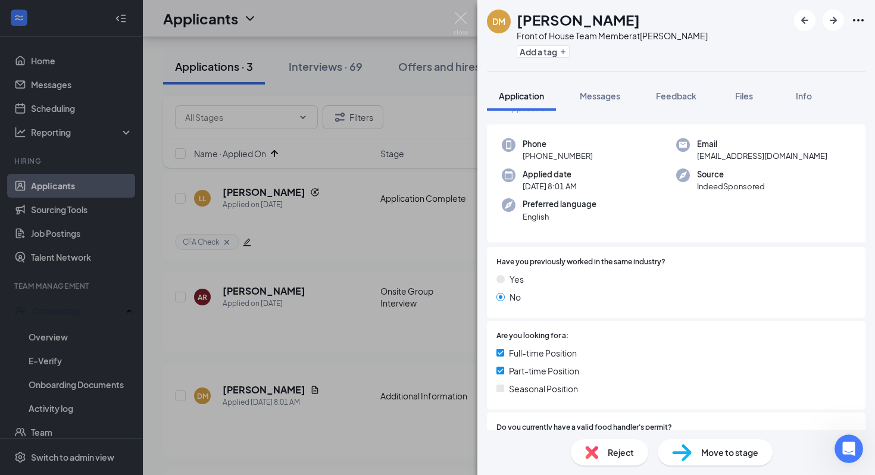
scroll to position [0, 0]
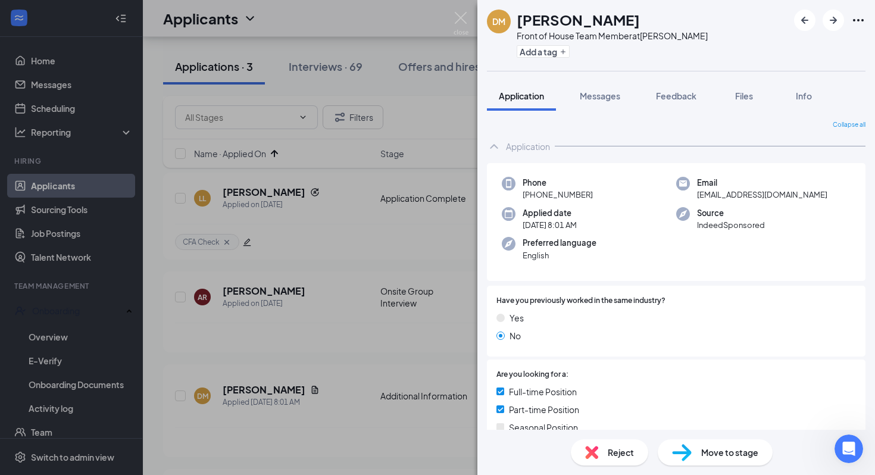
click at [718, 453] on span "Move to stage" at bounding box center [729, 452] width 57 height 13
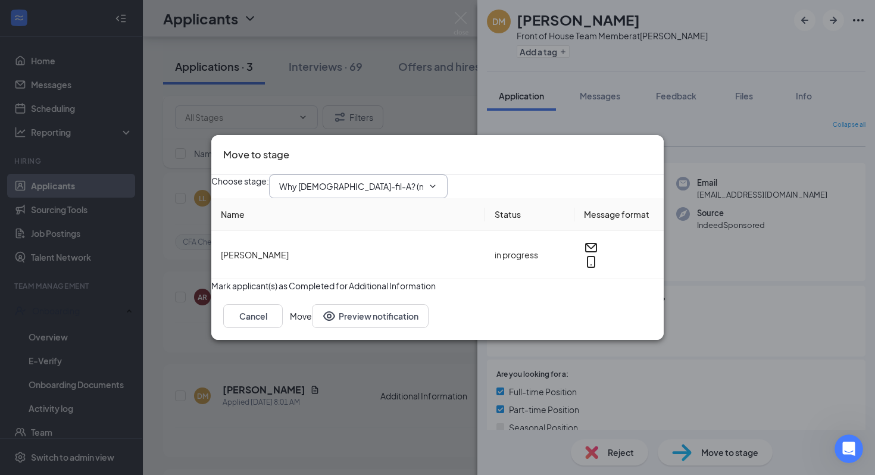
click at [423, 180] on input "Why Chick-fil-A? (next stage)" at bounding box center [351, 186] width 144 height 13
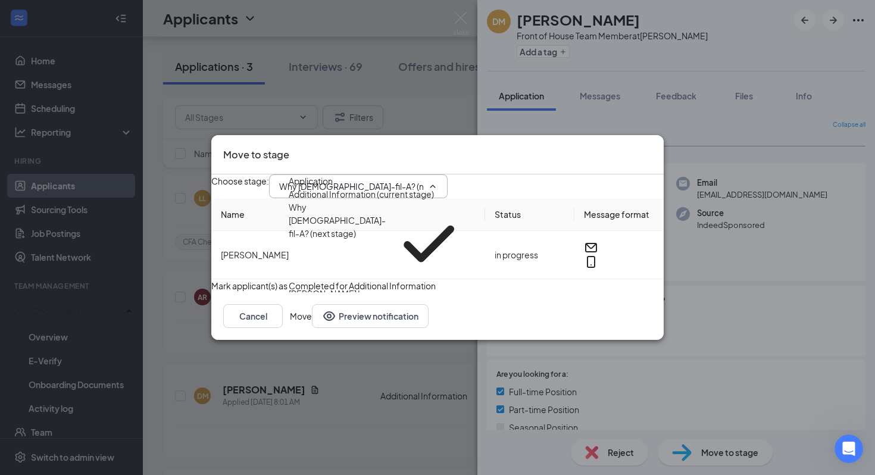
scroll to position [10, 0]
click at [379, 313] on div "Onsite Group Interview" at bounding box center [334, 319] width 90 height 13
type input "Onsite Group Interview"
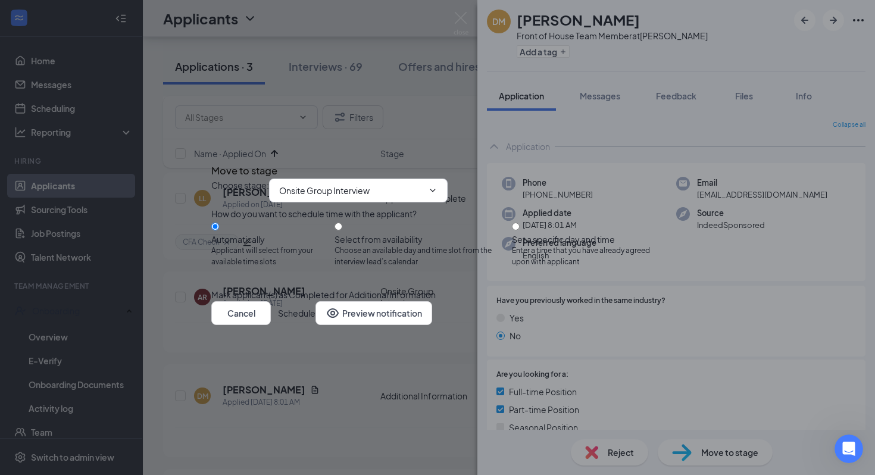
click at [315, 325] on button "Schedule" at bounding box center [296, 313] width 37 height 24
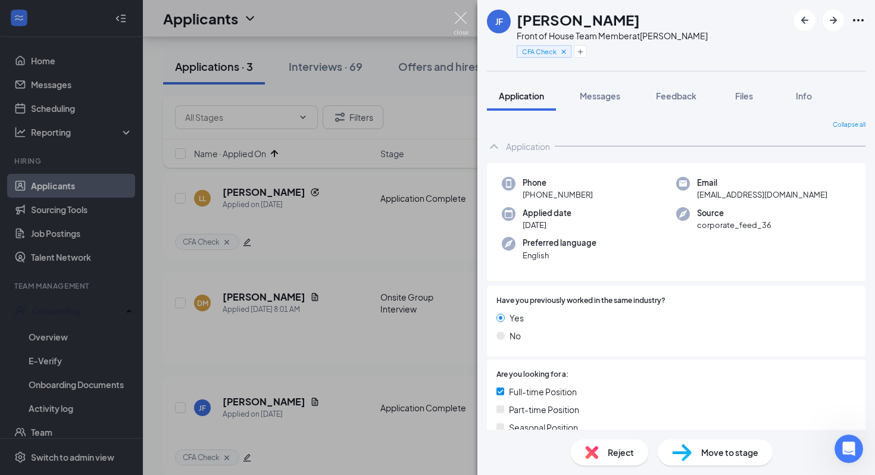
click at [465, 26] on img at bounding box center [460, 23] width 15 height 23
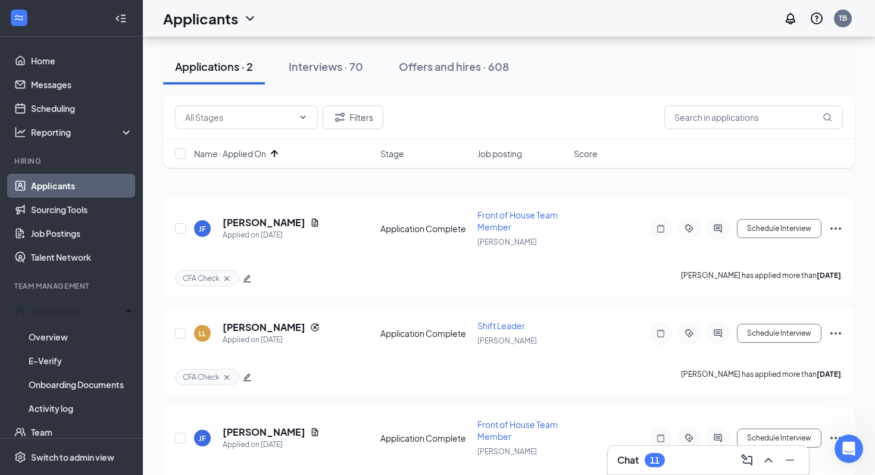
scroll to position [173, 0]
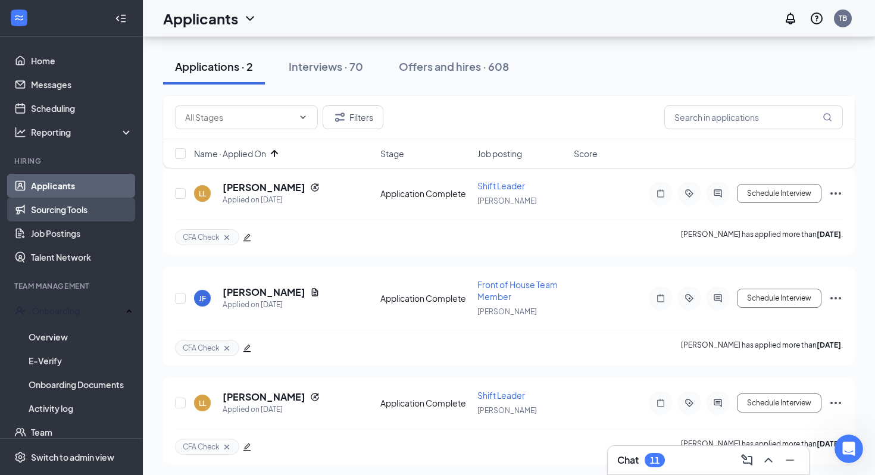
click at [73, 214] on link "Sourcing Tools" at bounding box center [82, 210] width 102 height 24
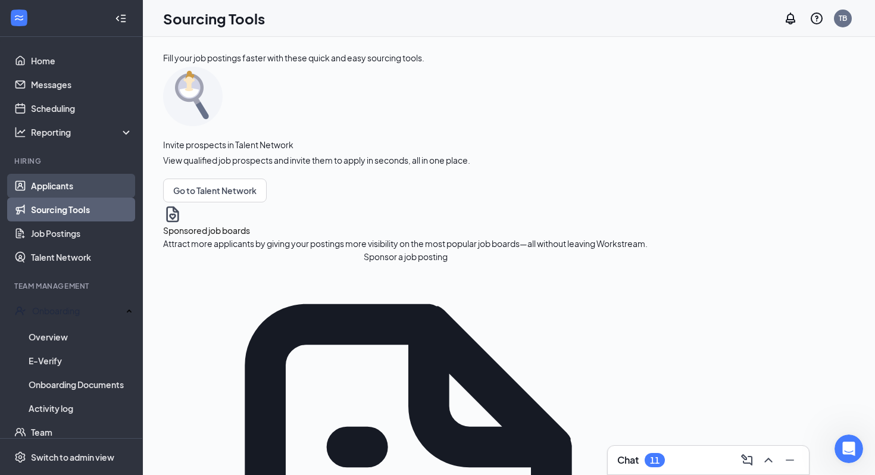
click at [72, 188] on link "Applicants" at bounding box center [82, 186] width 102 height 24
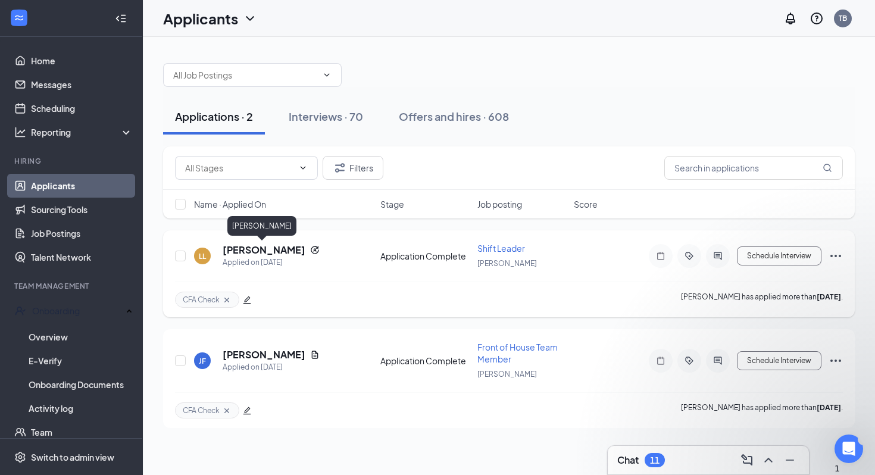
drag, startPoint x: 221, startPoint y: 251, endPoint x: 293, endPoint y: 254, distance: 72.7
click at [293, 254] on div "LL Luren Langberg Applied on Sep 13" at bounding box center [283, 255] width 179 height 25
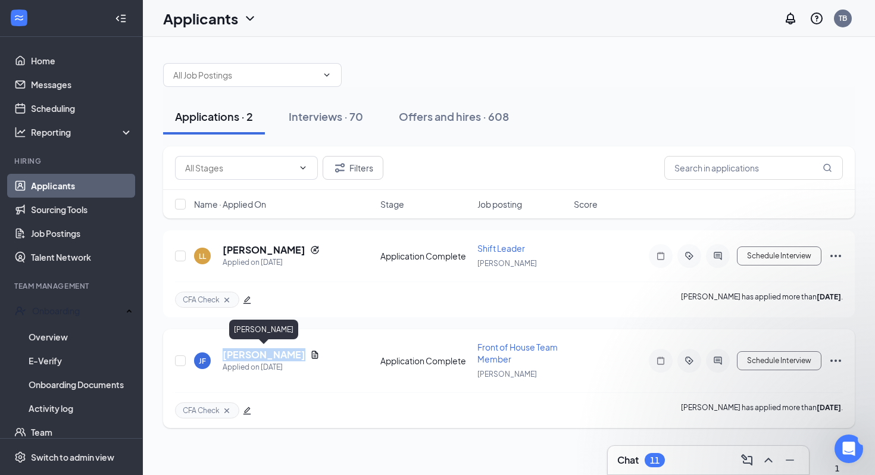
drag, startPoint x: 221, startPoint y: 352, endPoint x: 283, endPoint y: 354, distance: 61.3
click at [283, 354] on div "JF Jasmine Ferrufino Applied on Sep 10" at bounding box center [283, 360] width 179 height 25
drag, startPoint x: 220, startPoint y: 251, endPoint x: 295, endPoint y: 253, distance: 75.0
click at [295, 253] on div "LL Luren Langberg Applied on Sep 13" at bounding box center [283, 255] width 179 height 25
copy h5 "Luren Langberg"
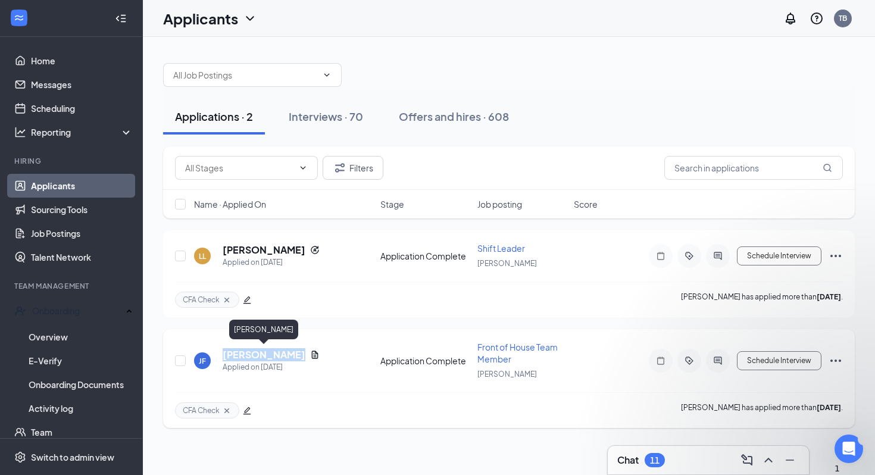
drag, startPoint x: 222, startPoint y: 355, endPoint x: 302, endPoint y: 357, distance: 79.8
click at [302, 357] on div "JF Jasmine Ferrufino Applied on Sep 10" at bounding box center [283, 360] width 179 height 25
copy h5 "Jasmine Ferrufino"
click at [851, 455] on div "Open Intercom Messenger" at bounding box center [846, 446] width 39 height 39
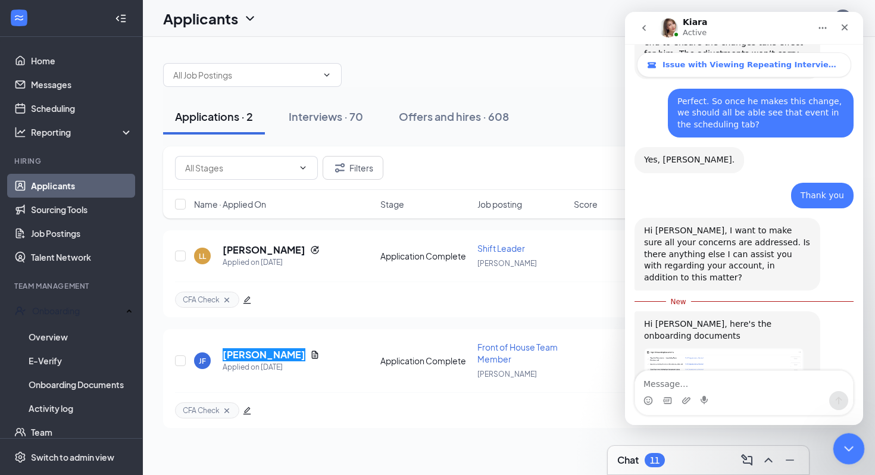
scroll to position [1559, 0]
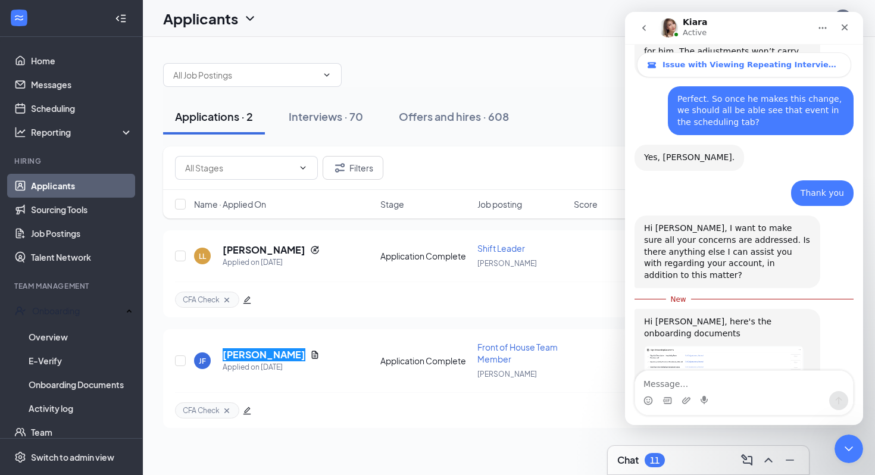
click at [729, 407] on link "https://www.workstream.us/j/onboarding/23070472/employee?locale=en" at bounding box center [704, 417] width 121 height 21
click at [845, 32] on icon "Close" at bounding box center [845, 28] width 10 height 10
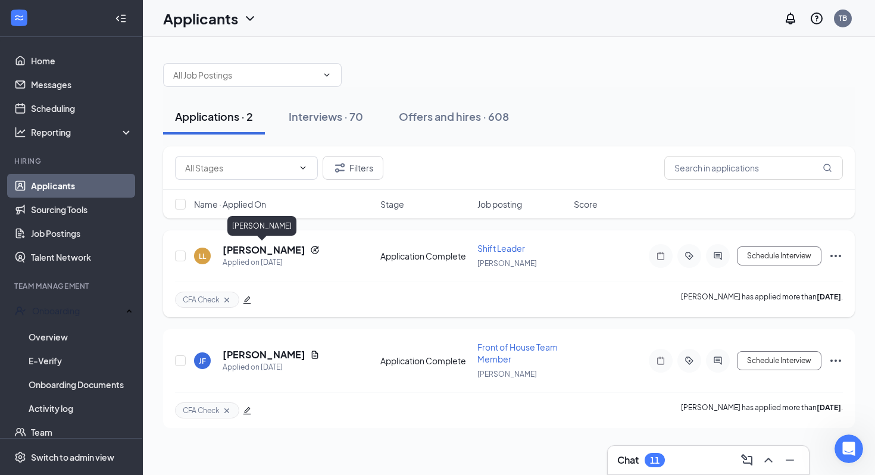
click at [261, 250] on h5 "Luren Langberg" at bounding box center [264, 249] width 83 height 13
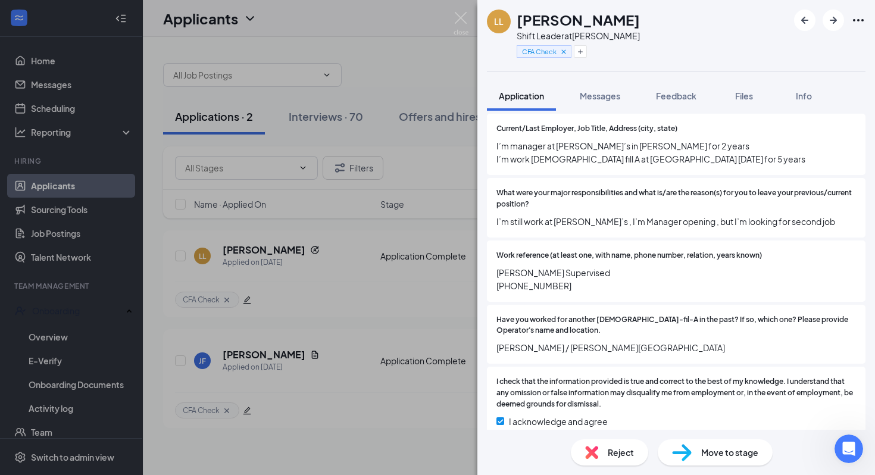
scroll to position [1787, 0]
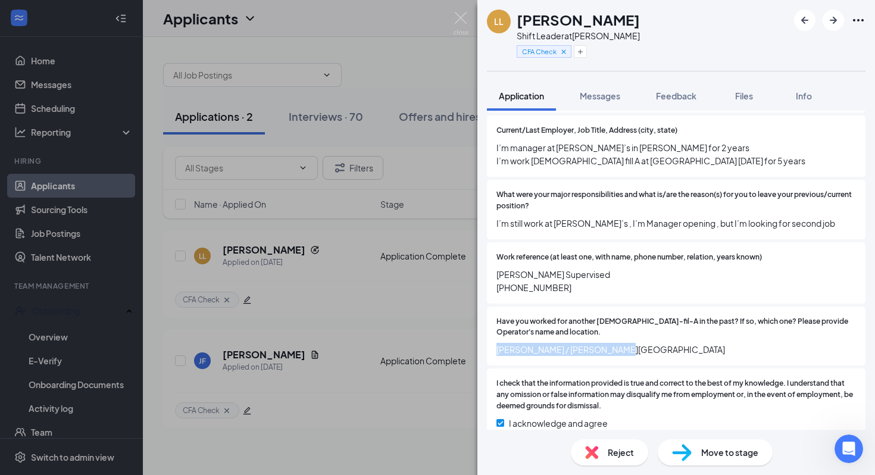
drag, startPoint x: 496, startPoint y: 339, endPoint x: 617, endPoint y: 344, distance: 120.9
click at [617, 344] on span "Rob Disdale / Jordan Landing" at bounding box center [675, 349] width 359 height 13
copy span "Rob Disdale / Jordan Landing"
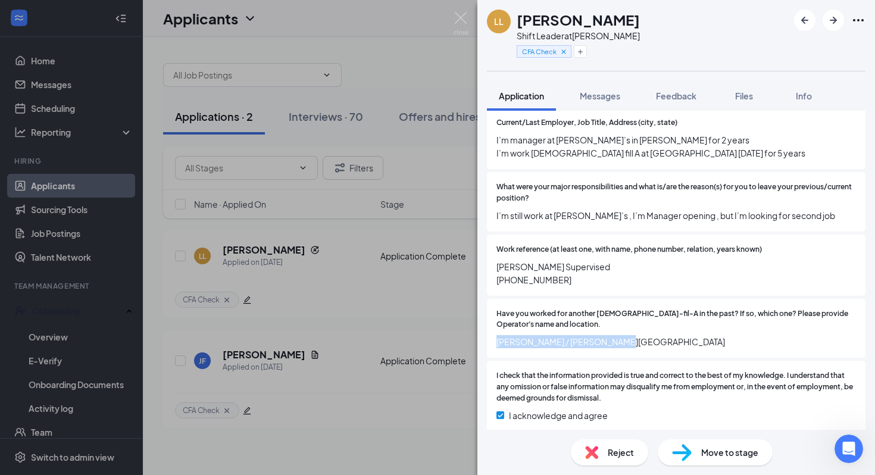
scroll to position [1786, 0]
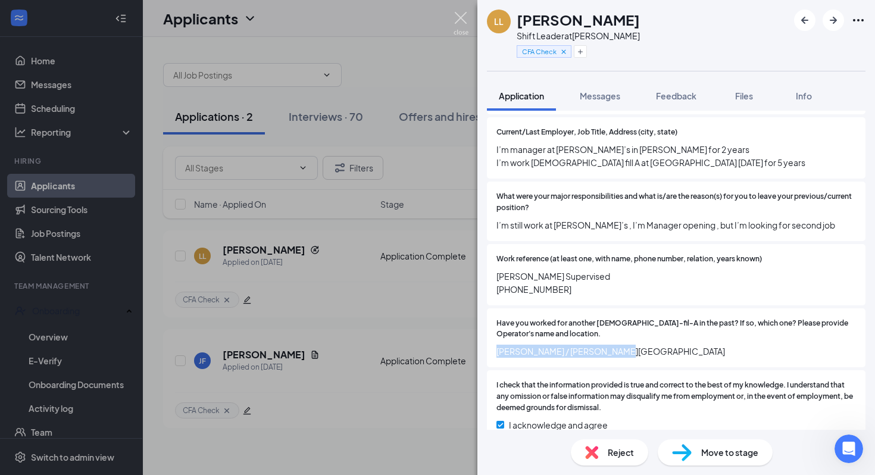
click at [461, 17] on img at bounding box center [460, 23] width 15 height 23
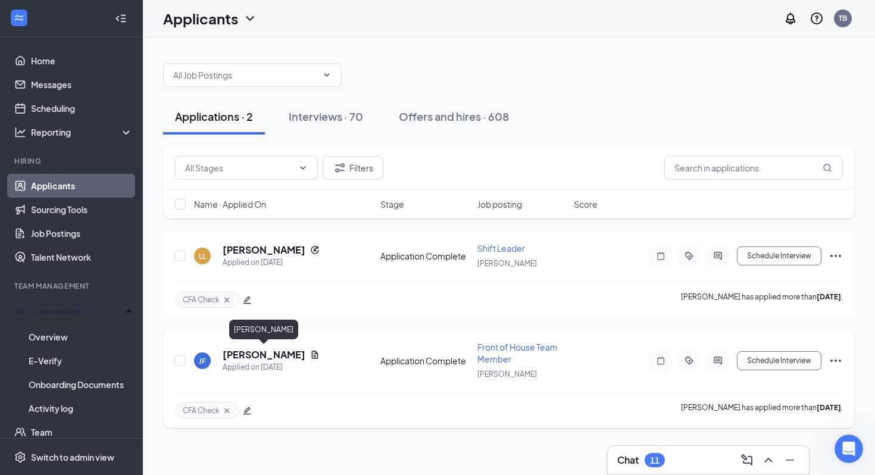
click at [262, 354] on h5 "Jasmine Ferrufino" at bounding box center [264, 354] width 83 height 13
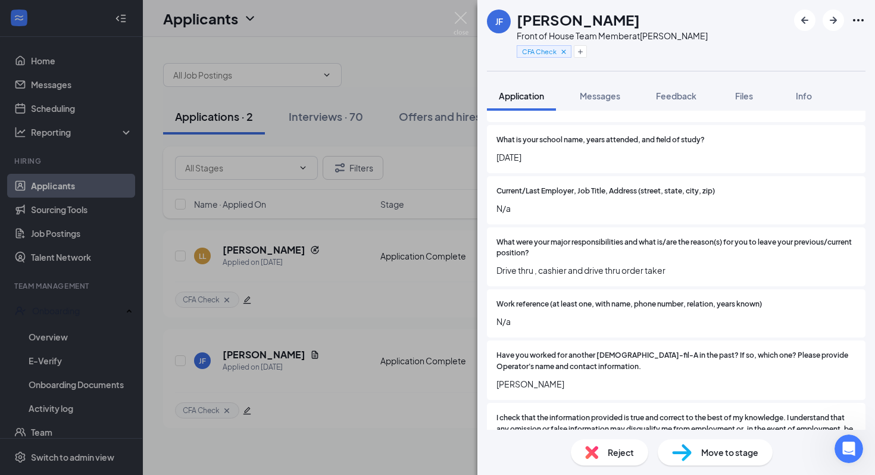
scroll to position [1086, 0]
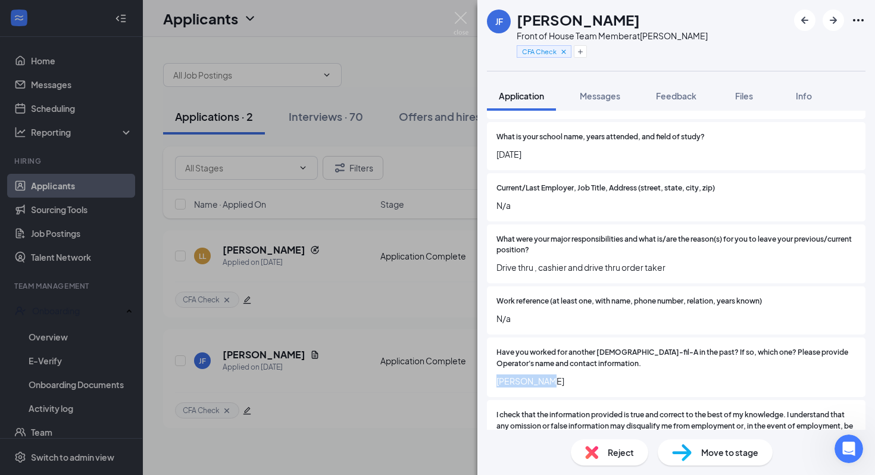
drag, startPoint x: 550, startPoint y: 380, endPoint x: 489, endPoint y: 380, distance: 61.3
click at [489, 380] on div "Have you worked for another Chick-fil-A in the past? If so, which one? Please p…" at bounding box center [676, 366] width 378 height 59
copy span "Dusty Payne"
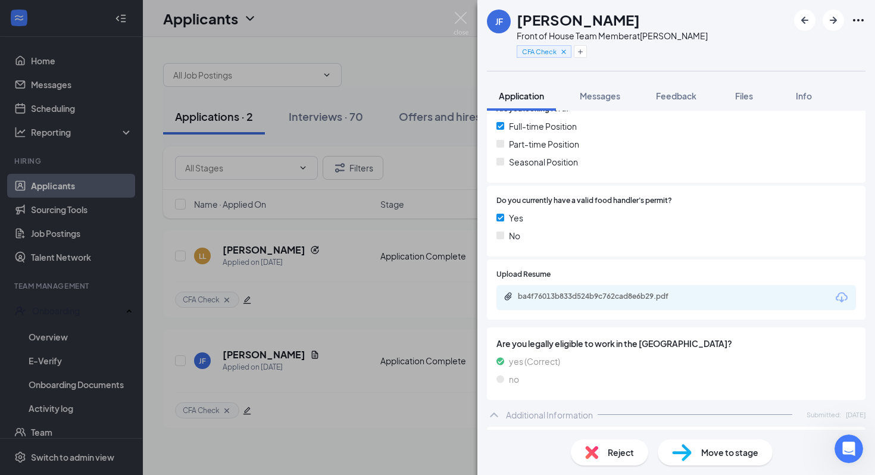
scroll to position [266, 0]
click at [550, 300] on div "ba4f76013b833d524b9c762cad8e6b29.pdf" at bounding box center [601, 296] width 167 height 10
click at [461, 18] on img at bounding box center [460, 23] width 15 height 23
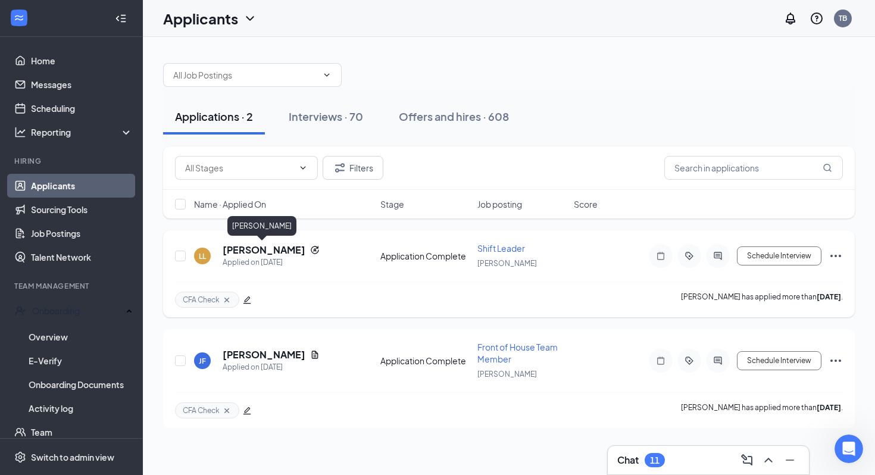
click at [249, 252] on h5 "Luren Langberg" at bounding box center [264, 249] width 83 height 13
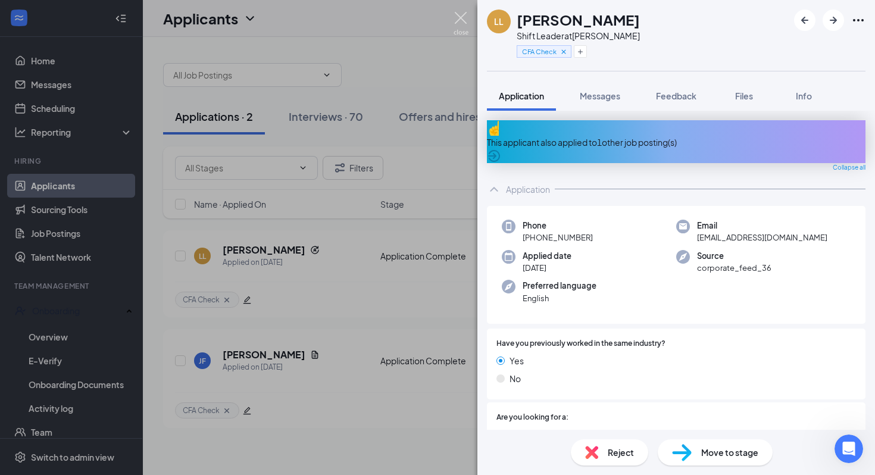
click at [461, 16] on img at bounding box center [460, 23] width 15 height 23
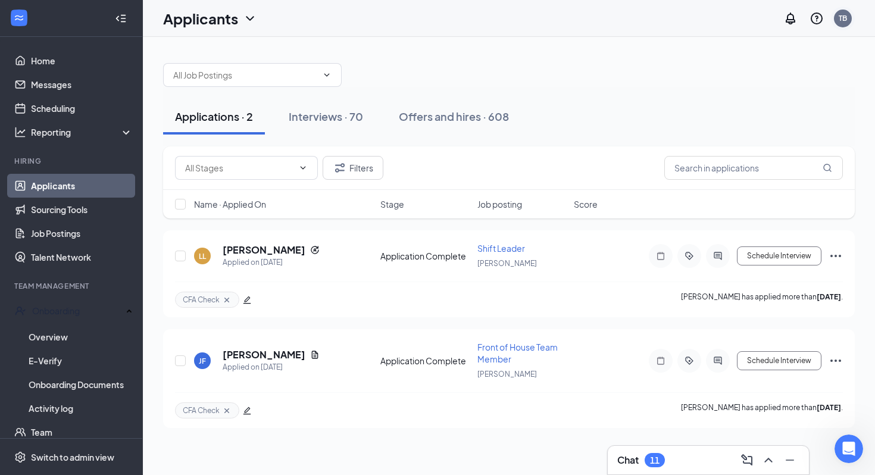
click at [832, 17] on div "TB" at bounding box center [843, 19] width 24 height 24
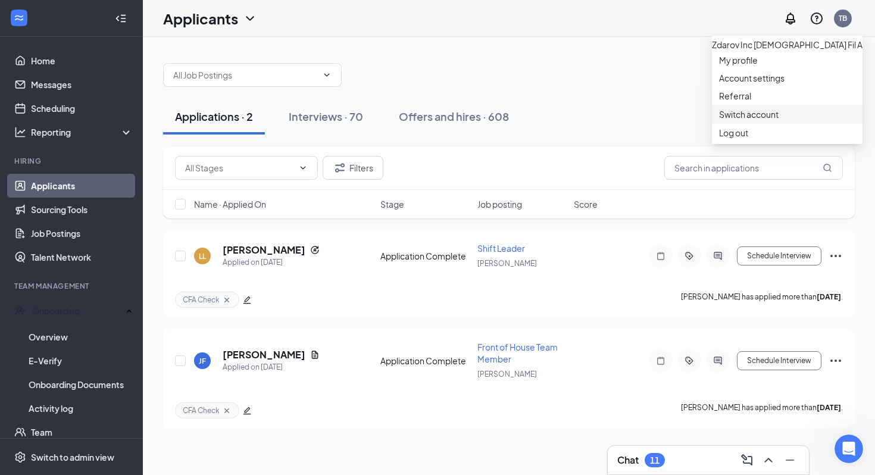
click at [761, 120] on link "Switch account" at bounding box center [748, 114] width 59 height 11
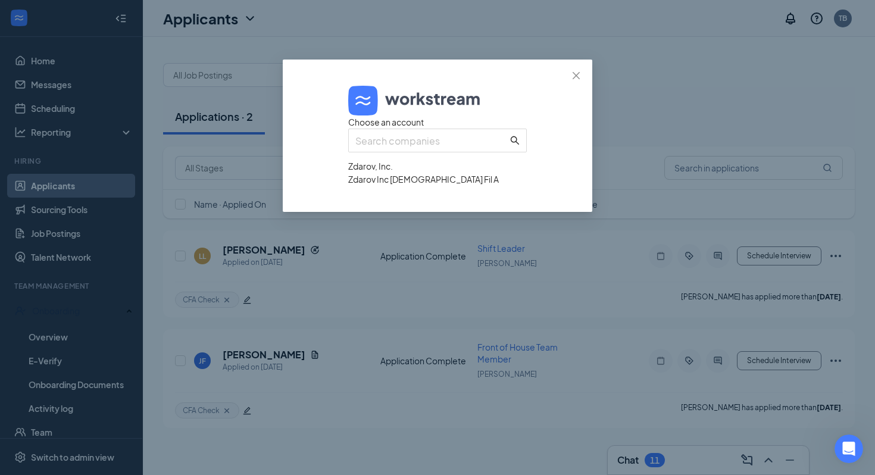
click at [398, 173] on div "Zdarov, Inc." at bounding box center [437, 165] width 178 height 13
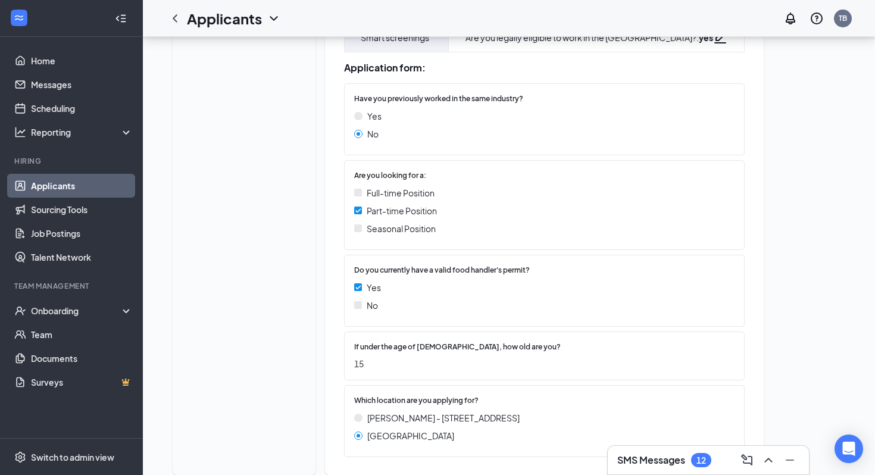
scroll to position [346, 0]
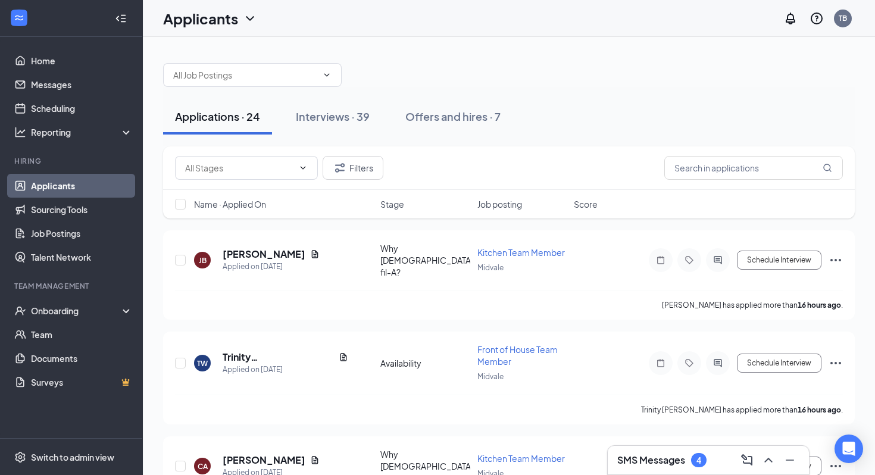
click at [256, 205] on span "Name · Applied On" at bounding box center [230, 204] width 72 height 12
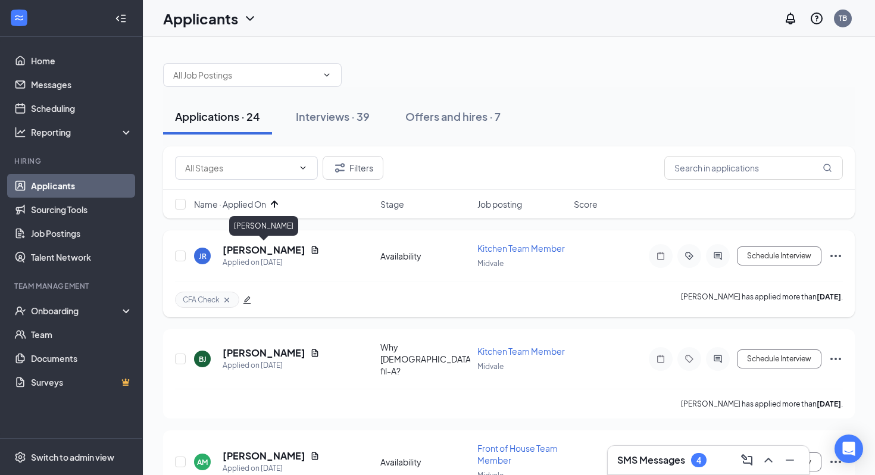
click at [282, 249] on h5 "Jaretsy Rodríguez" at bounding box center [264, 249] width 83 height 13
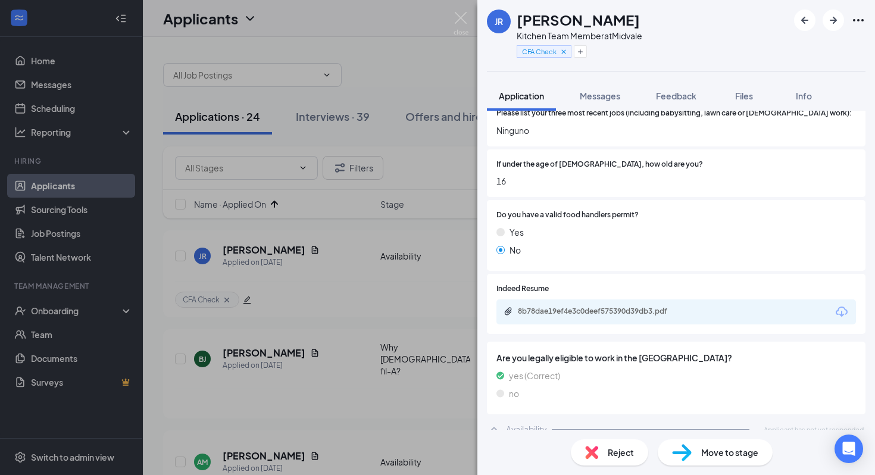
scroll to position [322, 0]
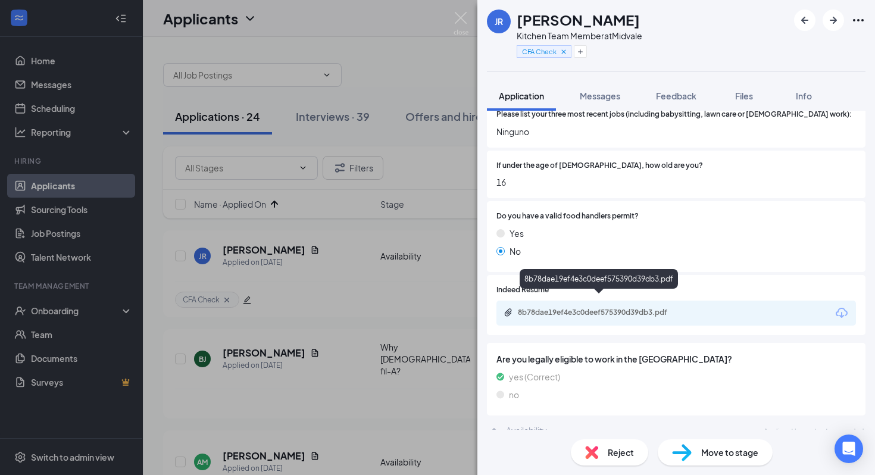
click at [627, 308] on div "8b78dae19ef4e3c0deef575390d39db3.pdf" at bounding box center [601, 313] width 167 height 10
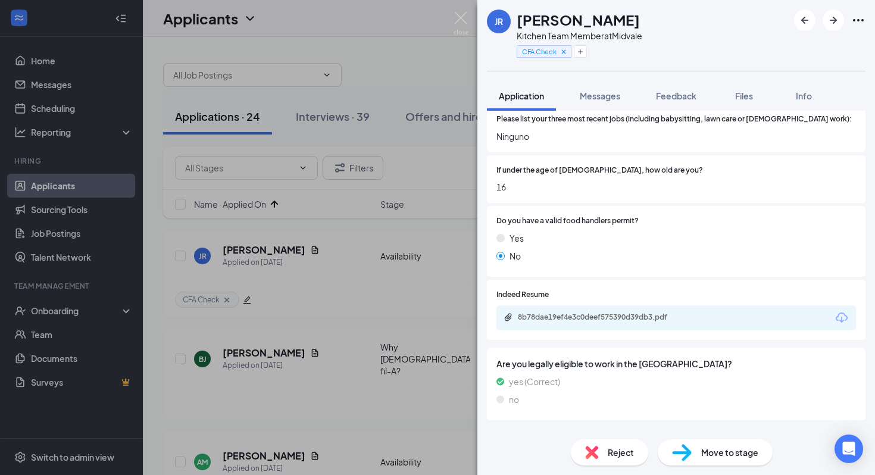
scroll to position [317, 0]
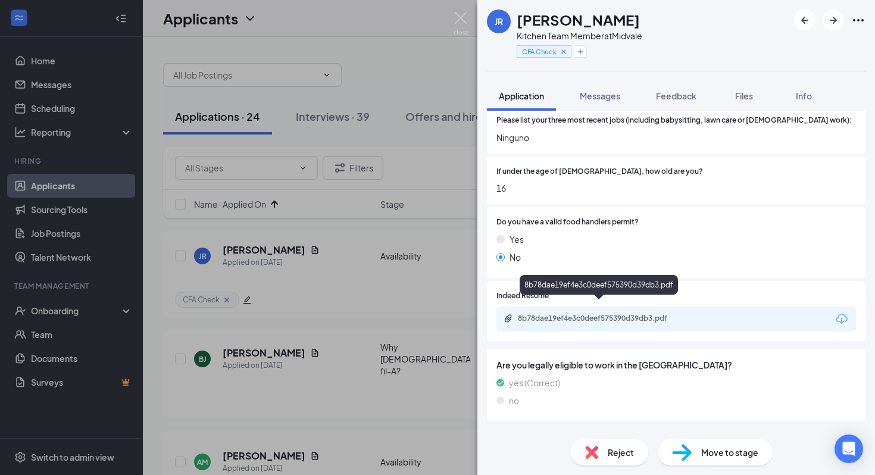
click at [566, 314] on div "8b78dae19ef4e3c0deef575390d39db3.pdf" at bounding box center [601, 319] width 167 height 10
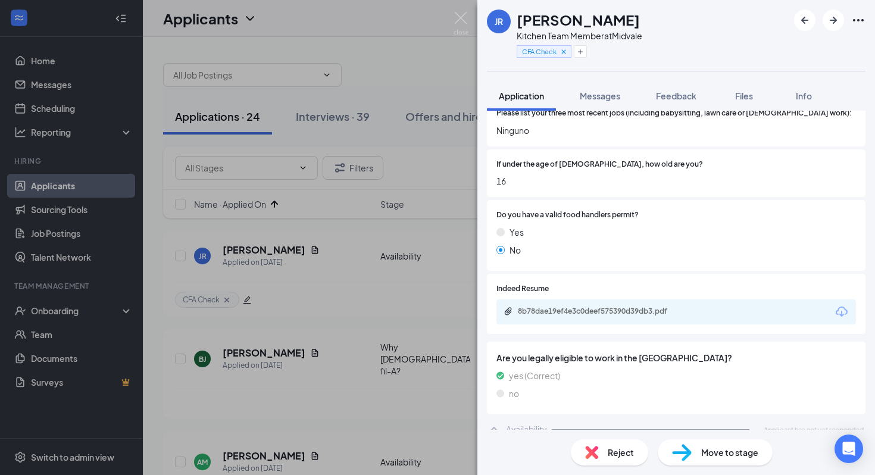
scroll to position [322, 0]
click at [462, 20] on img at bounding box center [460, 23] width 15 height 23
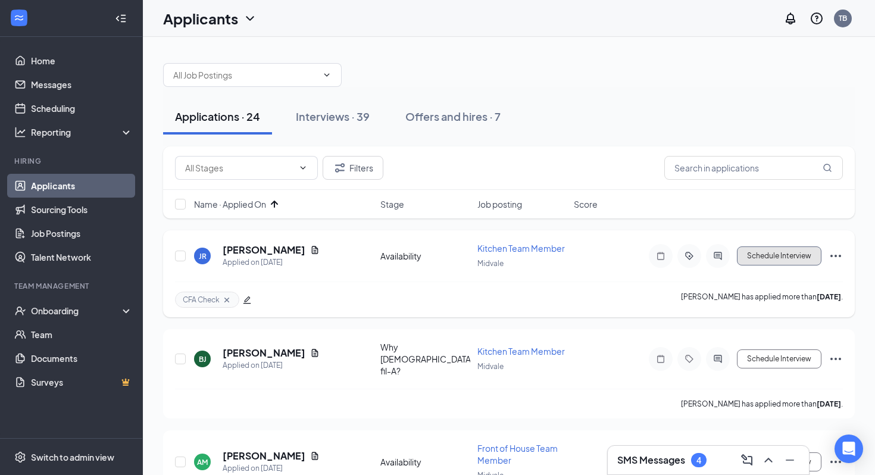
click at [784, 250] on button "Schedule Interview" at bounding box center [779, 255] width 84 height 19
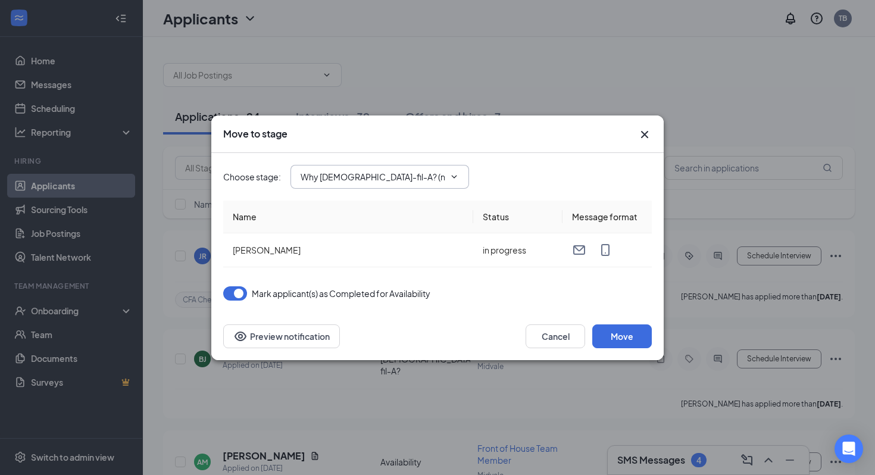
click at [390, 175] on input "Why Chick-fil-A? (next stage)" at bounding box center [372, 176] width 144 height 13
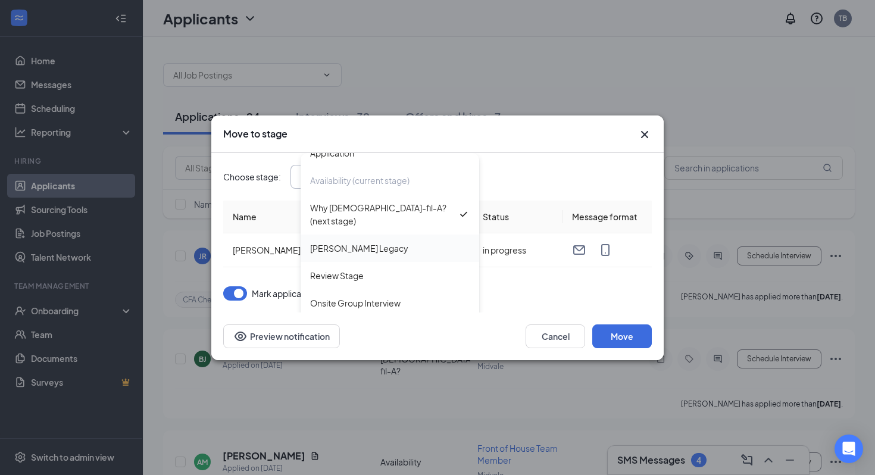
scroll to position [20, 0]
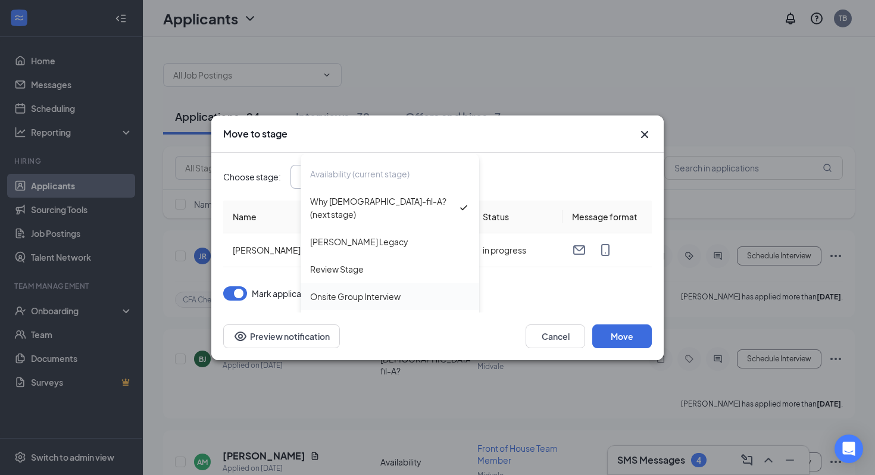
click at [377, 290] on div "Onsite Group Interview" at bounding box center [355, 296] width 90 height 13
type input "Onsite Group Interview"
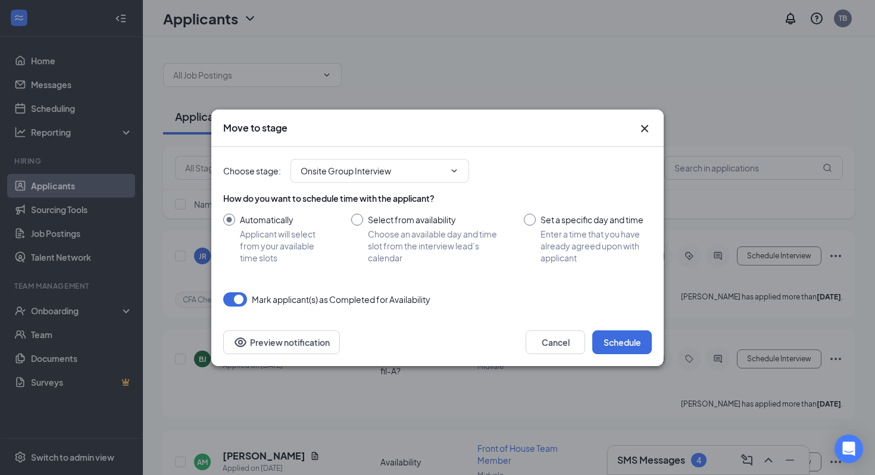
click at [645, 134] on icon "Cross" at bounding box center [644, 128] width 14 height 14
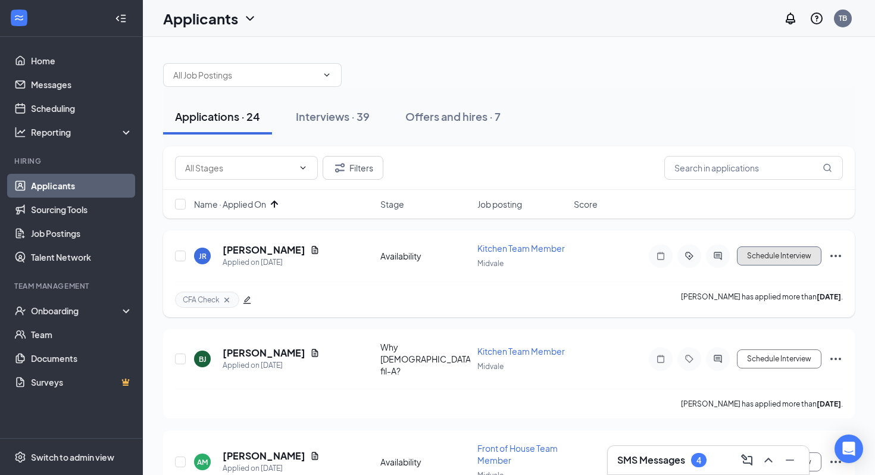
click at [793, 255] on button "Schedule Interview" at bounding box center [779, 255] width 84 height 19
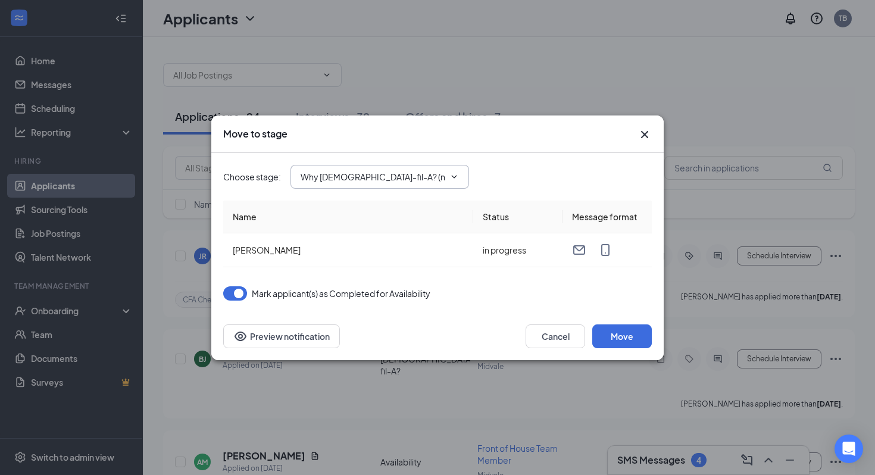
click at [434, 172] on input "Why Chick-fil-A? (next stage)" at bounding box center [372, 176] width 144 height 13
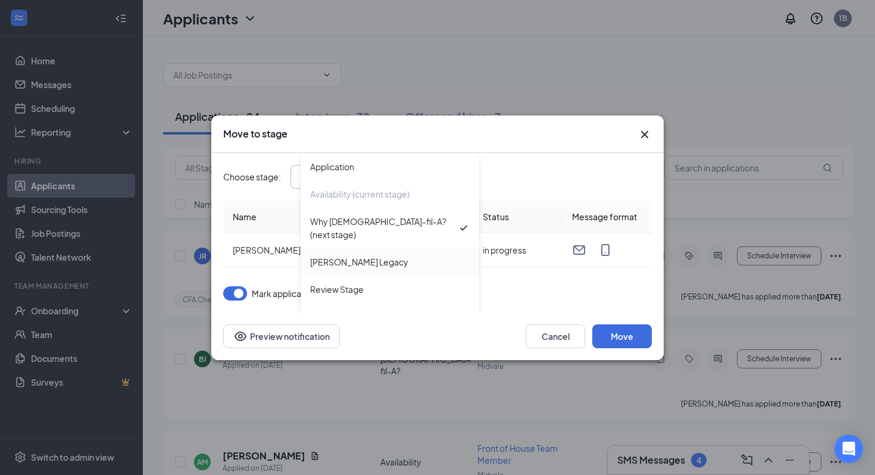
scroll to position [27, 0]
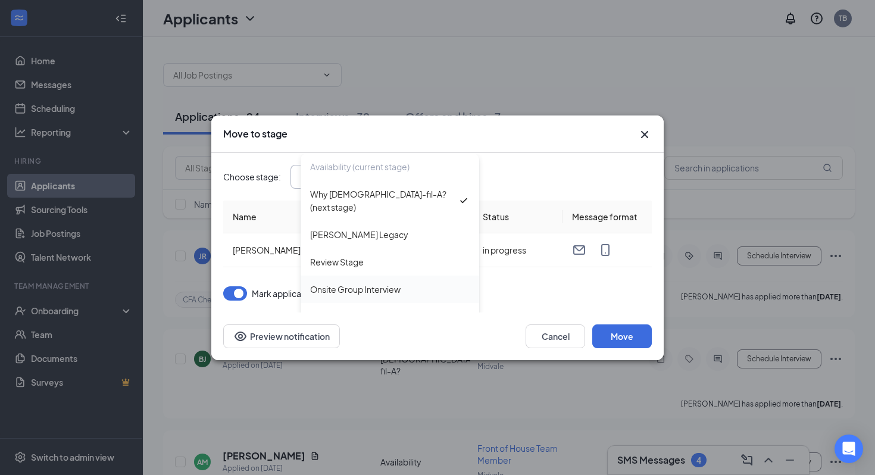
click at [377, 283] on div "Onsite Group Interview" at bounding box center [355, 289] width 90 height 13
type input "Onsite Group Interview"
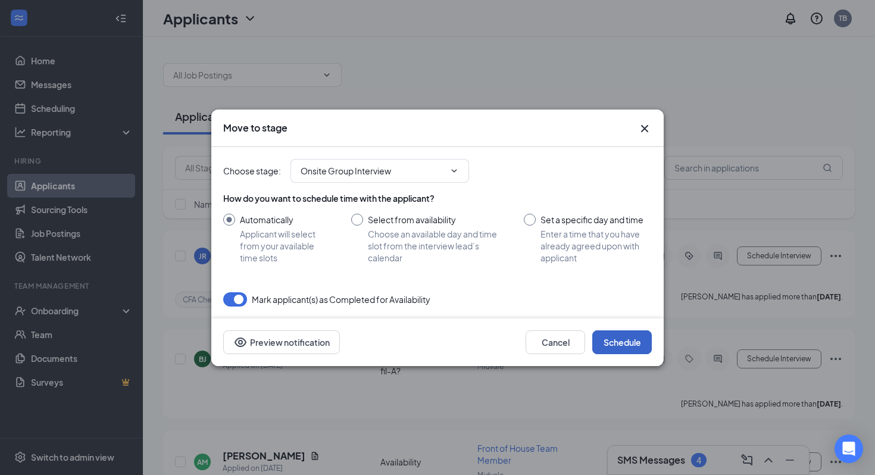
click at [617, 340] on button "Schedule" at bounding box center [621, 342] width 59 height 24
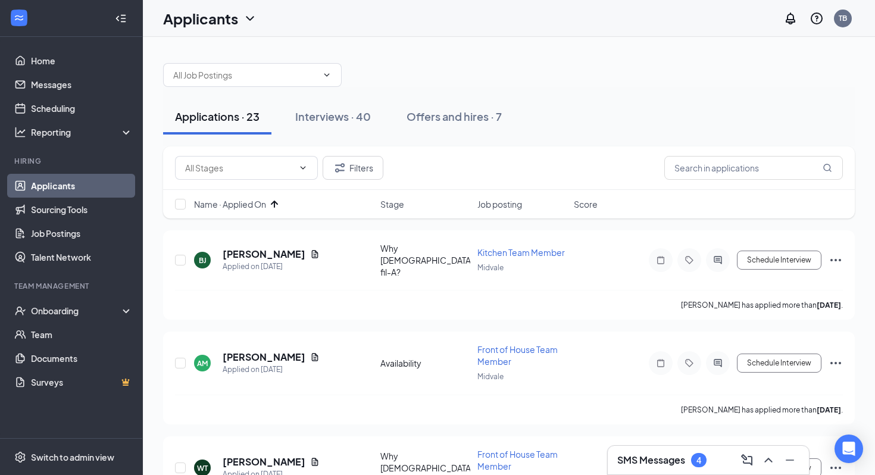
click at [248, 203] on span "Name · Applied On" at bounding box center [230, 204] width 72 height 12
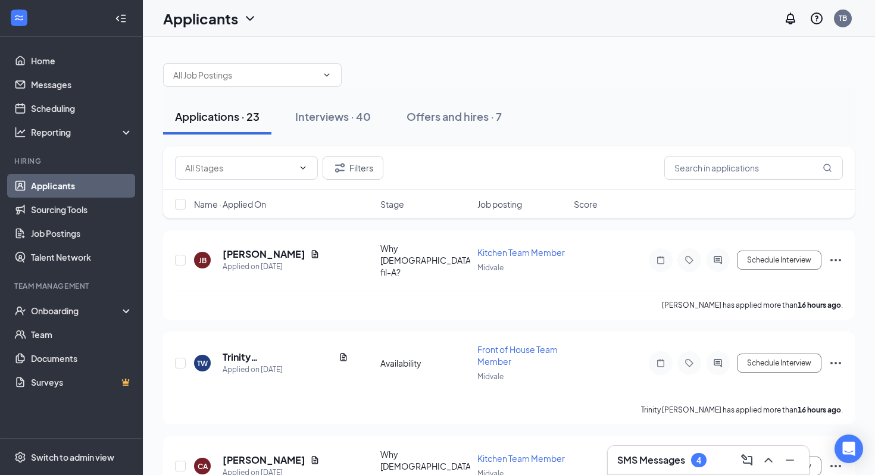
click at [248, 203] on span "Name · Applied On" at bounding box center [230, 204] width 72 height 12
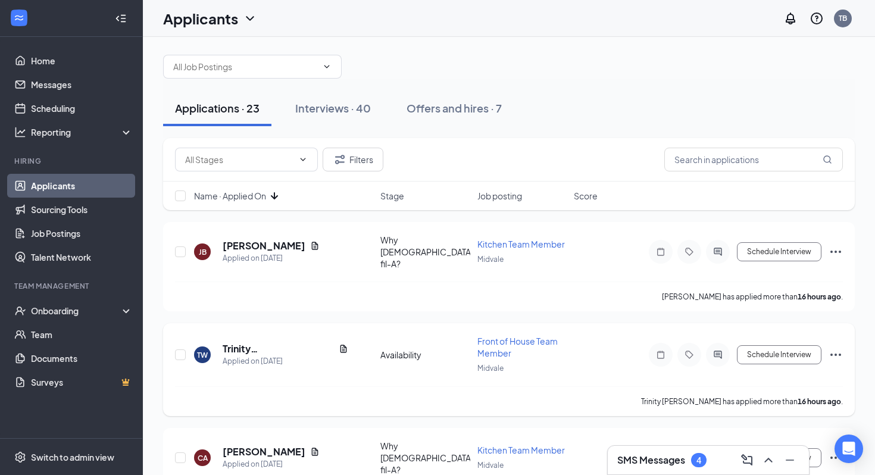
scroll to position [0, 0]
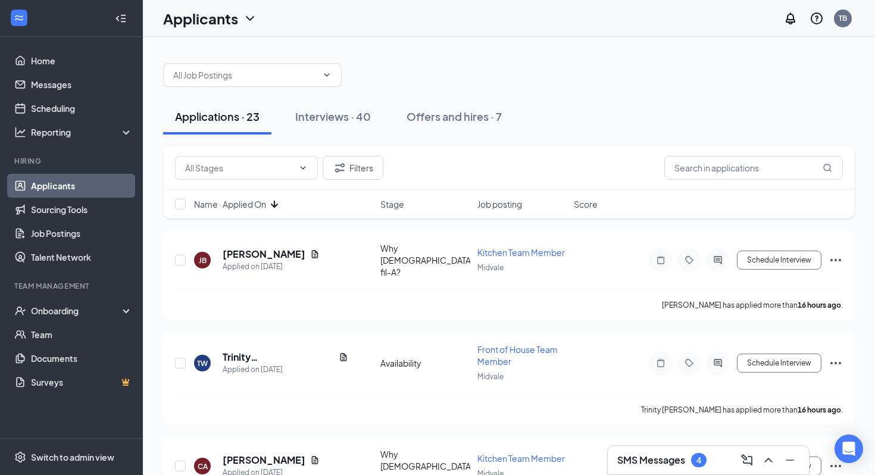
click at [250, 201] on span "Name · Applied On" at bounding box center [230, 204] width 72 height 12
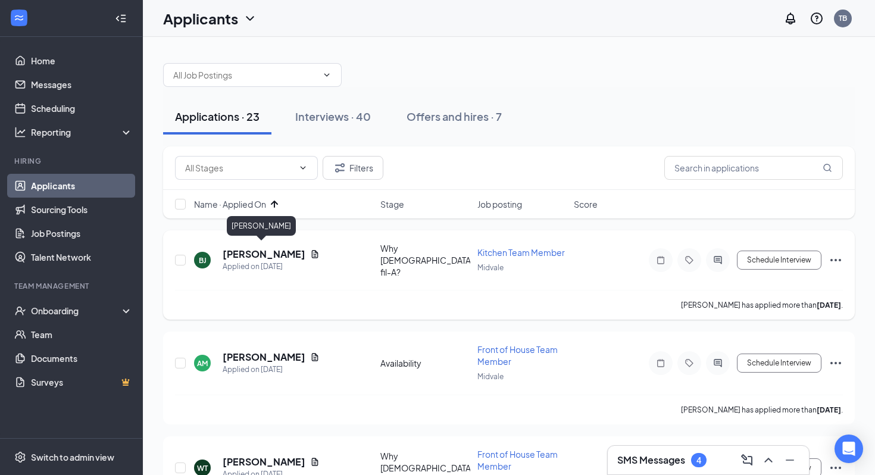
click at [255, 248] on h5 "Breanna Jones" at bounding box center [264, 254] width 83 height 13
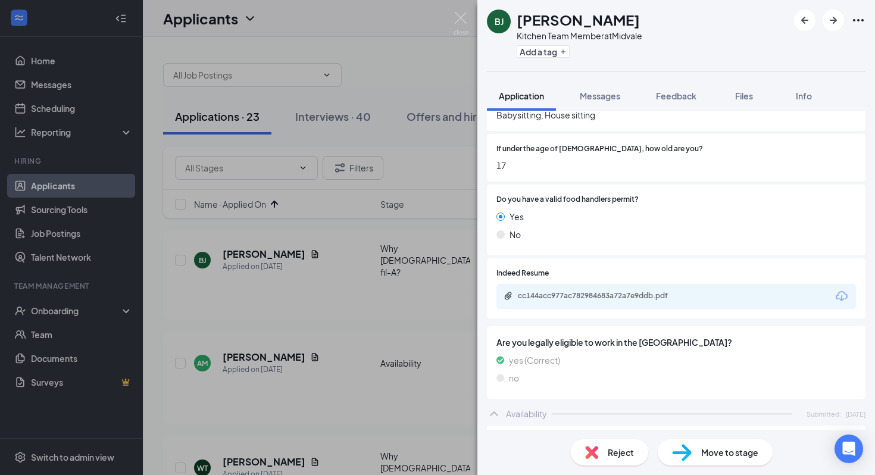
scroll to position [341, 0]
click at [584, 289] on div "cc144acc977ac782984683a72a7e9ddb.pdf" at bounding box center [675, 294] width 359 height 25
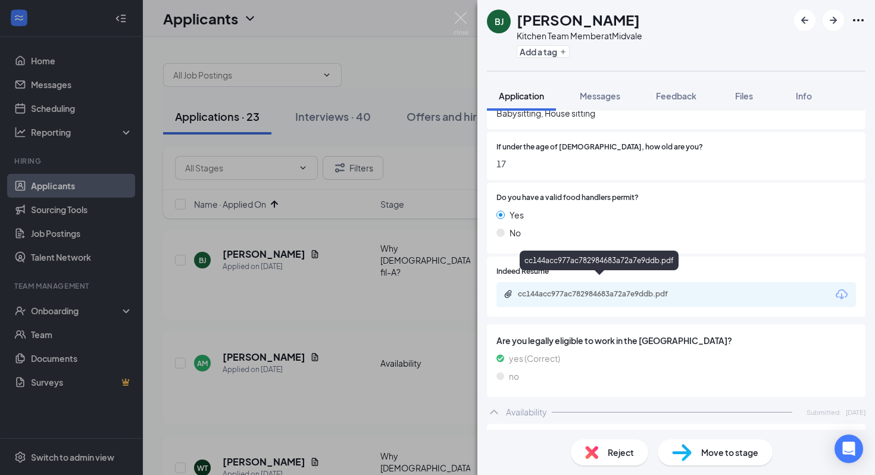
click at [590, 289] on div "cc144acc977ac782984683a72a7e9ddb.pdf" at bounding box center [601, 294] width 167 height 10
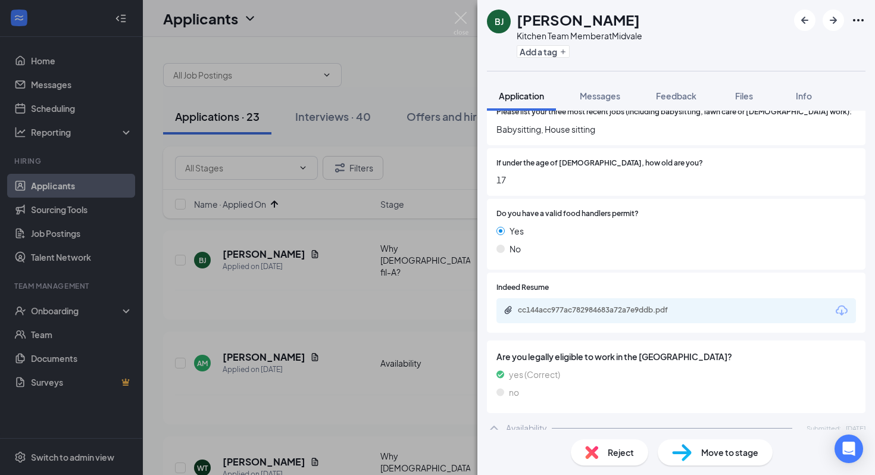
scroll to position [334, 0]
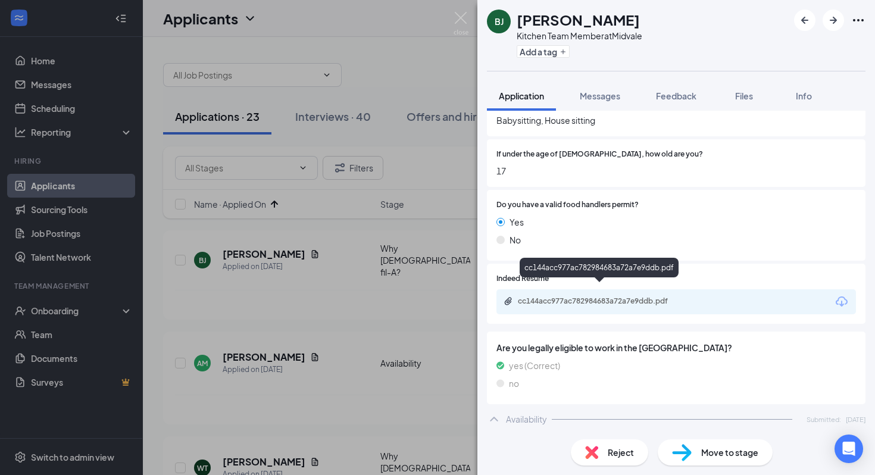
click at [591, 296] on div "cc144acc977ac782984683a72a7e9ddb.pdf" at bounding box center [599, 301] width 193 height 11
click at [724, 455] on span "Move to stage" at bounding box center [729, 452] width 57 height 13
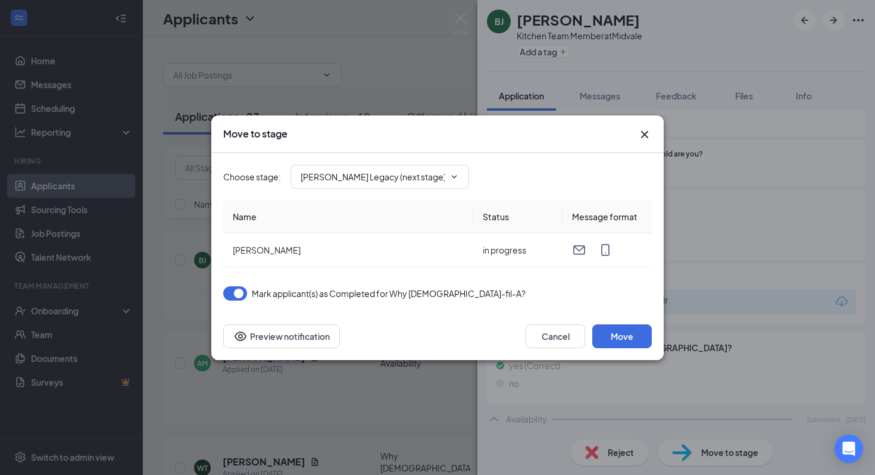
click at [640, 130] on icon "Cross" at bounding box center [644, 134] width 14 height 14
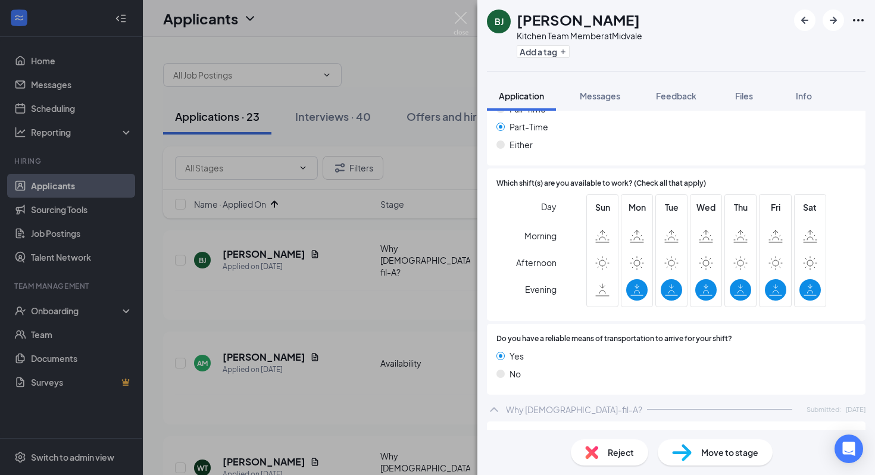
scroll to position [740, 0]
click at [726, 452] on span "Move to stage" at bounding box center [729, 452] width 57 height 13
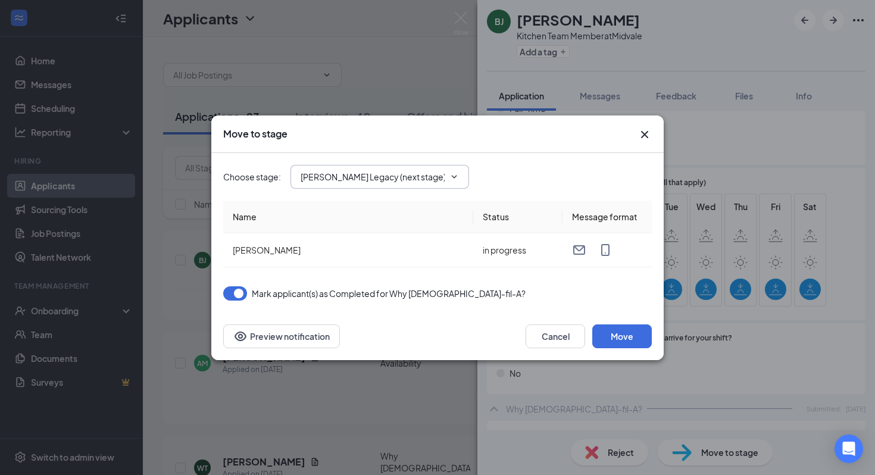
click at [397, 169] on span "Truett's Legacy (next stage)" at bounding box center [379, 177] width 178 height 24
click at [425, 177] on input "Truett's Legacy (next stage)" at bounding box center [372, 176] width 144 height 13
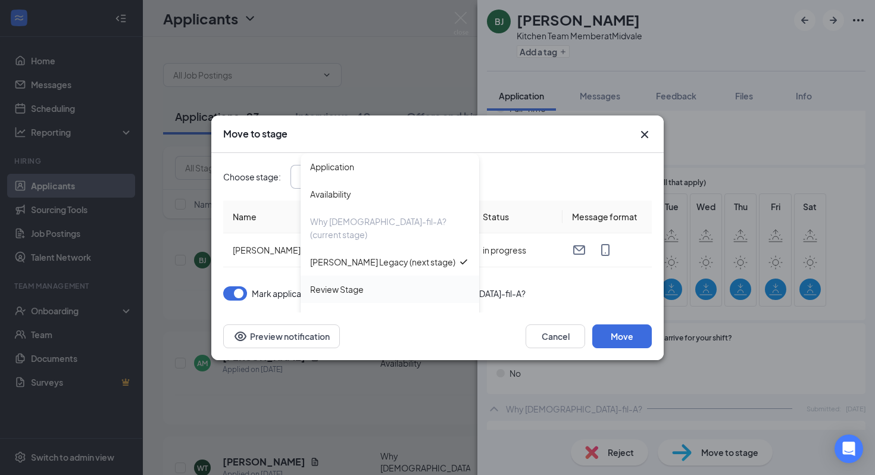
scroll to position [12, 0]
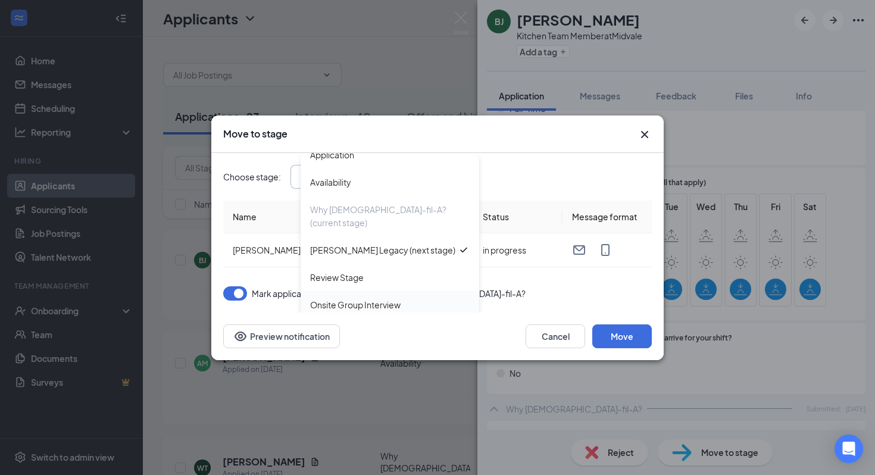
click at [375, 298] on div "Onsite Group Interview" at bounding box center [355, 304] width 90 height 13
type input "Onsite Group Interview"
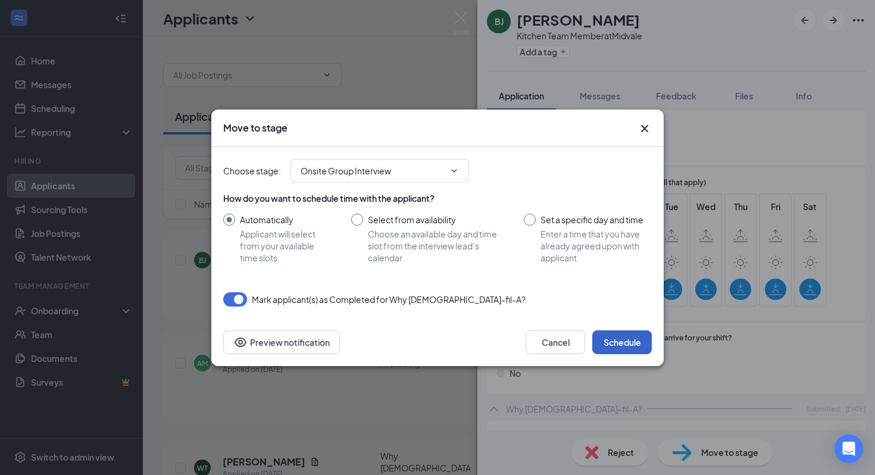
click at [624, 335] on button "Schedule" at bounding box center [621, 342] width 59 height 24
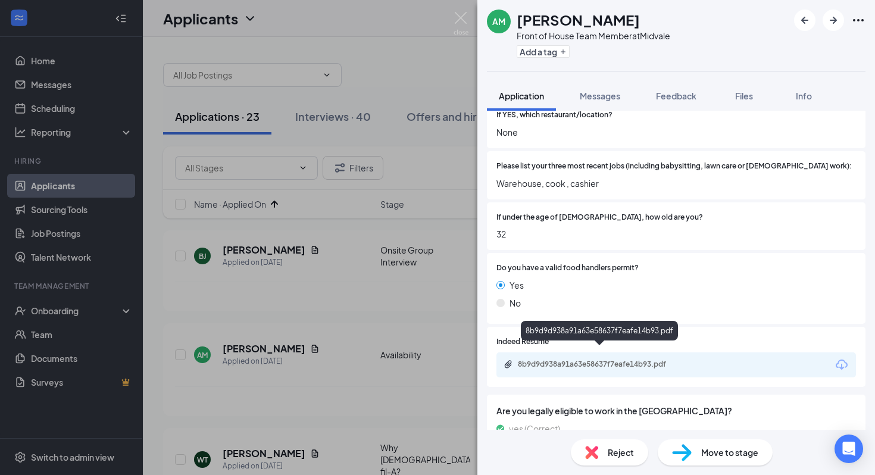
scroll to position [303, 0]
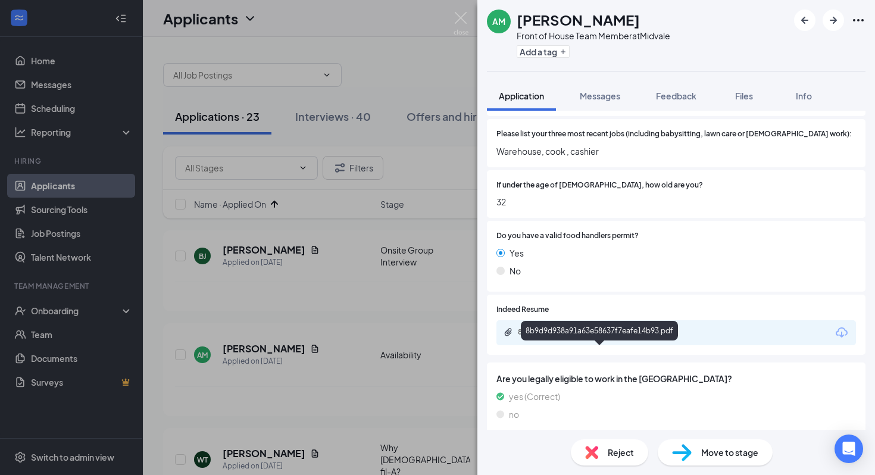
click at [599, 327] on div "8b9d9d938a91a63e58637f7eafe14b93.pdf" at bounding box center [601, 332] width 167 height 10
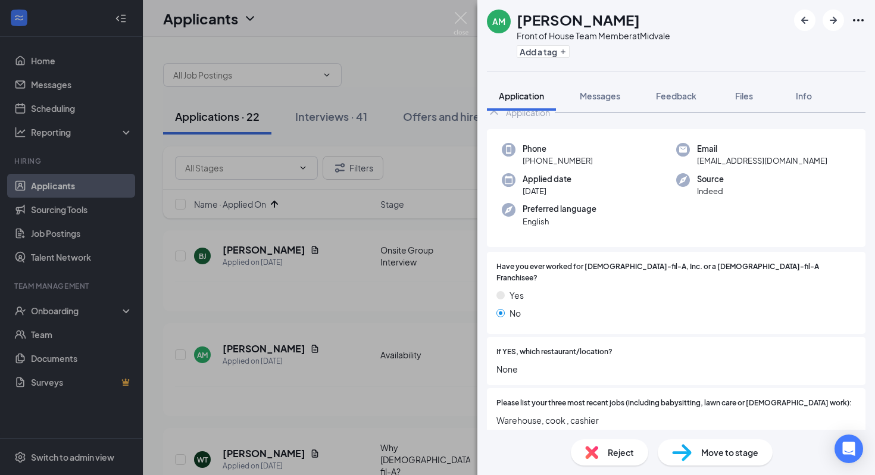
scroll to position [0, 0]
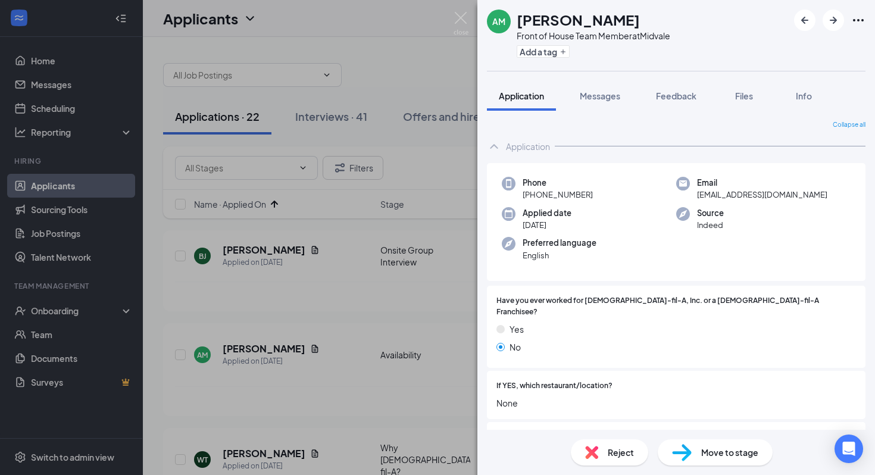
click at [714, 455] on span "Move to stage" at bounding box center [729, 452] width 57 height 13
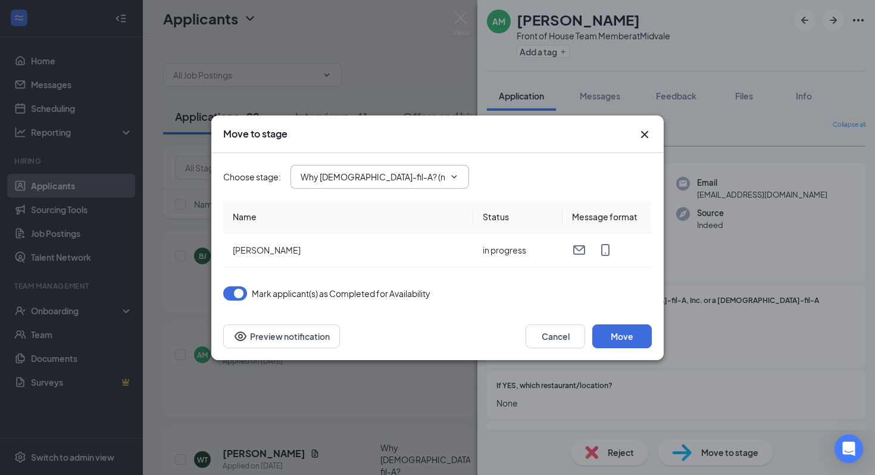
click at [444, 177] on span "Why Chick-fil-A? (next stage)" at bounding box center [379, 177] width 178 height 24
click at [443, 176] on input "Why Chick-fil-A? (next stage)" at bounding box center [372, 176] width 144 height 13
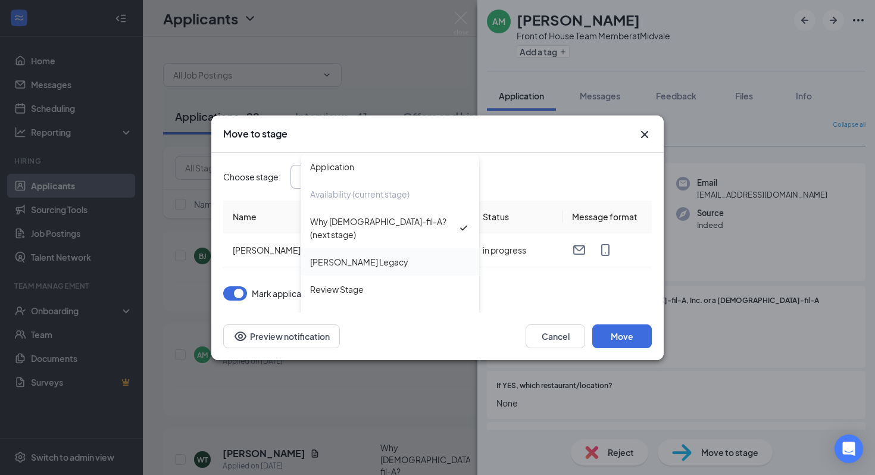
scroll to position [40, 0]
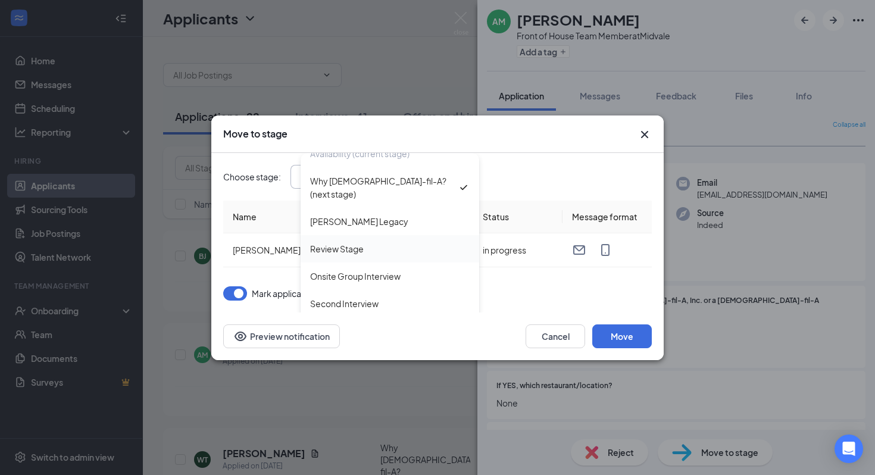
click at [407, 248] on div "Review Stage" at bounding box center [389, 248] width 178 height 27
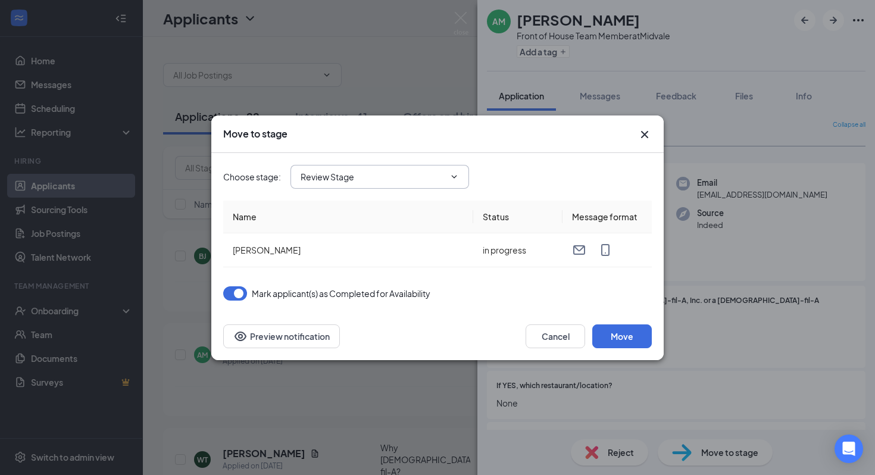
click at [415, 180] on input "Review Stage" at bounding box center [372, 176] width 144 height 13
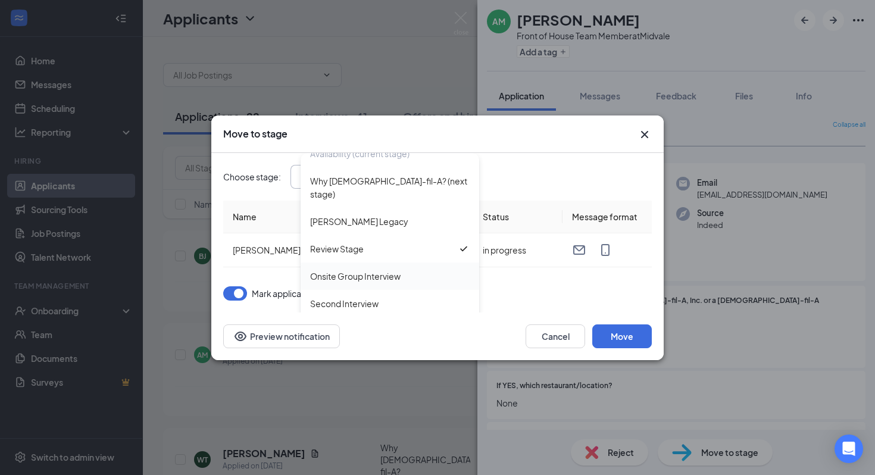
click at [409, 270] on div "Onsite Group Interview" at bounding box center [389, 276] width 159 height 13
type input "Onsite Group Interview"
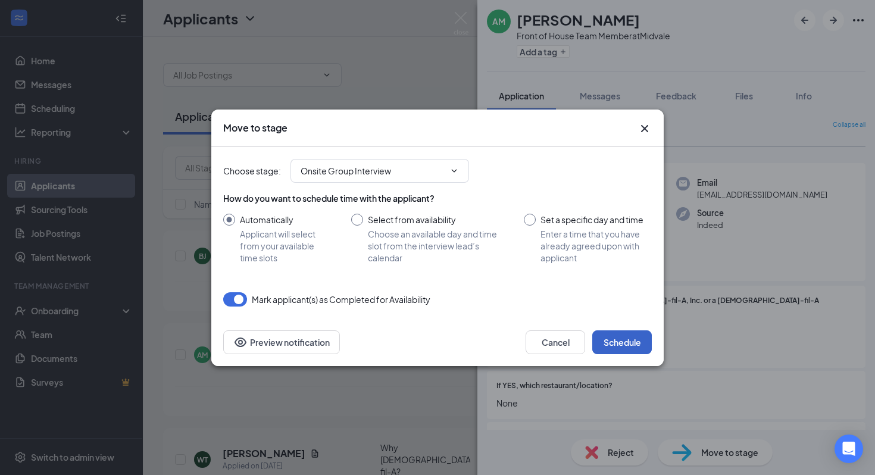
click at [632, 342] on button "Schedule" at bounding box center [621, 342] width 59 height 24
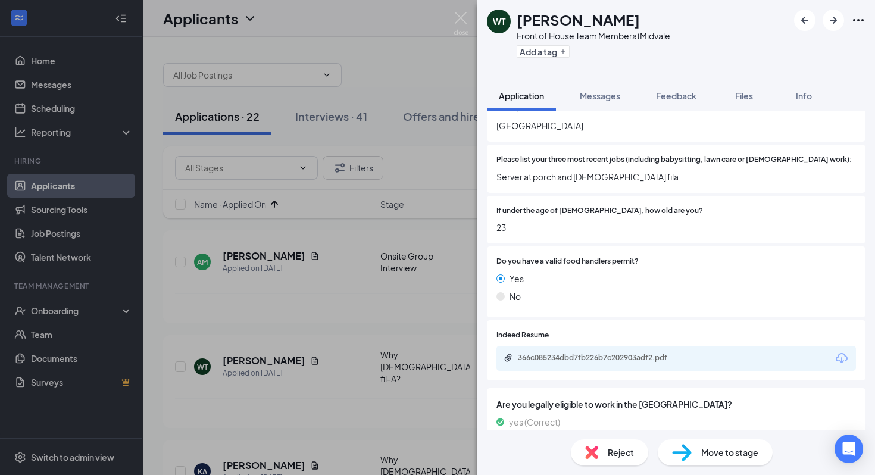
scroll to position [299, 0]
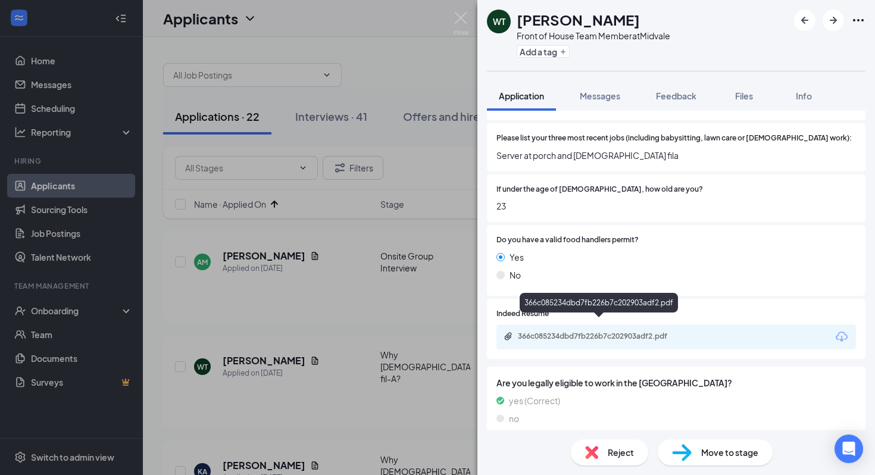
click at [600, 331] on div "366c085234dbd7fb226b7c202903adf2.pdf" at bounding box center [601, 336] width 167 height 10
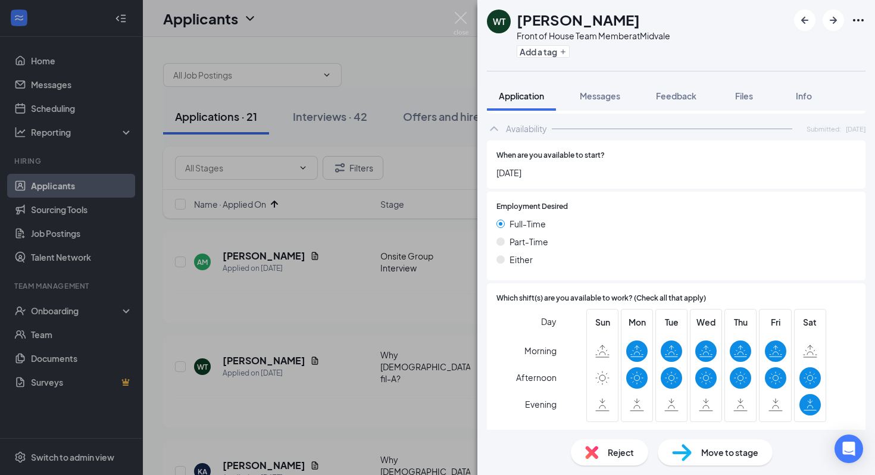
scroll to position [662, 0]
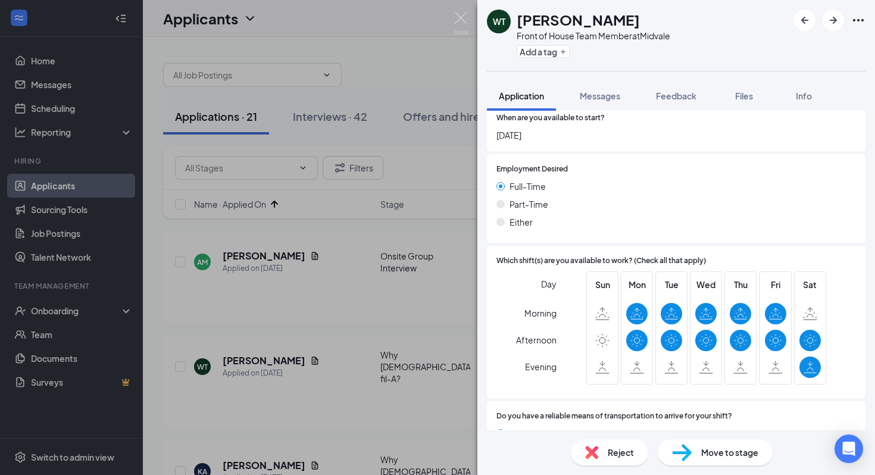
click at [702, 457] on span "Move to stage" at bounding box center [729, 452] width 57 height 13
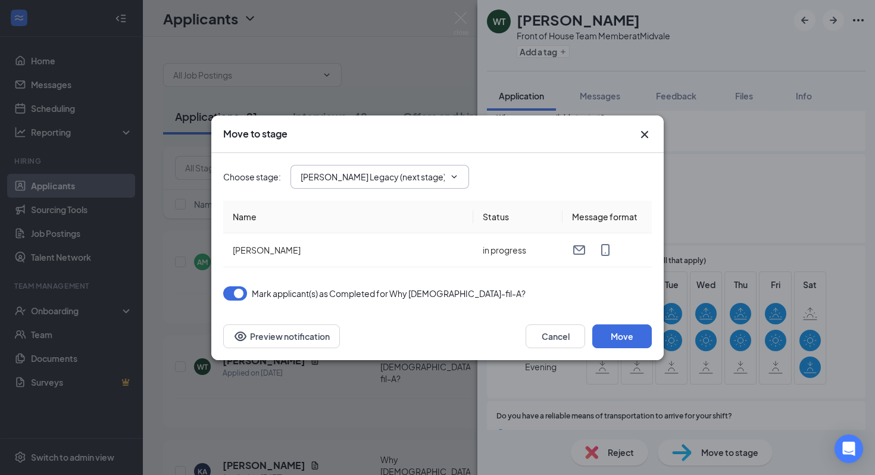
click at [446, 173] on span "[PERSON_NAME] Legacy (next stage)" at bounding box center [379, 177] width 178 height 24
click at [447, 187] on span "[PERSON_NAME] Legacy (next stage)" at bounding box center [379, 177] width 178 height 24
click at [451, 170] on span "[PERSON_NAME] Legacy (next stage)" at bounding box center [379, 177] width 178 height 24
click at [387, 171] on input "[PERSON_NAME] Legacy (next stage)" at bounding box center [372, 176] width 144 height 13
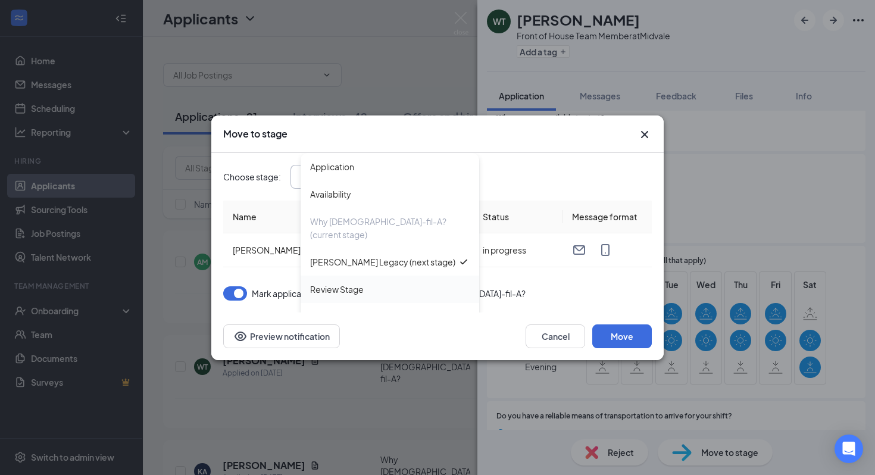
scroll to position [40, 0]
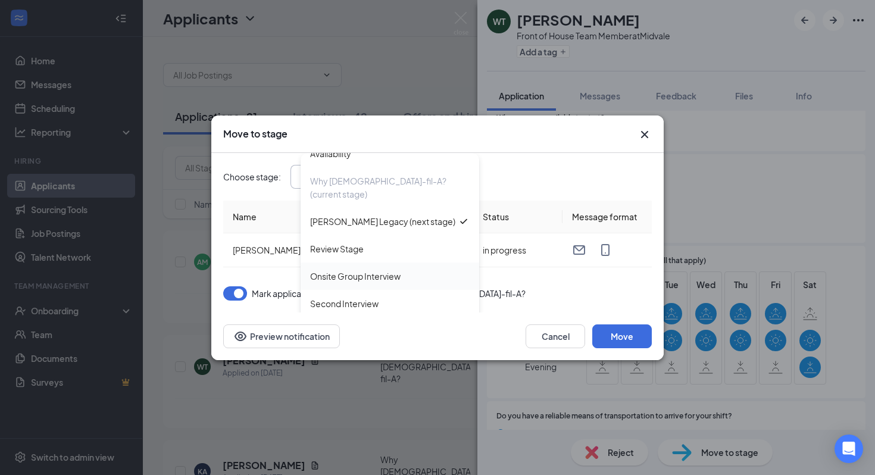
click at [382, 270] on div "Onsite Group Interview" at bounding box center [355, 276] width 90 height 13
type input "Onsite Group Interview"
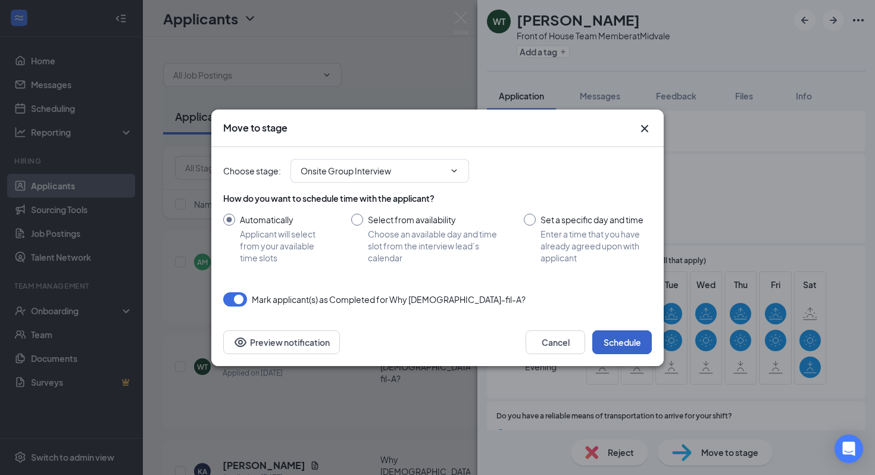
click at [637, 340] on button "Schedule" at bounding box center [621, 342] width 59 height 24
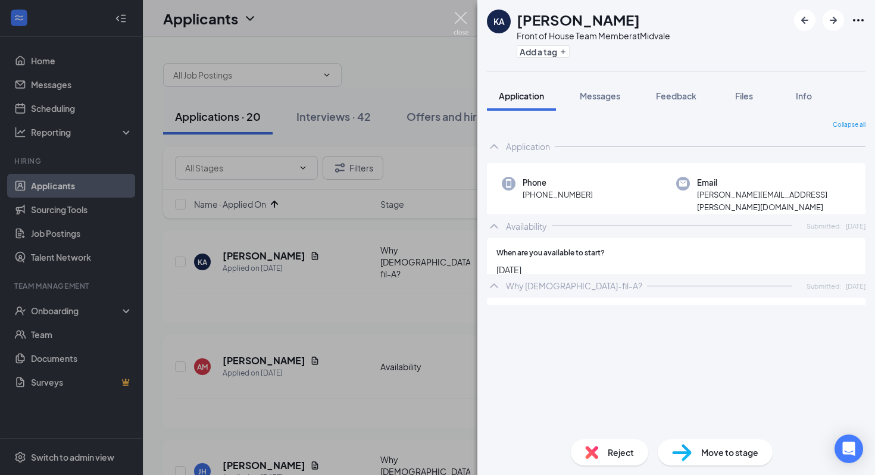
click at [464, 20] on img at bounding box center [460, 23] width 15 height 23
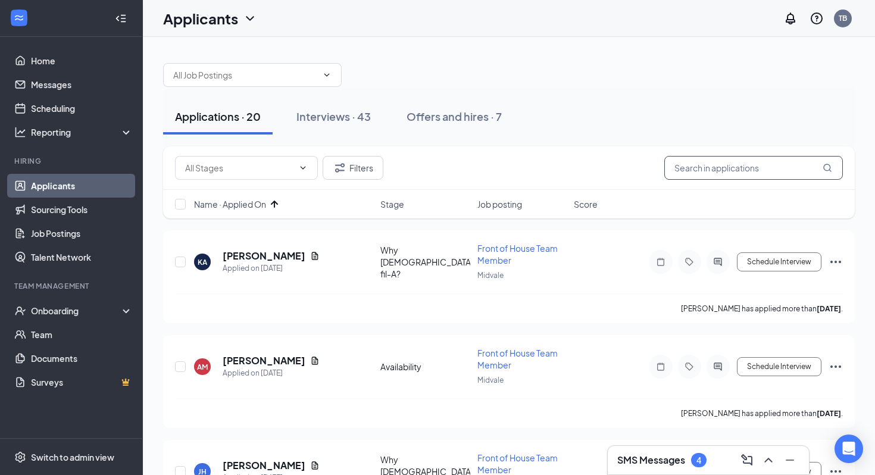
click at [725, 164] on input "text" at bounding box center [753, 168] width 178 height 24
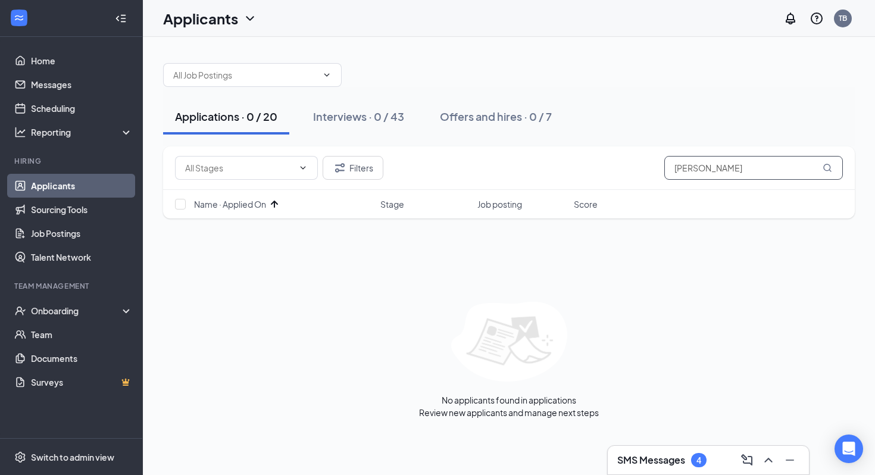
drag, startPoint x: 743, startPoint y: 172, endPoint x: 637, endPoint y: 170, distance: 105.3
click at [637, 170] on div "Filters sabrin ahmed" at bounding box center [509, 168] width 668 height 24
type input "sabrin ahmed"
click at [842, 15] on div "TB" at bounding box center [842, 18] width 8 height 10
click at [768, 120] on link "Switch account" at bounding box center [748, 114] width 59 height 11
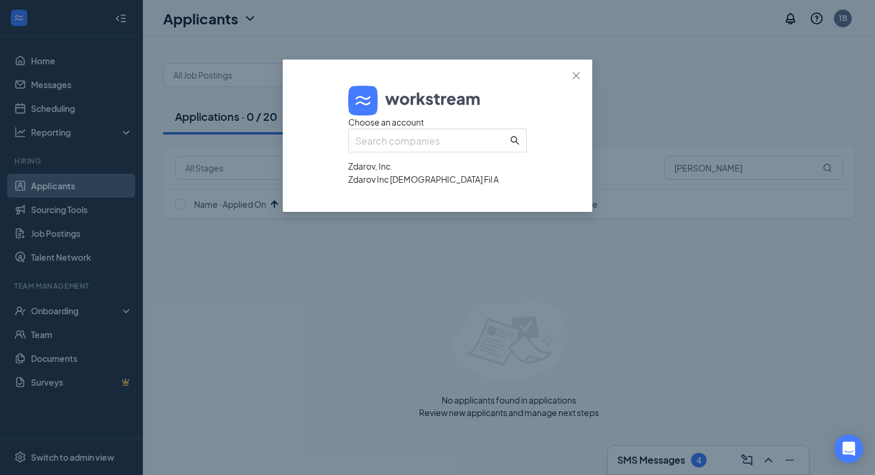
click at [447, 186] on div "Zdarov Inc Chick Fil A" at bounding box center [437, 179] width 178 height 13
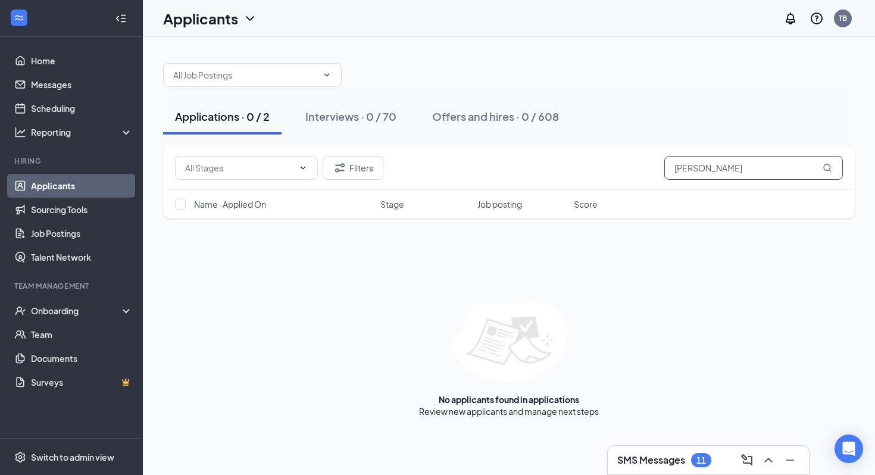
click at [752, 166] on input "sabrin ahmed" at bounding box center [753, 168] width 178 height 24
click at [59, 214] on link "Sourcing Tools" at bounding box center [82, 210] width 102 height 24
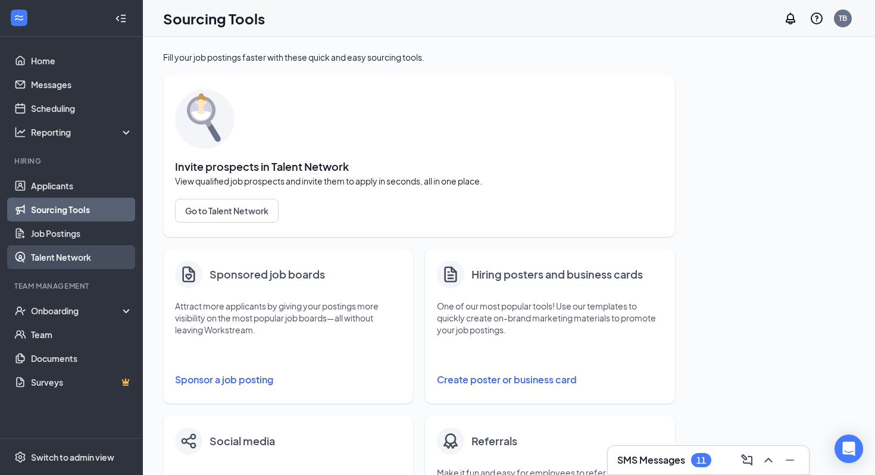
click at [81, 259] on link "Talent Network" at bounding box center [82, 257] width 102 height 24
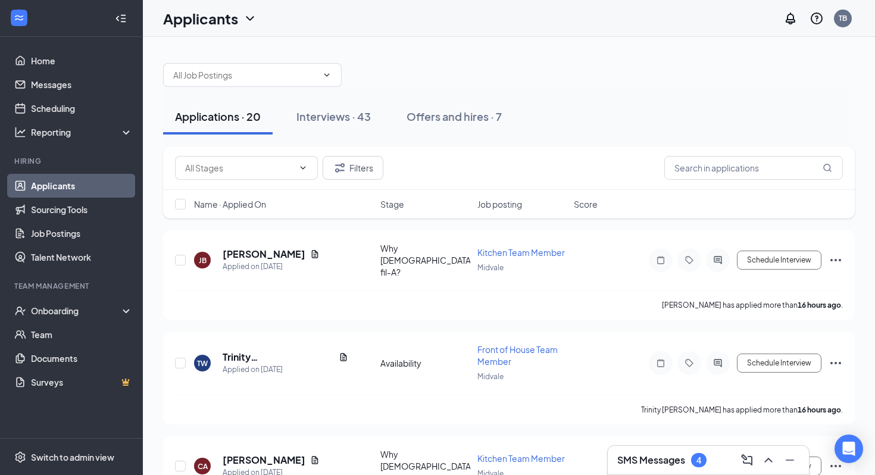
click at [239, 202] on span "Name · Applied On" at bounding box center [230, 204] width 72 height 12
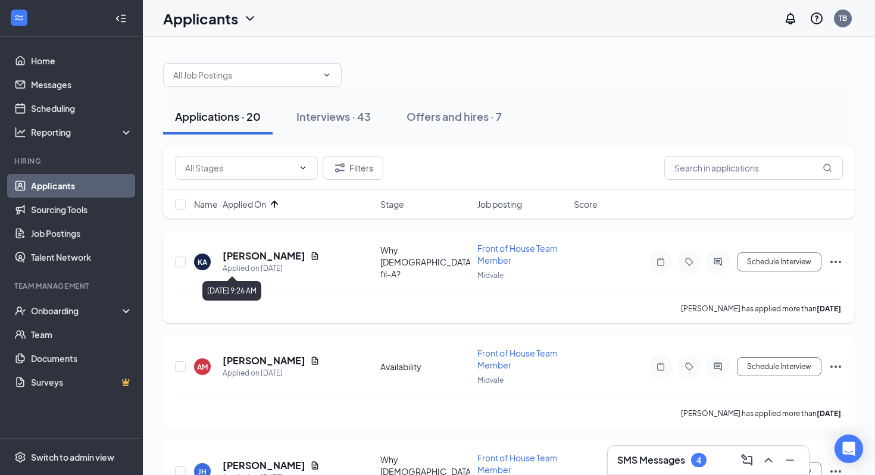
click at [252, 257] on h5 "[PERSON_NAME]" at bounding box center [264, 255] width 83 height 13
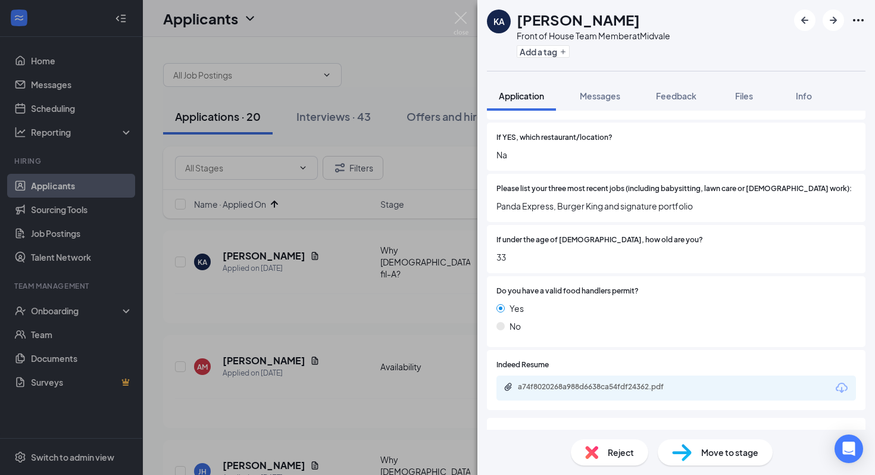
scroll to position [271, 0]
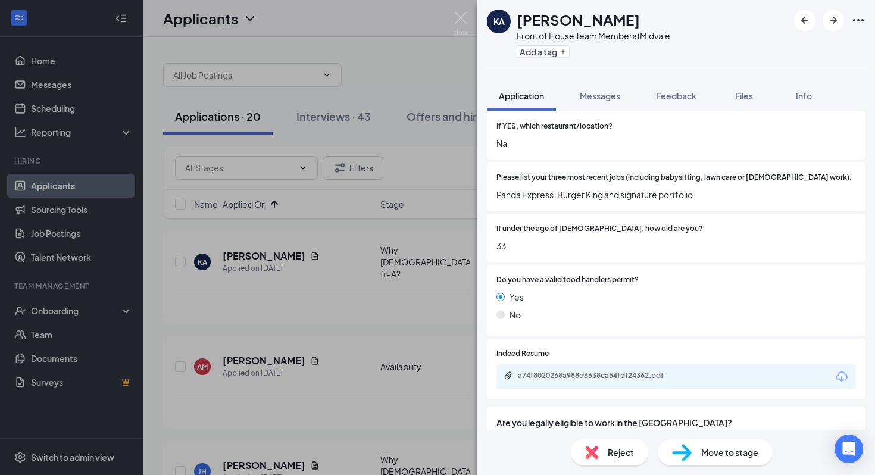
click at [610, 371] on div "a74f8020268a988d6638ca54fdf24362.pdf" at bounding box center [599, 376] width 193 height 11
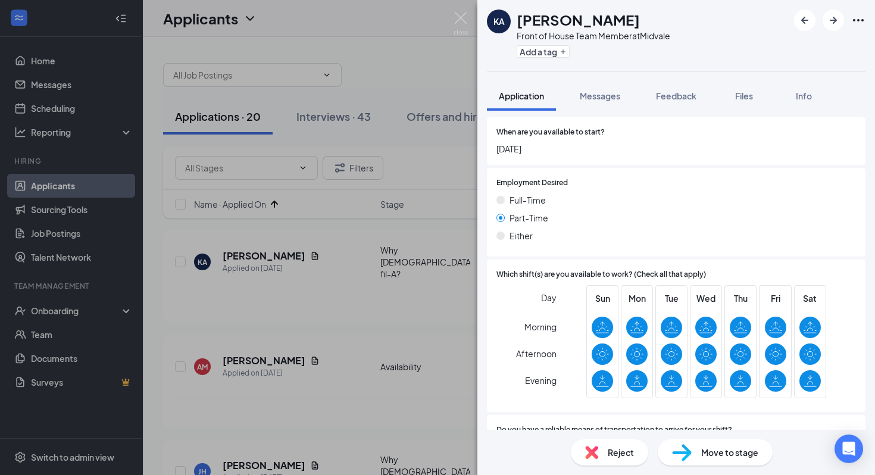
scroll to position [664, 0]
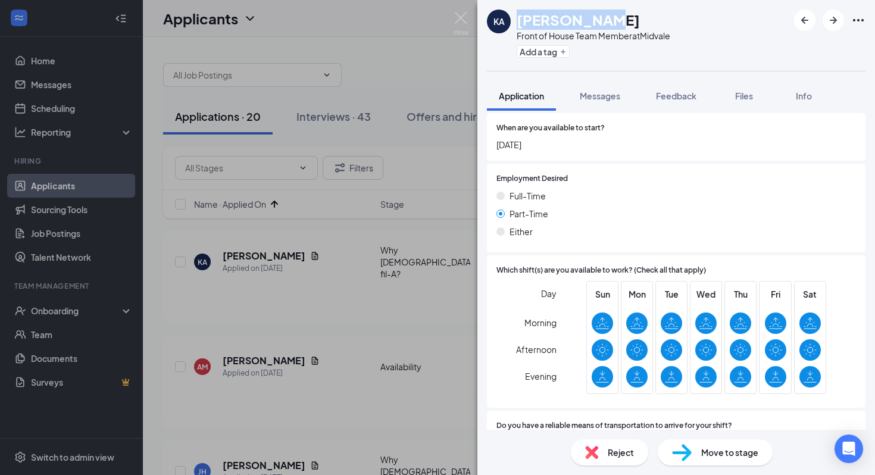
drag, startPoint x: 600, startPoint y: 19, endPoint x: 513, endPoint y: 17, distance: 86.9
click at [513, 17] on div "KA Kirsten Ard Front of House Team Member at Midvale Add a tag" at bounding box center [578, 36] width 183 height 52
copy h1 "Kirsten Ard"
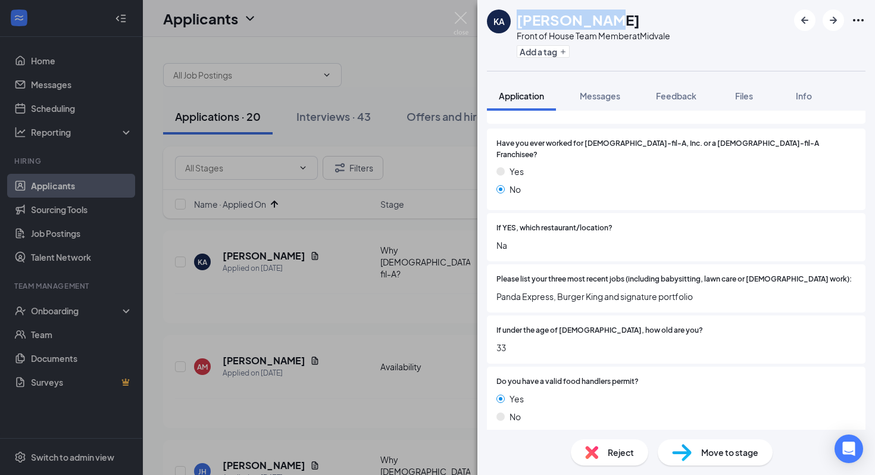
scroll to position [0, 0]
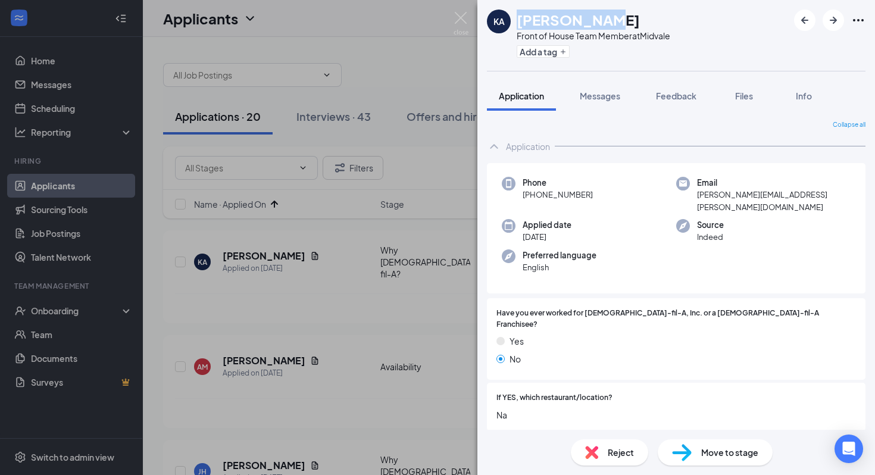
click at [455, 14] on img at bounding box center [460, 23] width 15 height 23
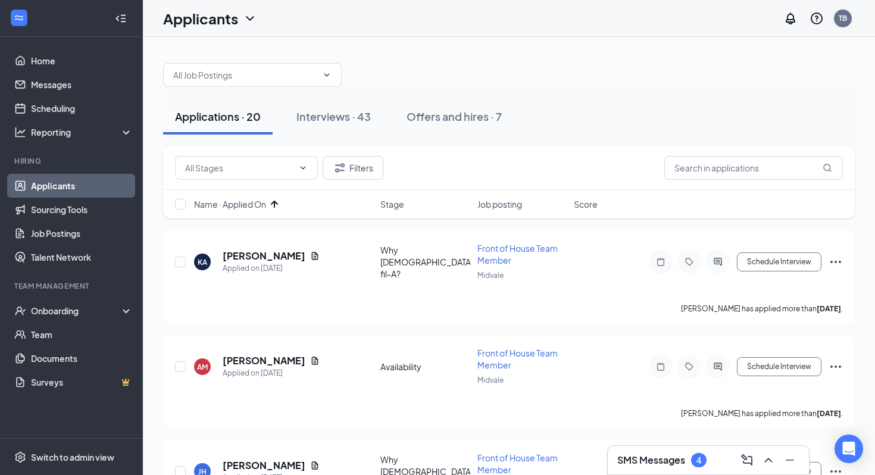
click at [839, 21] on div "TB" at bounding box center [842, 18] width 8 height 10
click at [771, 120] on link "Switch account" at bounding box center [748, 114] width 59 height 11
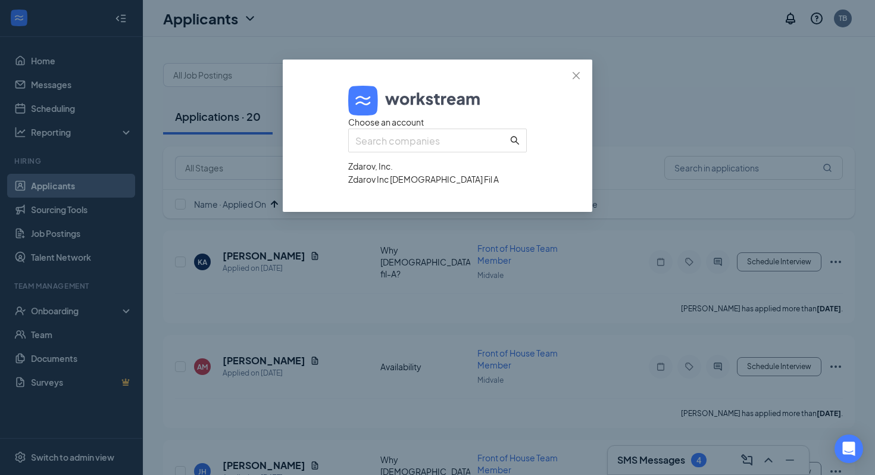
click at [473, 186] on div "Zdarov Inc Chick Fil A" at bounding box center [437, 179] width 178 height 13
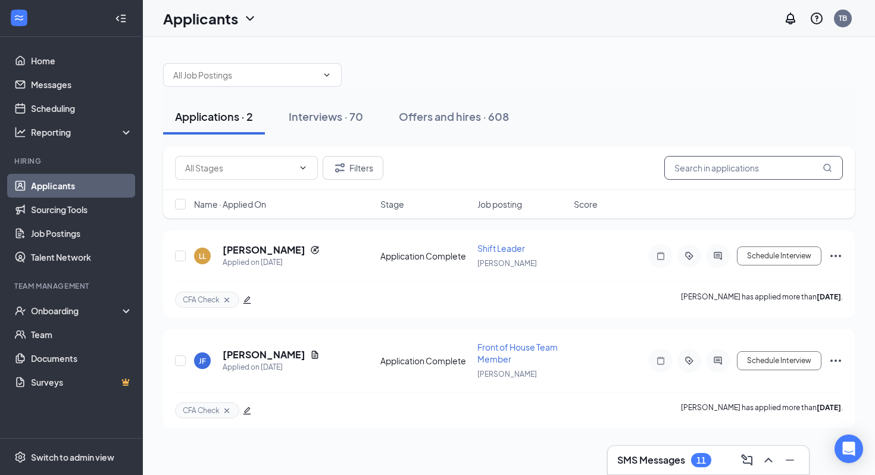
click at [708, 173] on input "text" at bounding box center [753, 168] width 178 height 24
paste input "[PERSON_NAME]"
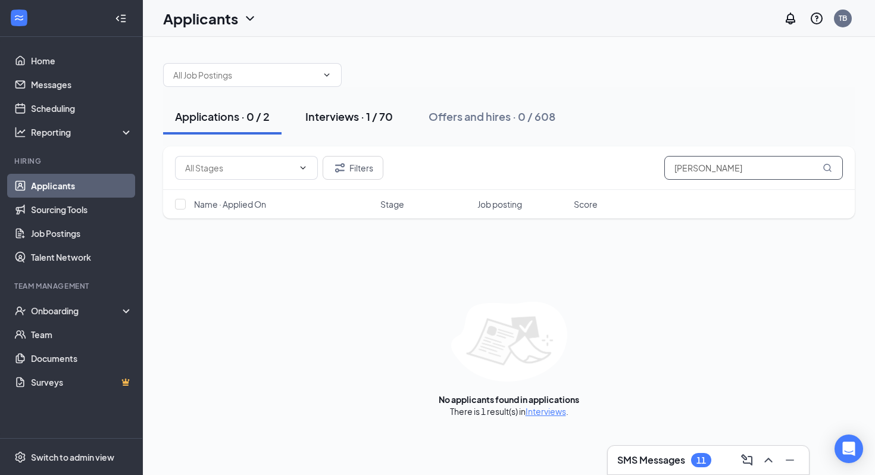
type input "[PERSON_NAME]"
click at [372, 115] on div "Interviews · 1 / 70" at bounding box center [348, 116] width 87 height 15
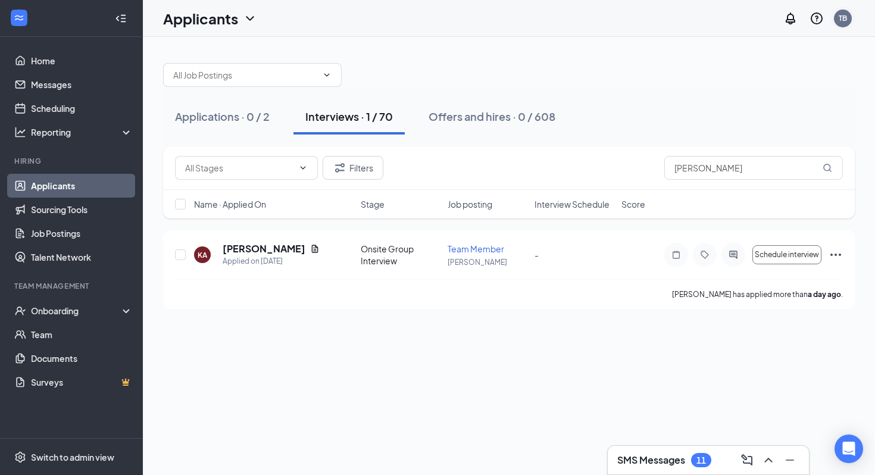
click at [844, 21] on div "TB" at bounding box center [842, 18] width 8 height 10
click at [847, 11] on div "TB" at bounding box center [843, 19] width 18 height 18
click at [773, 159] on link "Switch account" at bounding box center [748, 164] width 59 height 11
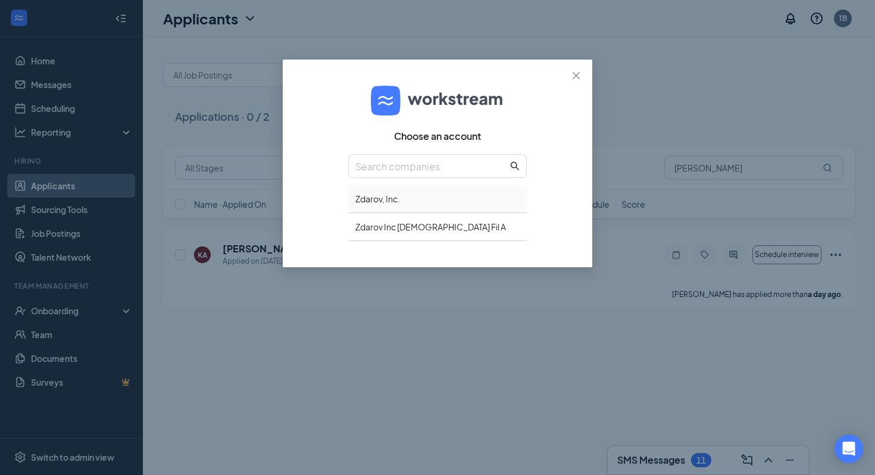
click at [442, 198] on div "Zdarov, Inc." at bounding box center [437, 199] width 178 height 28
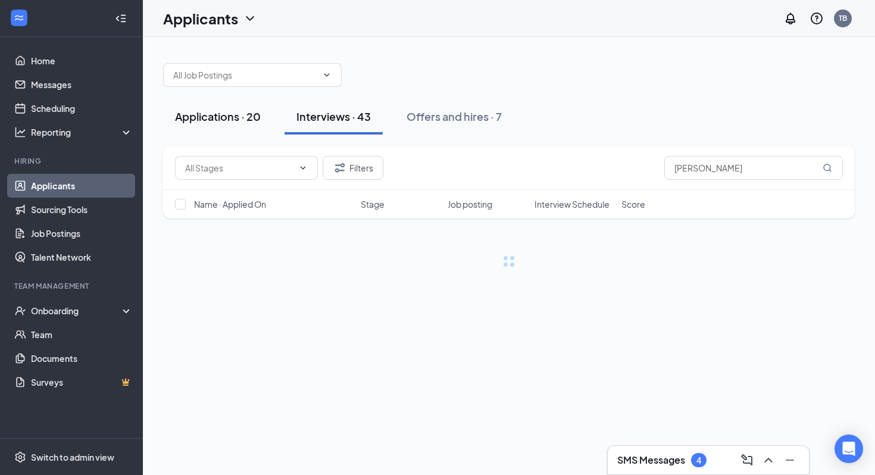
click at [224, 116] on div "Applications · 20" at bounding box center [218, 116] width 86 height 15
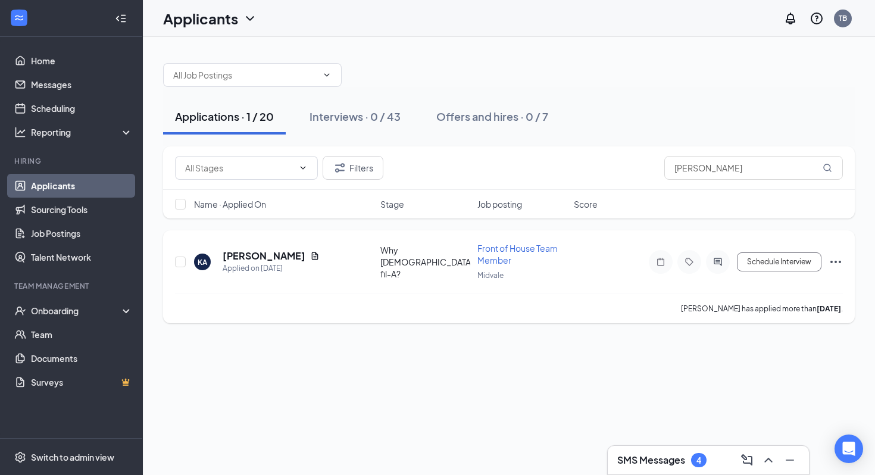
click at [841, 256] on icon "Ellipses" at bounding box center [835, 262] width 14 height 14
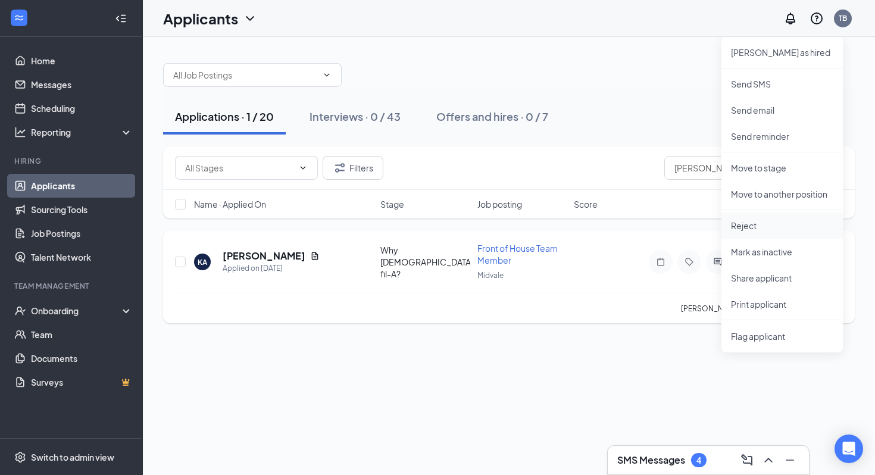
click at [796, 227] on p "Reject" at bounding box center [782, 226] width 102 height 12
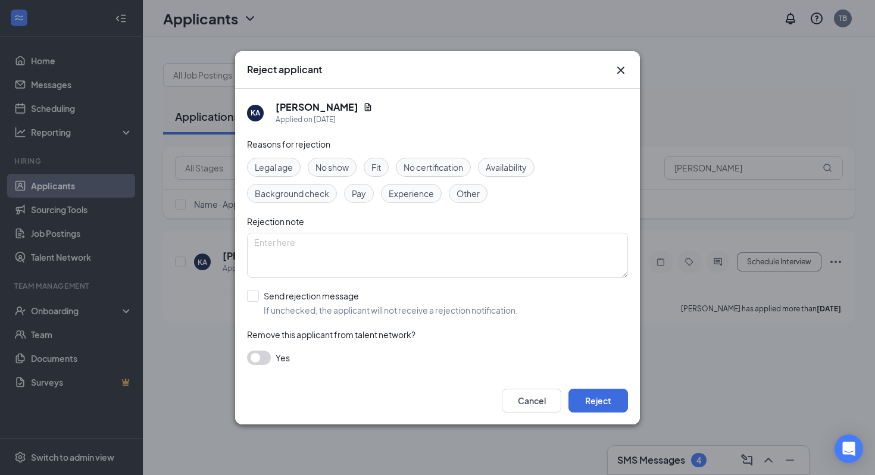
click at [345, 166] on span "No show" at bounding box center [331, 167] width 33 height 13
click at [356, 203] on div "Reasons for rejection Legal age No show Fit No certification Availability Backg…" at bounding box center [437, 256] width 381 height 239
click at [289, 258] on textarea at bounding box center [437, 255] width 381 height 45
type textarea "Applied at [PERSON_NAME] as well."
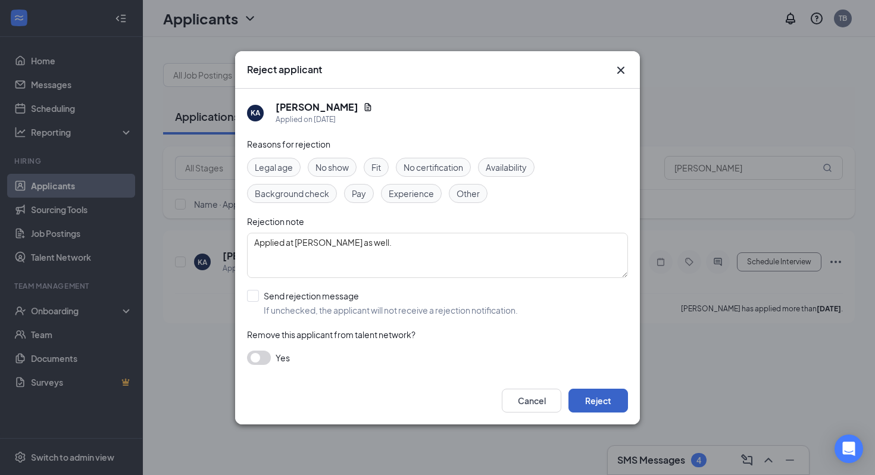
click at [609, 402] on button "Reject" at bounding box center [597, 401] width 59 height 24
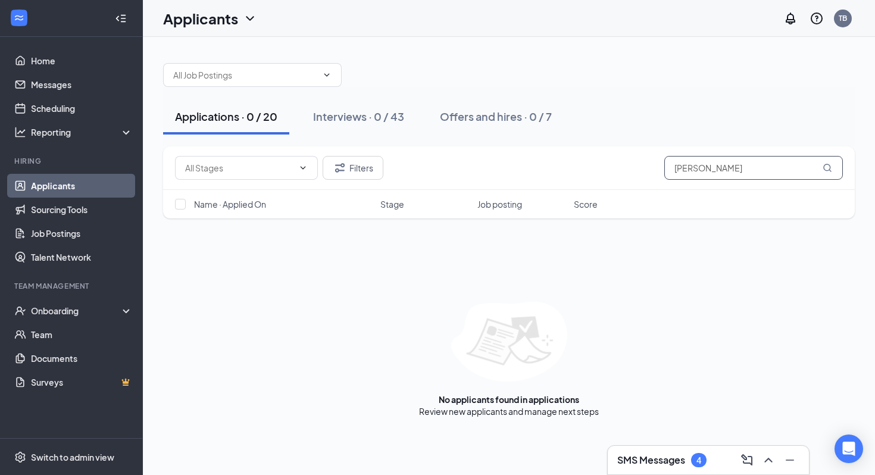
drag, startPoint x: 746, startPoint y: 164, endPoint x: 423, endPoint y: 151, distance: 323.3
click at [423, 151] on div "Filters [PERSON_NAME]" at bounding box center [508, 167] width 691 height 43
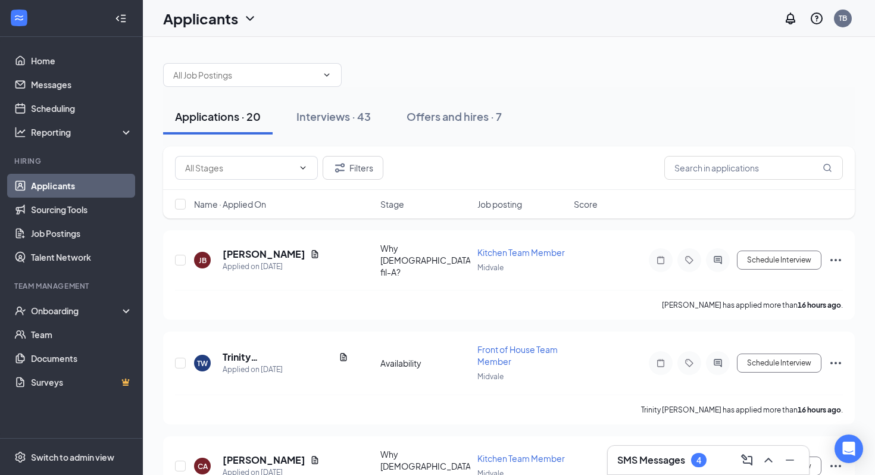
click at [268, 205] on div "Name · Applied On" at bounding box center [283, 204] width 179 height 12
click at [268, 205] on icon "ArrowDown" at bounding box center [274, 204] width 14 height 14
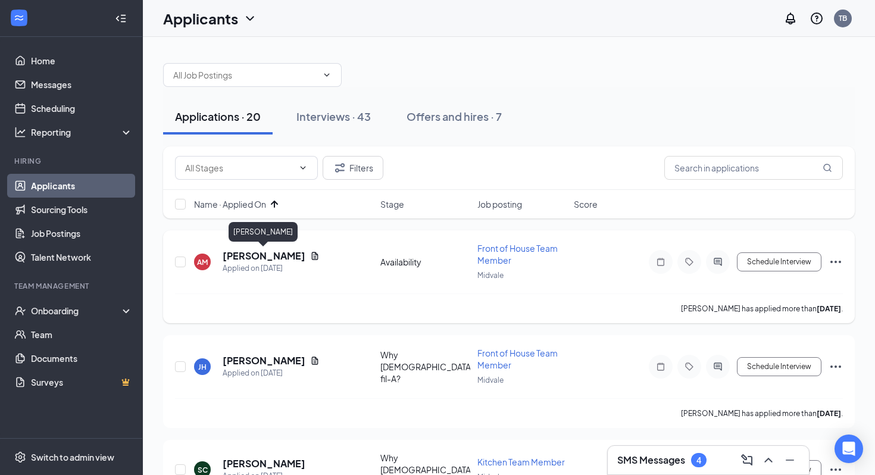
click at [263, 256] on h5 "[PERSON_NAME]" at bounding box center [264, 255] width 83 height 13
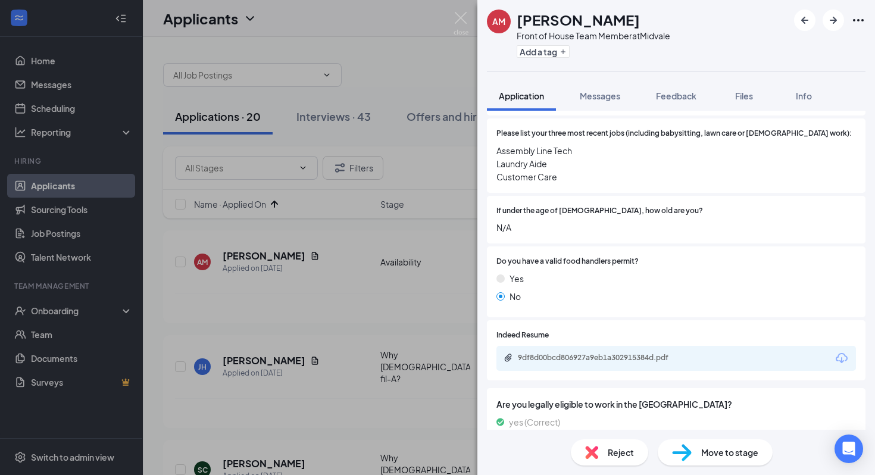
scroll to position [304, 0]
click at [612, 352] on div "9df8d00bcd806927a9eb1a302915384d.pdf" at bounding box center [601, 357] width 167 height 10
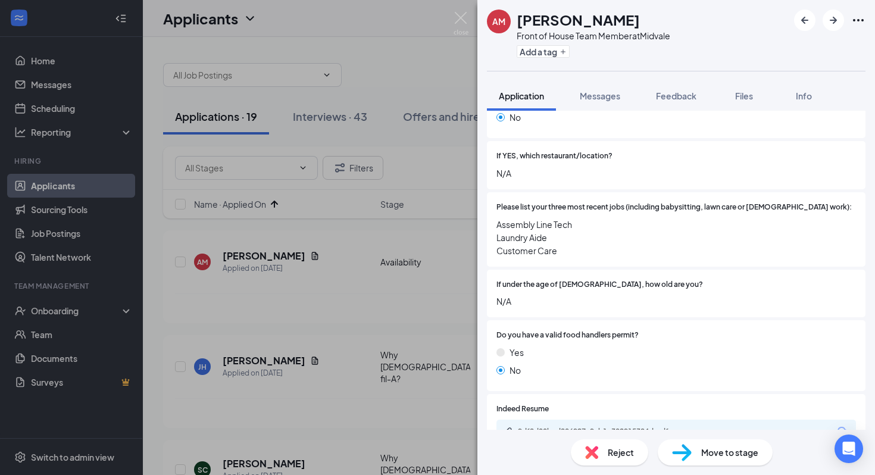
scroll to position [0, 0]
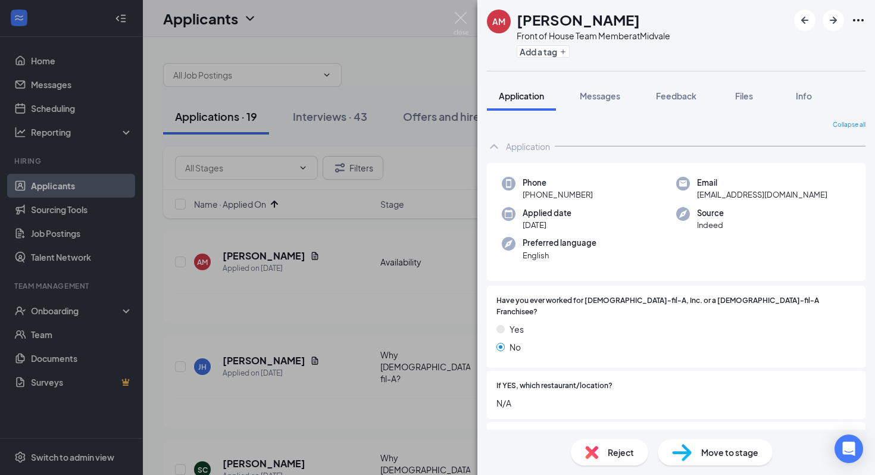
click at [723, 453] on span "Move to stage" at bounding box center [729, 452] width 57 height 13
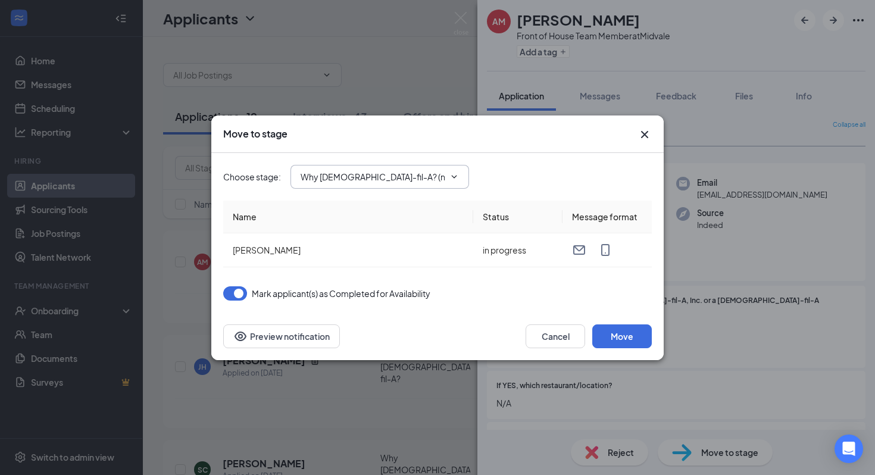
click at [344, 170] on input "Why [DEMOGRAPHIC_DATA]-fil-A? (next stage)" at bounding box center [372, 176] width 144 height 13
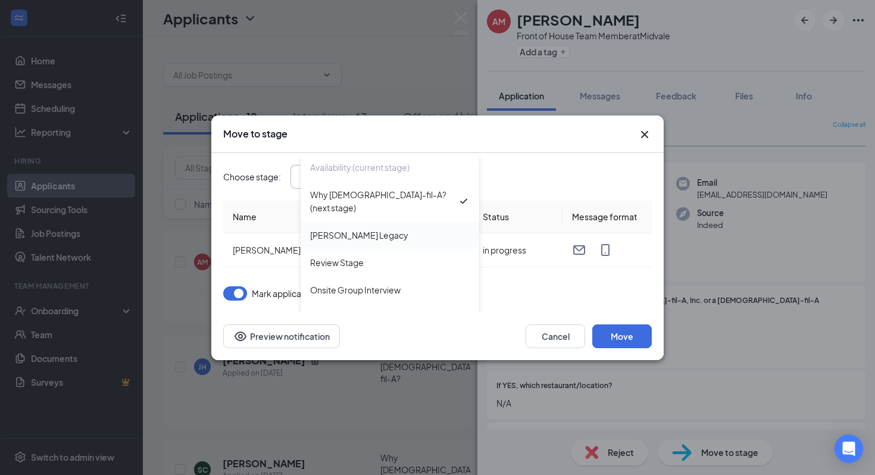
scroll to position [29, 0]
click at [389, 281] on div "Onsite Group Interview" at bounding box center [355, 287] width 90 height 13
type input "Onsite Group Interview"
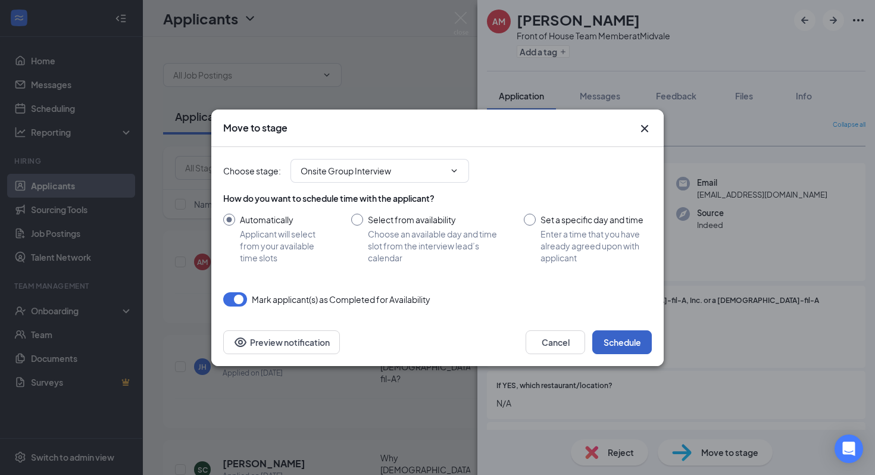
click at [625, 343] on button "Schedule" at bounding box center [621, 342] width 59 height 24
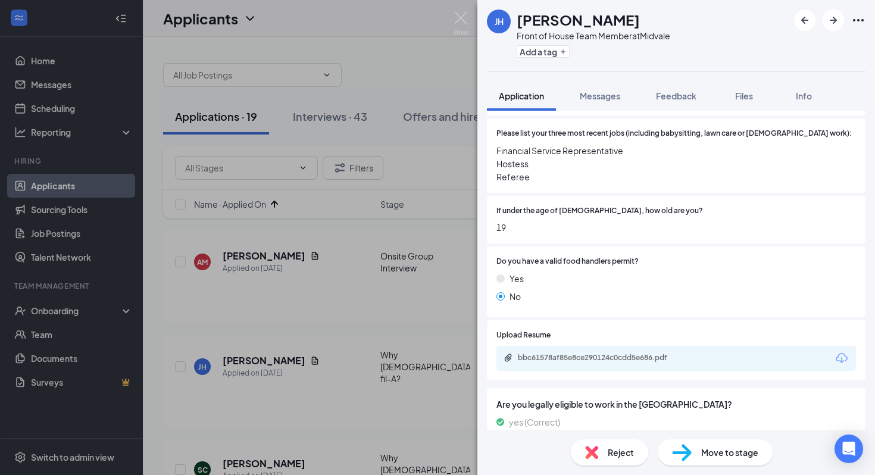
scroll to position [306, 0]
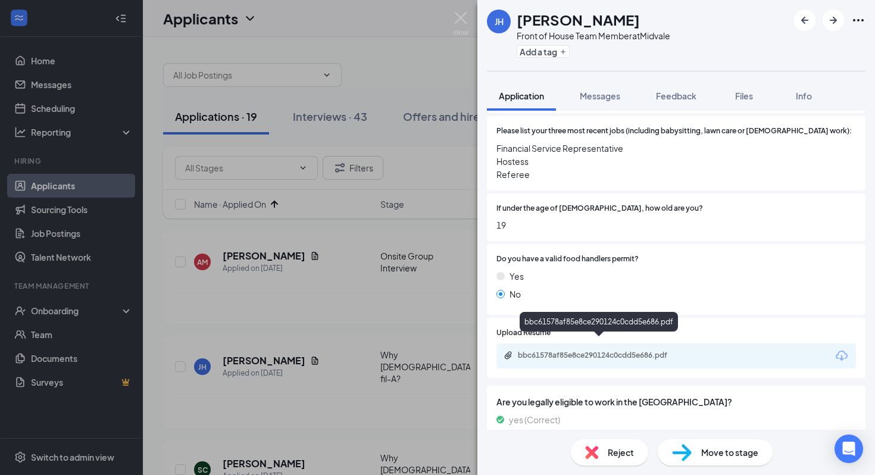
click at [603, 350] on div "bbc61578af85e8ce290124c0cdd5e686.pdf" at bounding box center [599, 355] width 193 height 11
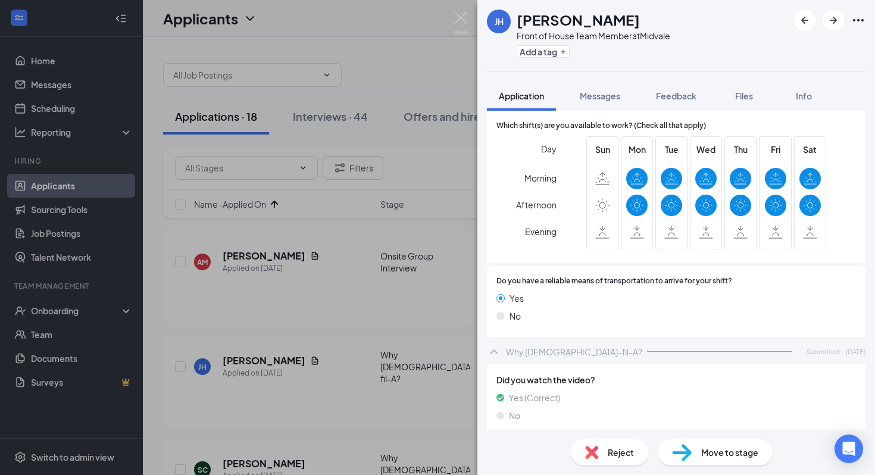
scroll to position [822, 0]
click at [684, 443] on div "Move to stage" at bounding box center [714, 452] width 115 height 26
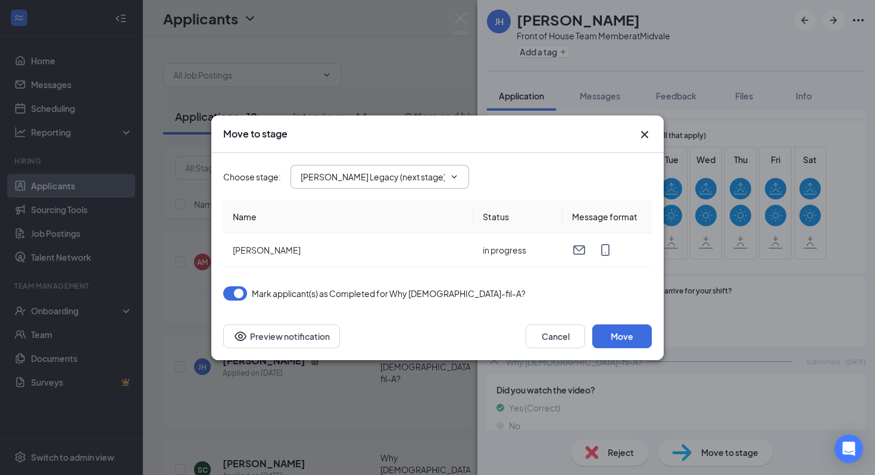
click at [409, 172] on input "[PERSON_NAME] Legacy (next stage)" at bounding box center [372, 176] width 144 height 13
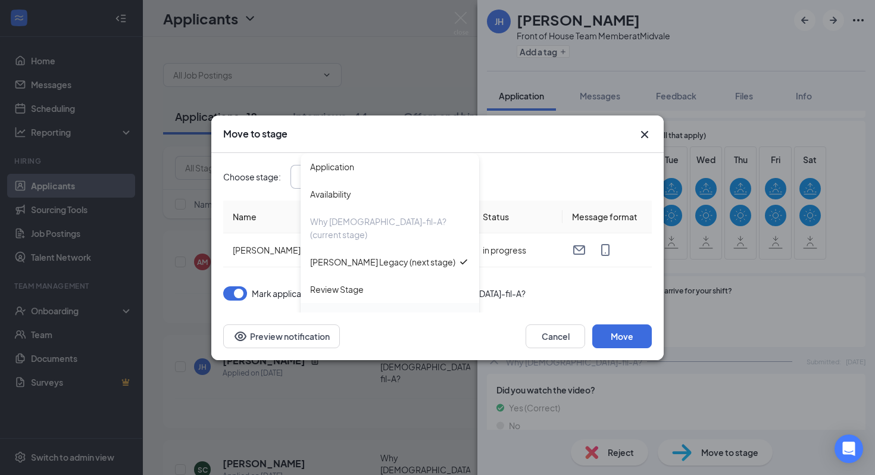
click at [405, 310] on div "Onsite Group Interview" at bounding box center [389, 316] width 159 height 13
type input "Onsite Group Interview"
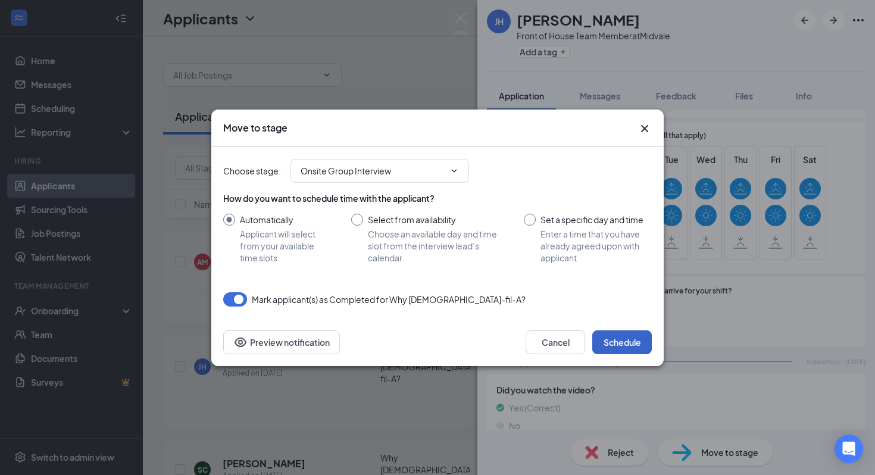
click at [629, 343] on button "Schedule" at bounding box center [621, 342] width 59 height 24
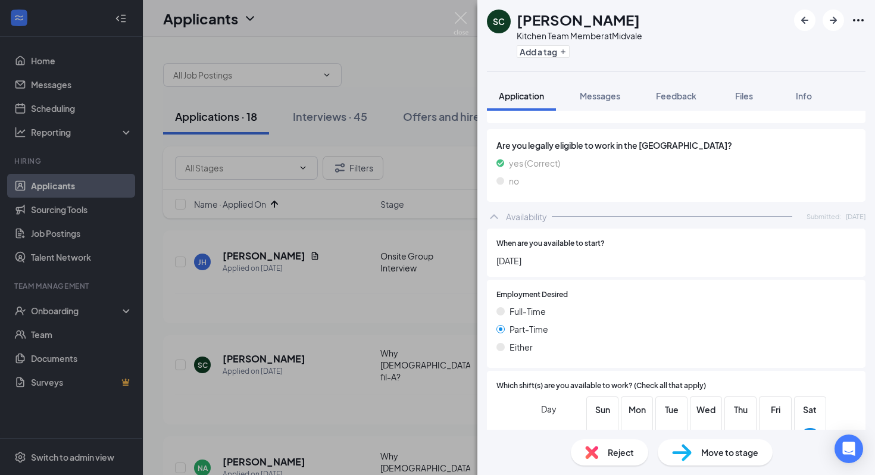
scroll to position [539, 0]
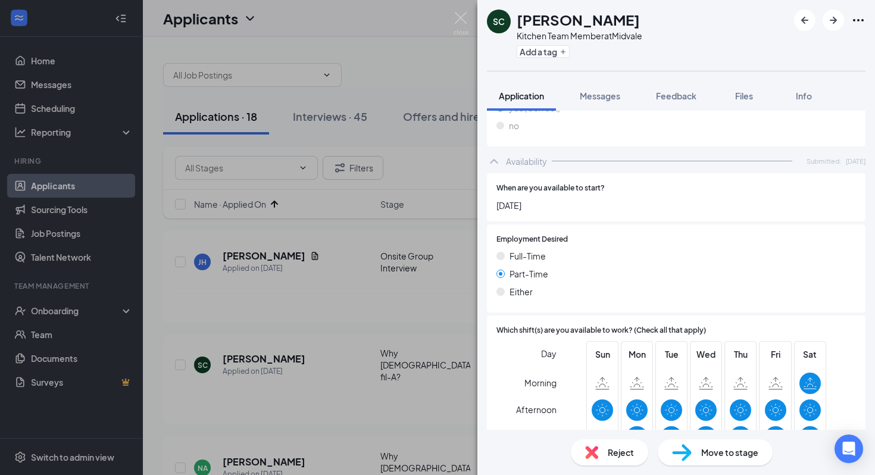
click at [693, 456] on div "Move to stage" at bounding box center [714, 452] width 115 height 26
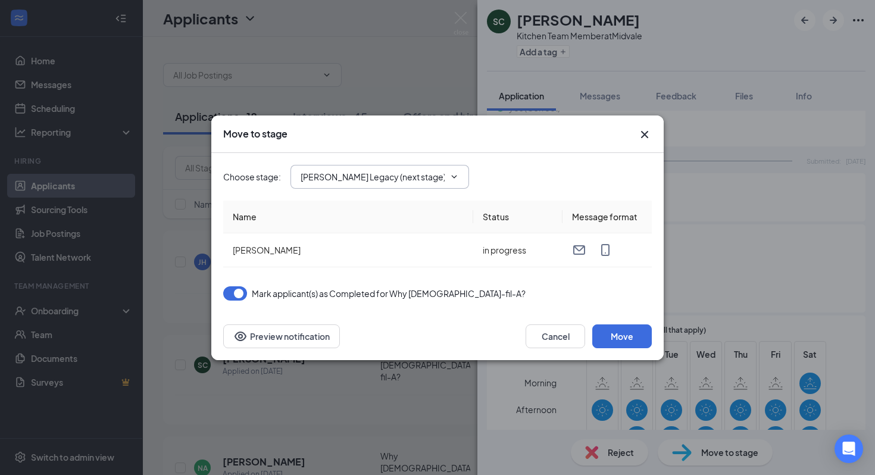
click at [365, 187] on span "[PERSON_NAME] Legacy (next stage)" at bounding box center [379, 177] width 178 height 24
click at [395, 174] on input "[PERSON_NAME] Legacy (next stage)" at bounding box center [372, 176] width 144 height 13
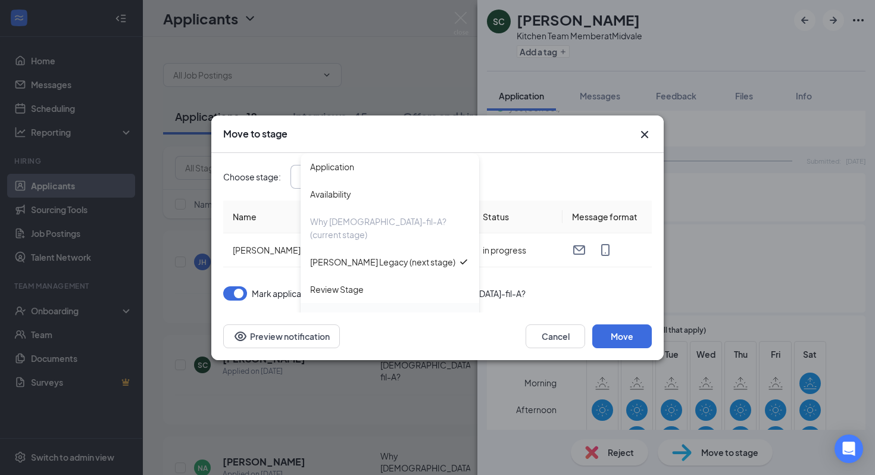
click at [403, 303] on div "Onsite Group Interview" at bounding box center [389, 316] width 178 height 27
type input "Onsite Group Interview"
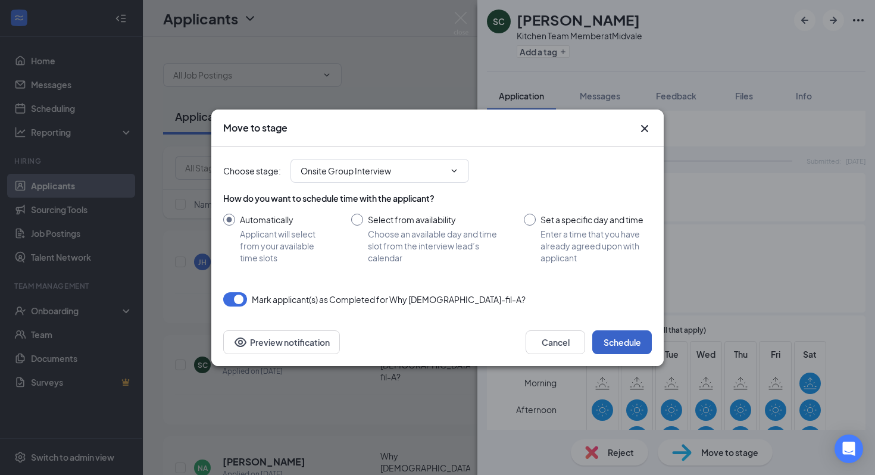
click at [636, 344] on button "Schedule" at bounding box center [621, 342] width 59 height 24
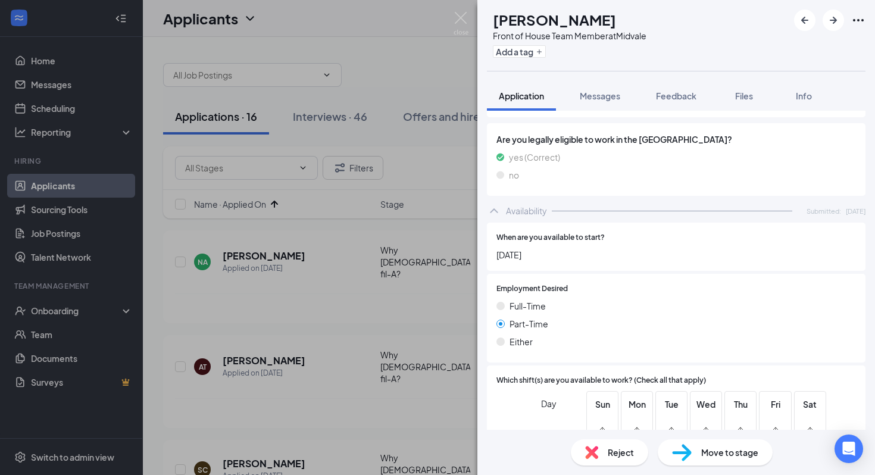
scroll to position [500, 0]
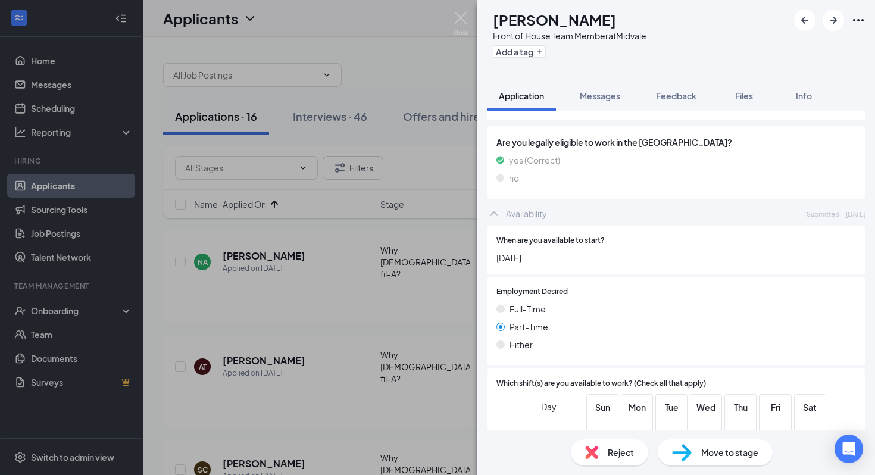
click at [718, 449] on span "Move to stage" at bounding box center [729, 452] width 57 height 13
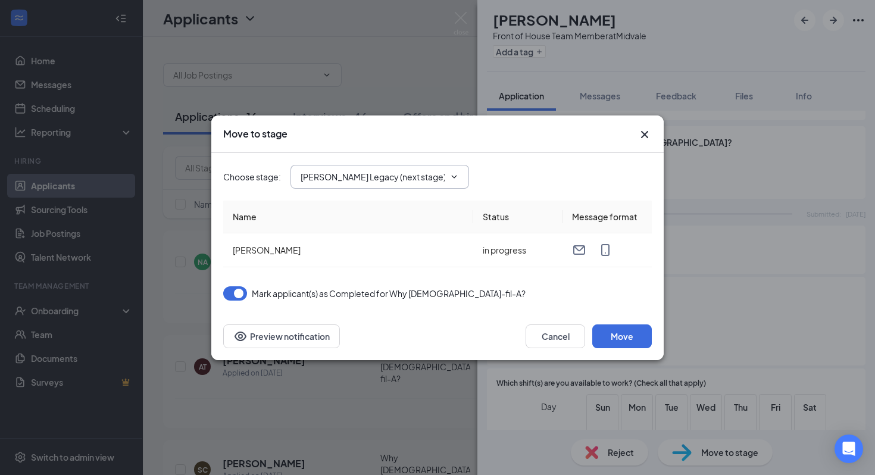
click at [383, 175] on input "Truett's Legacy (next stage)" at bounding box center [372, 176] width 144 height 13
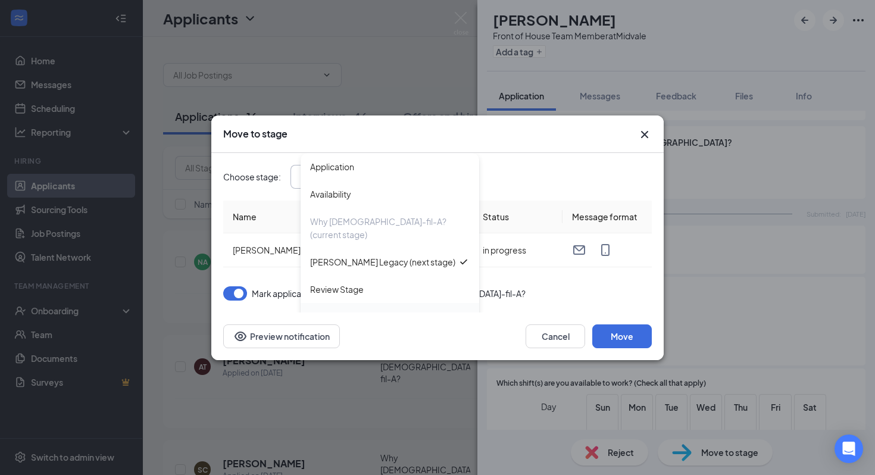
click at [397, 310] on div "Onsite Group Interview" at bounding box center [355, 316] width 90 height 13
type input "Onsite Group Interview"
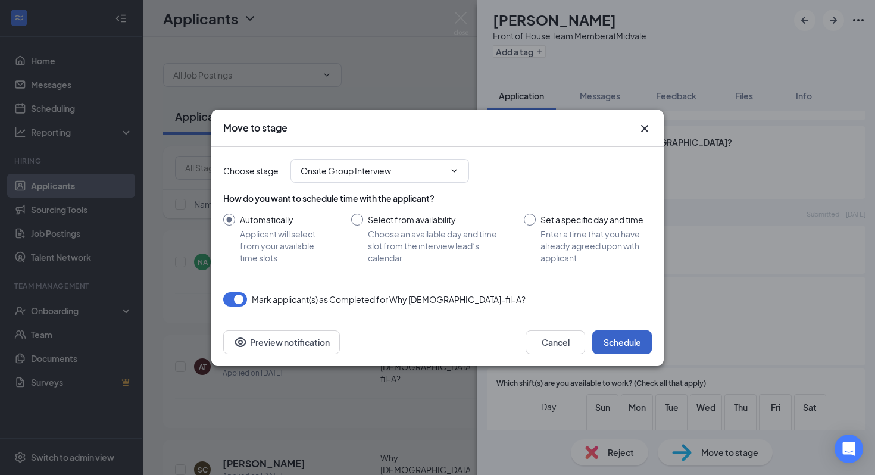
click at [629, 343] on button "Schedule" at bounding box center [621, 342] width 59 height 24
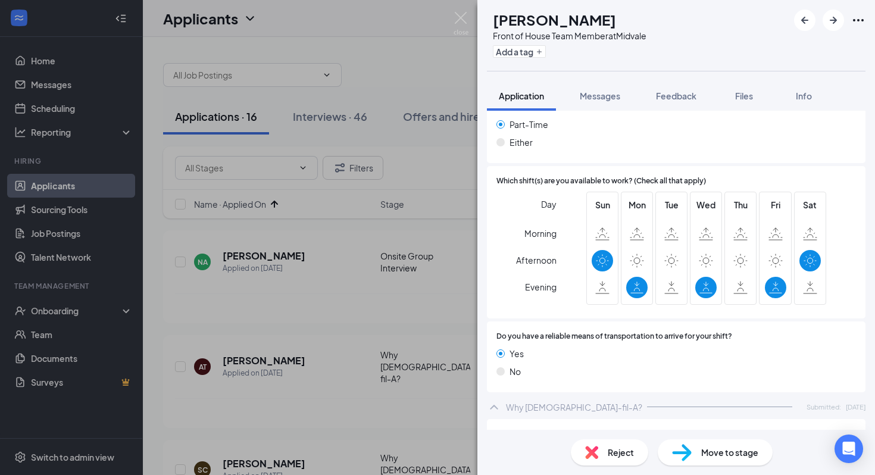
scroll to position [745, 0]
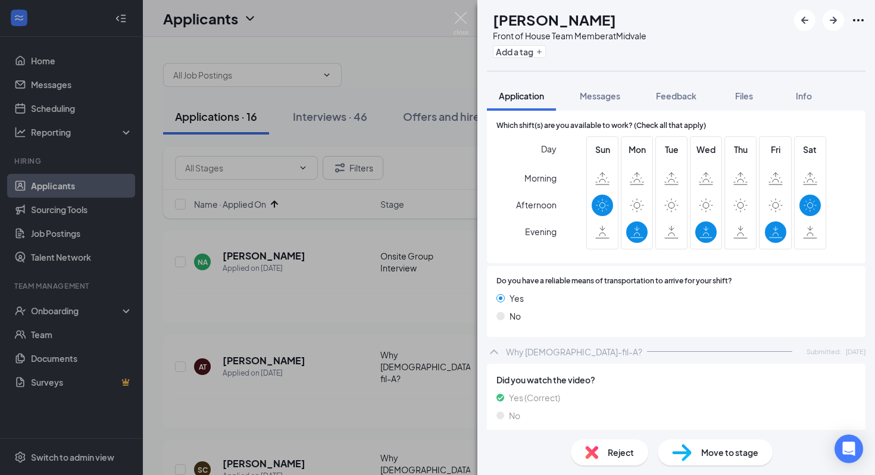
click at [621, 456] on span "Reject" at bounding box center [620, 452] width 26 height 13
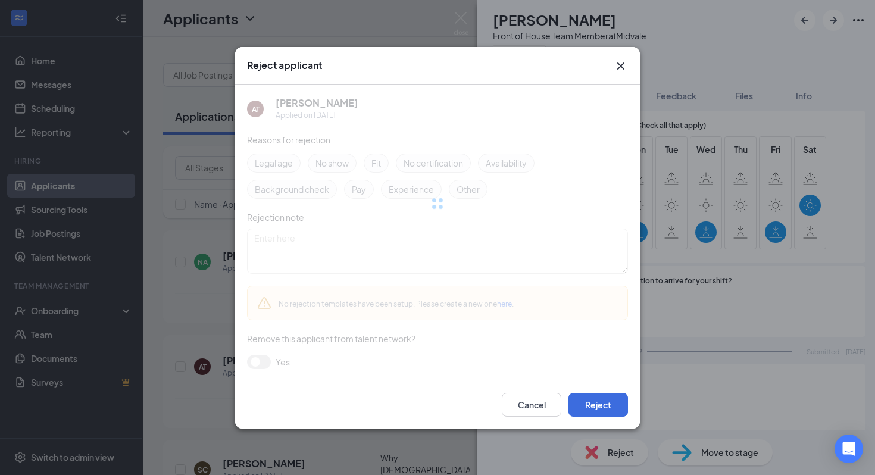
scroll to position [735, 0]
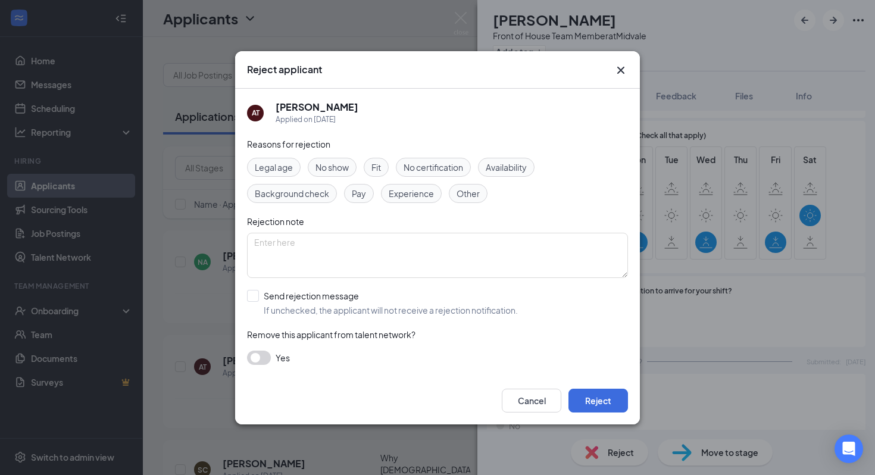
click at [266, 172] on span "Legal age" at bounding box center [274, 167] width 38 height 13
click at [253, 307] on input "Send rejection message If unchecked, the applicant will not receive a rejection…" at bounding box center [382, 303] width 271 height 26
checkbox input "true"
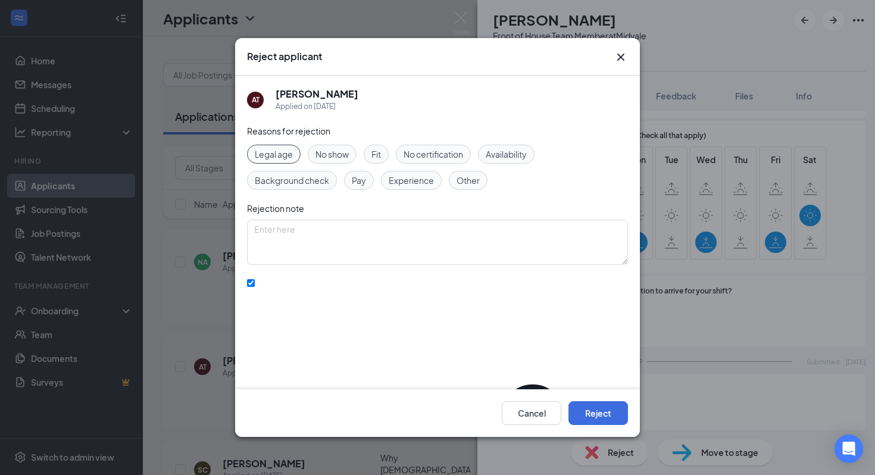
click at [314, 355] on div "Reasons for rejection Legal age No show Fit No certification Availability Backg…" at bounding box center [437, 472] width 381 height 696
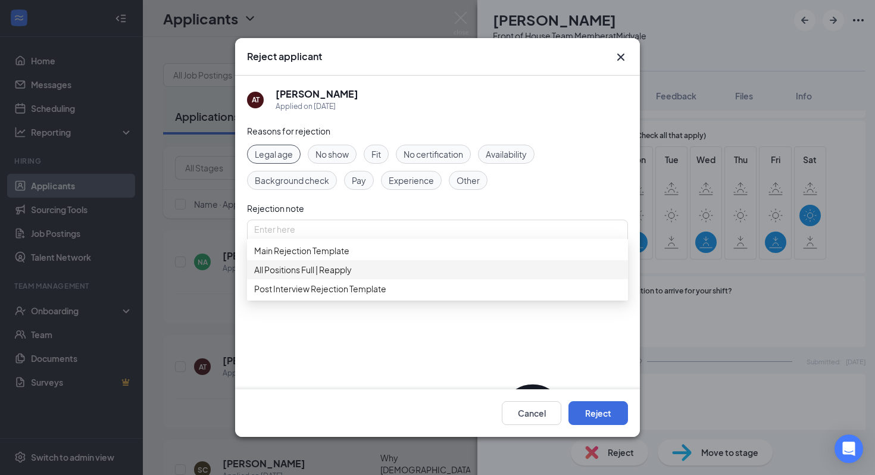
click at [351, 279] on div "All Positions Full | Reapply" at bounding box center [437, 269] width 381 height 19
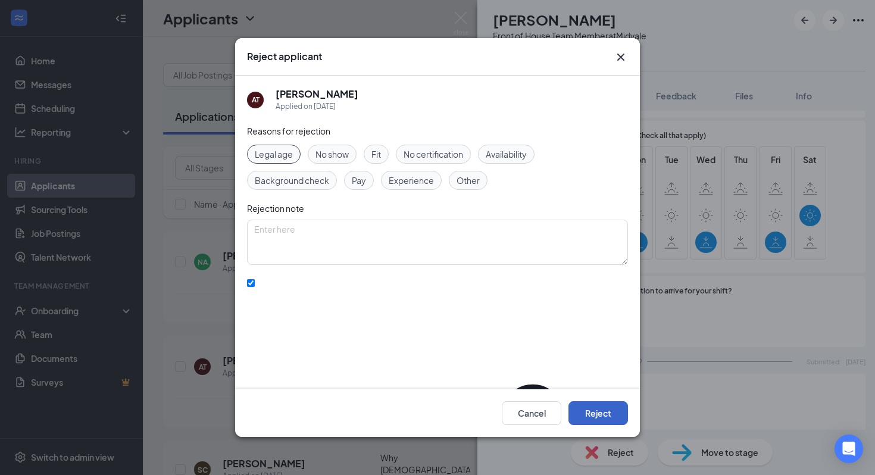
click at [607, 417] on button "Reject" at bounding box center [597, 413] width 59 height 24
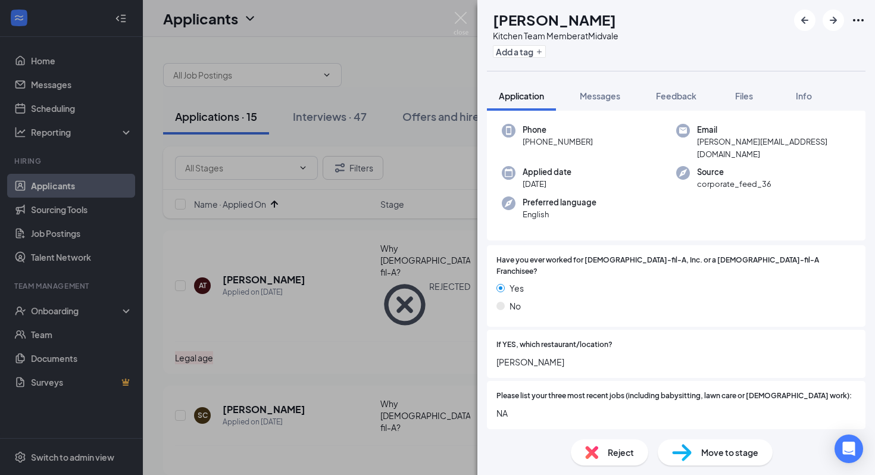
scroll to position [62, 0]
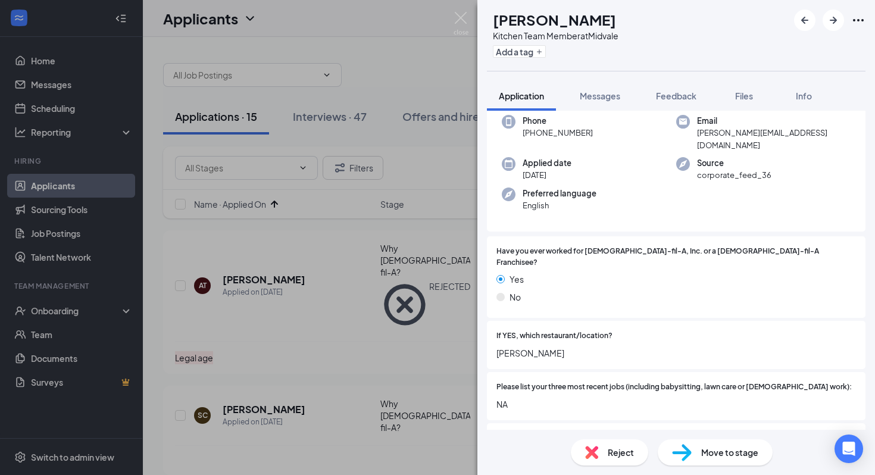
click at [693, 455] on div "Move to stage" at bounding box center [714, 452] width 115 height 26
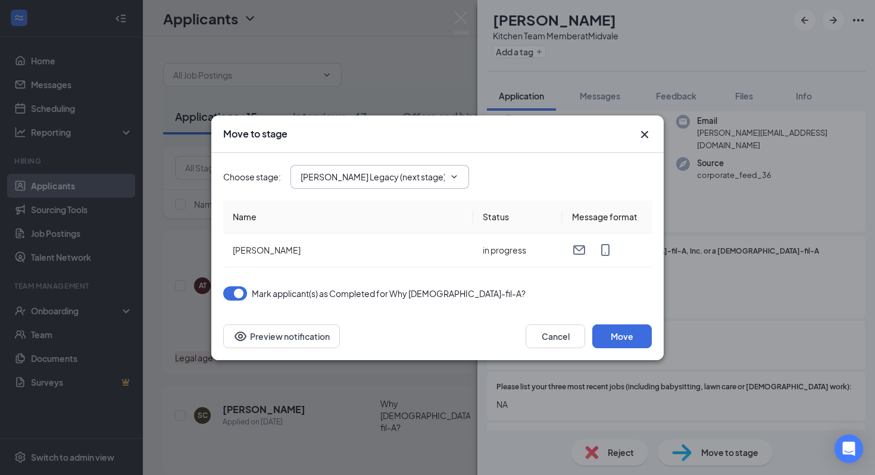
click at [400, 170] on input "Truett's Legacy (next stage)" at bounding box center [372, 176] width 144 height 13
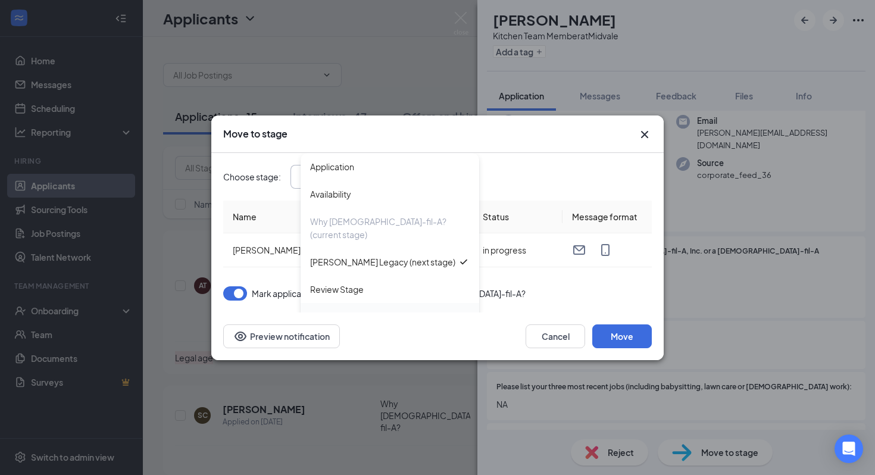
click at [374, 310] on div "Onsite Group Interview" at bounding box center [355, 316] width 90 height 13
type input "Onsite Group Interview"
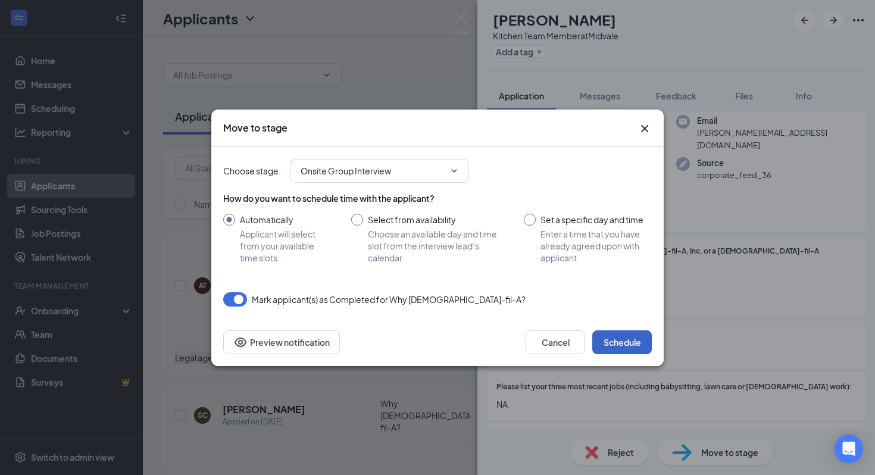
click at [621, 345] on button "Schedule" at bounding box center [621, 342] width 59 height 24
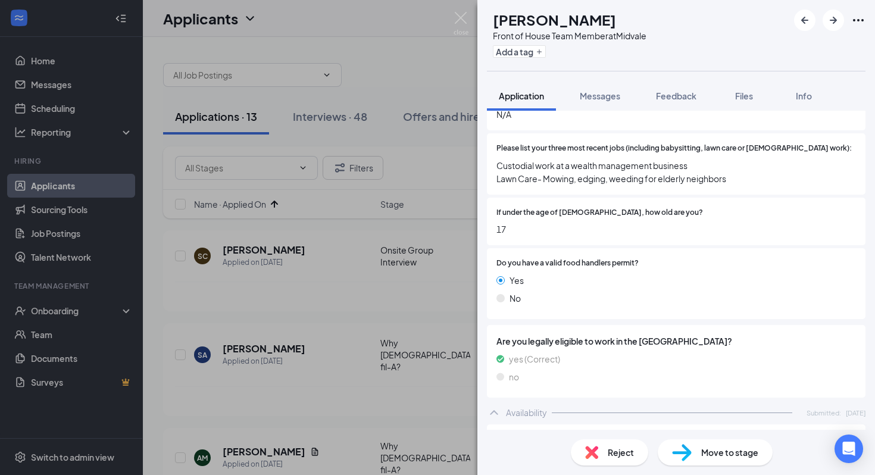
scroll to position [310, 0]
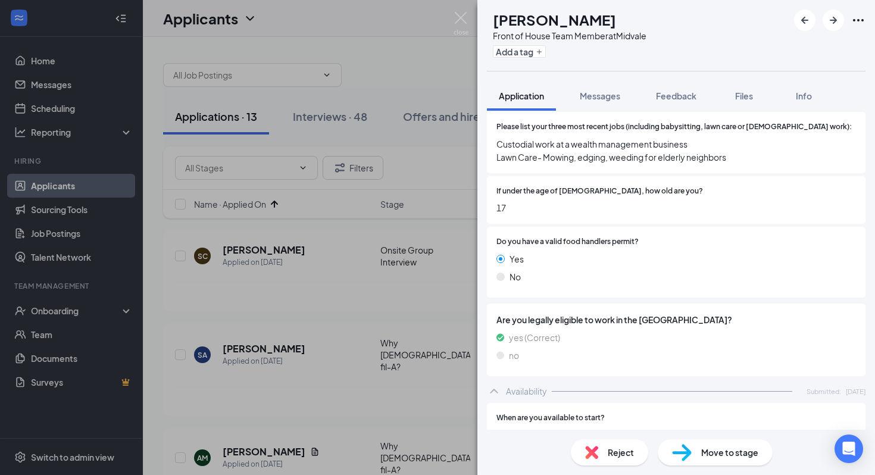
click at [704, 452] on span "Move to stage" at bounding box center [729, 452] width 57 height 13
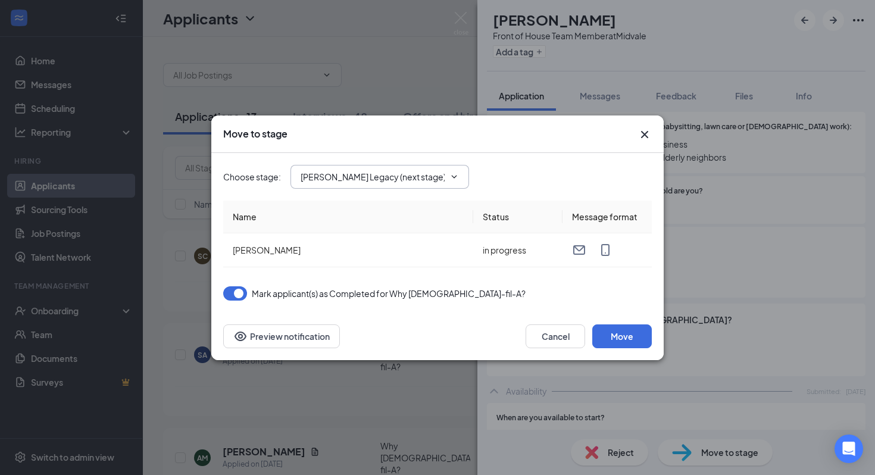
click at [431, 181] on input "Truett's Legacy (next stage)" at bounding box center [372, 176] width 144 height 13
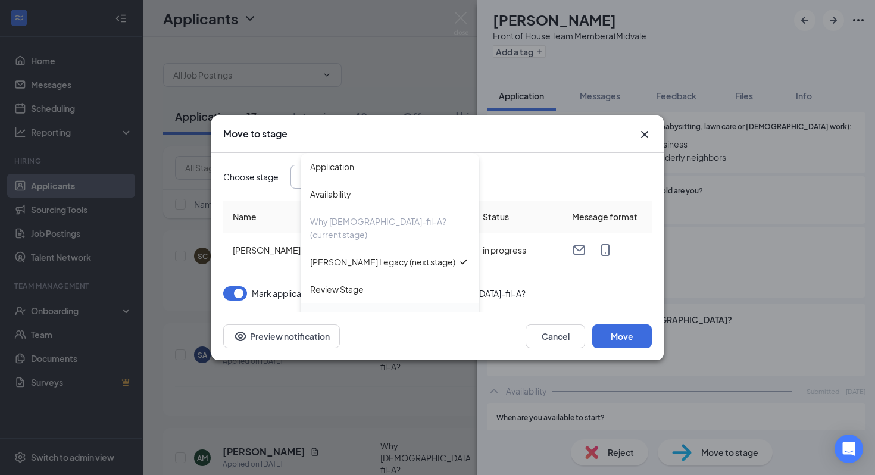
click at [408, 310] on div "Onsite Group Interview" at bounding box center [389, 316] width 159 height 13
type input "Onsite Group Interview"
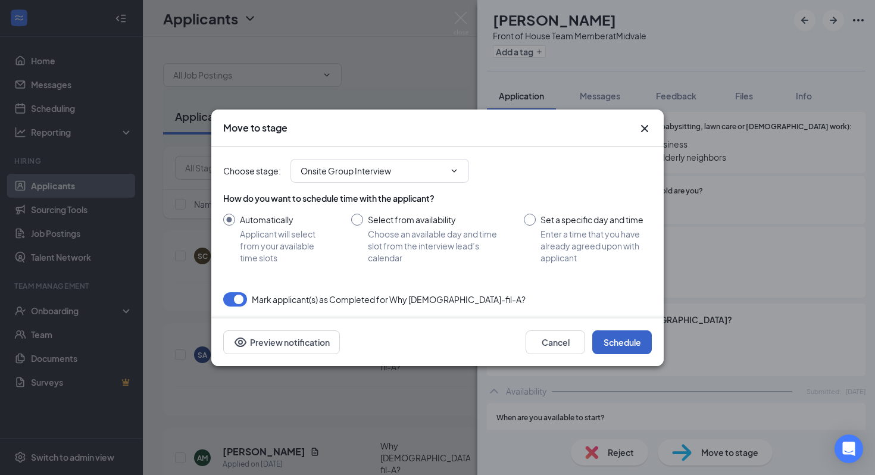
click at [616, 342] on button "Schedule" at bounding box center [621, 342] width 59 height 24
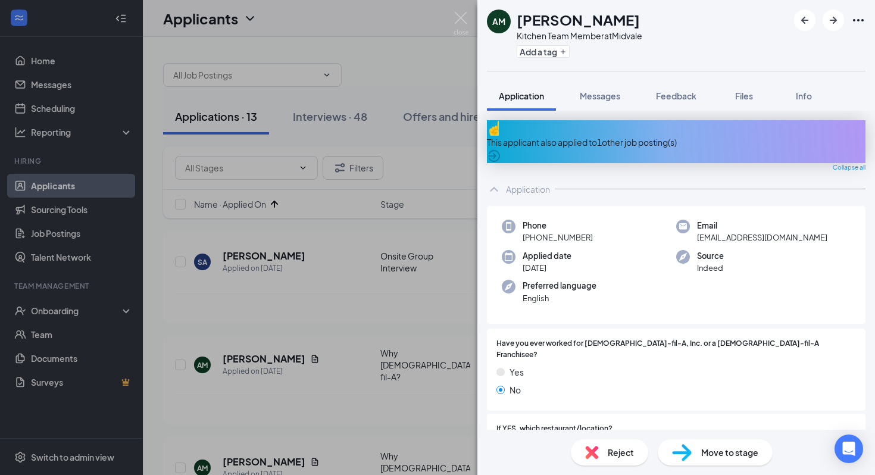
click at [617, 139] on div "This applicant also applied to 1 other job posting(s)" at bounding box center [676, 142] width 378 height 13
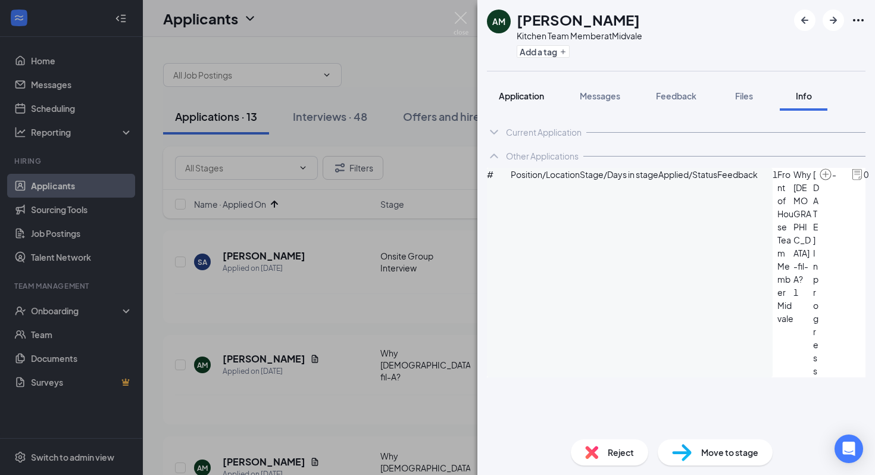
click at [525, 102] on button "Application" at bounding box center [521, 96] width 69 height 30
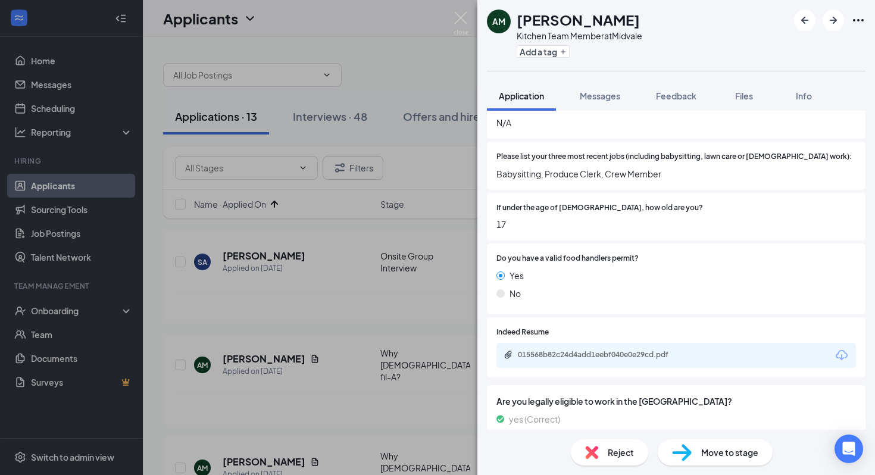
scroll to position [324, 0]
click at [582, 349] on div "015568b82c24d4add1eebf040e0e29cd.pdf" at bounding box center [601, 354] width 167 height 10
drag, startPoint x: 620, startPoint y: 17, endPoint x: 518, endPoint y: 23, distance: 101.9
click at [518, 23] on div "Alyssa Murray" at bounding box center [579, 20] width 126 height 20
copy h1 "Alyssa Murray"
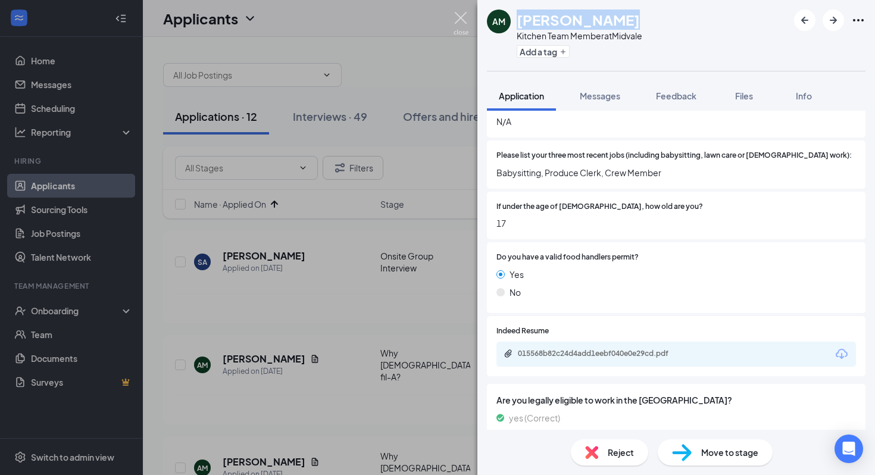
click at [458, 26] on img at bounding box center [460, 23] width 15 height 23
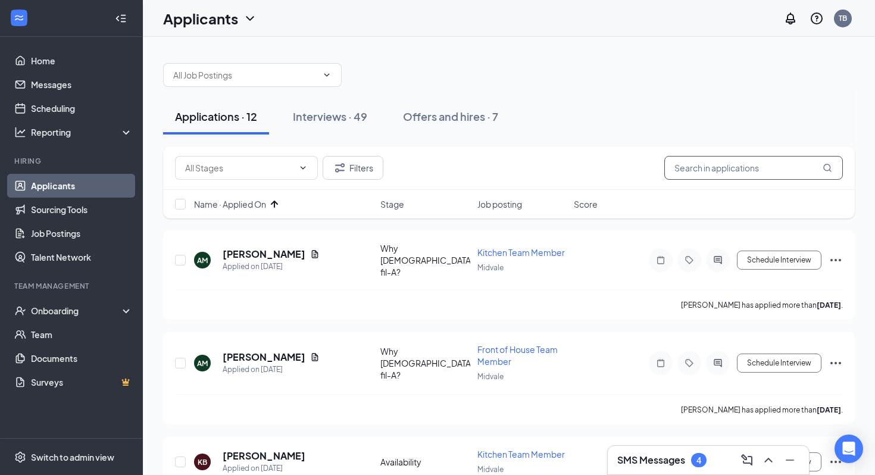
click at [687, 169] on input "text" at bounding box center [753, 168] width 178 height 24
paste input "Alyssa Murray"
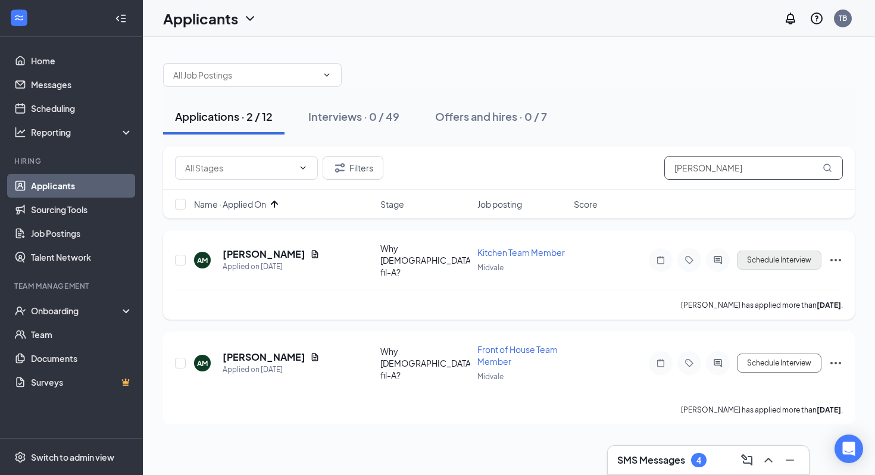
type input "Alyssa Murray"
click at [803, 258] on button "Schedule Interview" at bounding box center [779, 259] width 84 height 19
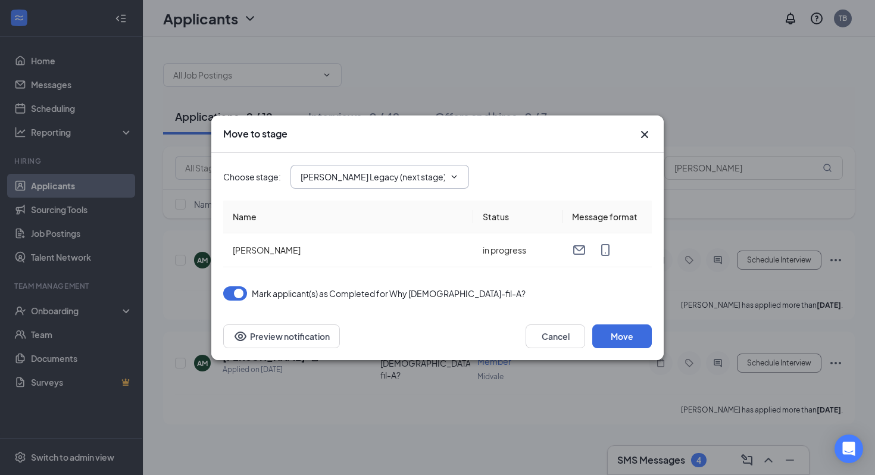
click at [437, 178] on input "Truett's Legacy (next stage)" at bounding box center [372, 176] width 144 height 13
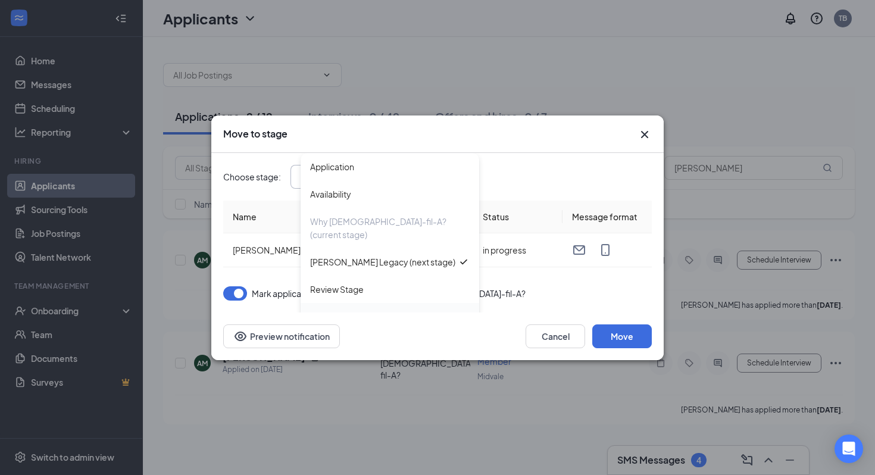
click at [390, 310] on div "Onsite Group Interview" at bounding box center [355, 316] width 90 height 13
type input "Onsite Group Interview"
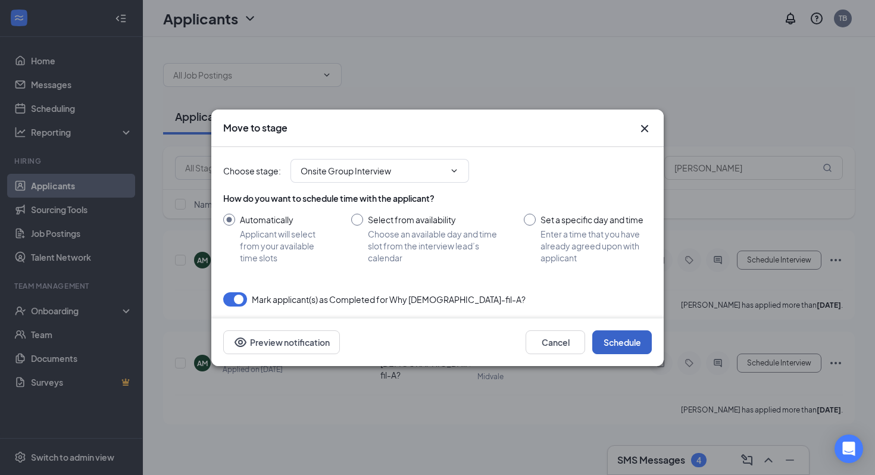
click at [628, 351] on button "Schedule" at bounding box center [621, 342] width 59 height 24
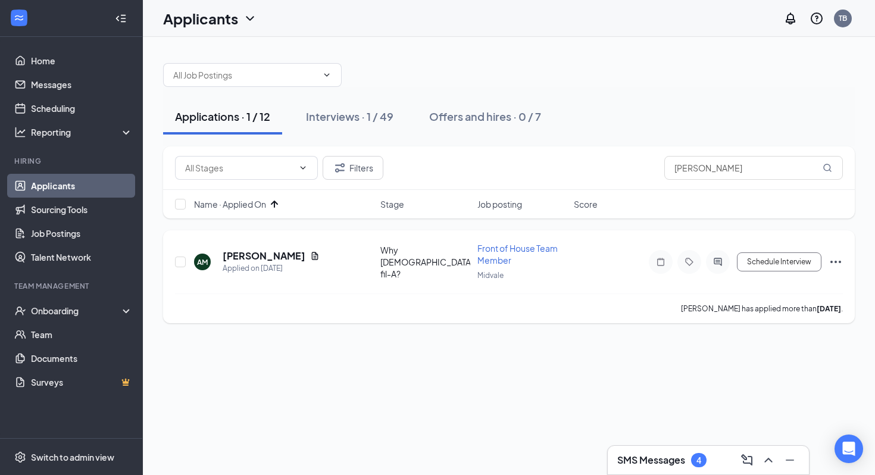
click at [837, 262] on icon "Ellipses" at bounding box center [835, 262] width 14 height 14
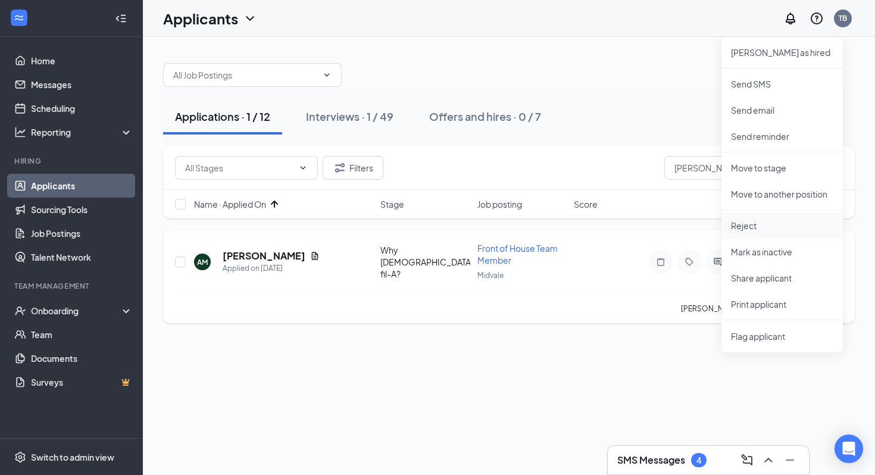
click at [758, 231] on li "Reject" at bounding box center [781, 225] width 121 height 26
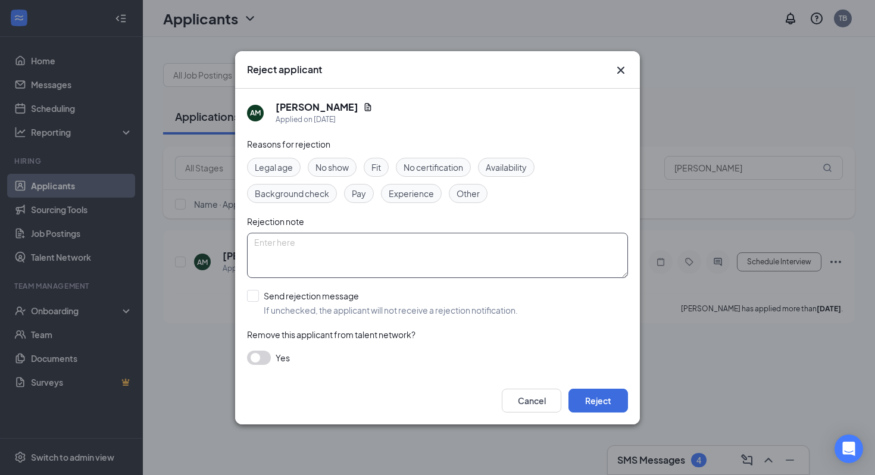
click at [264, 249] on textarea at bounding box center [437, 255] width 381 height 45
type textarea "Multiple apps"
click at [616, 402] on button "Reject" at bounding box center [597, 401] width 59 height 24
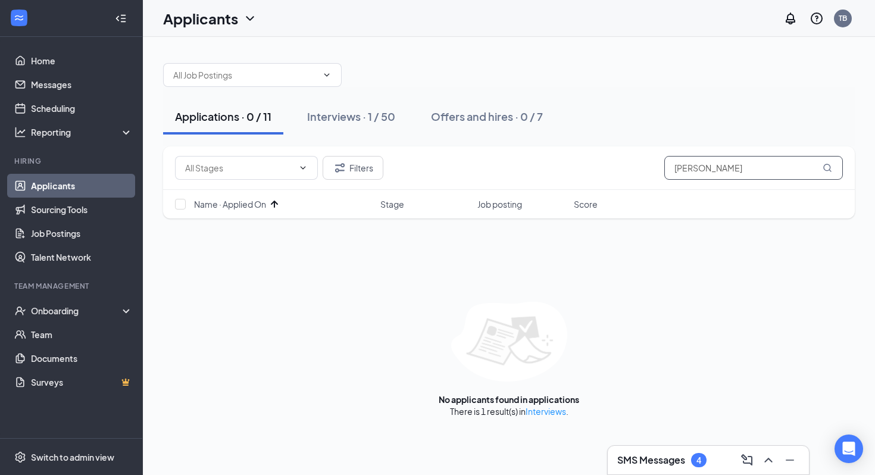
drag, startPoint x: 736, startPoint y: 173, endPoint x: 516, endPoint y: 161, distance: 220.4
click at [516, 161] on div "Filters Alyssa Murray" at bounding box center [509, 168] width 668 height 24
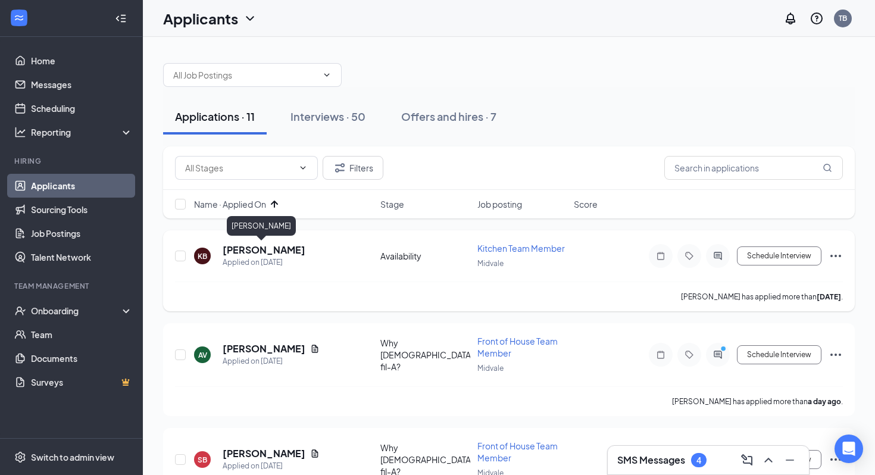
click at [256, 252] on h5 "Kerlyn Berroa" at bounding box center [264, 249] width 83 height 13
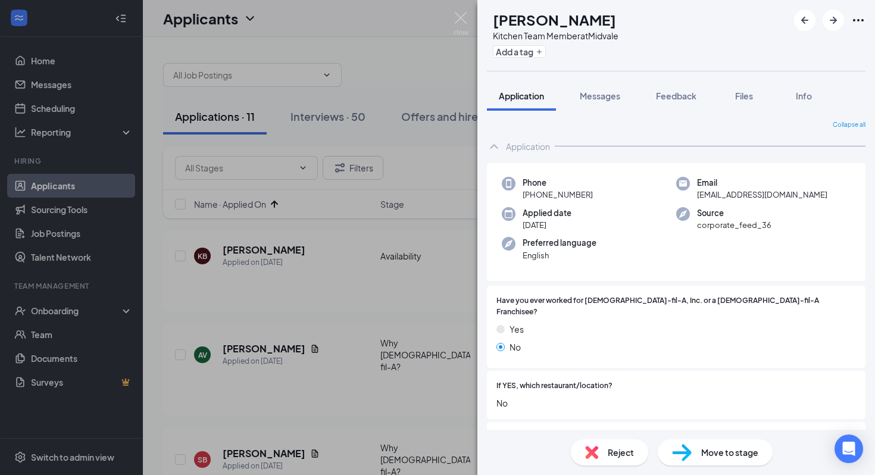
click at [723, 454] on span "Move to stage" at bounding box center [729, 452] width 57 height 13
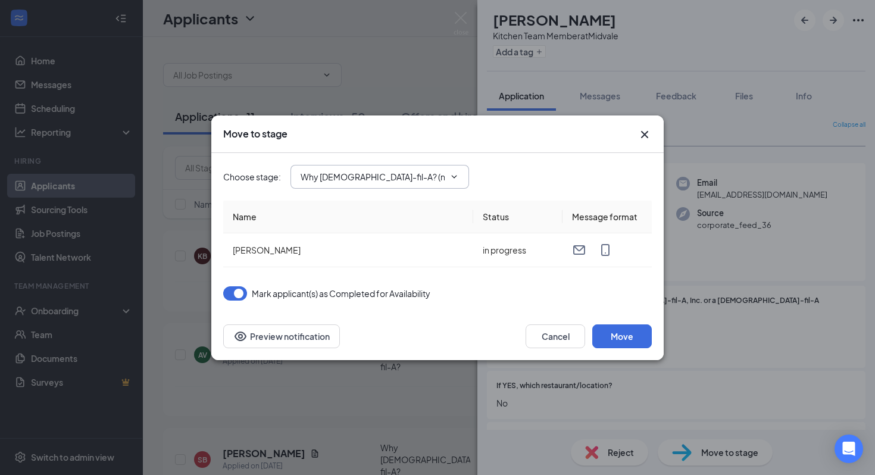
click at [391, 186] on span "Why Chick-fil-A? (next stage)" at bounding box center [379, 177] width 178 height 24
click at [424, 173] on input "Why Chick-fil-A? (next stage)" at bounding box center [372, 176] width 144 height 13
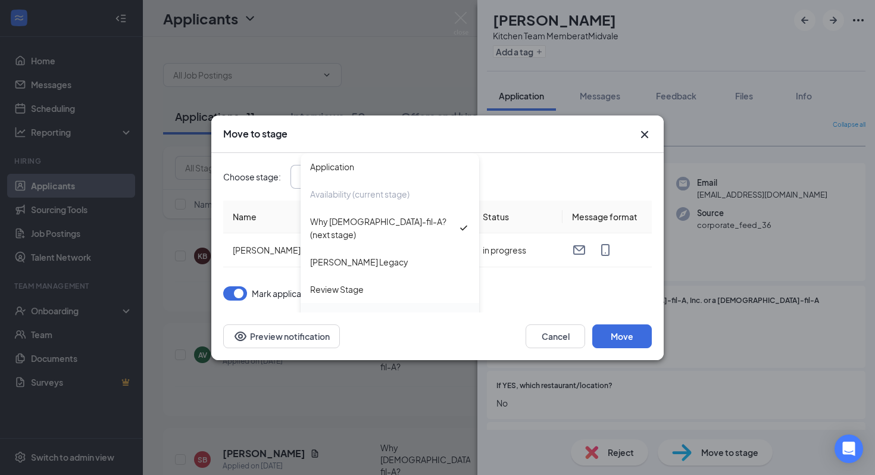
click at [389, 310] on div "Onsite Group Interview" at bounding box center [355, 316] width 90 height 13
type input "Onsite Group Interview"
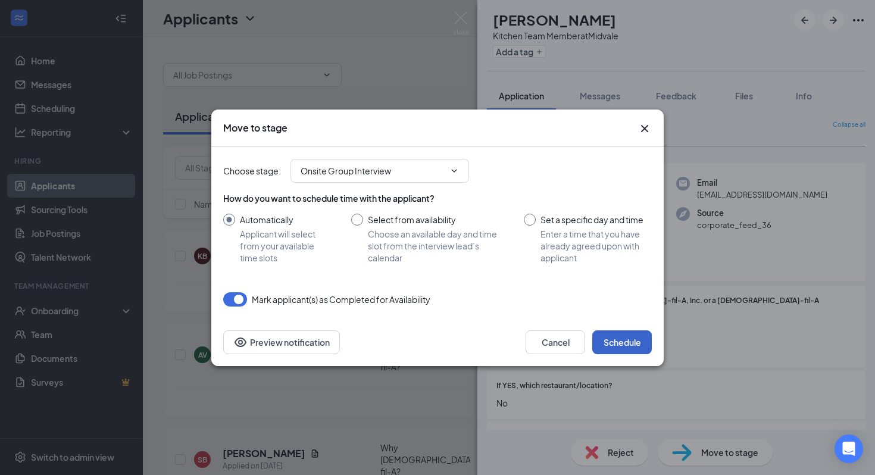
click at [628, 351] on button "Schedule" at bounding box center [621, 342] width 59 height 24
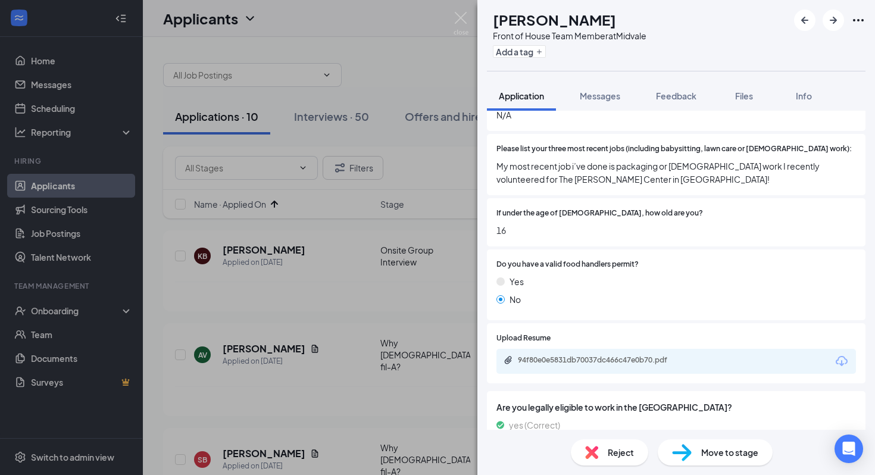
scroll to position [303, 0]
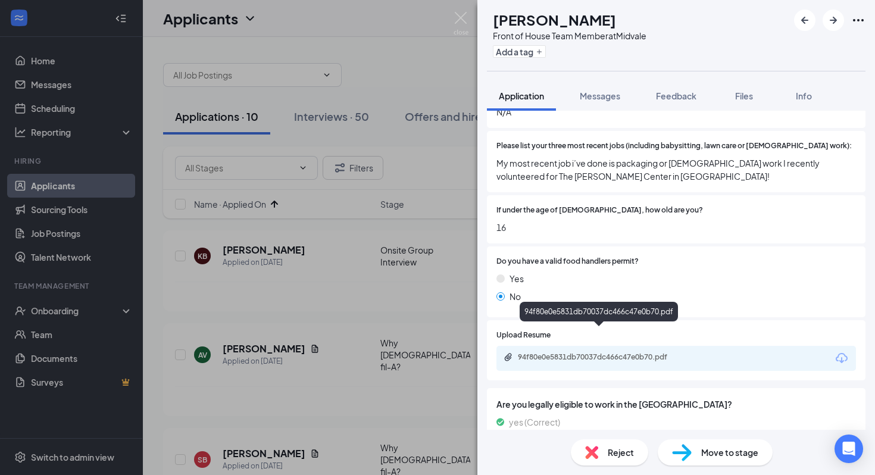
click at [607, 346] on div "94f80e0e5831db70037dc466c47e0b70.pdf" at bounding box center [675, 358] width 359 height 25
click at [609, 352] on div "94f80e0e5831db70037dc466c47e0b70.pdf" at bounding box center [599, 357] width 193 height 11
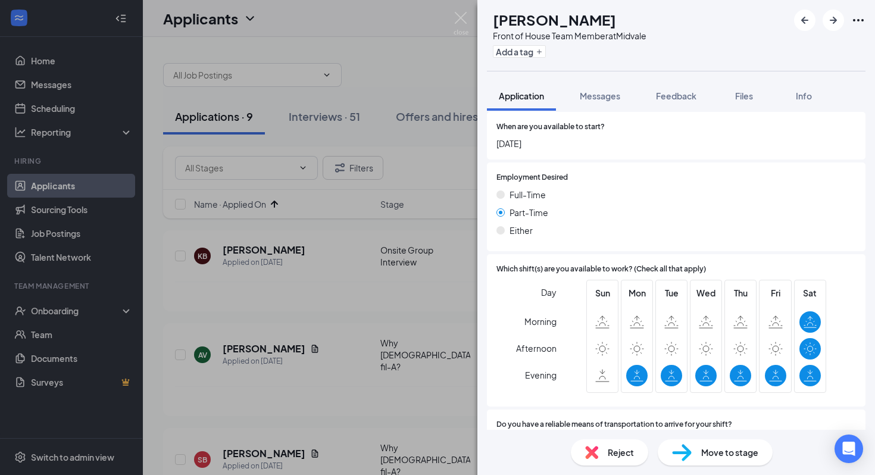
scroll to position [810, 0]
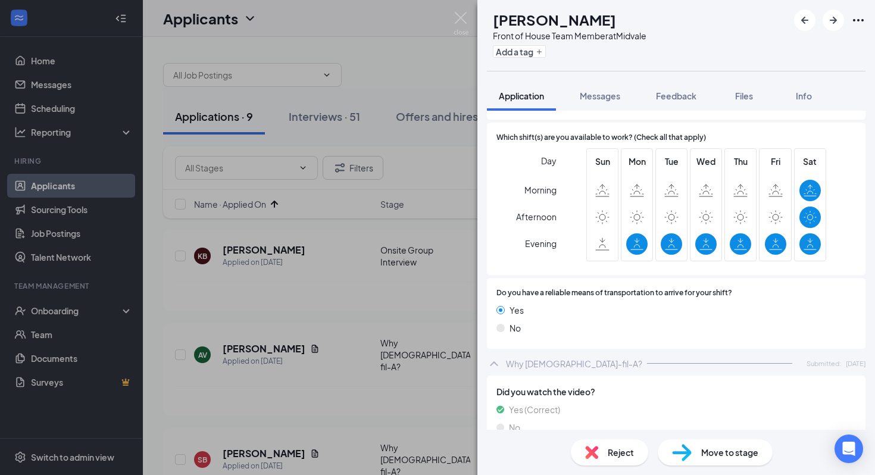
click at [707, 460] on div "Move to stage" at bounding box center [714, 452] width 115 height 26
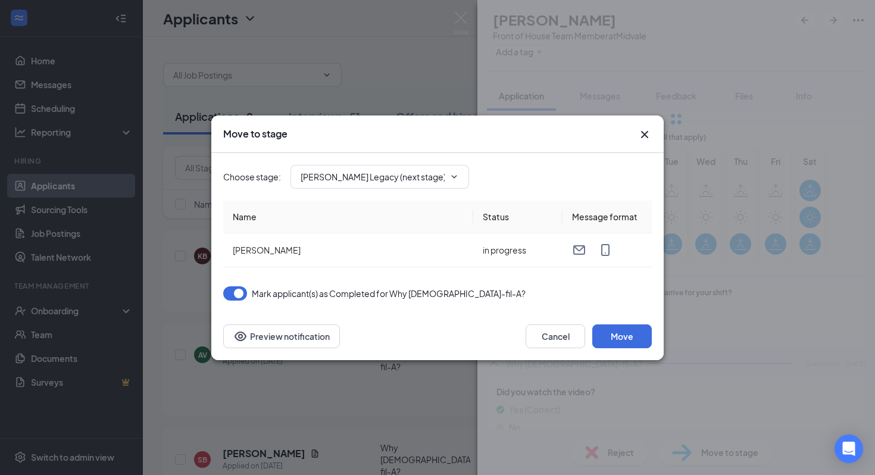
scroll to position [800, 0]
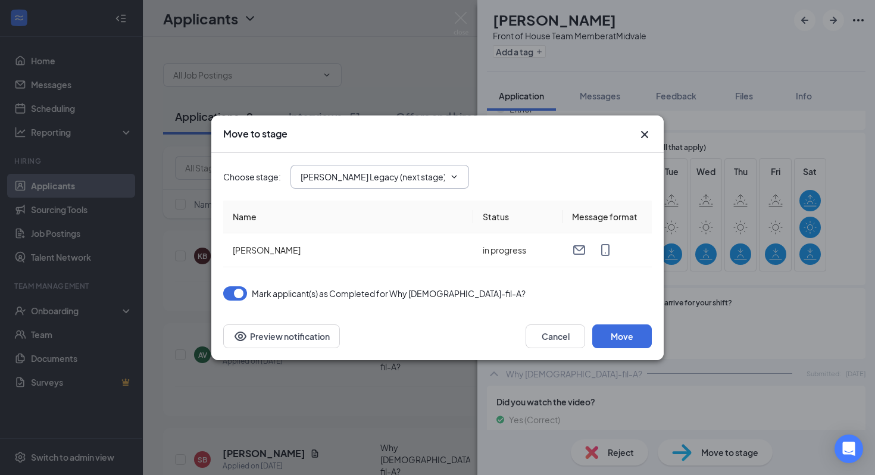
click at [384, 170] on input "Truett's Legacy (next stage)" at bounding box center [372, 176] width 144 height 13
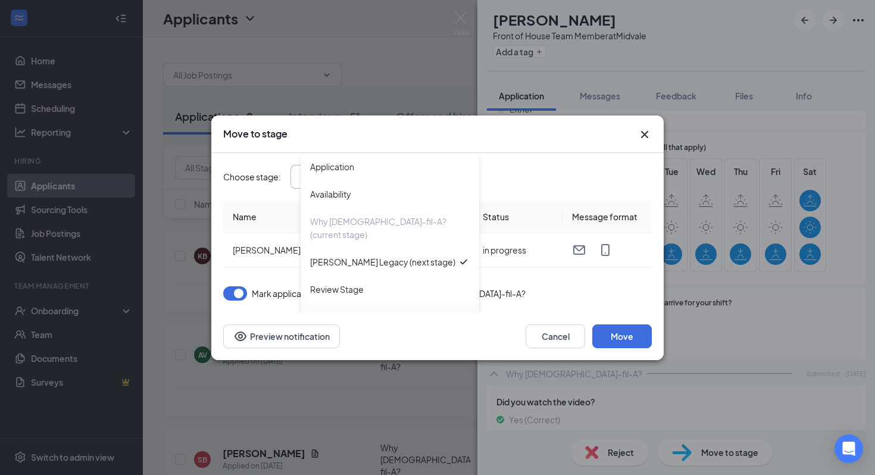
click at [397, 310] on div "Onsite Group Interview" at bounding box center [355, 316] width 90 height 13
type input "Onsite Group Interview"
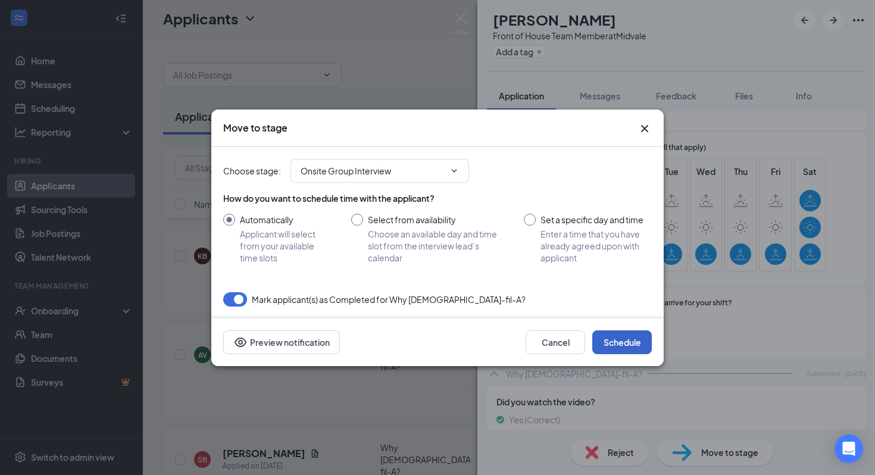
click at [625, 349] on button "Schedule" at bounding box center [621, 342] width 59 height 24
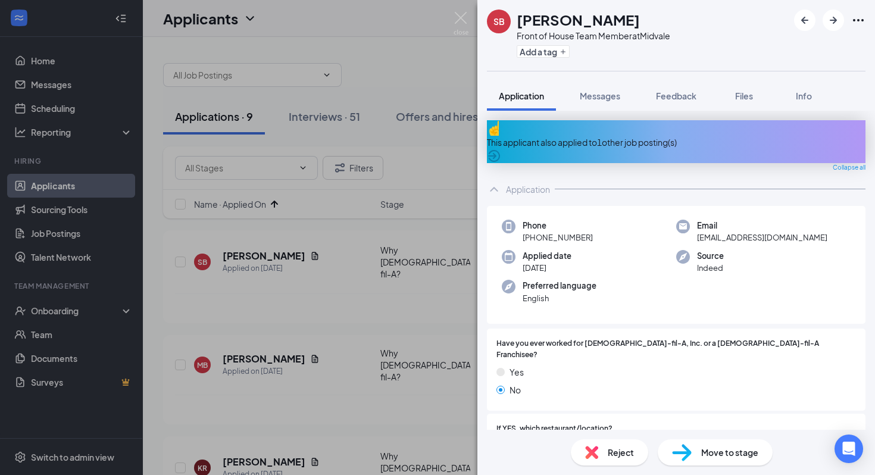
click at [581, 140] on div "This applicant also applied to 1 other job posting(s)" at bounding box center [676, 141] width 378 height 43
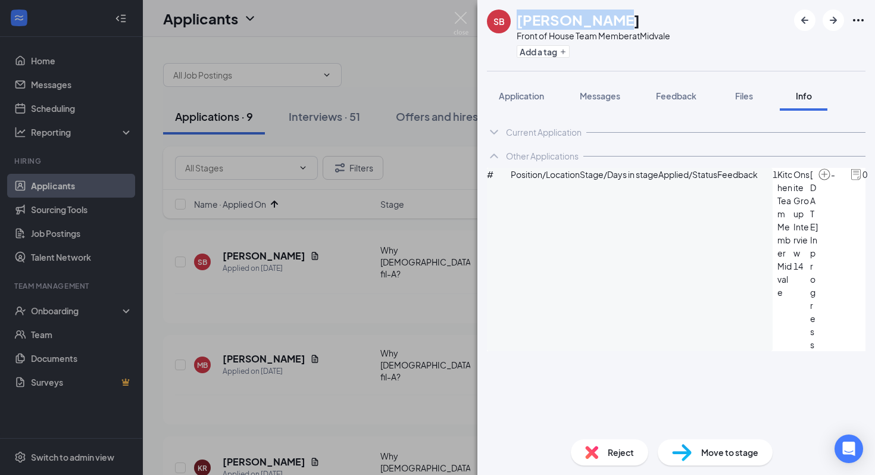
drag, startPoint x: 604, startPoint y: 24, endPoint x: 519, endPoint y: 27, distance: 85.2
click at [519, 27] on div "Sara Buskirk" at bounding box center [593, 20] width 154 height 20
copy h1 "Sara Buskirk"
click at [452, 25] on div "SB Sara Buskirk Front of House Team Member at Midvale Add a tag Application Mes…" at bounding box center [437, 237] width 875 height 475
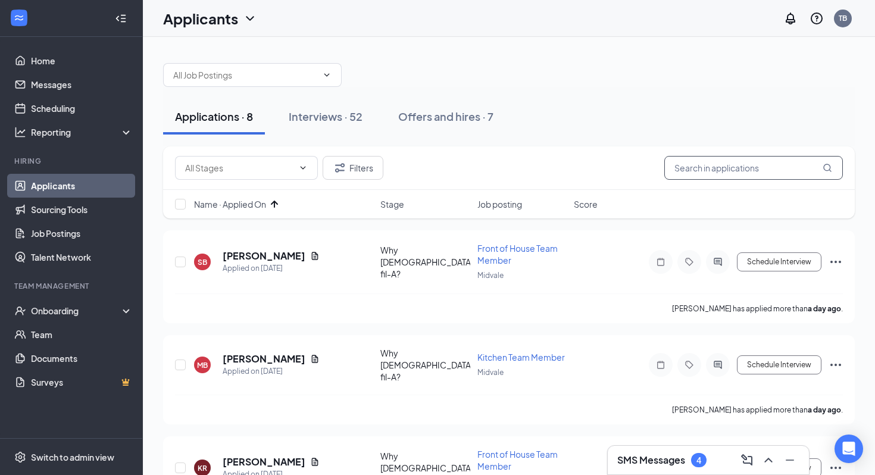
click at [715, 165] on input "text" at bounding box center [753, 168] width 178 height 24
paste input "Sara Buskirk"
type input "Sara Buskirk"
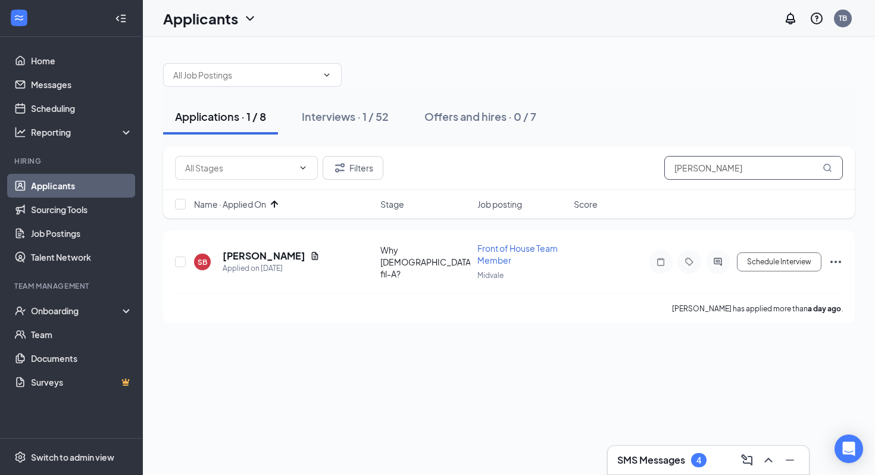
drag, startPoint x: 756, startPoint y: 166, endPoint x: 559, endPoint y: 150, distance: 197.6
click at [559, 150] on div "Filters Sara Buskirk" at bounding box center [508, 167] width 691 height 43
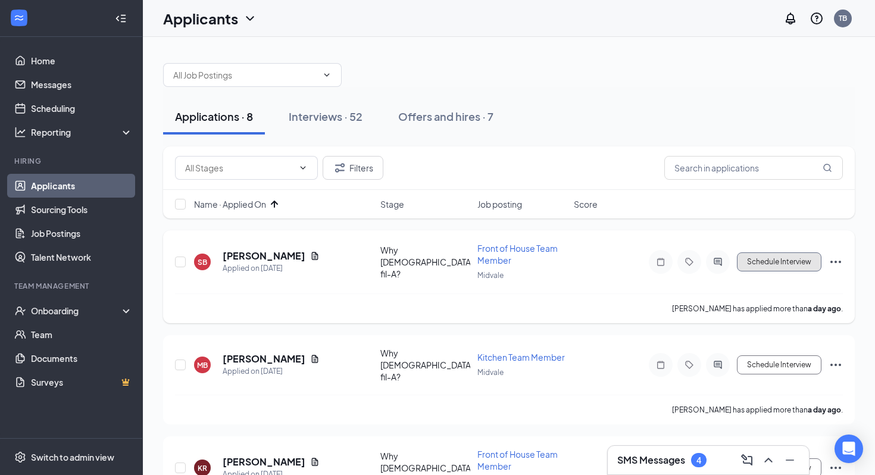
click at [797, 262] on button "Schedule Interview" at bounding box center [779, 261] width 84 height 19
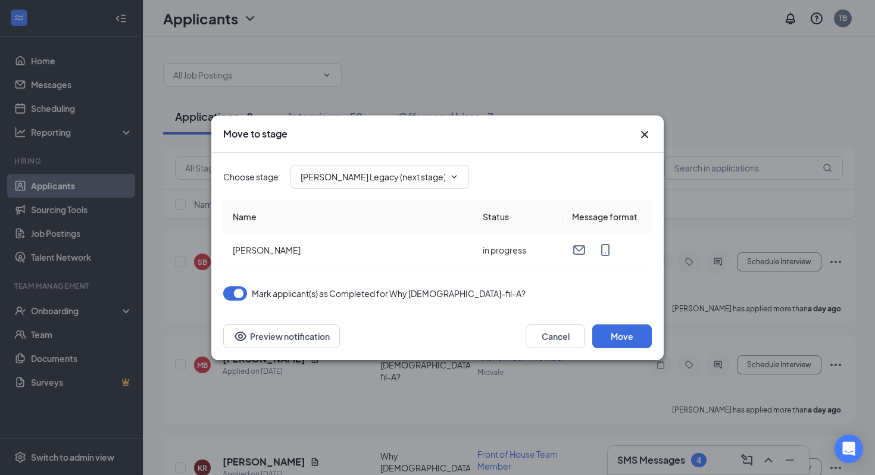
click at [389, 162] on div "Choose stage : Truett's Legacy (next stage)" at bounding box center [437, 177] width 428 height 48
click at [389, 170] on input "Truett's Legacy (next stage)" at bounding box center [372, 176] width 144 height 13
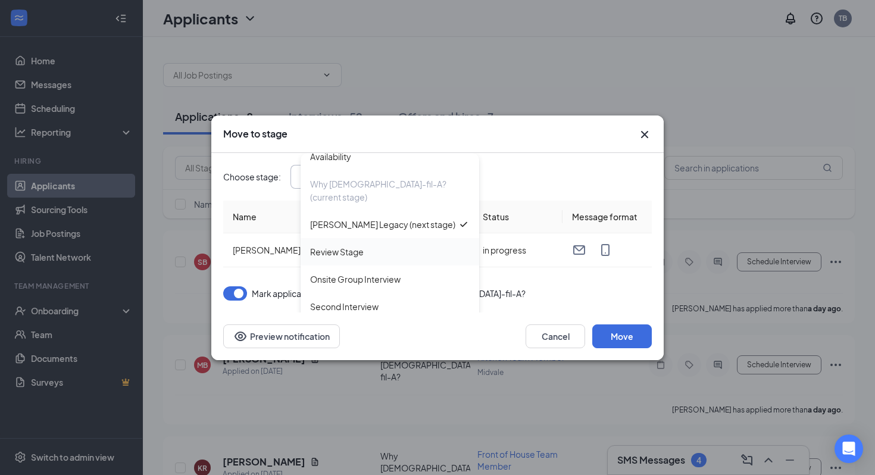
scroll to position [40, 0]
click at [374, 270] on div "Onsite Group Interview" at bounding box center [355, 276] width 90 height 13
type input "Onsite Group Interview"
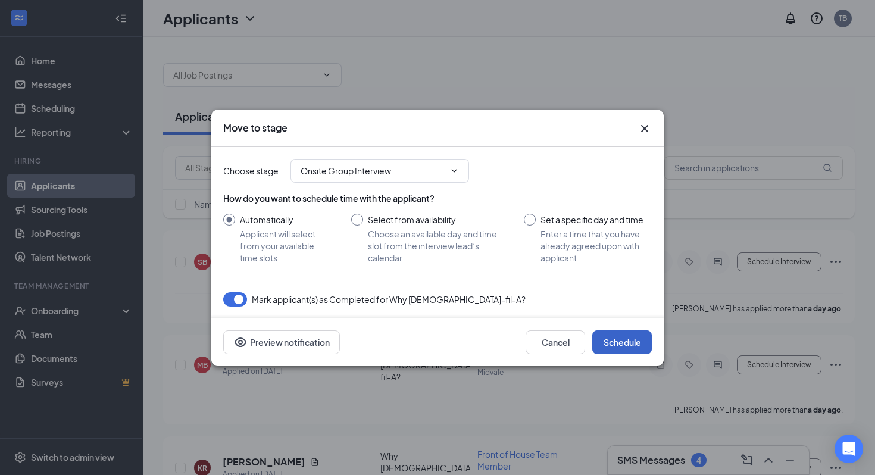
click at [624, 345] on button "Schedule" at bounding box center [621, 342] width 59 height 24
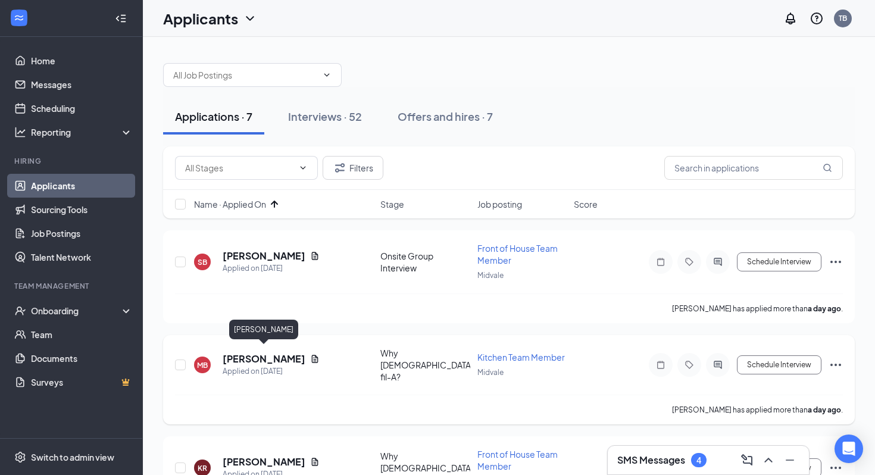
click at [285, 353] on h5 "Makeysha Brown" at bounding box center [264, 358] width 83 height 13
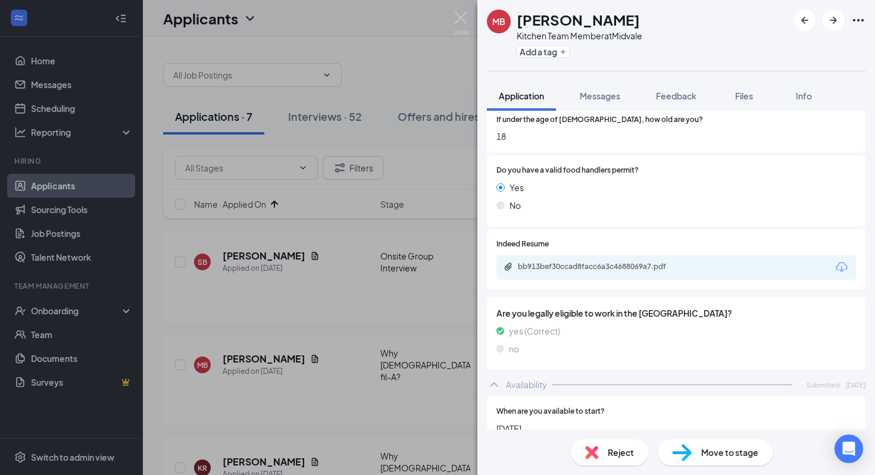
scroll to position [381, 0]
click at [609, 280] on div "bb913bef30ccad8facc6a3c4688069a7.pdf" at bounding box center [675, 267] width 359 height 25
click at [611, 275] on div "bb913bef30ccad8facc6a3c4688069a7.pdf" at bounding box center [675, 267] width 359 height 25
click at [613, 265] on div "bb913bef30ccad8facc6a3c4688069a7.pdf" at bounding box center [601, 267] width 167 height 10
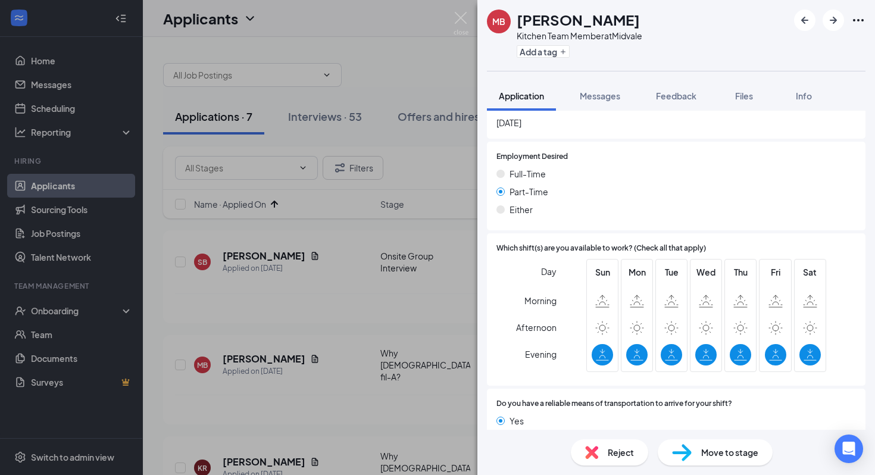
scroll to position [823, 0]
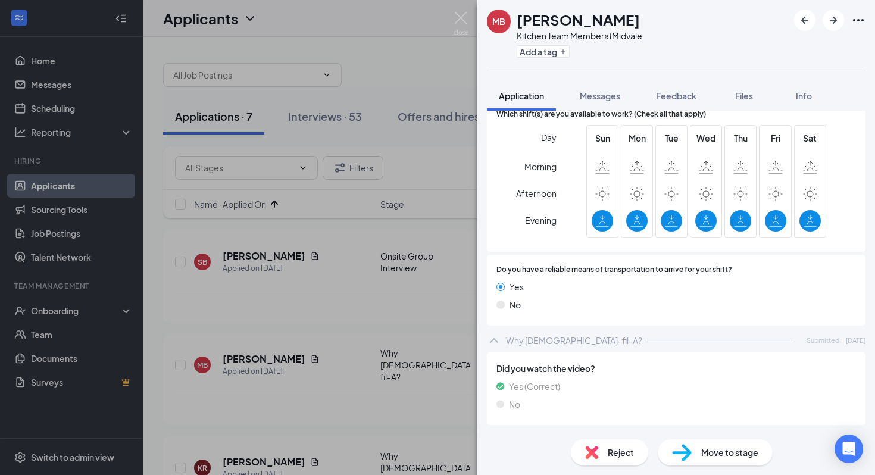
click at [732, 455] on span "Move to stage" at bounding box center [729, 452] width 57 height 13
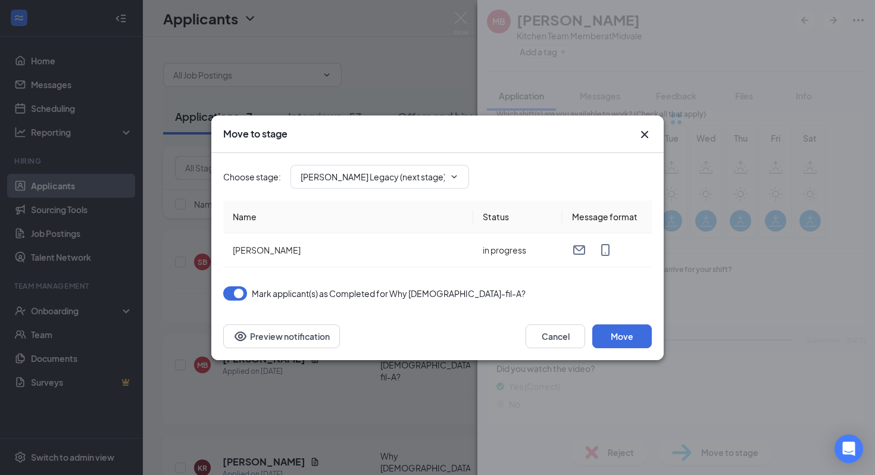
scroll to position [813, 0]
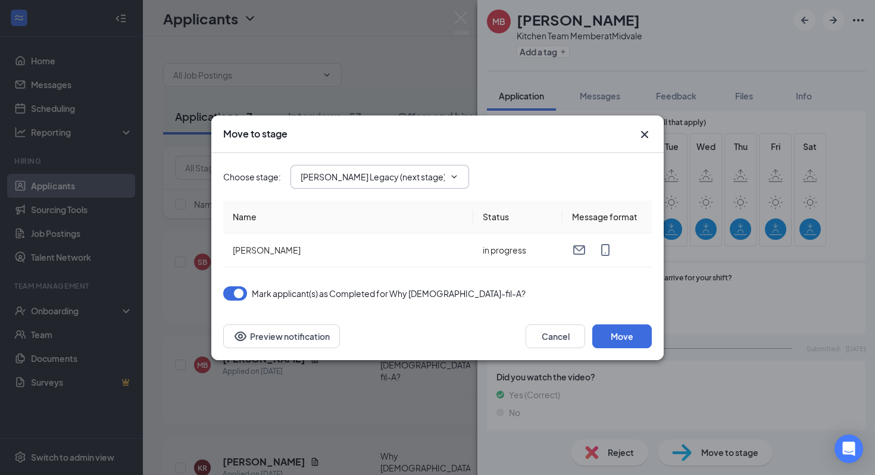
click at [405, 180] on input "Truett's Legacy (next stage)" at bounding box center [372, 176] width 144 height 13
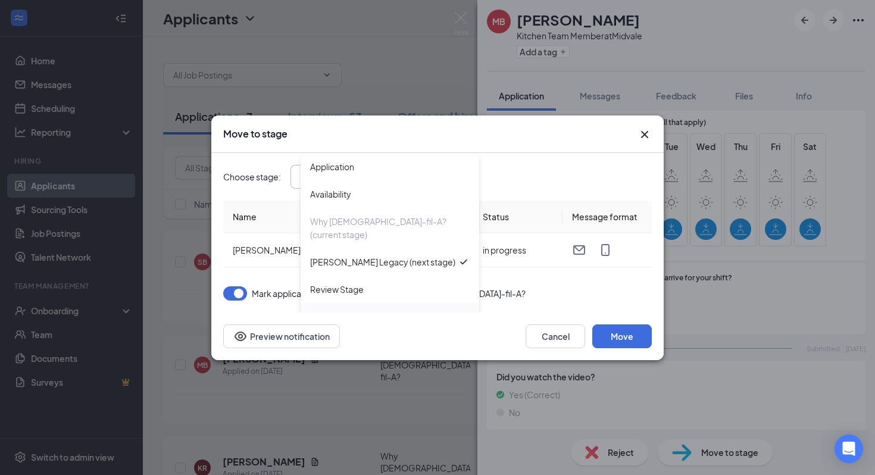
click at [367, 310] on div "Onsite Group Interview" at bounding box center [355, 316] width 90 height 13
type input "Onsite Group Interview"
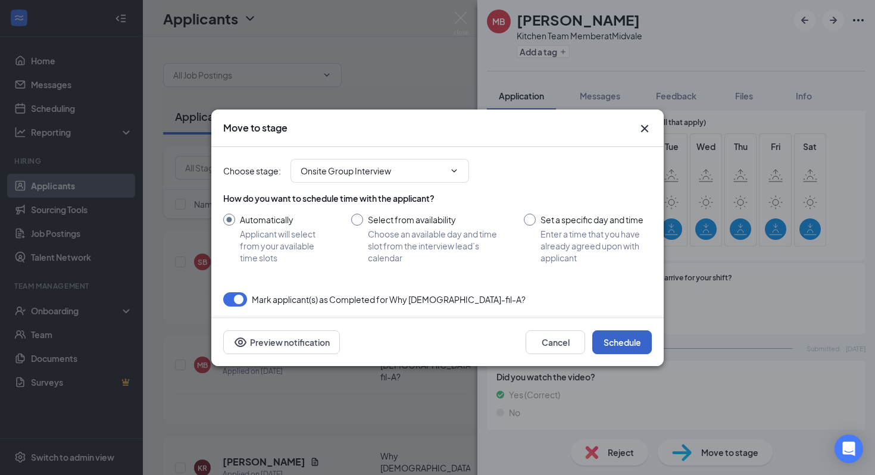
click at [638, 342] on button "Schedule" at bounding box center [621, 342] width 59 height 24
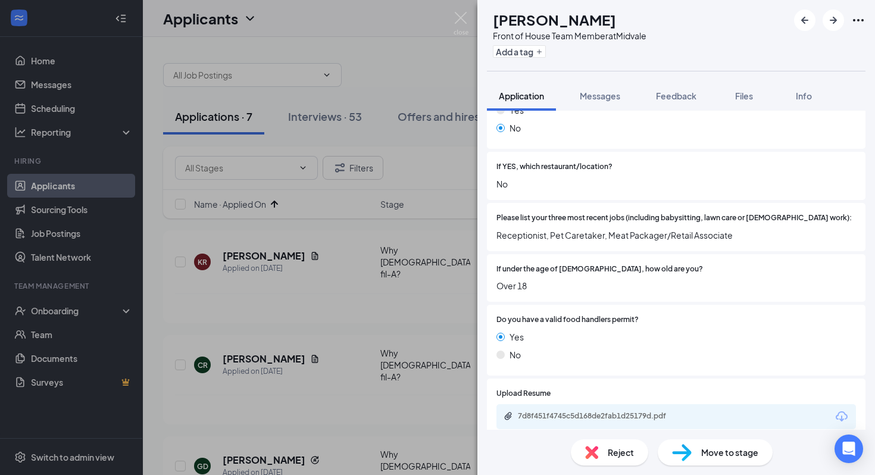
scroll to position [273, 0]
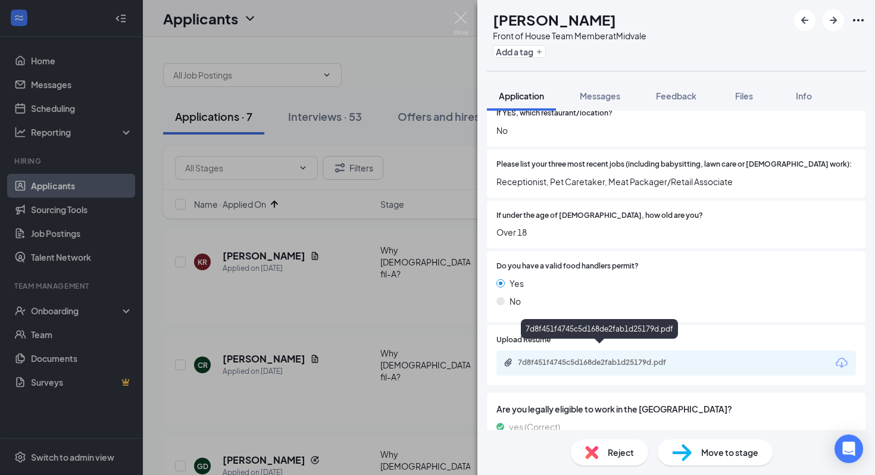
click at [580, 358] on div "7d8f451f4745c5d168de2fab1d25179d.pdf" at bounding box center [601, 363] width 167 height 10
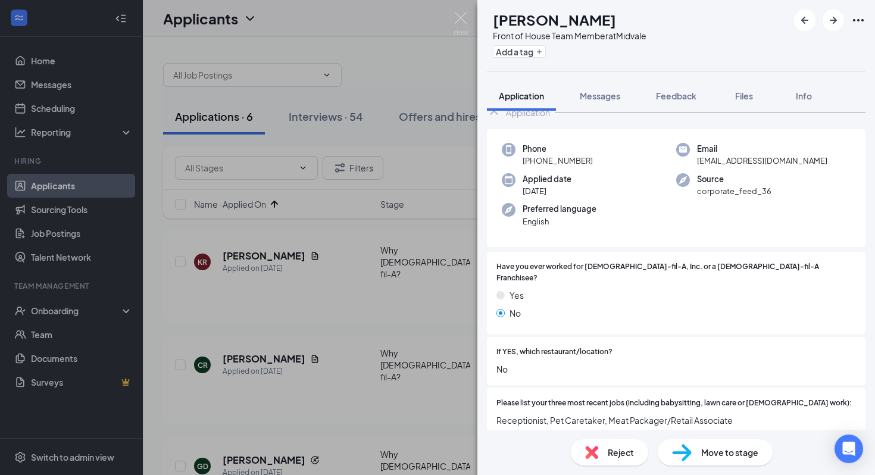
scroll to position [0, 0]
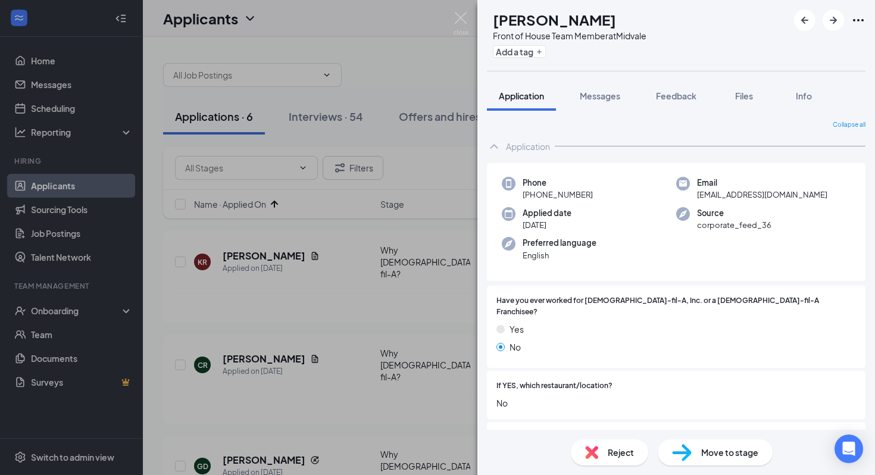
click at [701, 456] on span "Move to stage" at bounding box center [729, 452] width 57 height 13
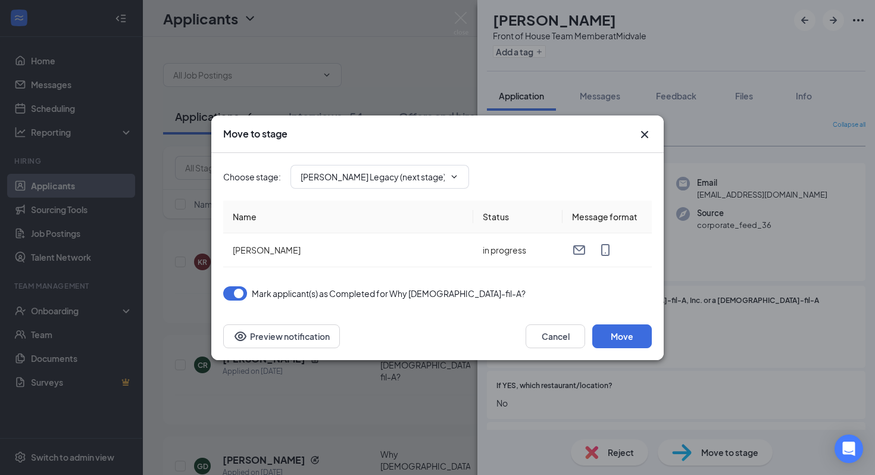
click at [428, 162] on div "Choose stage : Truett's Legacy (next stage)" at bounding box center [437, 177] width 428 height 48
click at [428, 173] on input "Truett's Legacy (next stage)" at bounding box center [372, 176] width 144 height 13
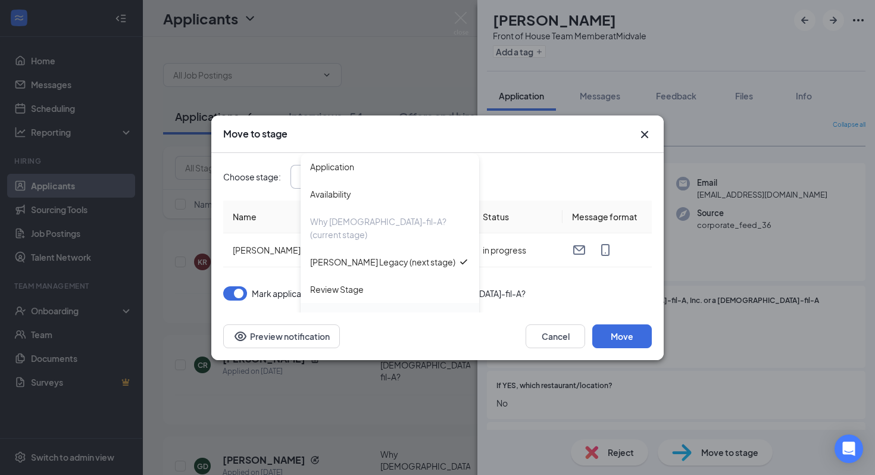
click at [394, 310] on div "Onsite Group Interview" at bounding box center [355, 316] width 90 height 13
type input "Onsite Group Interview"
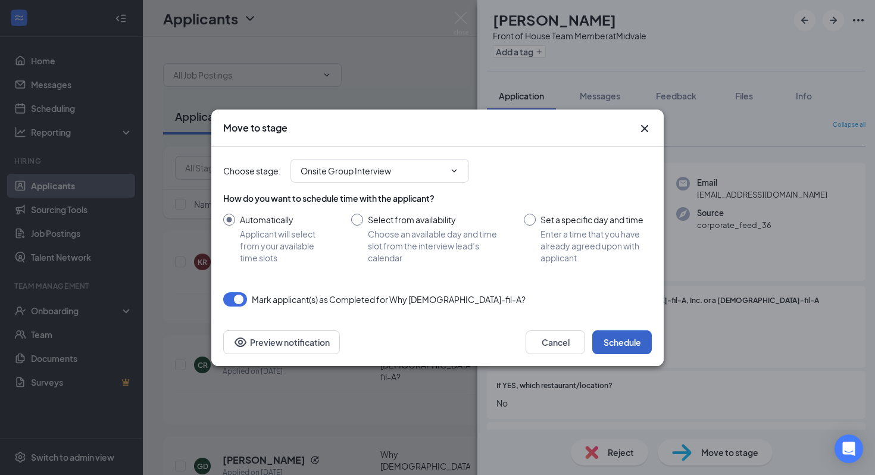
click at [627, 344] on button "Schedule" at bounding box center [621, 342] width 59 height 24
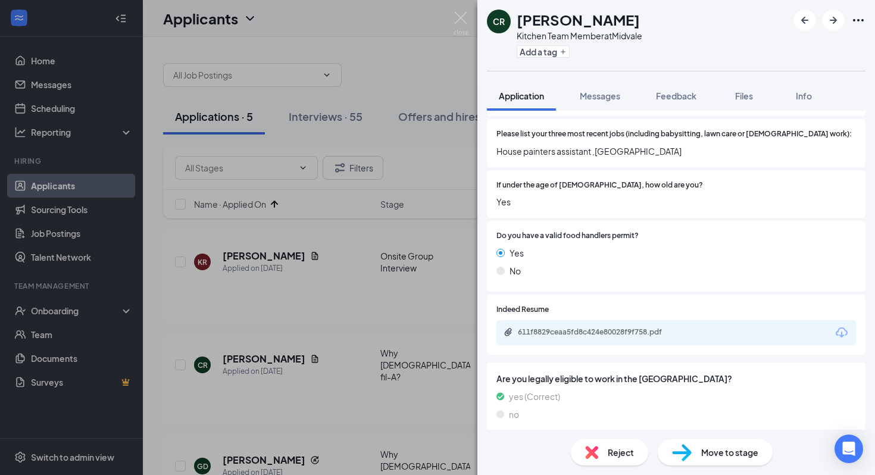
scroll to position [305, 0]
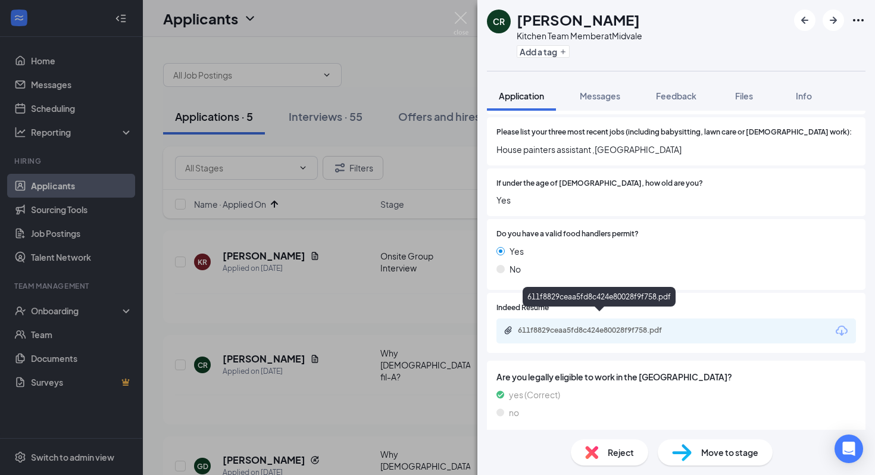
click at [592, 325] on div "611f8829ceaa5fd8c424e80028f9f758.pdf" at bounding box center [601, 330] width 167 height 10
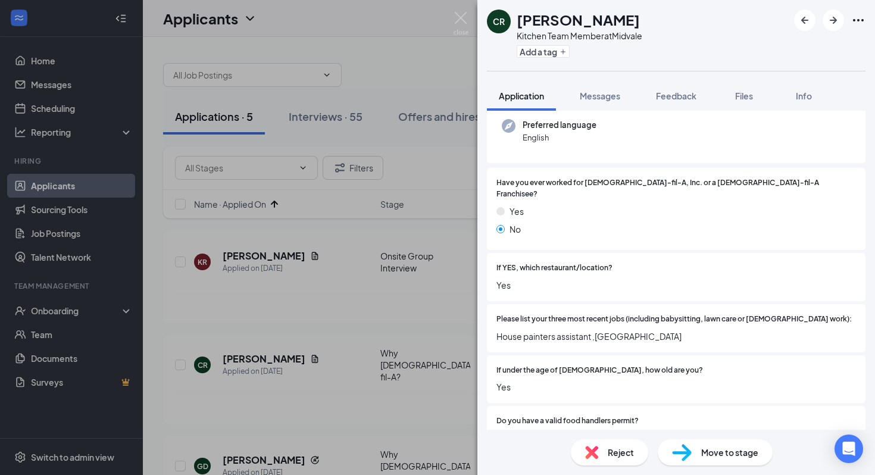
scroll to position [121, 0]
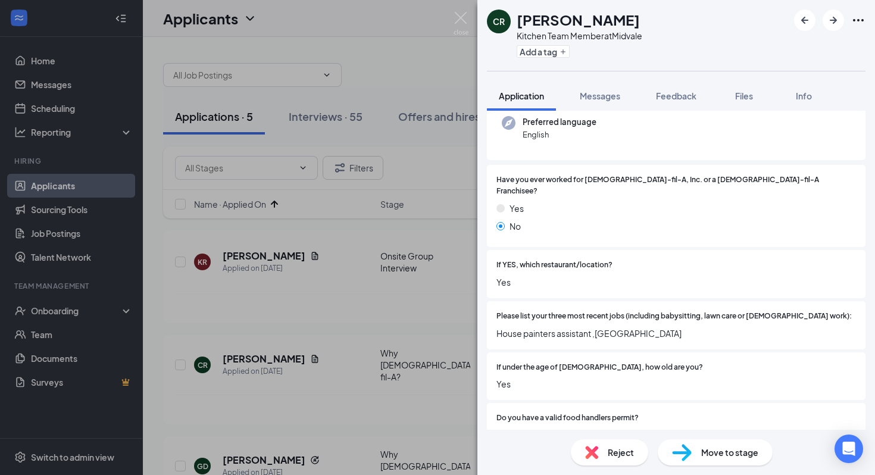
click at [720, 447] on span "Move to stage" at bounding box center [729, 452] width 57 height 13
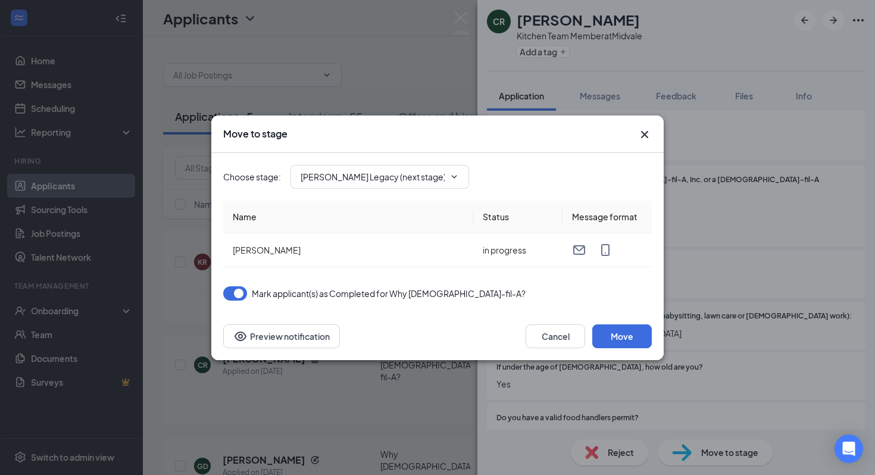
click at [409, 154] on div "Choose stage : Truett's Legacy (next stage)" at bounding box center [437, 177] width 428 height 48
click at [409, 183] on input "Truett's Legacy (next stage)" at bounding box center [372, 176] width 144 height 13
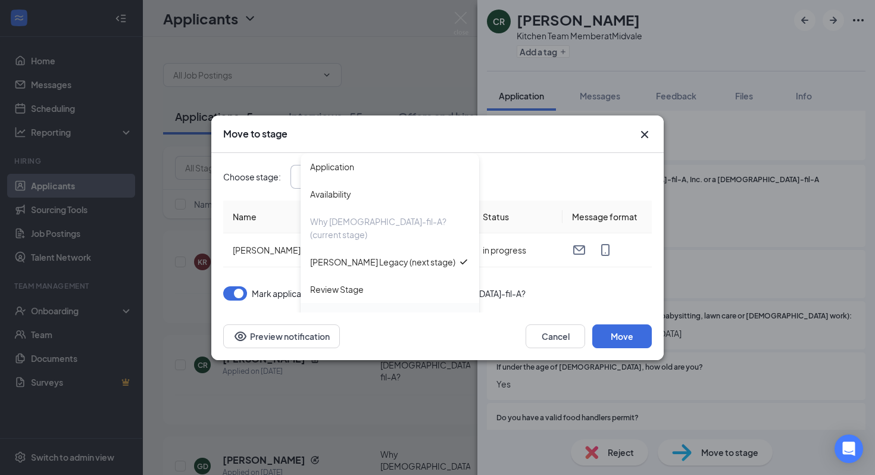
click at [401, 310] on div "Onsite Group Interview" at bounding box center [389, 316] width 159 height 13
type input "Onsite Group Interview"
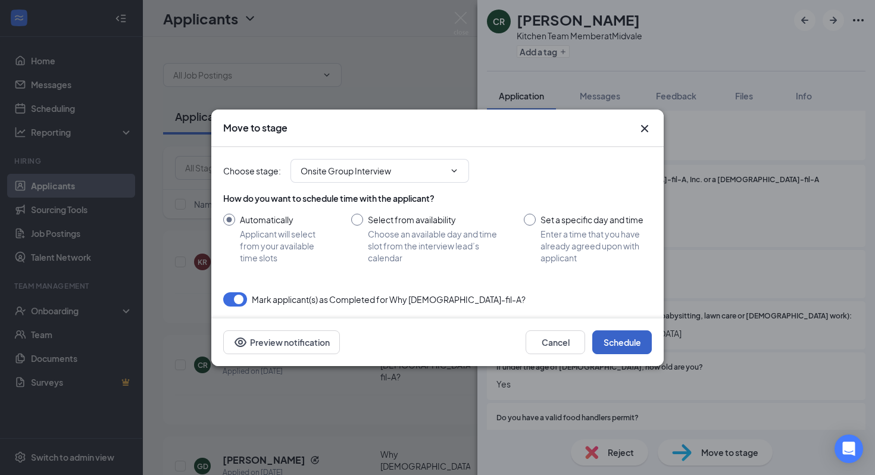
click at [636, 340] on button "Schedule" at bounding box center [621, 342] width 59 height 24
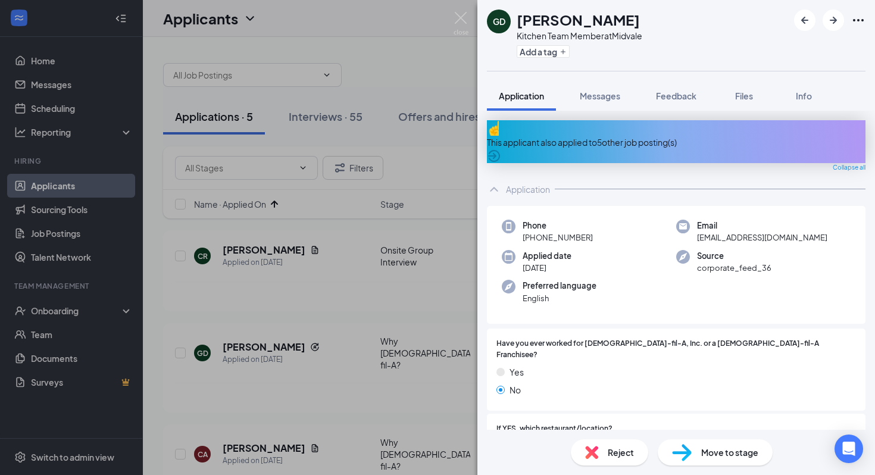
click at [622, 138] on div "This applicant also applied to 5 other job posting(s)" at bounding box center [676, 142] width 378 height 13
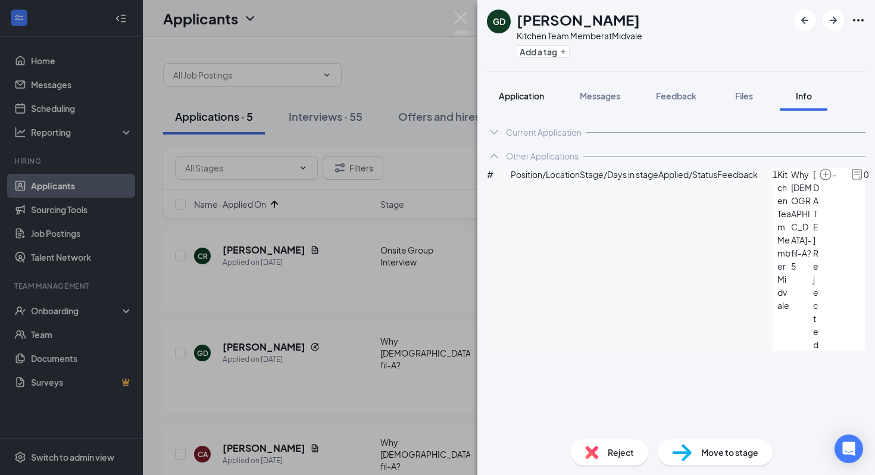
click at [527, 95] on span "Application" at bounding box center [521, 95] width 45 height 11
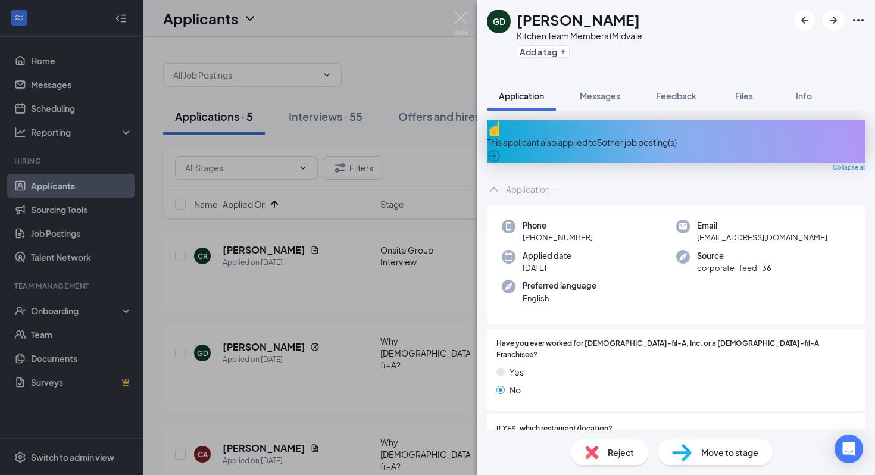
click at [867, 23] on div "GD Gabriela Dominguez Kitchen Team Member at Midvale Add a tag" at bounding box center [675, 35] width 397 height 71
click at [867, 22] on div "GD Gabriela Dominguez Kitchen Team Member at Midvale Add a tag" at bounding box center [675, 35] width 397 height 71
click at [856, 22] on icon "Ellipses" at bounding box center [858, 20] width 14 height 14
click at [766, 67] on link "Flag applicant" at bounding box center [767, 60] width 77 height 13
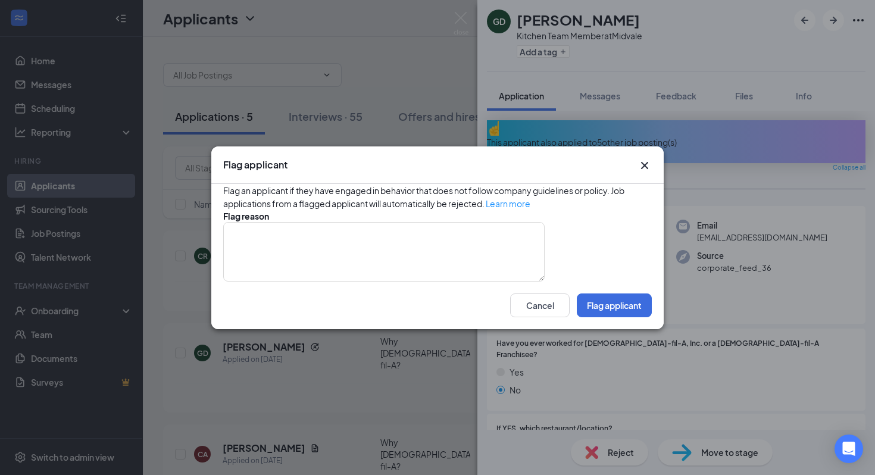
click at [643, 158] on icon "Cross" at bounding box center [644, 165] width 14 height 14
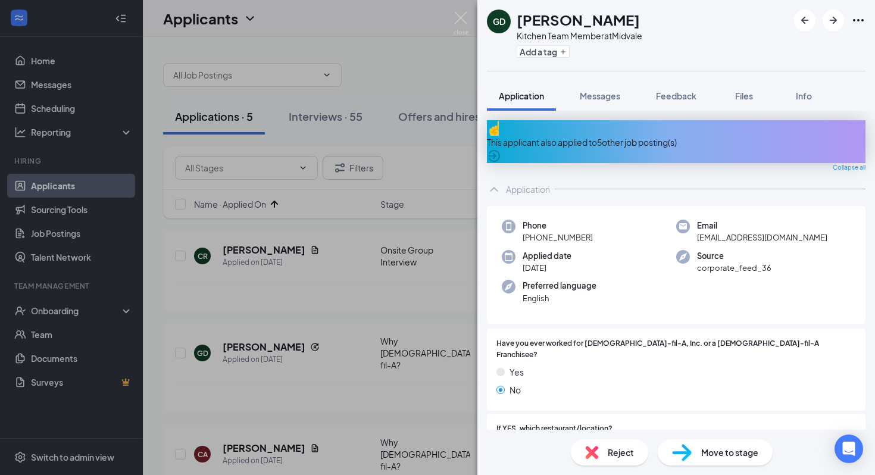
click at [588, 450] on img at bounding box center [591, 452] width 13 height 13
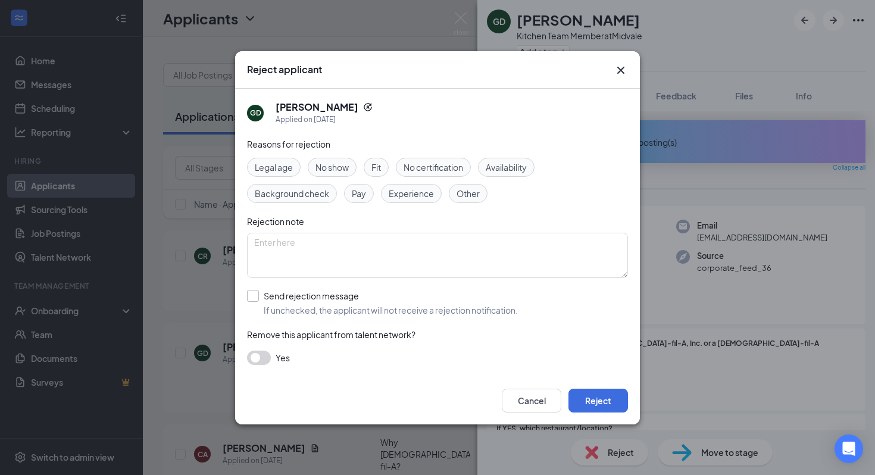
click at [253, 295] on input "Send rejection message If unchecked, the applicant will not receive a rejection…" at bounding box center [382, 303] width 271 height 26
checkbox input "true"
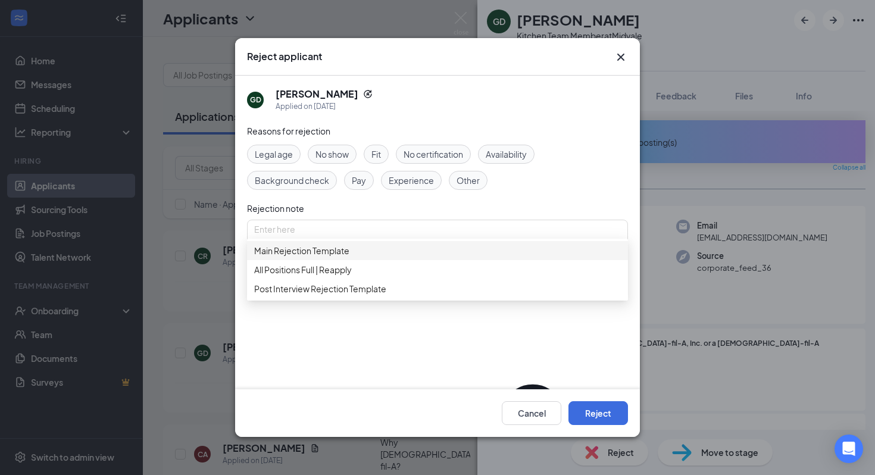
click at [339, 257] on span "Main Rejection Template" at bounding box center [301, 250] width 95 height 13
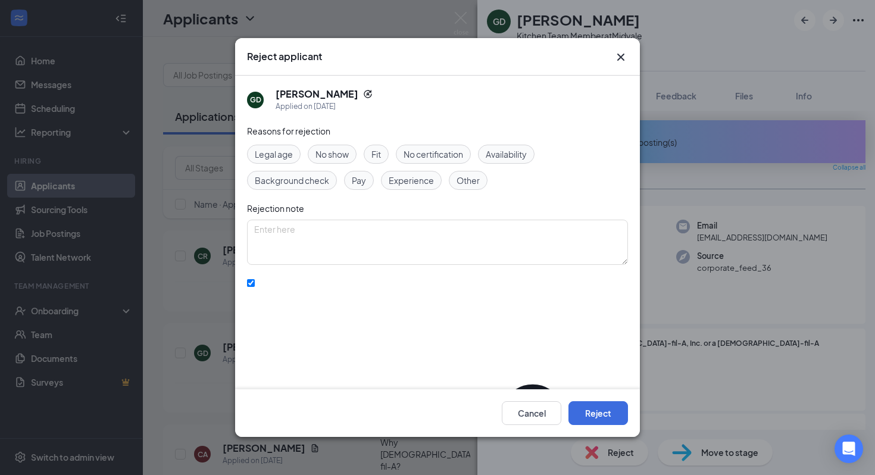
click at [374, 162] on div "Fit" at bounding box center [376, 154] width 25 height 19
click at [605, 417] on button "Reject" at bounding box center [597, 413] width 59 height 24
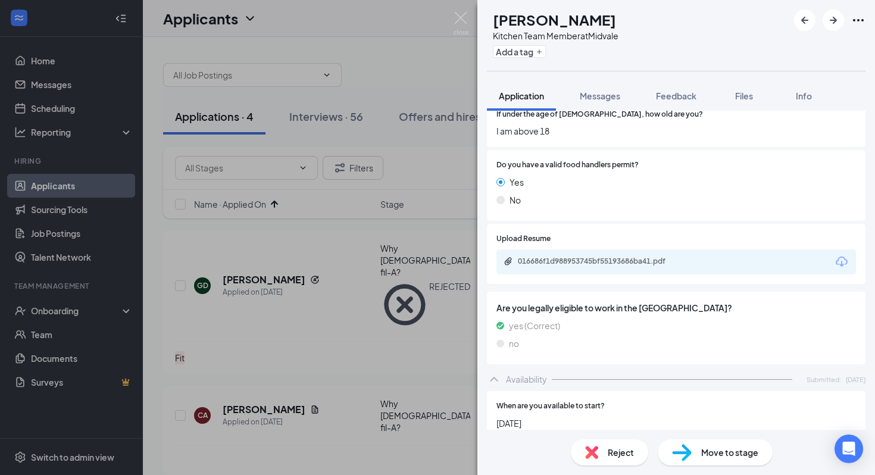
scroll to position [377, 0]
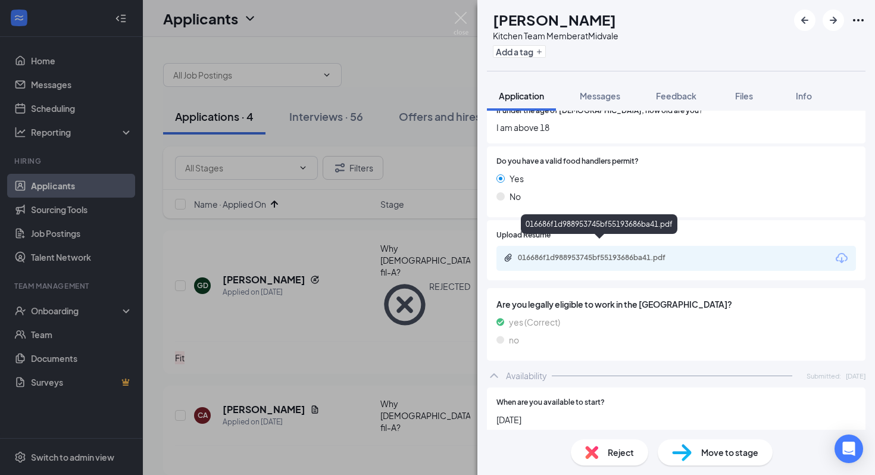
click at [595, 253] on div "016686f1d988953745bf55193686ba41.pdf" at bounding box center [601, 258] width 167 height 10
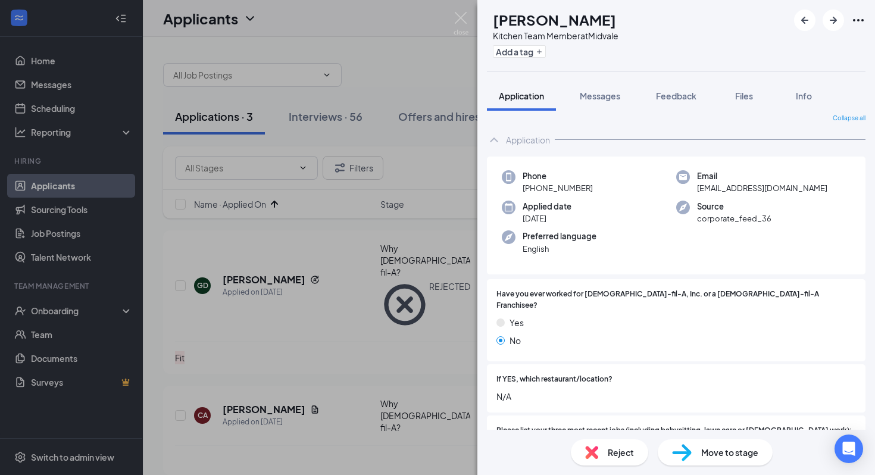
scroll to position [0, 0]
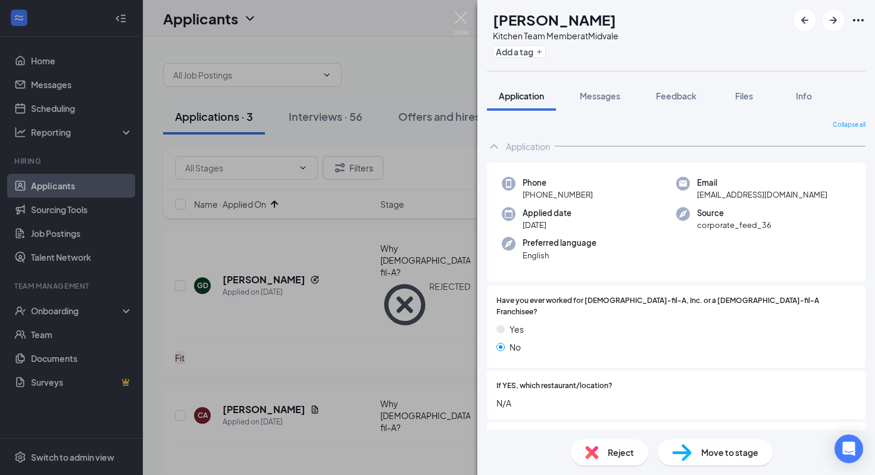
click at [710, 457] on span "Move to stage" at bounding box center [729, 452] width 57 height 13
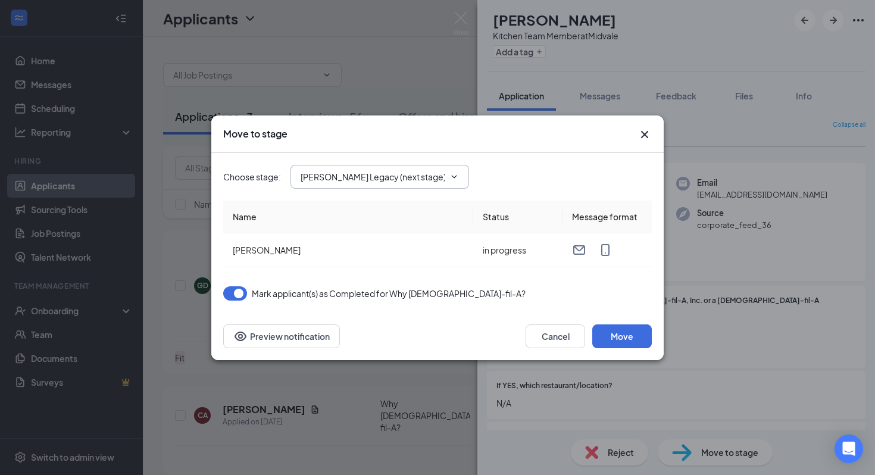
click at [391, 183] on input "Truett's Legacy (next stage)" at bounding box center [372, 176] width 144 height 13
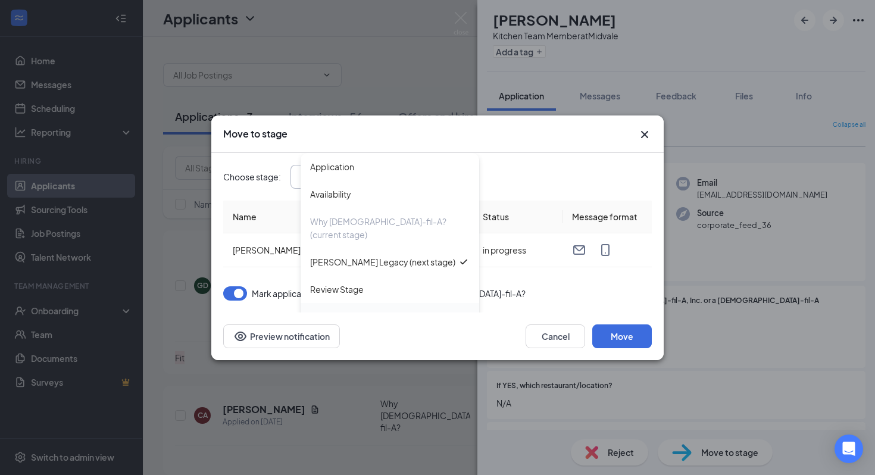
click at [403, 310] on div "Onsite Group Interview" at bounding box center [389, 316] width 159 height 13
type input "Onsite Group Interview"
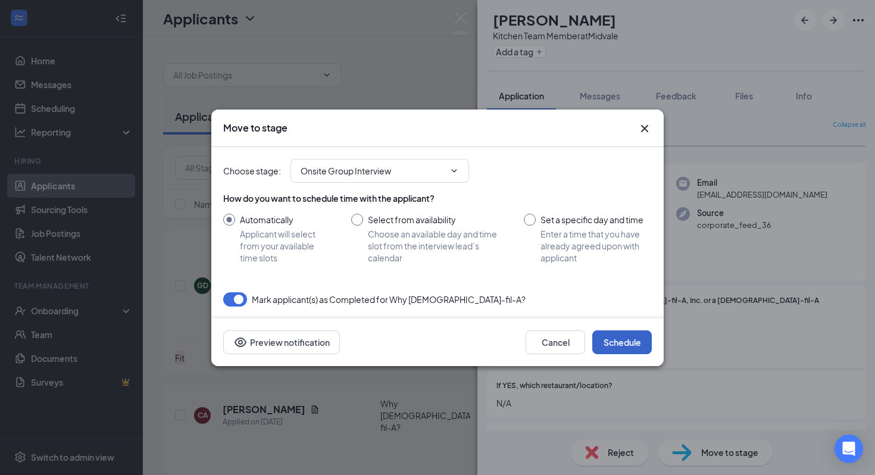
click at [634, 344] on button "Schedule" at bounding box center [621, 342] width 59 height 24
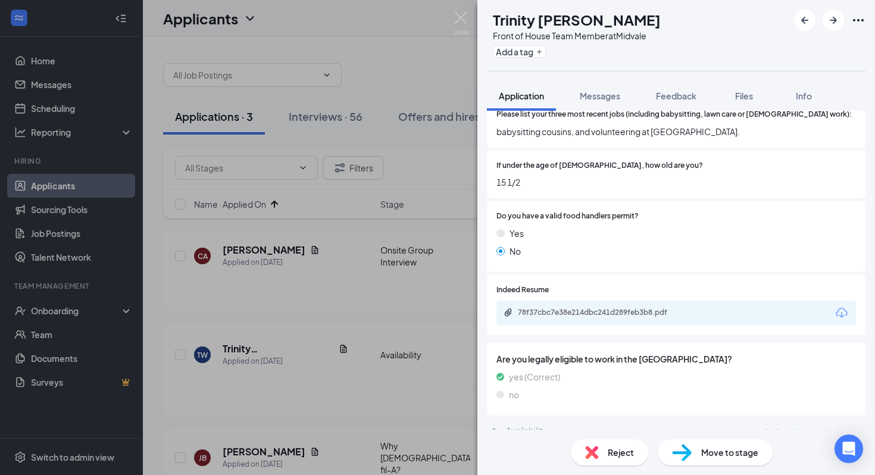
scroll to position [322, 0]
click at [587, 301] on div "78f37cbc7e38e214dbc241d289feb3b8.pdf" at bounding box center [675, 313] width 359 height 25
click at [587, 308] on div "78f37cbc7e38e214dbc241d289feb3b8.pdf" at bounding box center [599, 313] width 193 height 11
click at [696, 459] on div "Move to stage" at bounding box center [714, 452] width 115 height 26
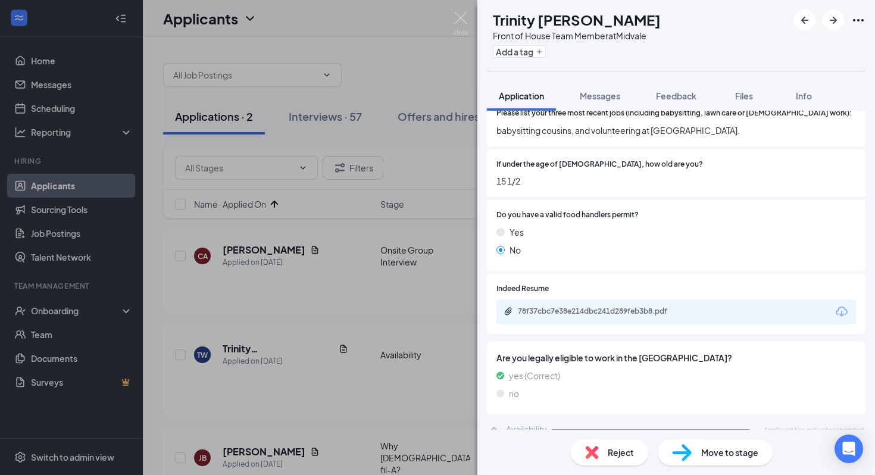
scroll to position [319, 0]
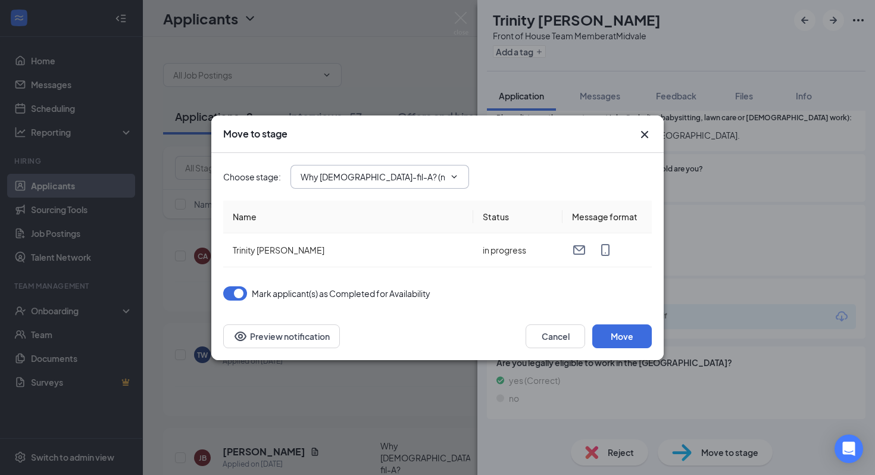
click at [408, 174] on input "Why Chick-fil-A? (next stage)" at bounding box center [372, 176] width 144 height 13
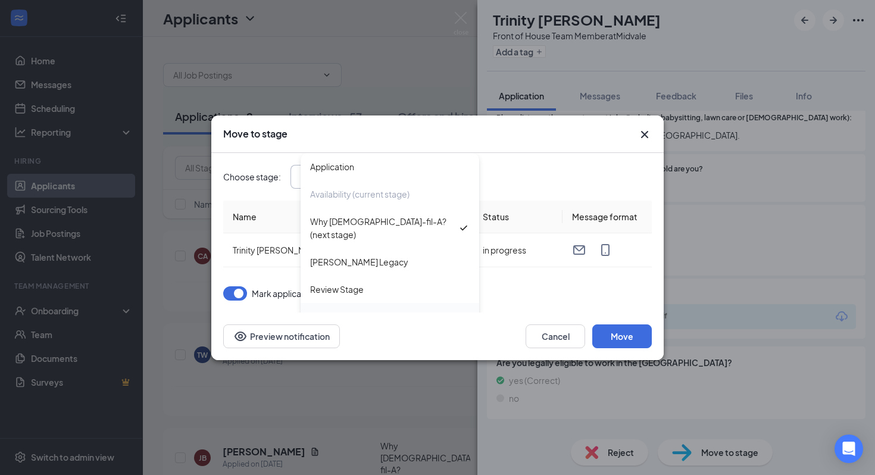
click at [385, 310] on div "Onsite Group Interview" at bounding box center [355, 316] width 90 height 13
type input "Onsite Group Interview"
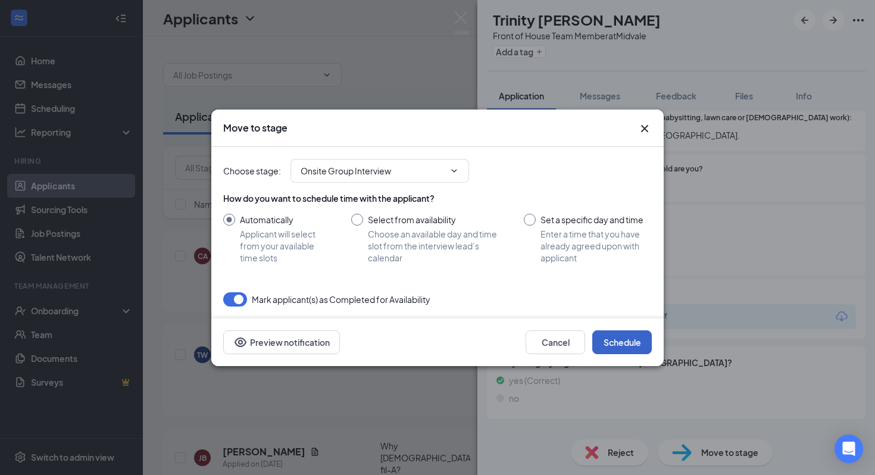
click at [632, 334] on button "Schedule" at bounding box center [621, 342] width 59 height 24
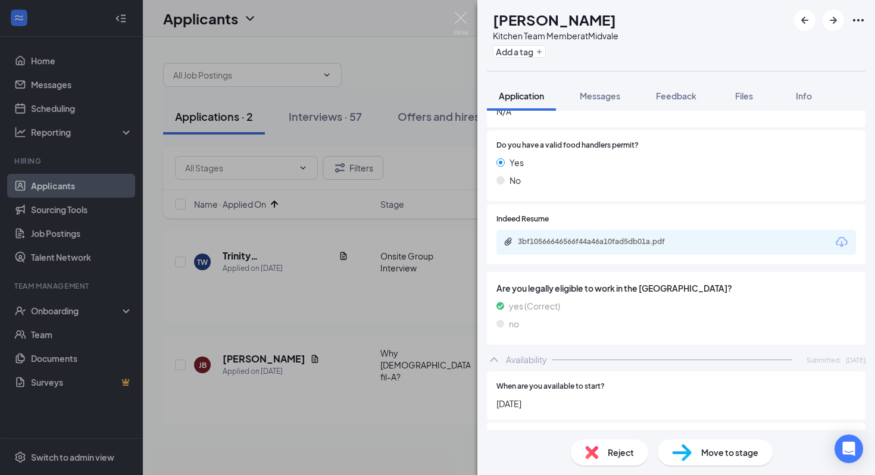
scroll to position [439, 0]
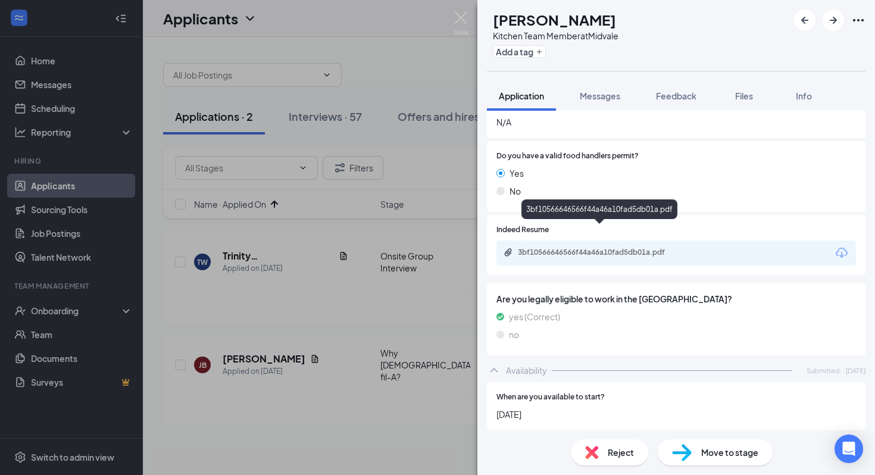
click at [660, 248] on div "3bf10566646566f44a46a10fad5db01a.pdf" at bounding box center [601, 253] width 167 height 10
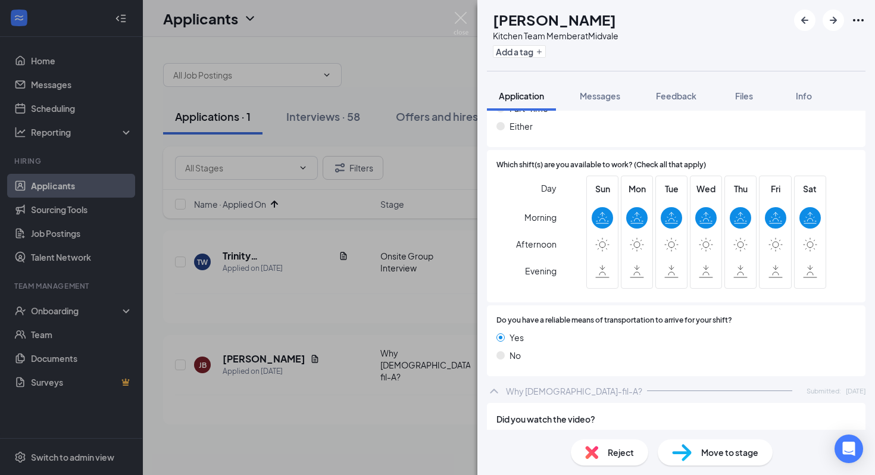
scroll to position [843, 0]
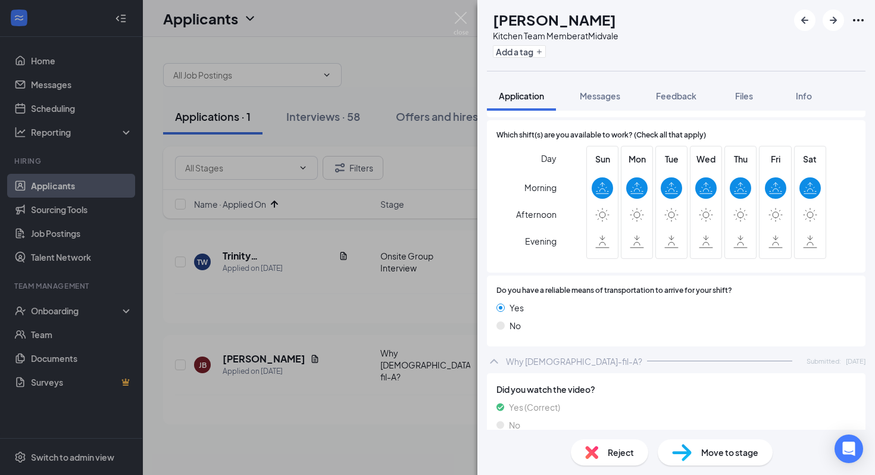
click at [679, 449] on img at bounding box center [682, 452] width 20 height 17
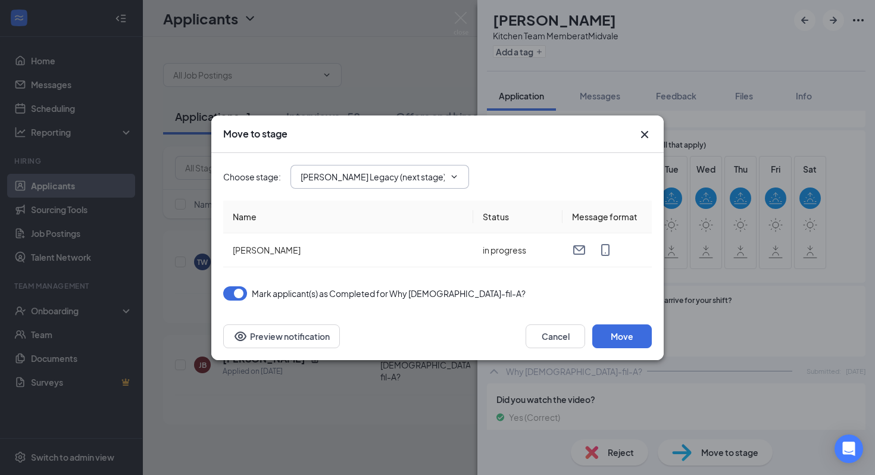
click at [390, 183] on span "Truett's Legacy (next stage)" at bounding box center [379, 177] width 178 height 24
click at [393, 178] on input "Truett's Legacy (next stage)" at bounding box center [372, 176] width 144 height 13
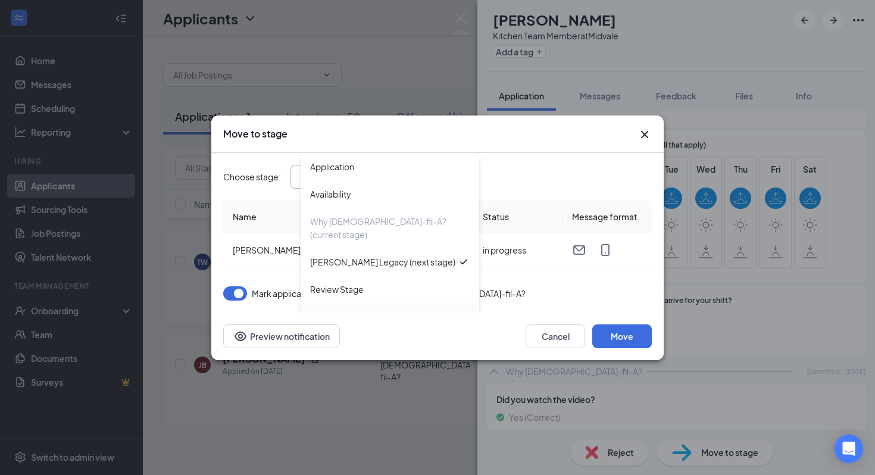
click at [384, 310] on div "Onsite Group Interview" at bounding box center [355, 316] width 90 height 13
type input "Onsite Group Interview"
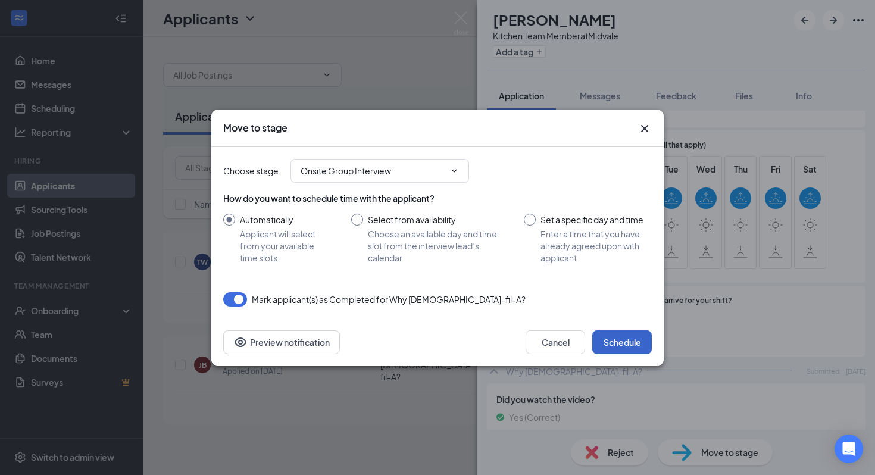
click at [613, 339] on button "Schedule" at bounding box center [621, 342] width 59 height 24
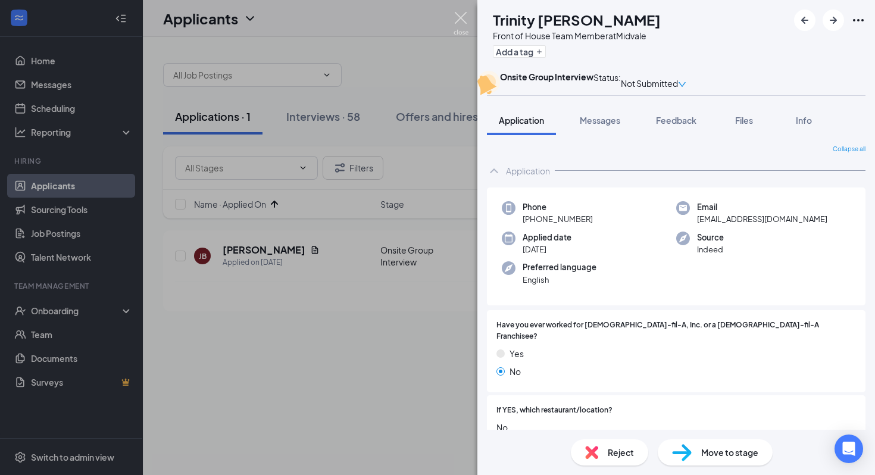
click at [467, 22] on img at bounding box center [460, 23] width 15 height 23
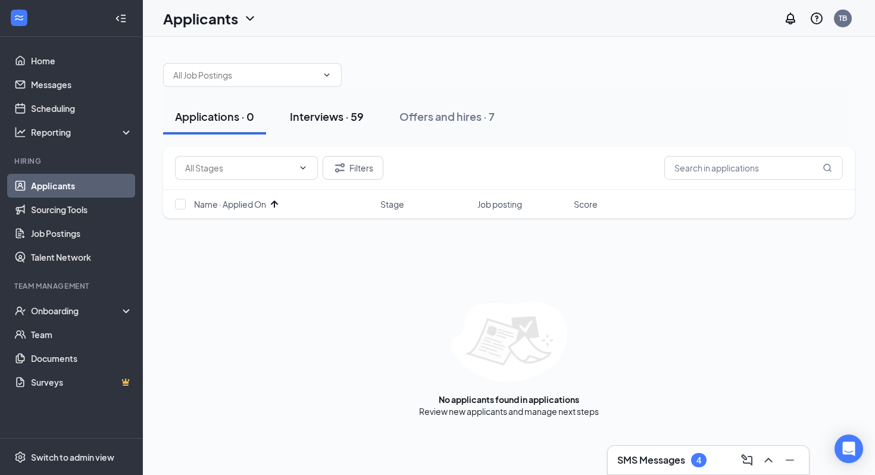
click at [318, 109] on div "Interviews · 59" at bounding box center [327, 116] width 74 height 15
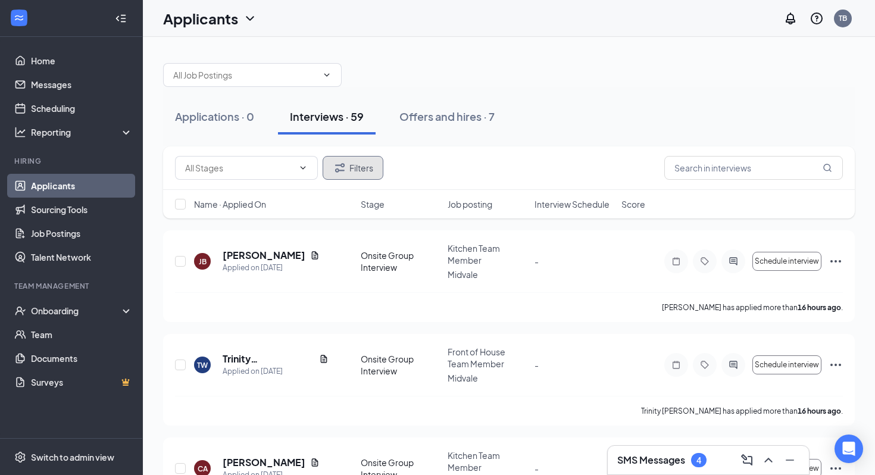
click at [357, 162] on button "Filters" at bounding box center [352, 168] width 61 height 24
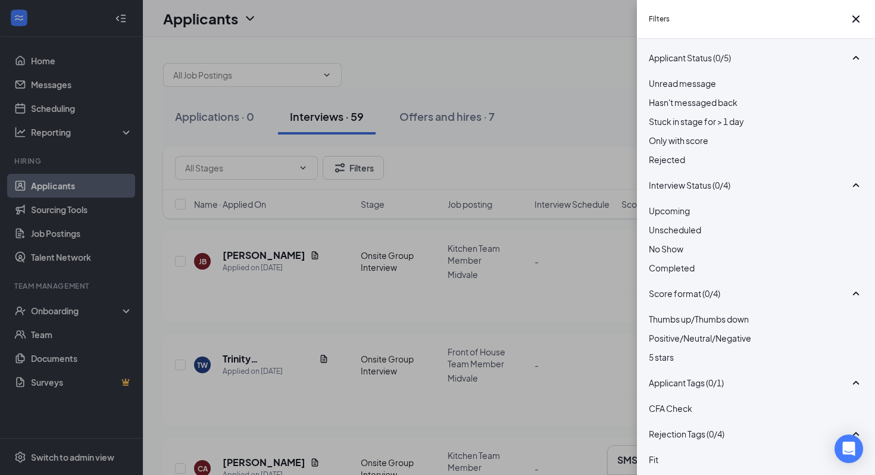
click at [663, 128] on div "Stuck in stage for > 1 day" at bounding box center [756, 121] width 214 height 13
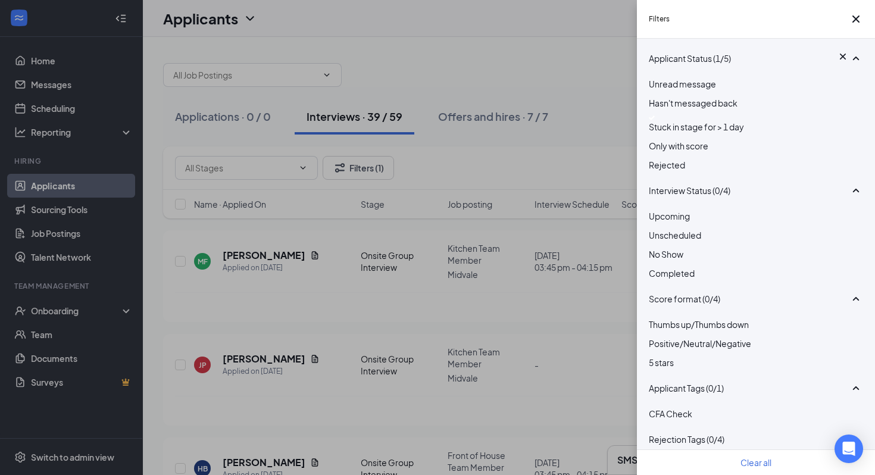
click at [656, 275] on div "Upcoming Unscheduled No Show Completed" at bounding box center [756, 250] width 214 height 82
click at [656, 228] on div at bounding box center [756, 228] width 214 height 0
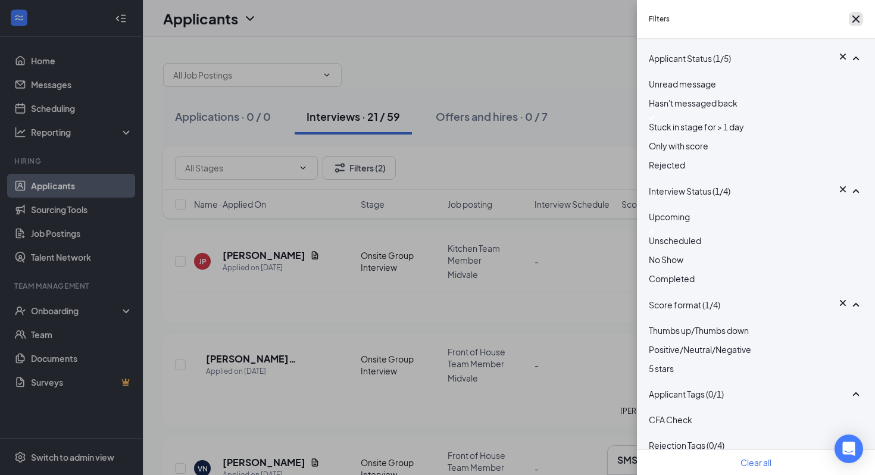
click at [848, 22] on icon "Cross" at bounding box center [855, 19] width 14 height 14
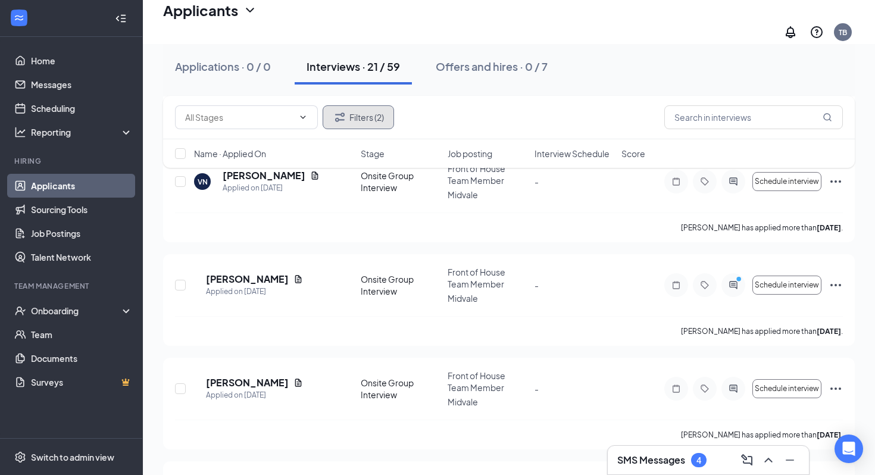
scroll to position [295, 0]
click at [730, 280] on icon "ActiveChat" at bounding box center [733, 284] width 8 height 8
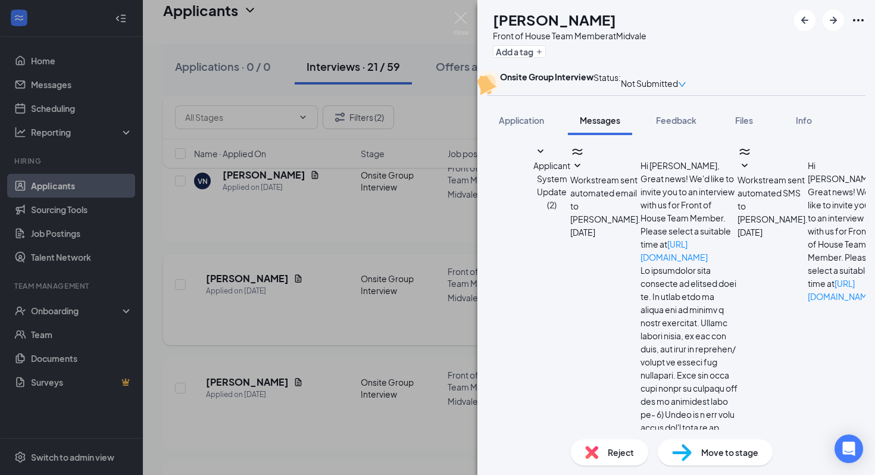
scroll to position [518, 0]
click at [462, 17] on img at bounding box center [460, 23] width 15 height 23
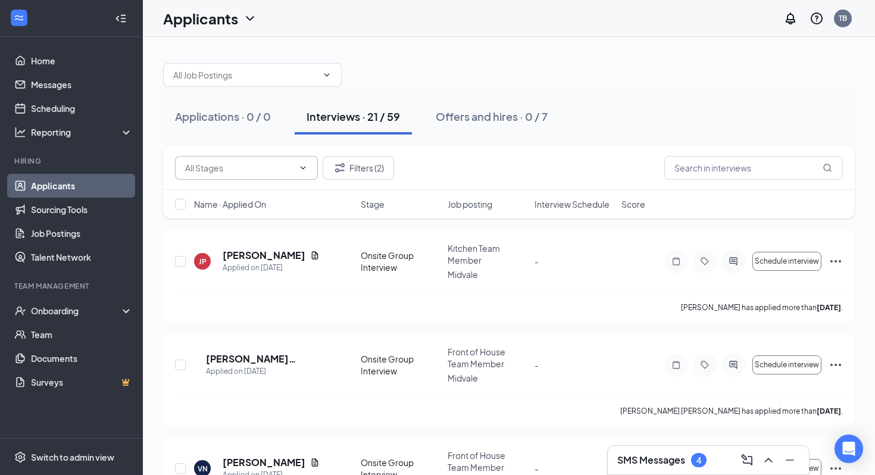
click at [293, 164] on span at bounding box center [246, 168] width 143 height 24
click at [300, 167] on icon "ChevronDown" at bounding box center [303, 168] width 10 height 10
click at [302, 163] on icon "ChevronDown" at bounding box center [303, 168] width 10 height 10
click at [181, 199] on input "checkbox" at bounding box center [180, 204] width 11 height 11
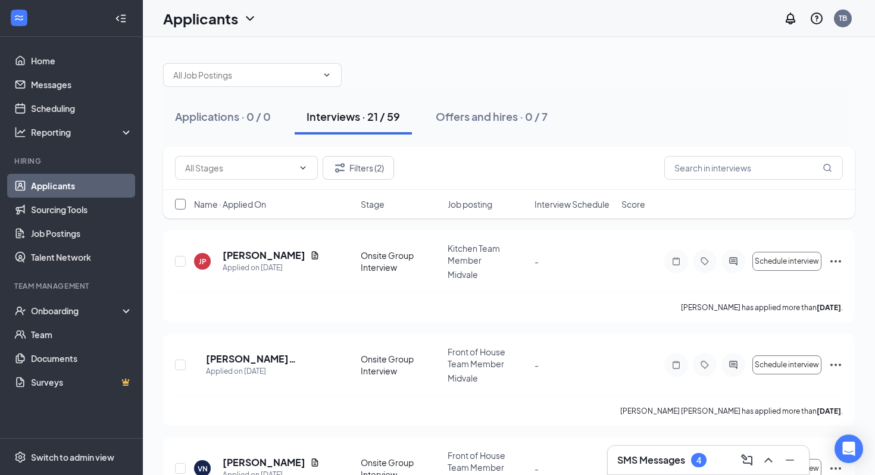
checkbox input "true"
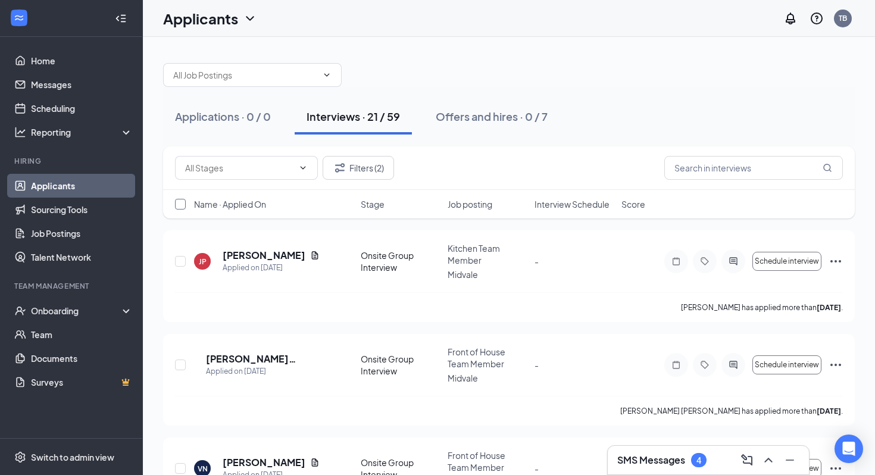
checkbox input "true"
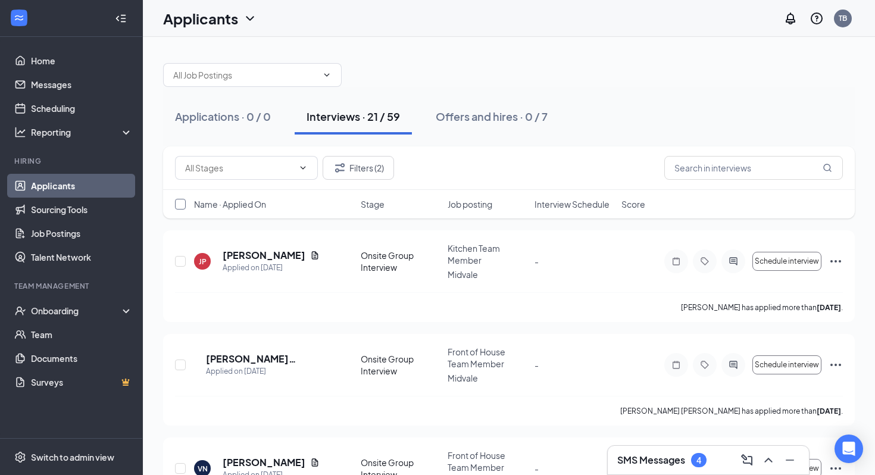
checkbox input "true"
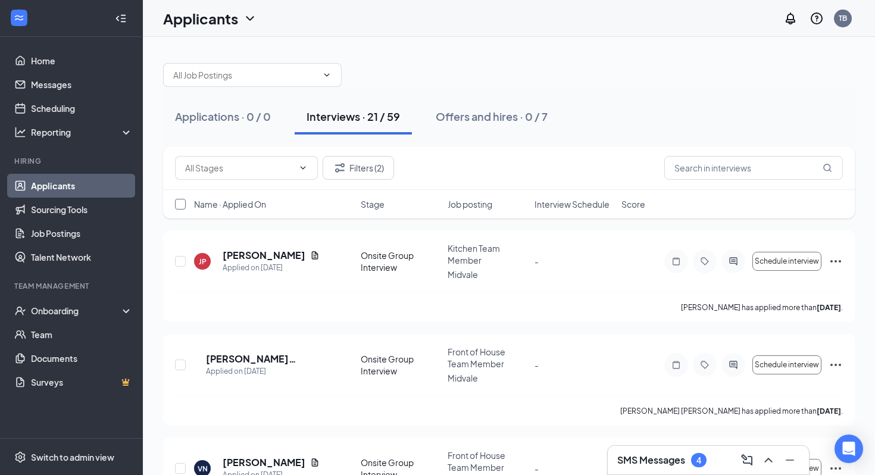
checkbox input "true"
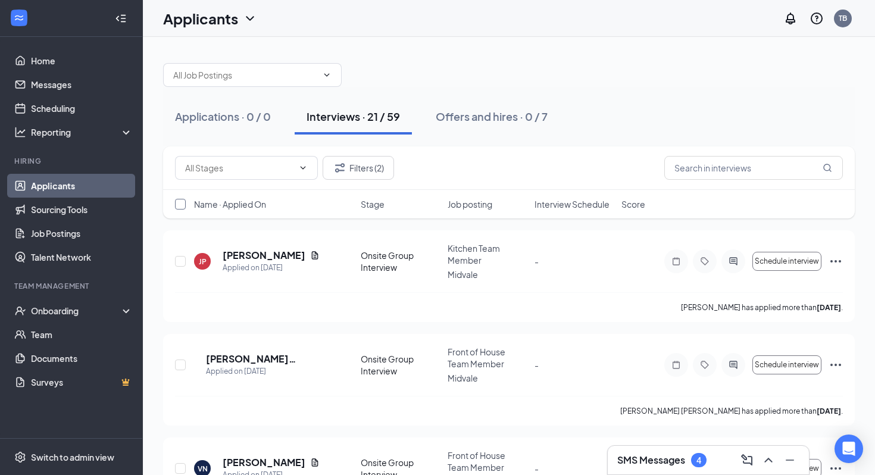
checkbox input "true"
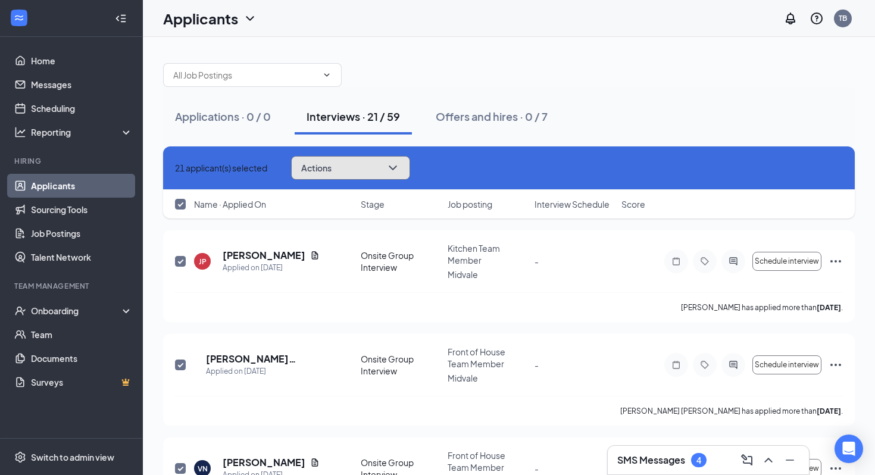
click at [393, 161] on button "Actions" at bounding box center [350, 168] width 119 height 24
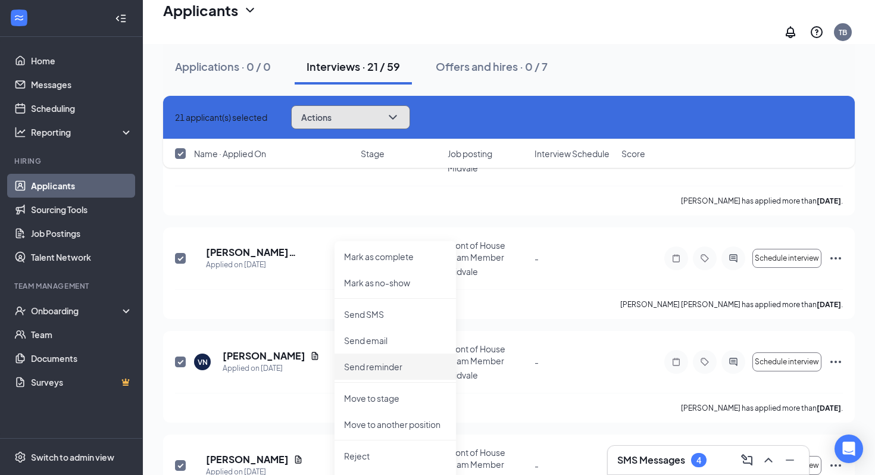
scroll to position [115, 0]
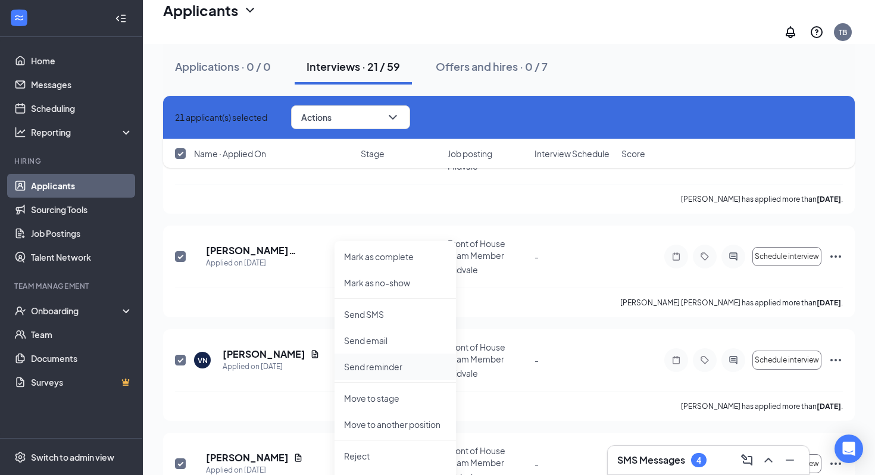
click at [402, 363] on p "Send reminder" at bounding box center [395, 367] width 102 height 12
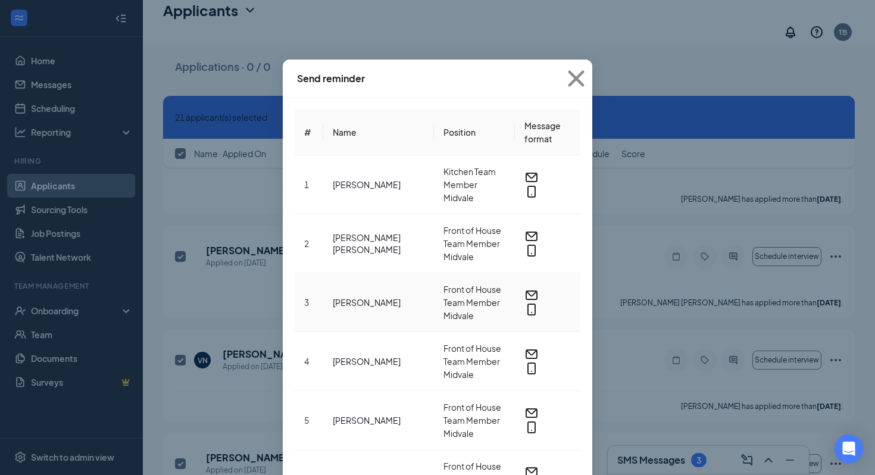
scroll to position [0, 0]
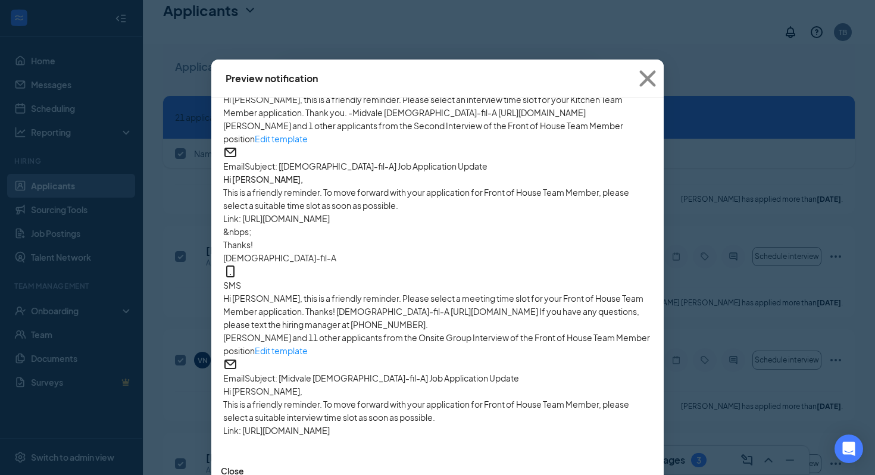
scroll to position [249, 0]
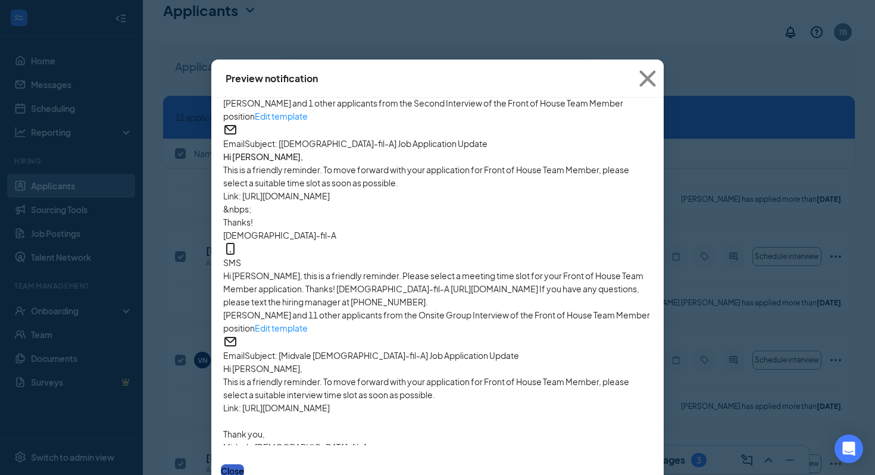
click at [244, 466] on button "Close" at bounding box center [232, 470] width 23 height 13
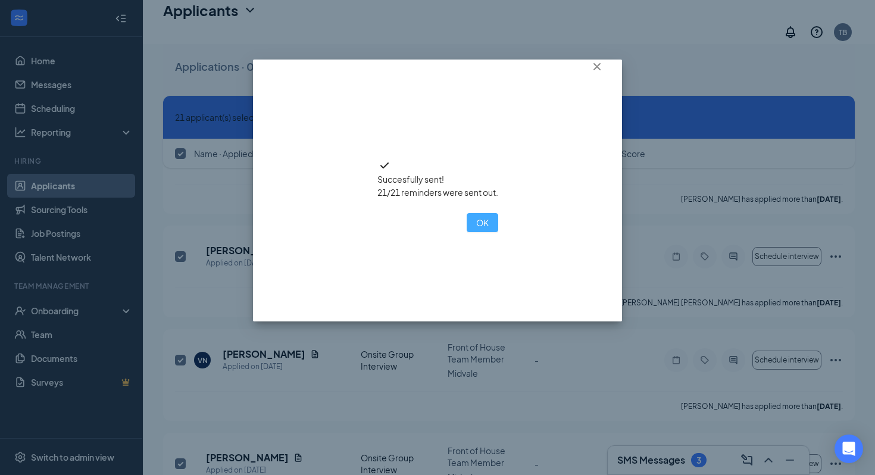
click at [466, 232] on button "OK" at bounding box center [482, 222] width 32 height 19
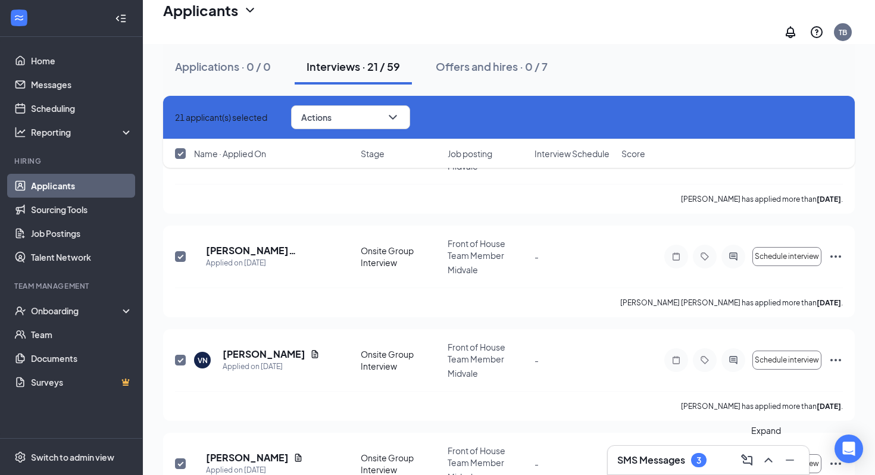
click at [763, 460] on icon "ChevronUp" at bounding box center [768, 460] width 14 height 14
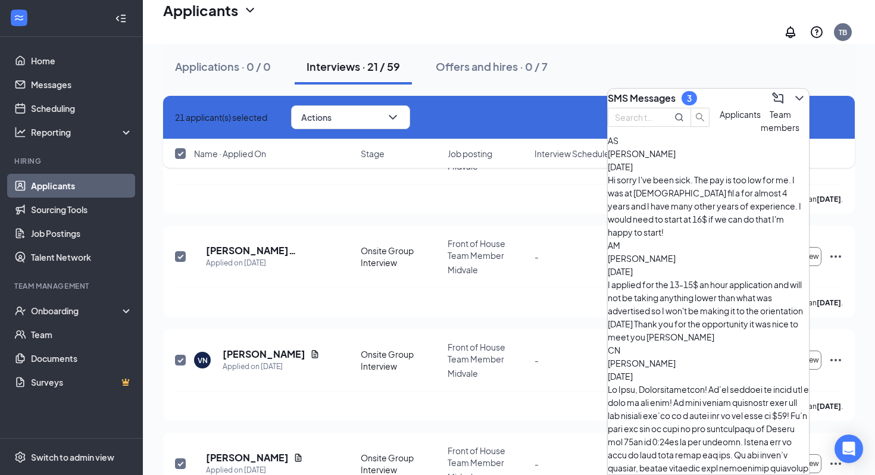
click at [744, 201] on div "Hi sorry I've been sick. The pay is too low for me. I was at [DEMOGRAPHIC_DATA]…" at bounding box center [707, 205] width 201 height 65
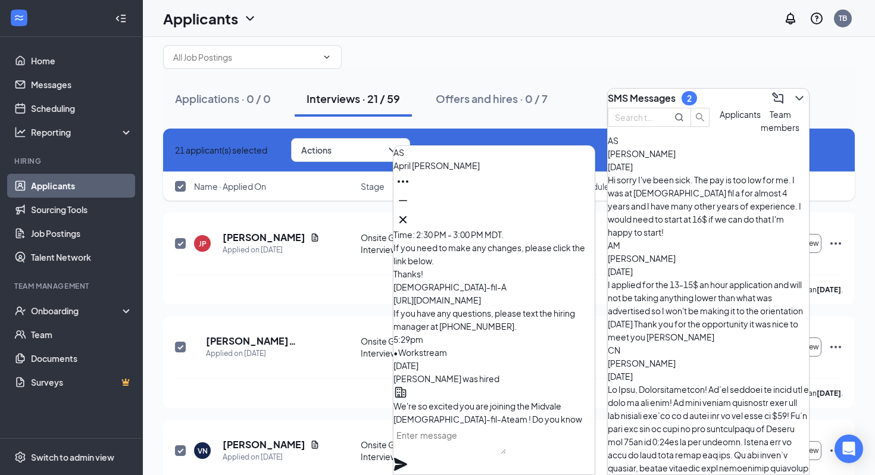
scroll to position [-836, 0]
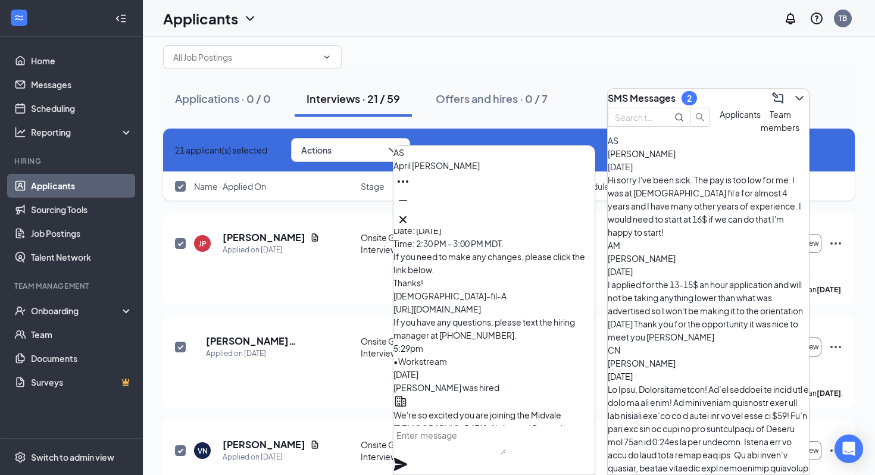
drag, startPoint x: 438, startPoint y: 328, endPoint x: 546, endPoint y: 335, distance: 107.9
drag, startPoint x: 540, startPoint y: 327, endPoint x: 520, endPoint y: 327, distance: 19.6
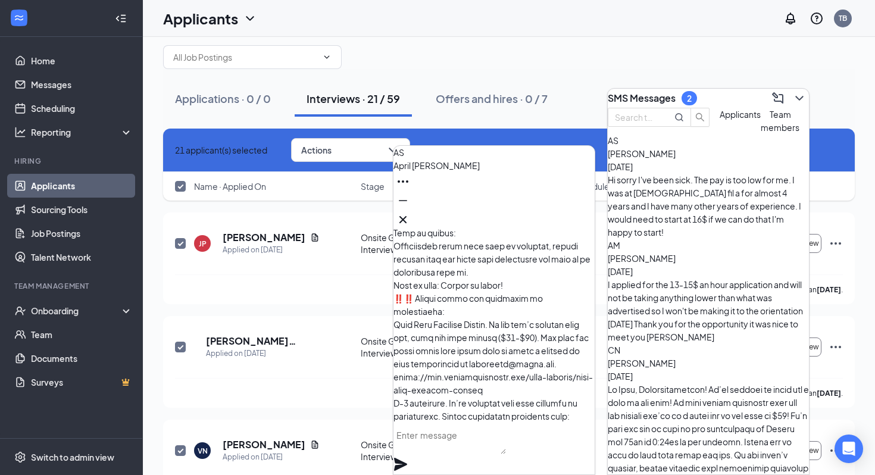
scroll to position [0, 0]
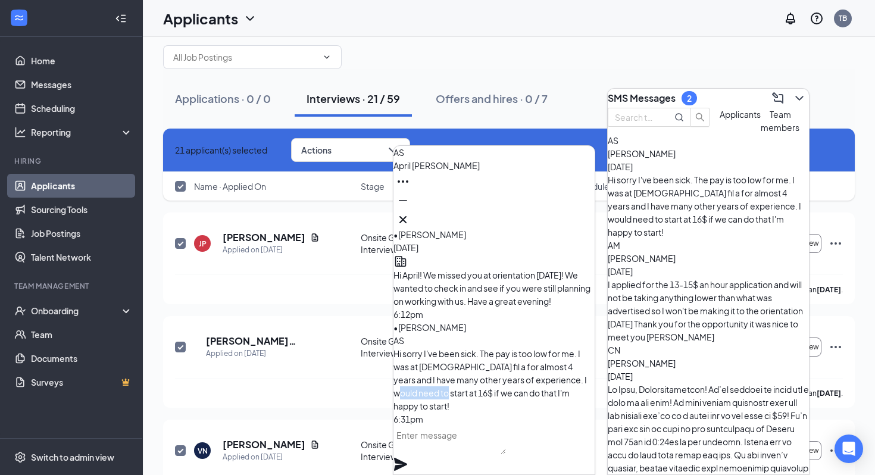
drag, startPoint x: 433, startPoint y: 377, endPoint x: 476, endPoint y: 382, distance: 43.8
click at [476, 382] on span "Hi sorry I've been sick. The pay is too low for me. I was at [DEMOGRAPHIC_DATA]…" at bounding box center [489, 379] width 193 height 63
click at [449, 449] on textarea at bounding box center [449, 439] width 112 height 29
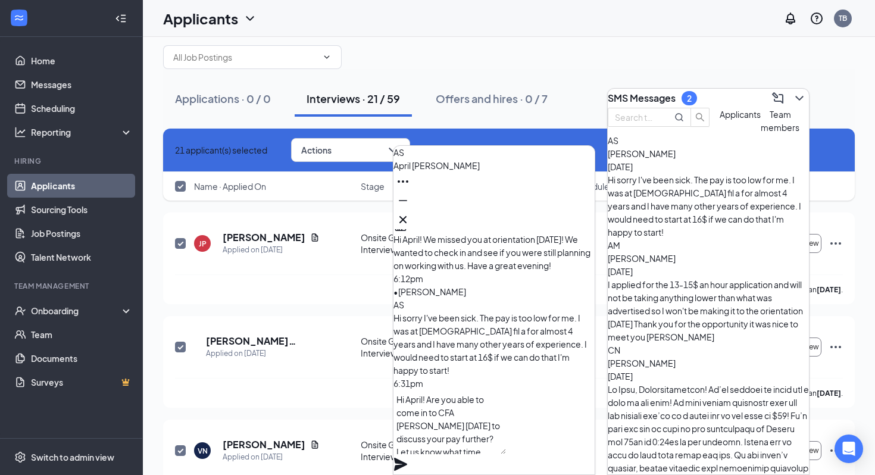
type textarea "Hi April! Are you able to come in to CFA [PERSON_NAME] [DATE] to discuss your p…"
click at [408, 457] on icon "Plane" at bounding box center [400, 464] width 14 height 14
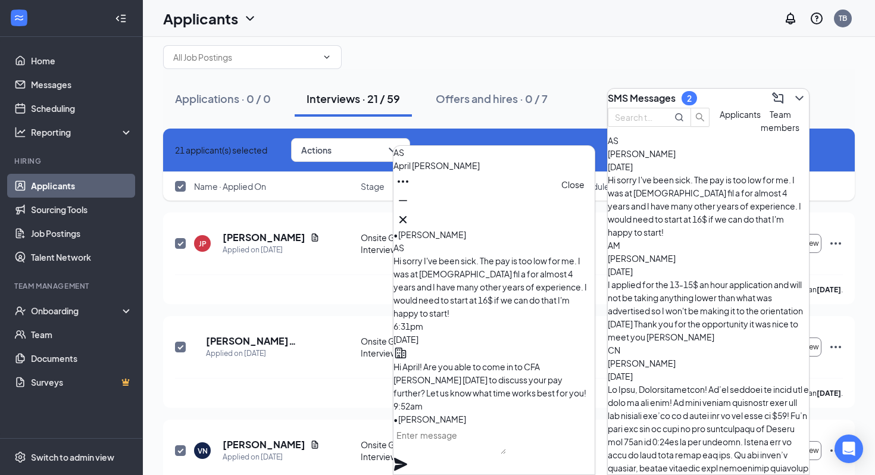
click at [410, 215] on icon "Cross" at bounding box center [403, 219] width 14 height 14
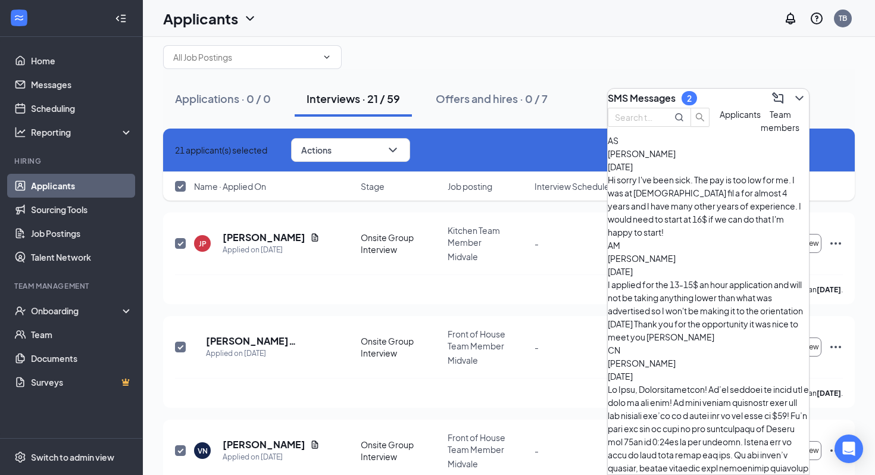
click at [719, 134] on button "Applicants" at bounding box center [739, 121] width 41 height 26
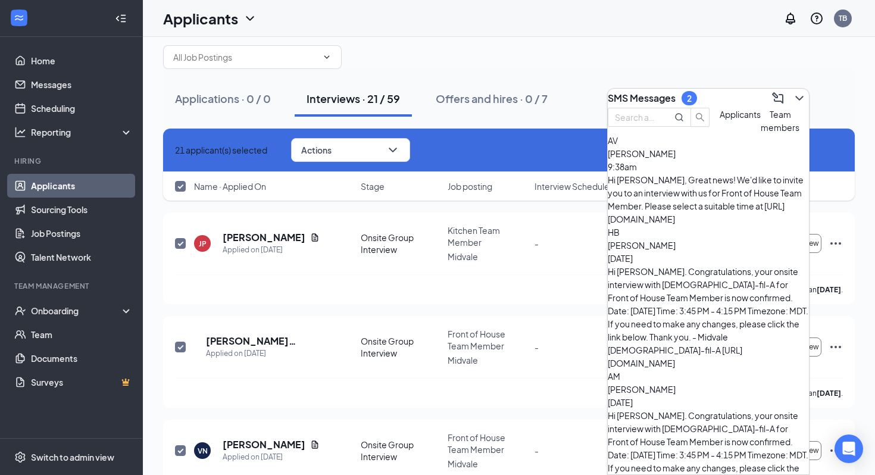
scroll to position [4, 0]
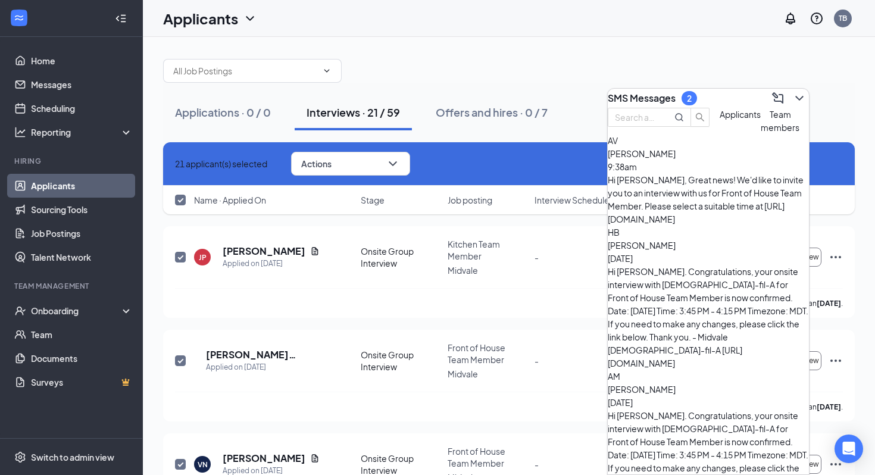
click at [770, 203] on div "Hi [PERSON_NAME], Great news! We'd like to invite you to an interview with us f…" at bounding box center [707, 199] width 201 height 52
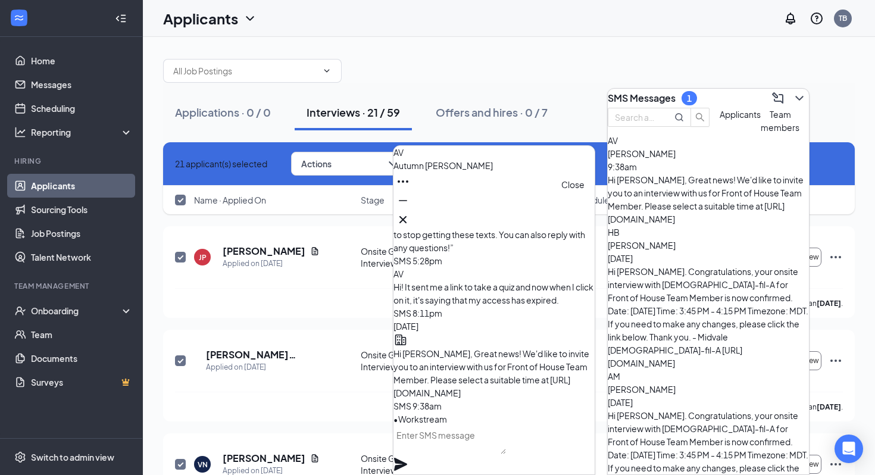
click at [410, 215] on icon "Cross" at bounding box center [403, 219] width 14 height 14
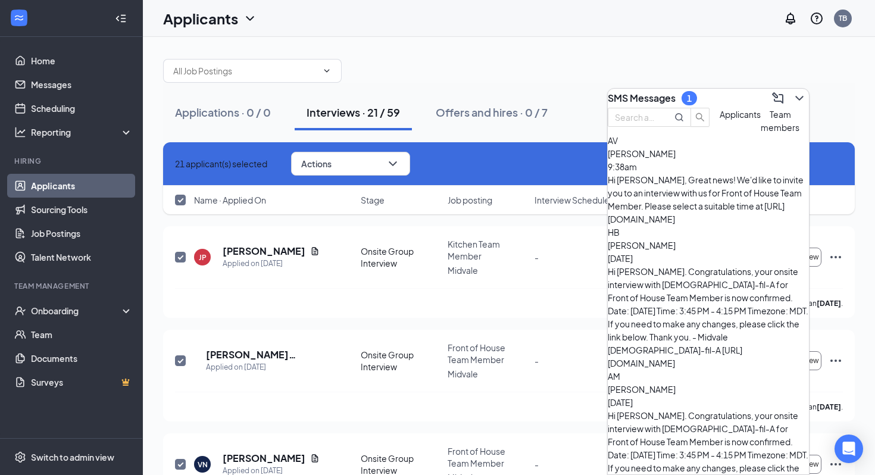
click at [675, 409] on div "Hi [PERSON_NAME]. Congratulations, your onsite interview with [DEMOGRAPHIC_DATA…" at bounding box center [707, 461] width 201 height 105
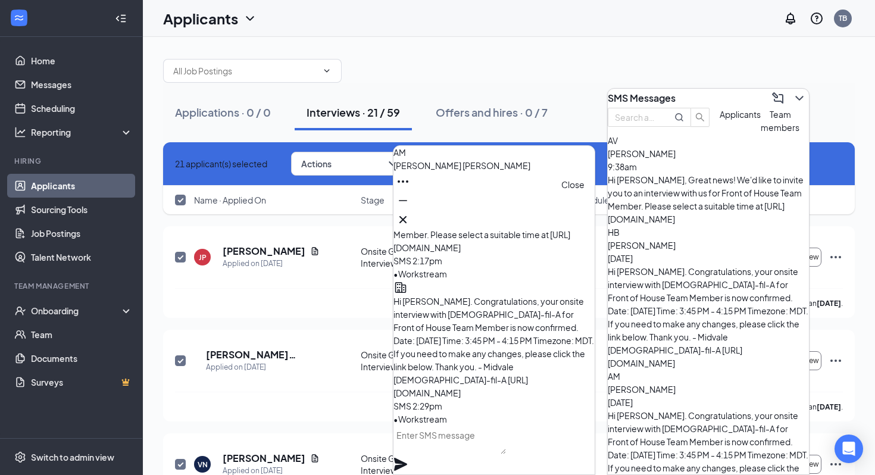
click at [410, 212] on icon "Cross" at bounding box center [403, 219] width 14 height 14
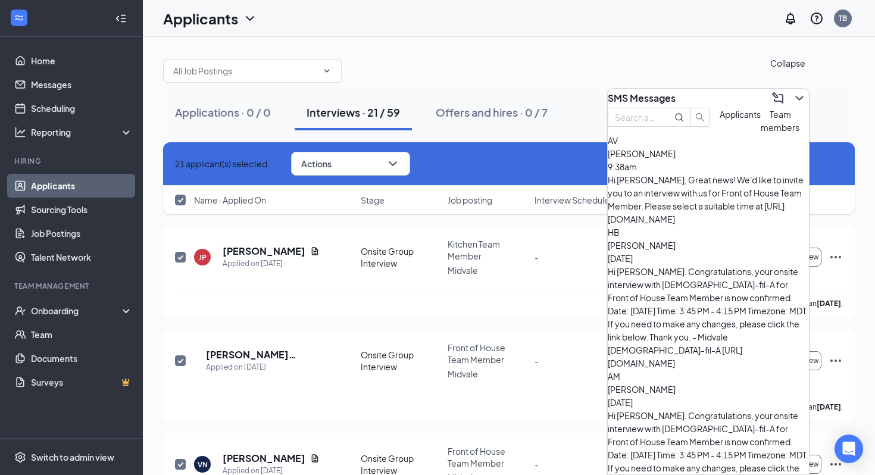
click at [796, 93] on icon "ChevronDown" at bounding box center [799, 98] width 14 height 14
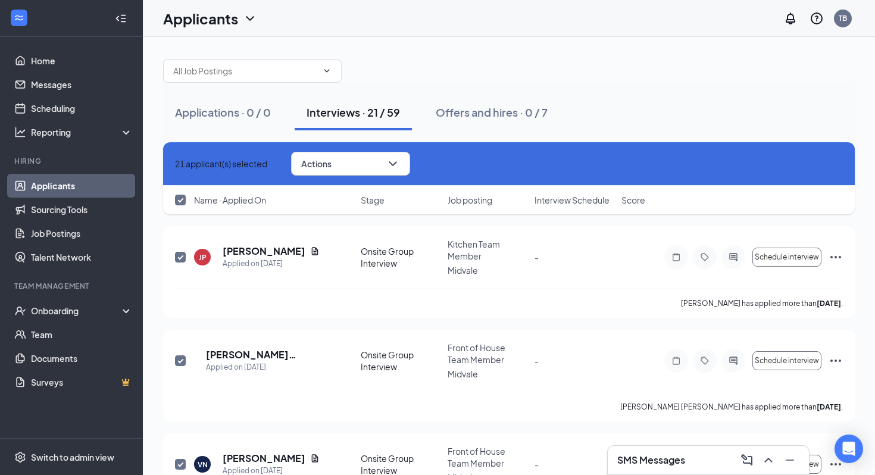
click at [41, 187] on link "Applicants" at bounding box center [82, 186] width 102 height 24
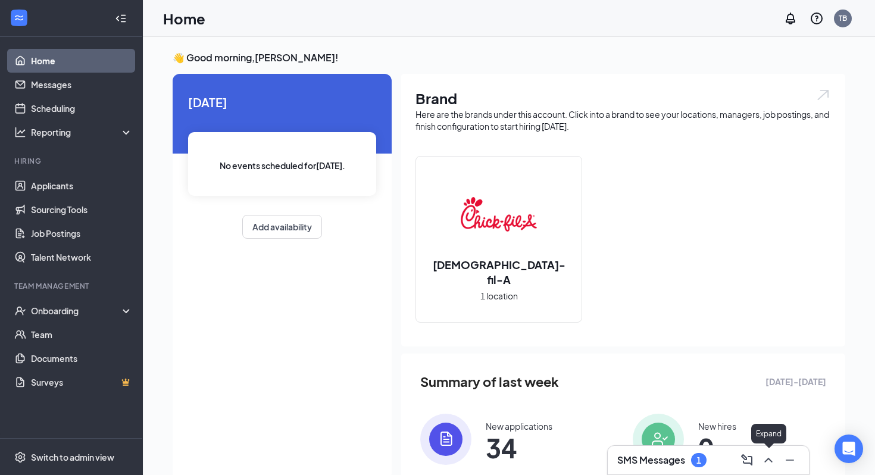
click at [767, 465] on icon "ChevronUp" at bounding box center [768, 460] width 14 height 14
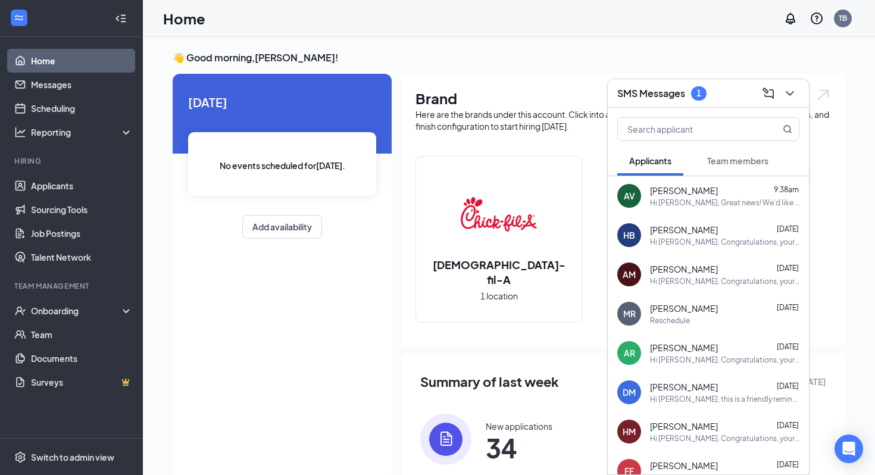
click at [733, 162] on span "Team members" at bounding box center [737, 160] width 61 height 11
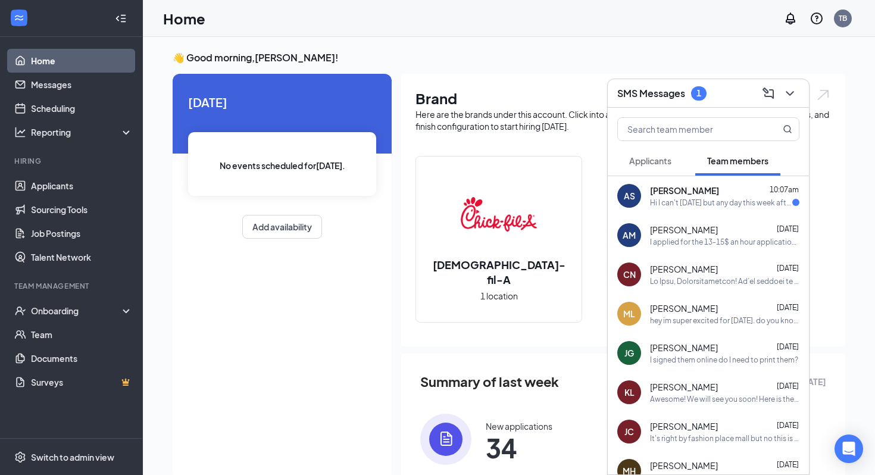
click at [715, 199] on div "Hi I can't [DATE] but any day this week after [DATE] after 3pm I can. Thank you." at bounding box center [721, 203] width 142 height 10
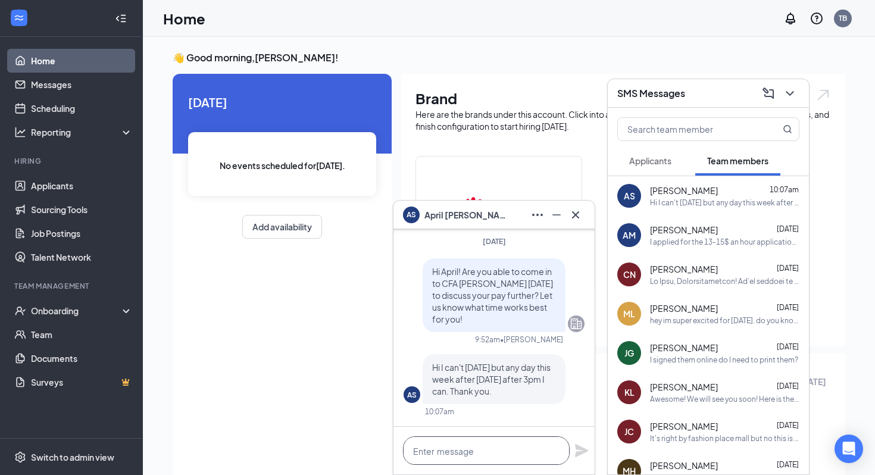
click at [482, 455] on textarea at bounding box center [486, 450] width 167 height 29
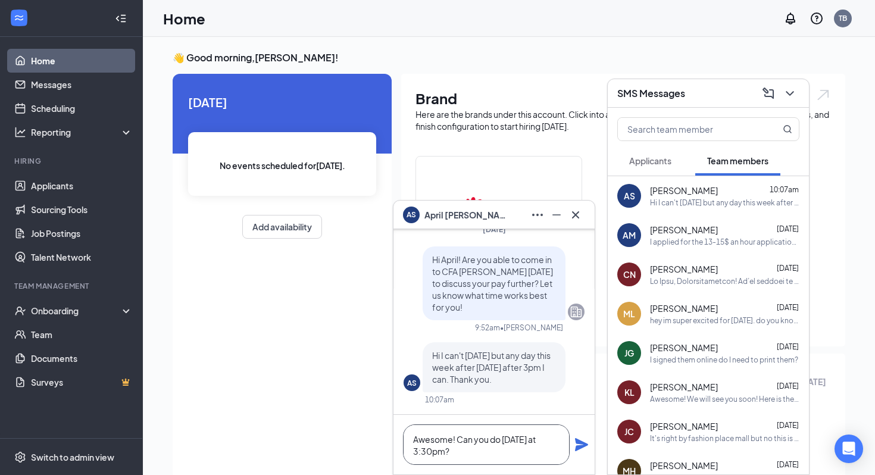
click at [492, 452] on textarea "Awesome! Can you do [DATE] at 3:30pm?" at bounding box center [486, 444] width 167 height 40
type textarea "Awesome! Can you do [DATE] at 3:30pm?"
click at [581, 440] on icon "Plane" at bounding box center [581, 444] width 14 height 14
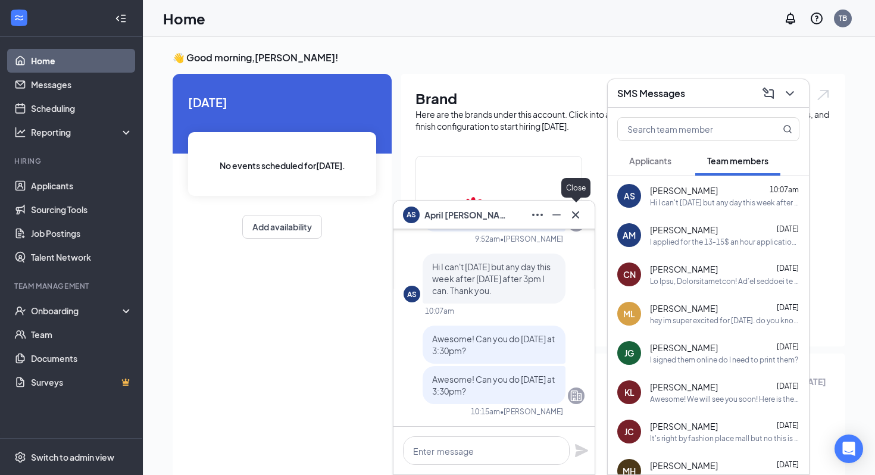
click at [580, 217] on icon "Cross" at bounding box center [575, 215] width 14 height 14
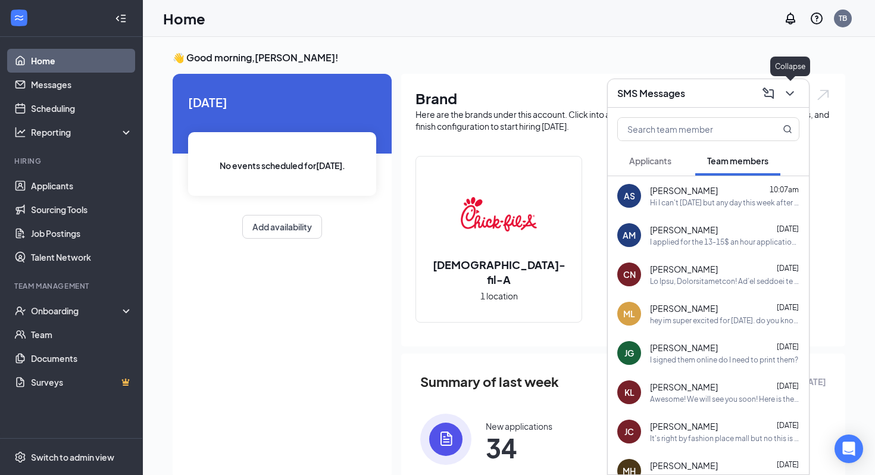
click at [791, 95] on icon "ChevronDown" at bounding box center [789, 93] width 14 height 14
